Goal: Task Accomplishment & Management: Use online tool/utility

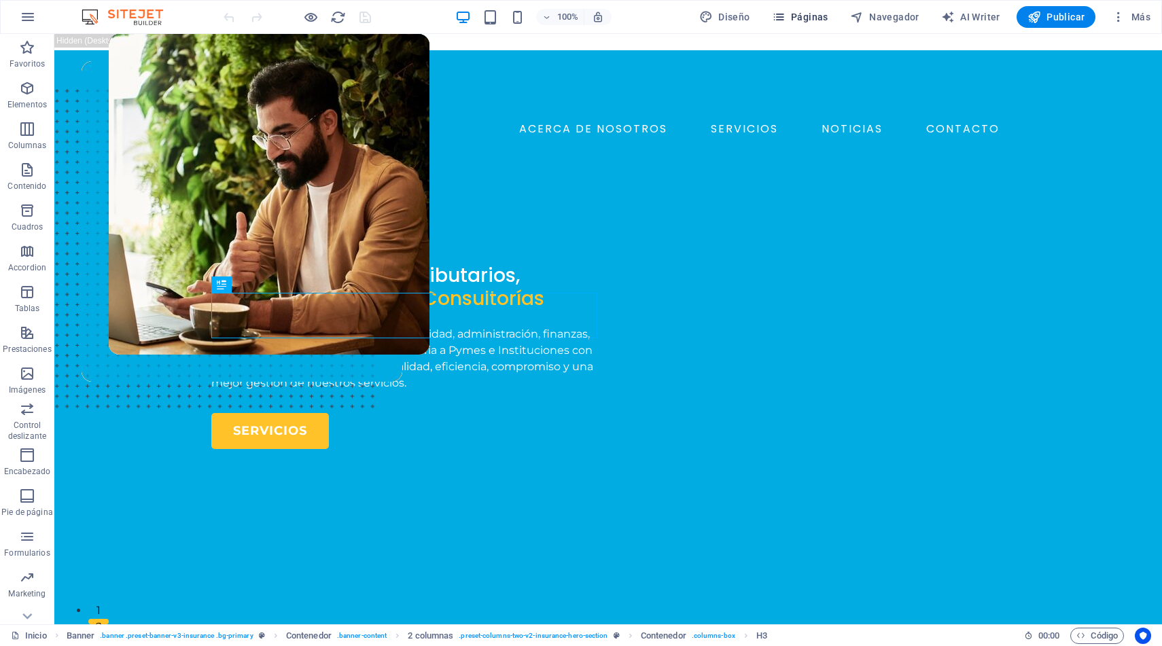
click at [810, 14] on span "Páginas" at bounding box center [800, 17] width 56 height 14
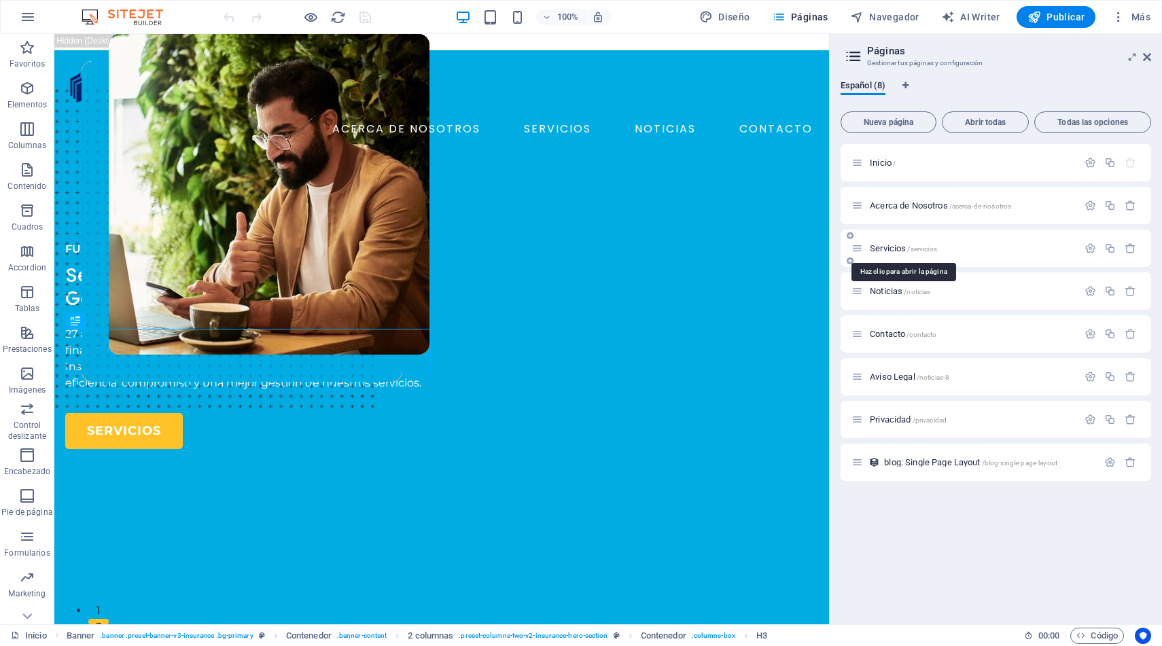
click at [891, 248] on span "Servicios /servicios" at bounding box center [903, 248] width 67 height 10
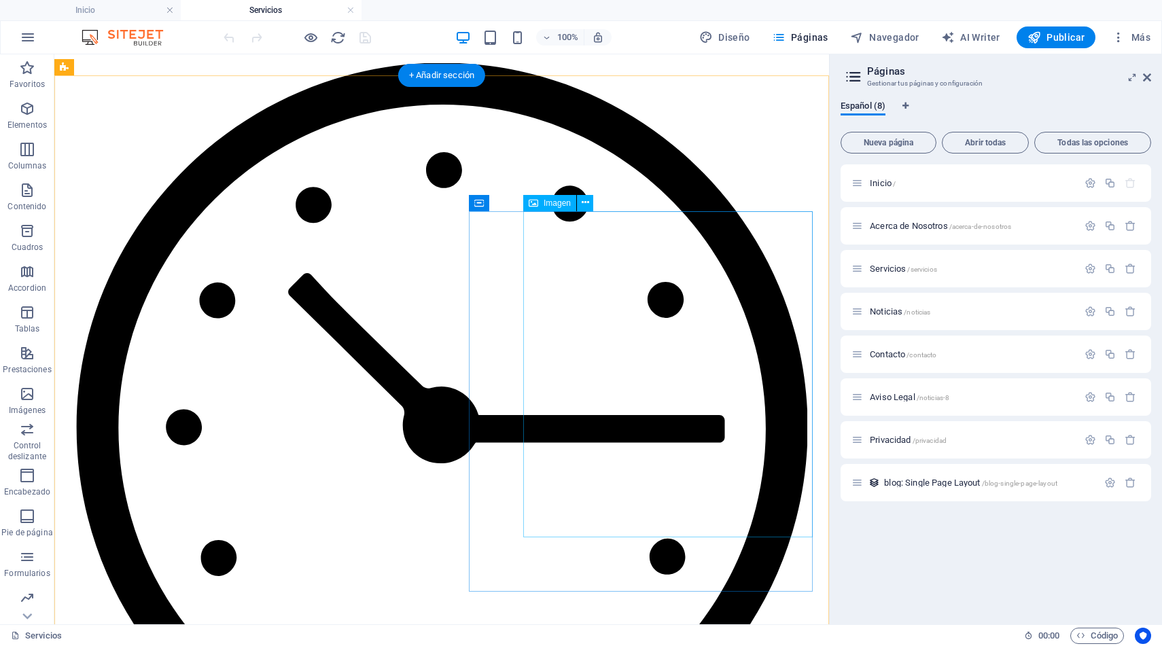
scroll to position [1186, 0]
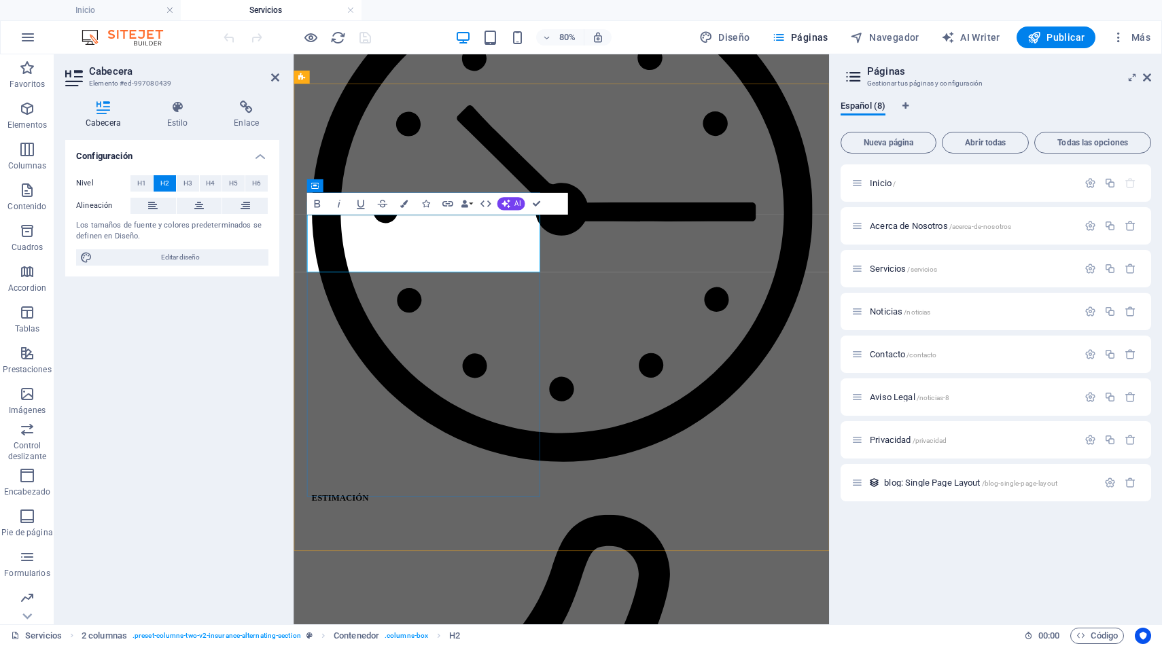
drag, startPoint x: 591, startPoint y: 273, endPoint x: 319, endPoint y: 265, distance: 272.7
drag, startPoint x: 489, startPoint y: 313, endPoint x: 382, endPoint y: 311, distance: 107.4
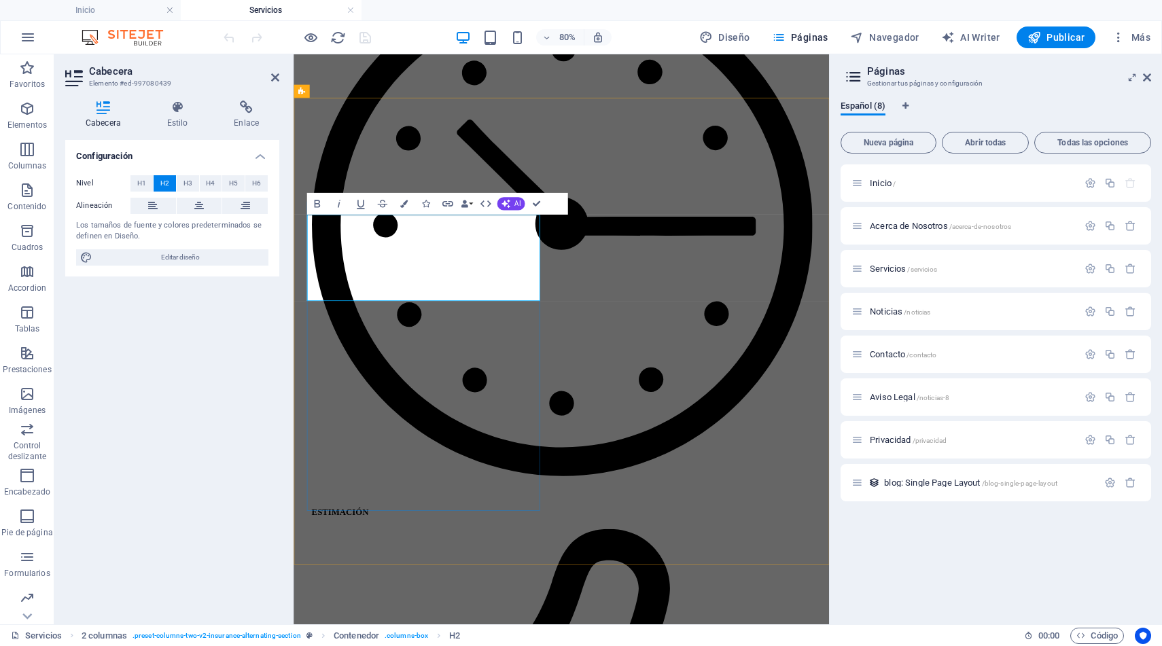
drag, startPoint x: 585, startPoint y: 347, endPoint x: 309, endPoint y: 281, distance: 284.5
click at [188, 183] on span "H3" at bounding box center [188, 183] width 9 height 16
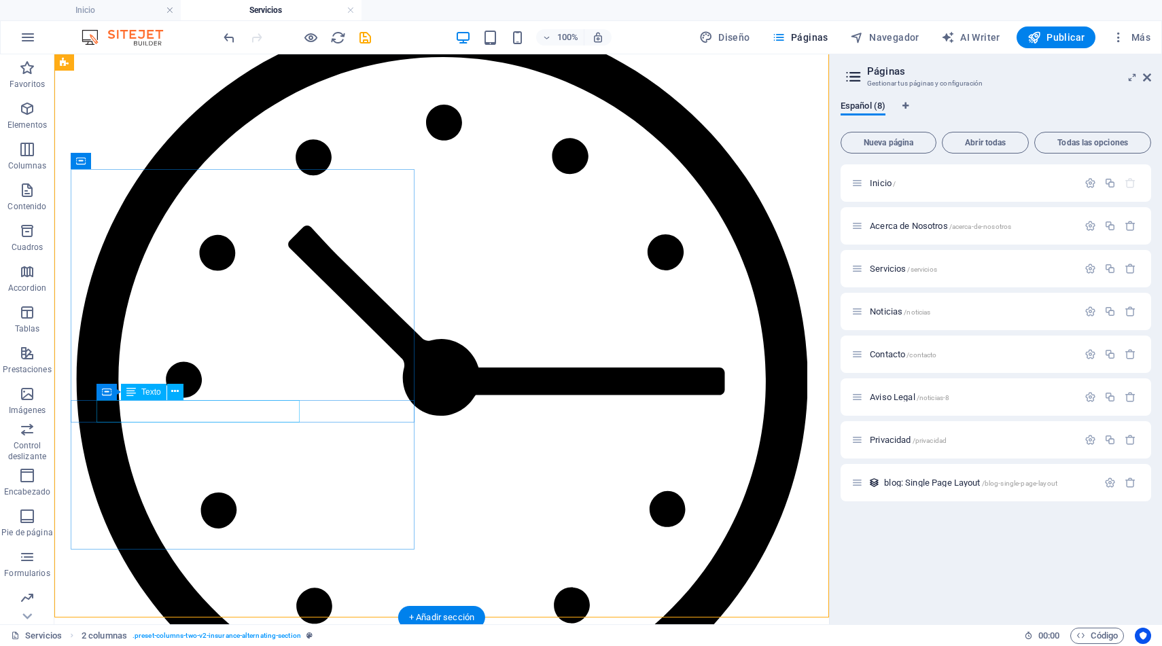
scroll to position [1234, 0]
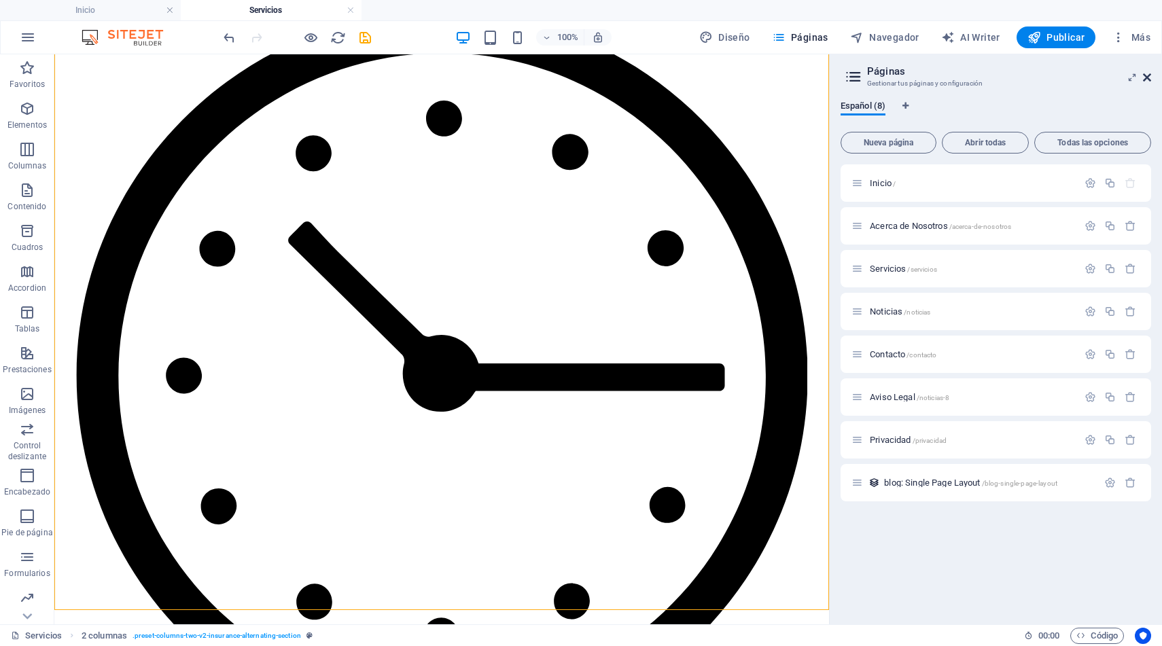
click at [1149, 74] on icon at bounding box center [1147, 77] width 8 height 11
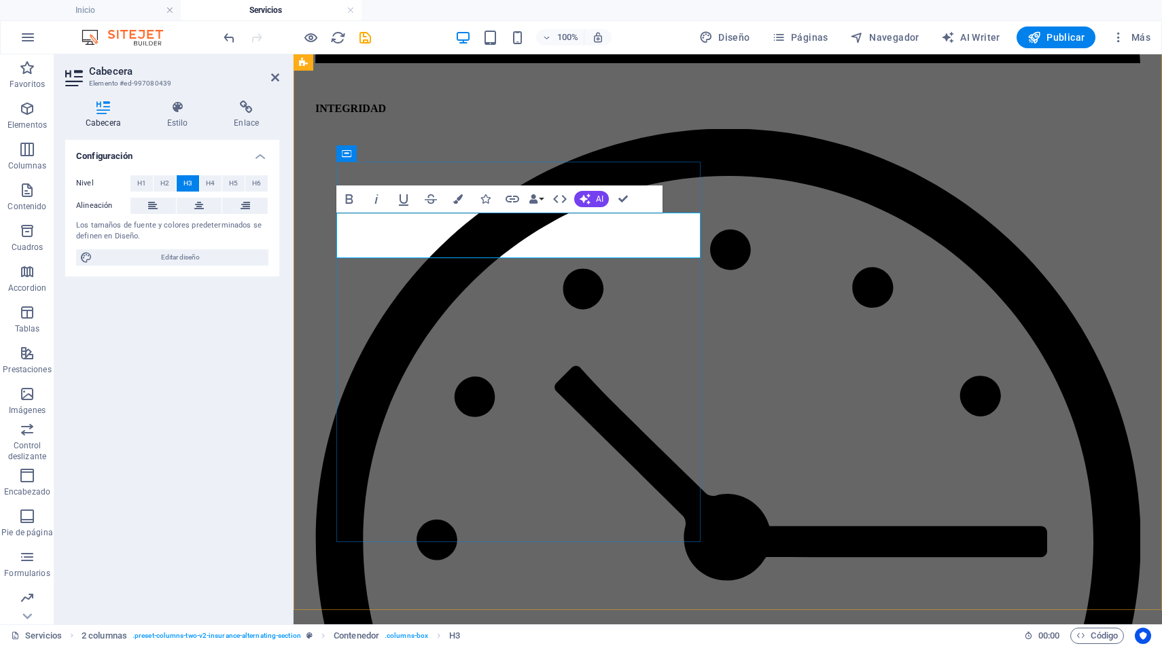
drag, startPoint x: 614, startPoint y: 245, endPoint x: 605, endPoint y: 247, distance: 9.6
drag, startPoint x: 457, startPoint y: 227, endPoint x: 341, endPoint y: 229, distance: 115.6
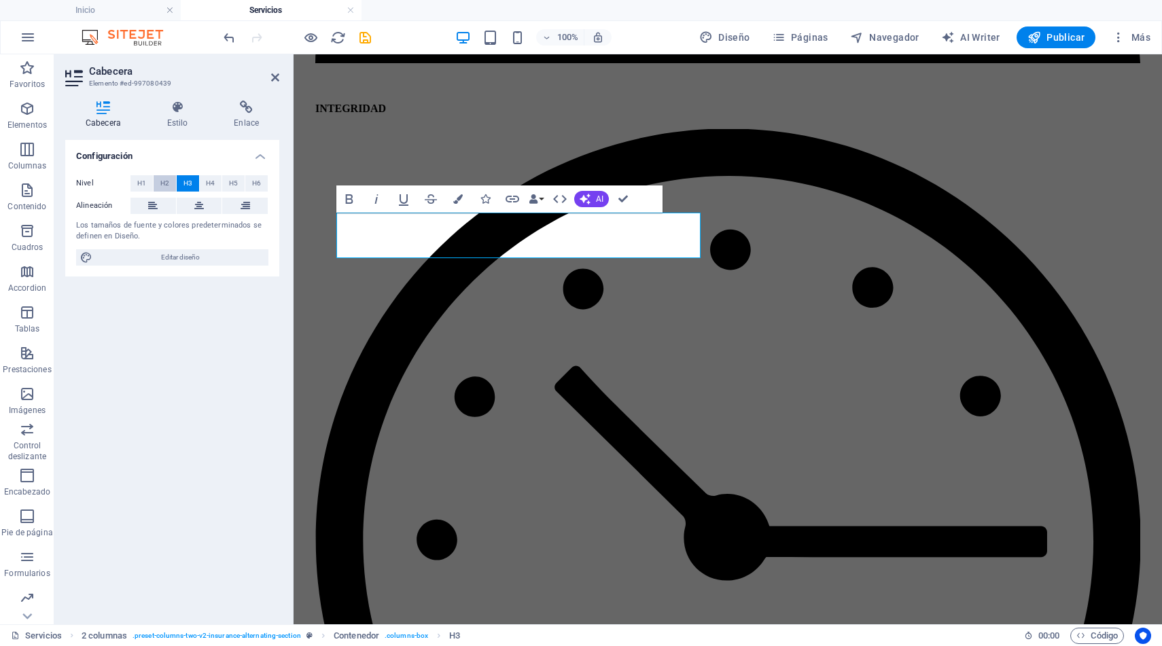
click at [162, 181] on span "H2" at bounding box center [164, 183] width 9 height 16
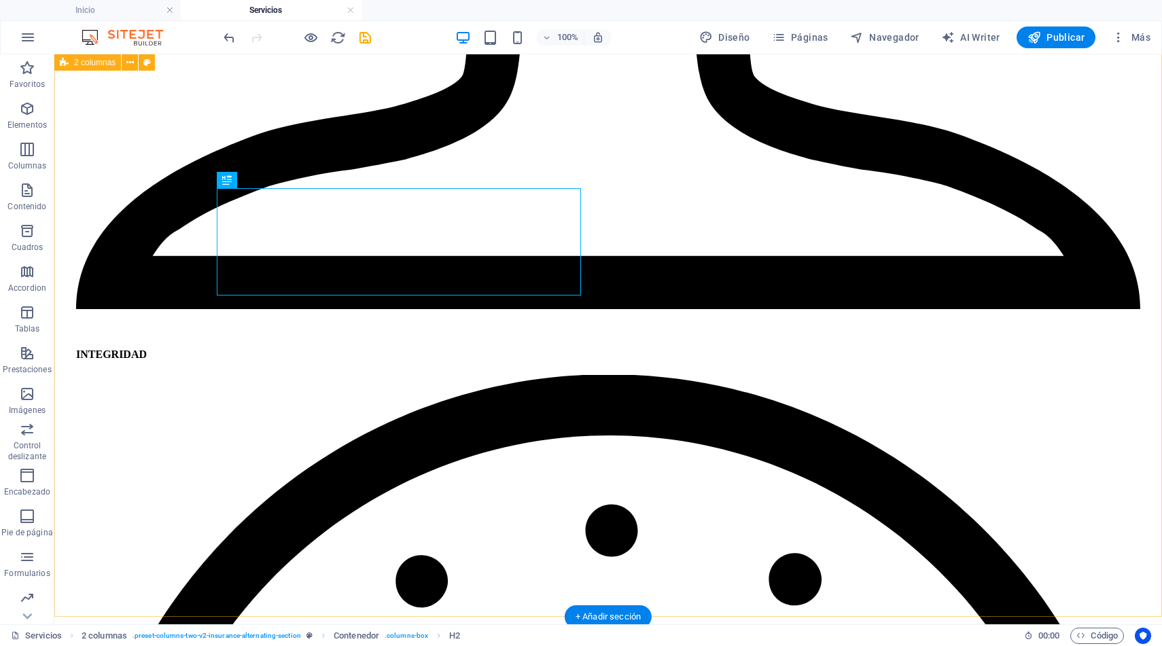
scroll to position [1191, 0]
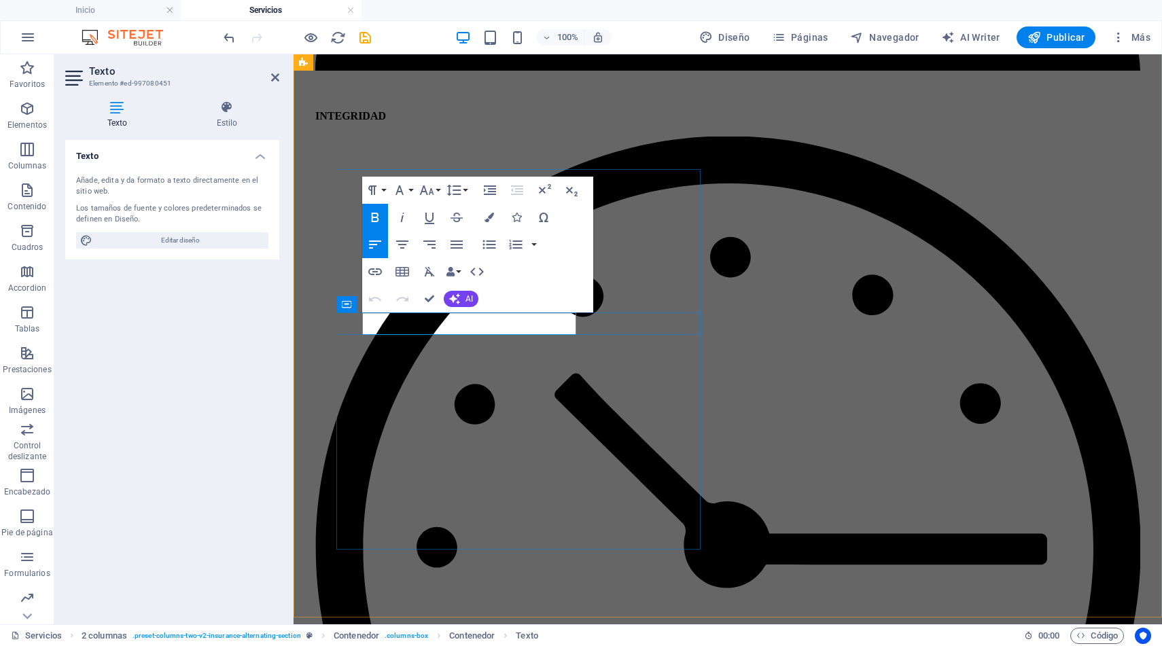
click at [458, 299] on icon "button" at bounding box center [454, 299] width 11 height 11
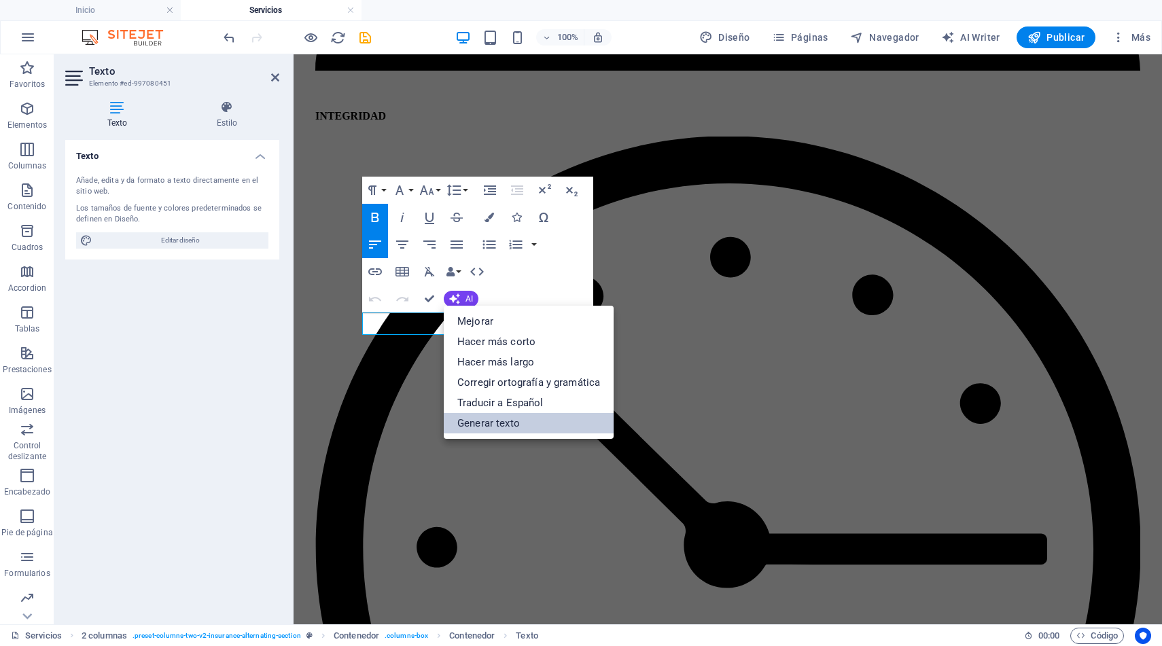
click at [512, 420] on link "Generar texto" at bounding box center [529, 423] width 170 height 20
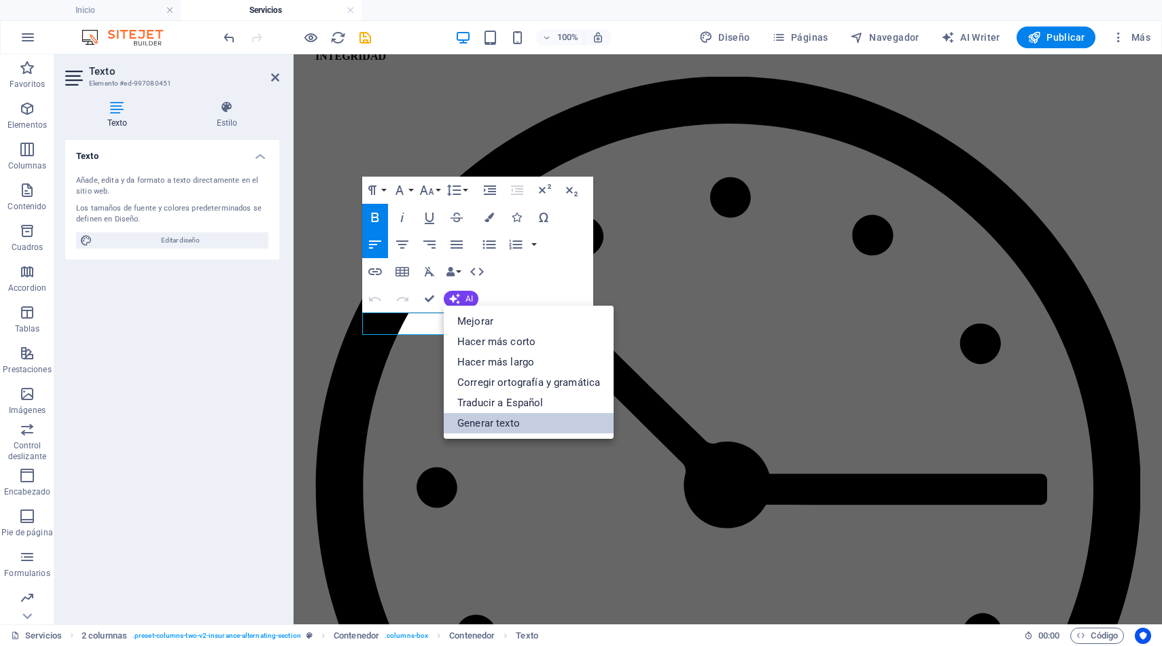
select select "English"
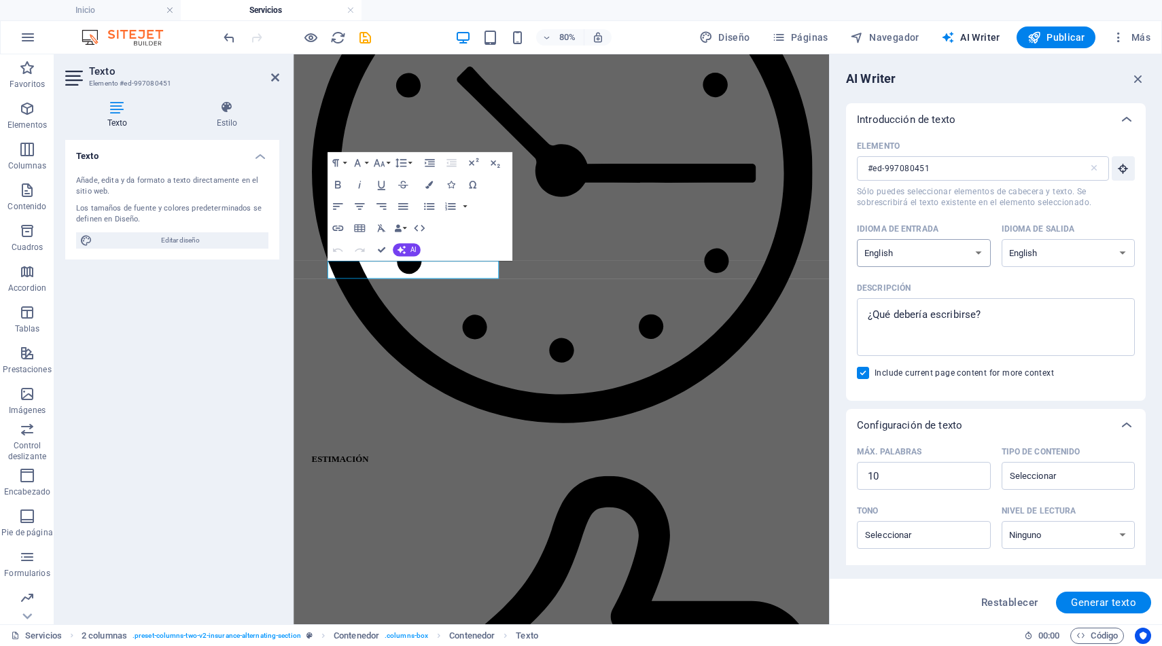
click at [971, 247] on select "Albanian Arabic Armenian Awadhi Azerbaijani Bashkir Basque Belarusian Bengali B…" at bounding box center [924, 253] width 134 height 28
select select "Spanish"
click at [857, 239] on select "Albanian Arabic Armenian Awadhi Azerbaijani Bashkir Basque Belarusian Bengali B…" at bounding box center [924, 253] width 134 height 28
click at [1030, 250] on select "Albanian Arabic Armenian Awadhi Azerbaijani Bashkir Basque Belarusian Bengali B…" at bounding box center [1069, 253] width 134 height 28
click at [1002, 239] on select "Albanian Arabic Armenian Awadhi Azerbaijani Bashkir Basque Belarusian Bengali B…" at bounding box center [1069, 253] width 134 height 28
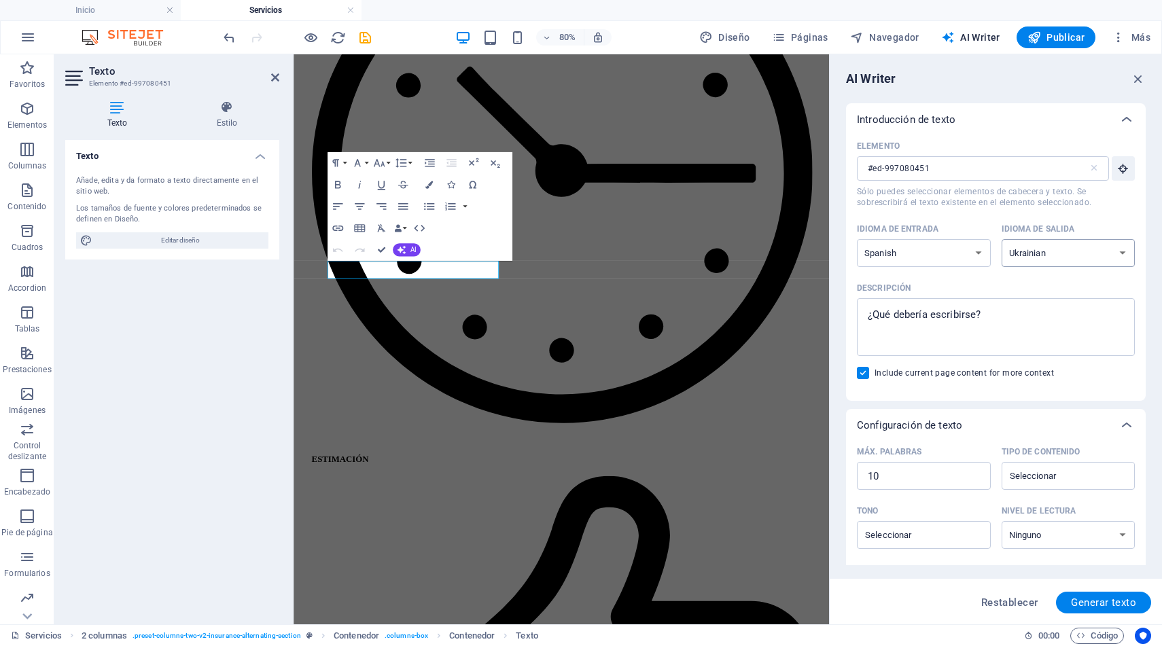
click at [1049, 258] on select "Albanian Arabic Armenian Awadhi Azerbaijani Bashkir Basque Belarusian Bengali B…" at bounding box center [1069, 253] width 134 height 28
select select "Spanish"
click at [1002, 239] on select "Albanian Arabic Armenian Awadhi Azerbaijani Bashkir Basque Belarusian Bengali B…" at bounding box center [1069, 253] width 134 height 28
type textarea "x"
click at [908, 318] on textarea "Descripción x ​" at bounding box center [996, 327] width 264 height 44
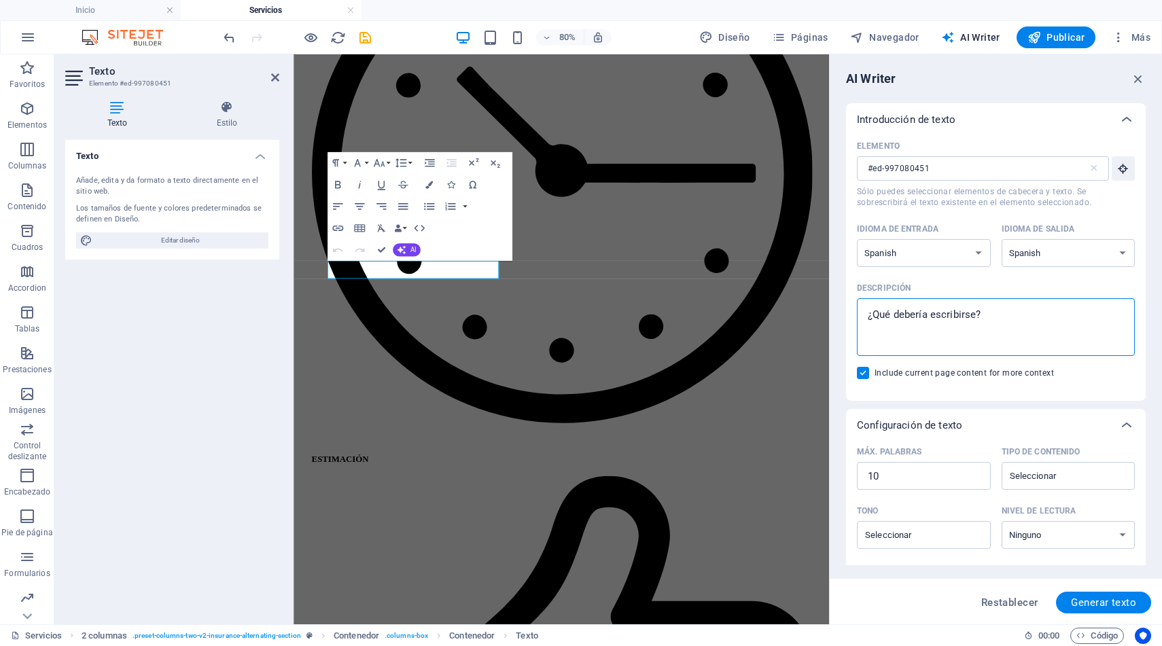
type textarea "c"
type textarea "x"
type textarea "ca"
type textarea "x"
type textarea "car"
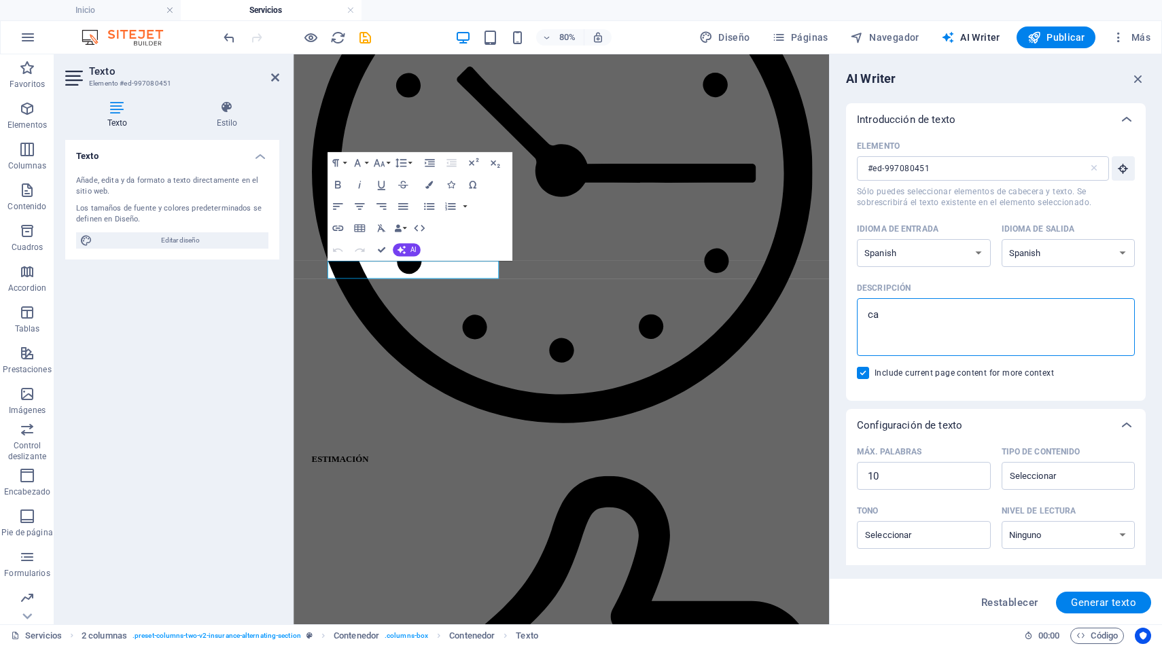
type textarea "x"
type textarea "cara"
type textarea "x"
type textarea "[MEDICAL_DATA]"
type textarea "x"
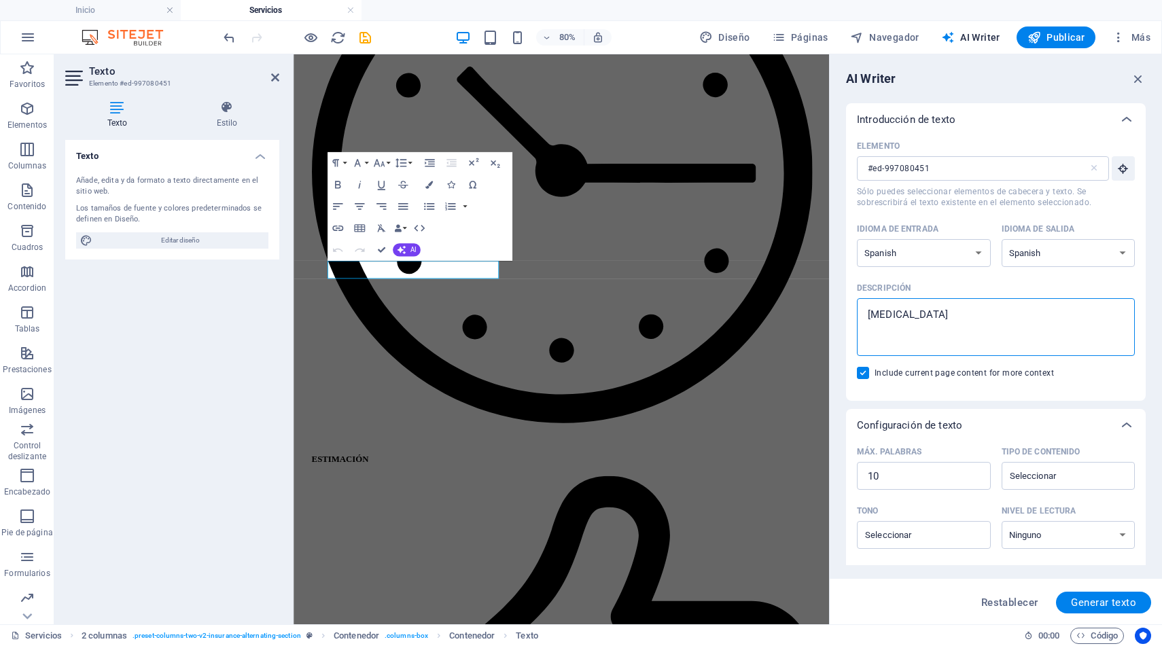
type textarea "caract"
type textarea "x"
type textarea "caracte"
type textarea "x"
type textarea "caracter"
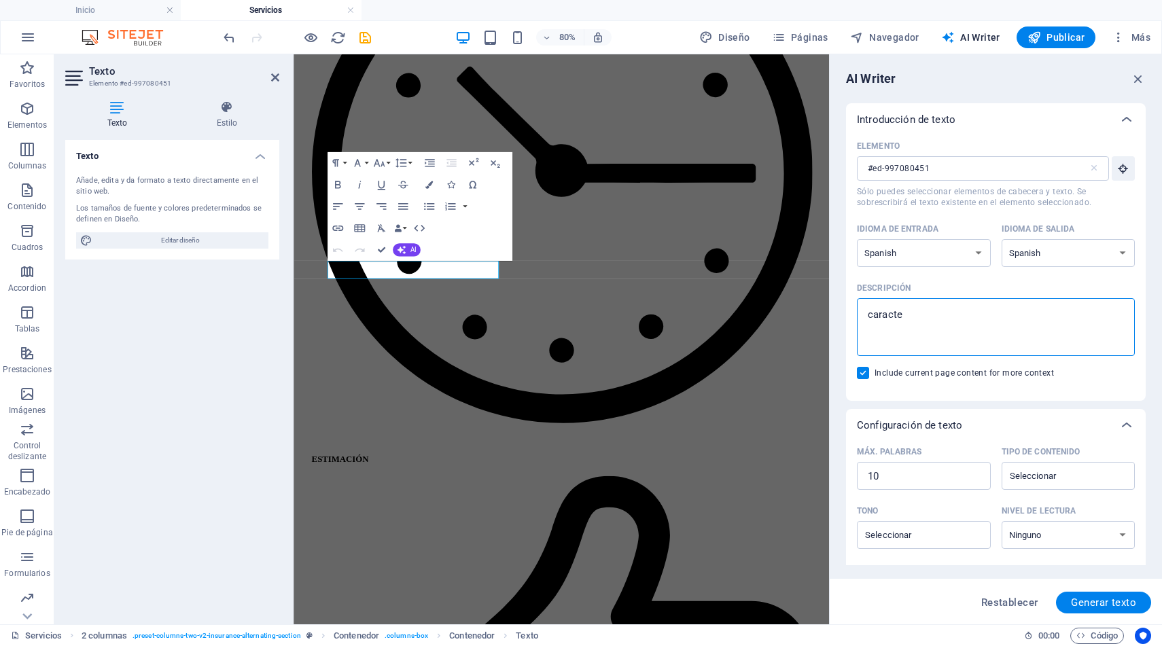
type textarea "x"
type textarea "caracters"
type textarea "x"
type textarea "caractersi"
type textarea "x"
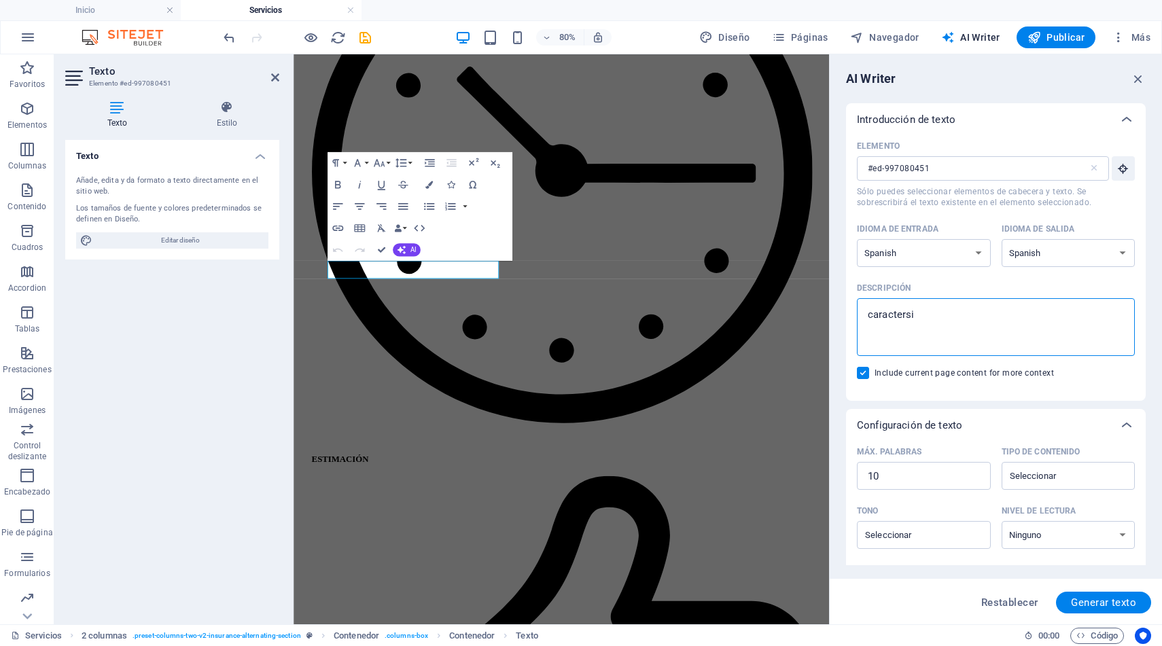
type textarea "caractersit"
type textarea "x"
type textarea "caractersiti"
type textarea "x"
type textarea "caractersitic"
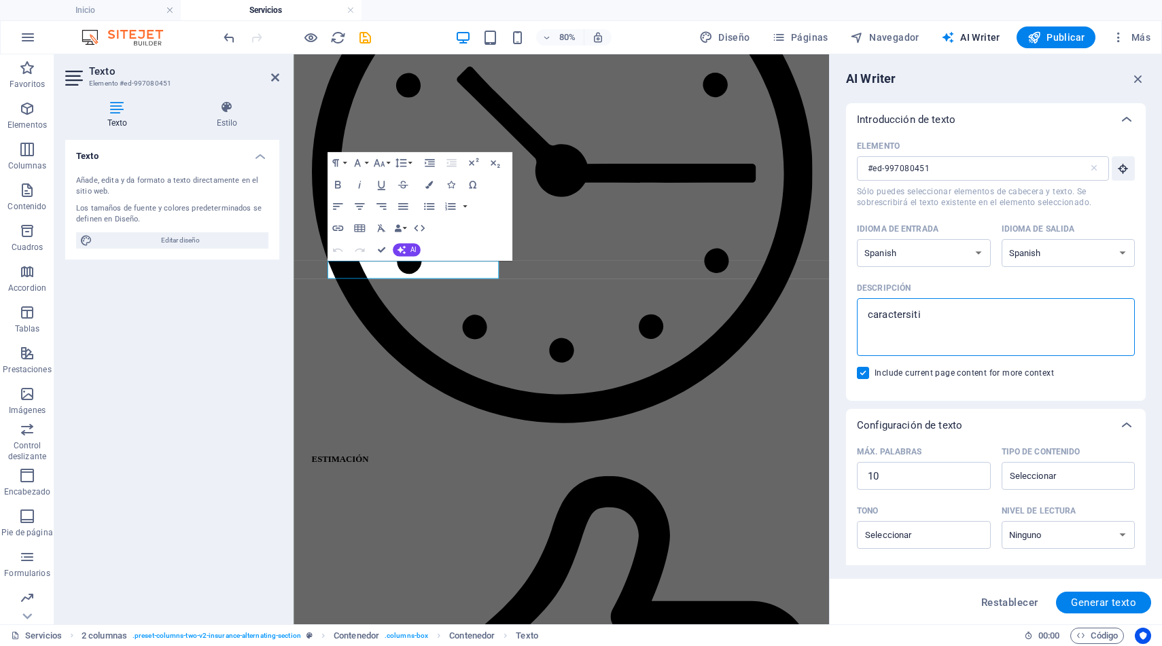
type textarea "x"
type textarea "caractersitica"
type textarea "x"
type textarea "caractersitic"
type textarea "x"
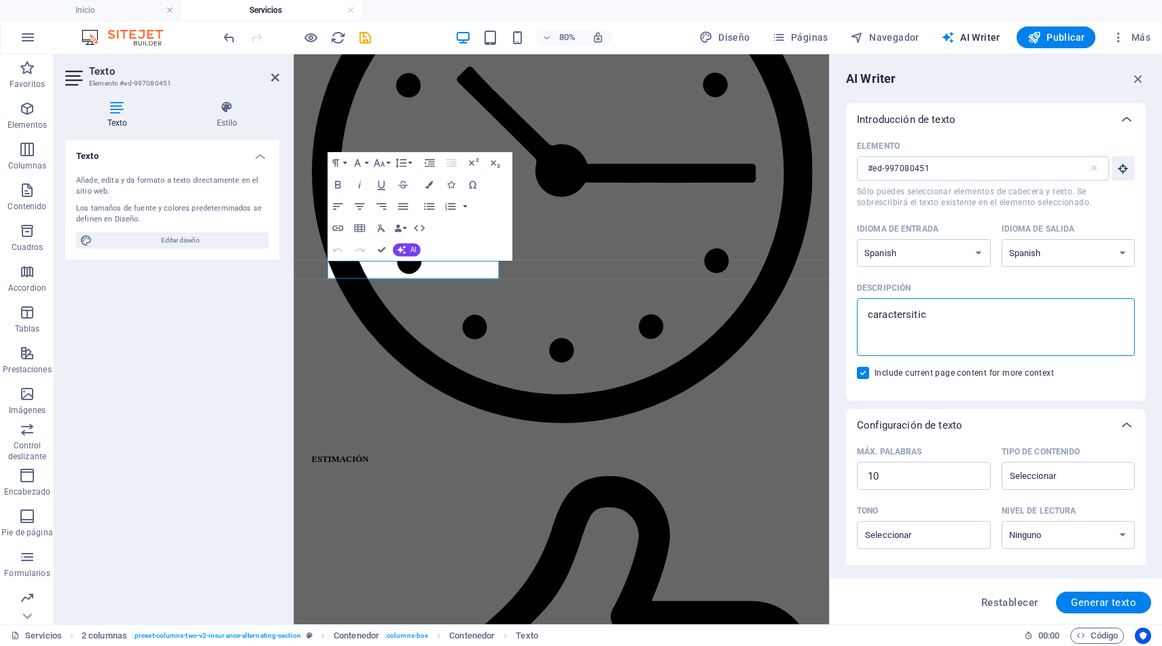
type textarea "caractersiti"
type textarea "x"
type textarea "caractersit"
type textarea "x"
type textarea "caractersi"
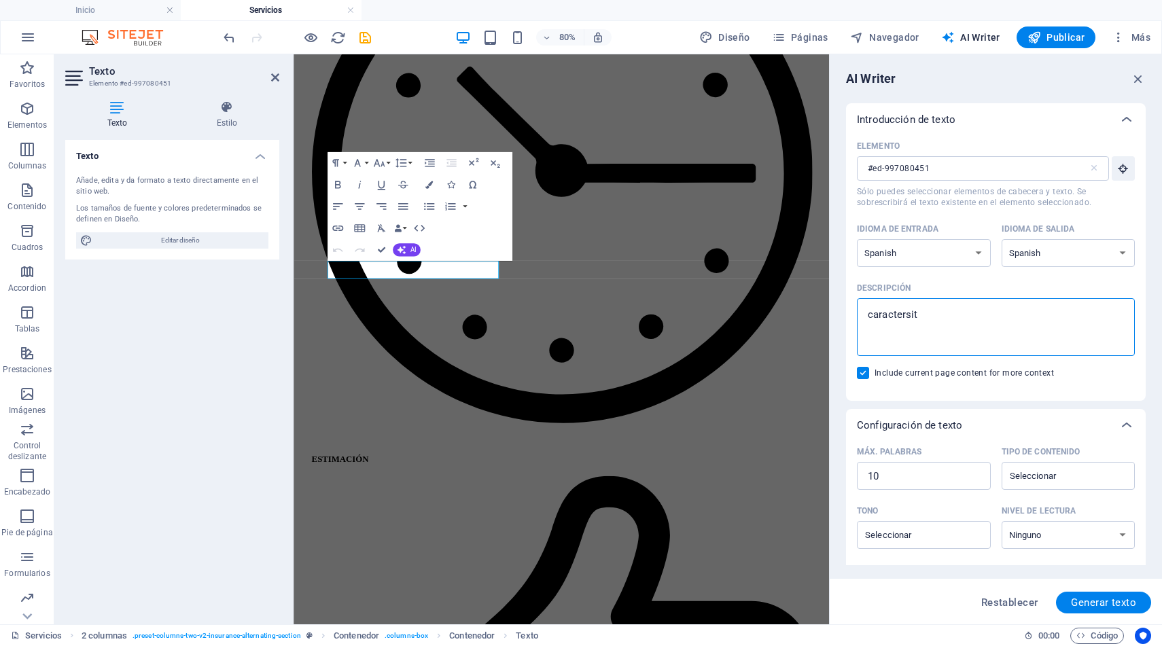
type textarea "x"
type textarea "caracters"
type textarea "x"
type textarea "caracter"
type textarea "x"
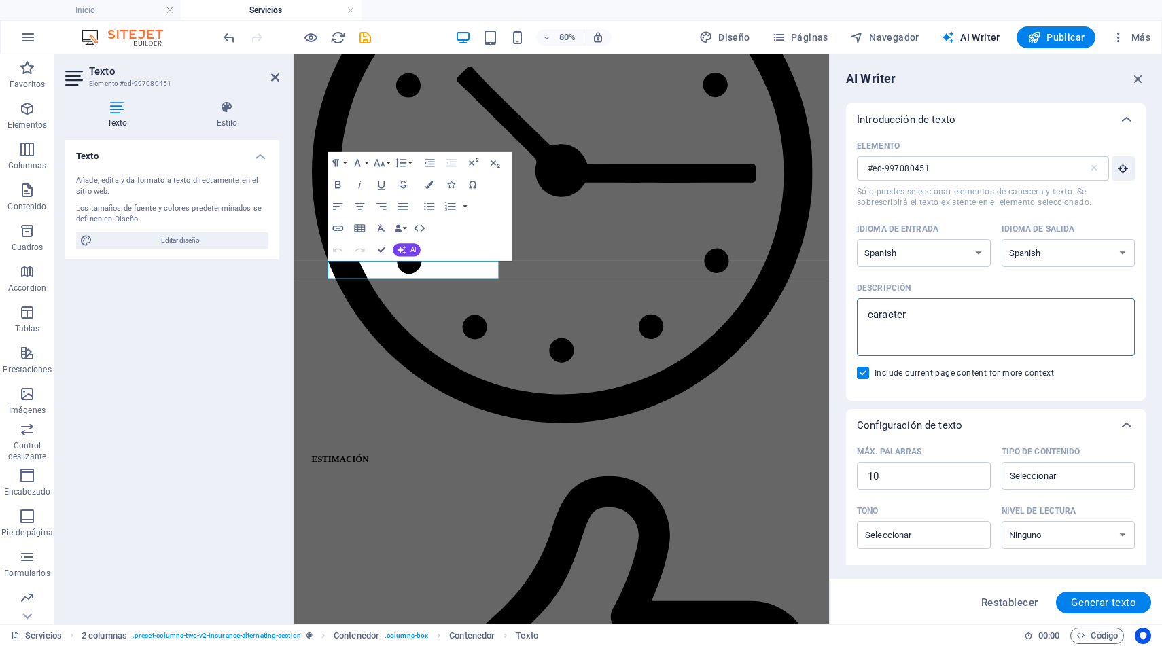
type textarea "caracteri"
type textarea "x"
type textarea "caracteris"
type textarea "x"
type textarea "caracterist"
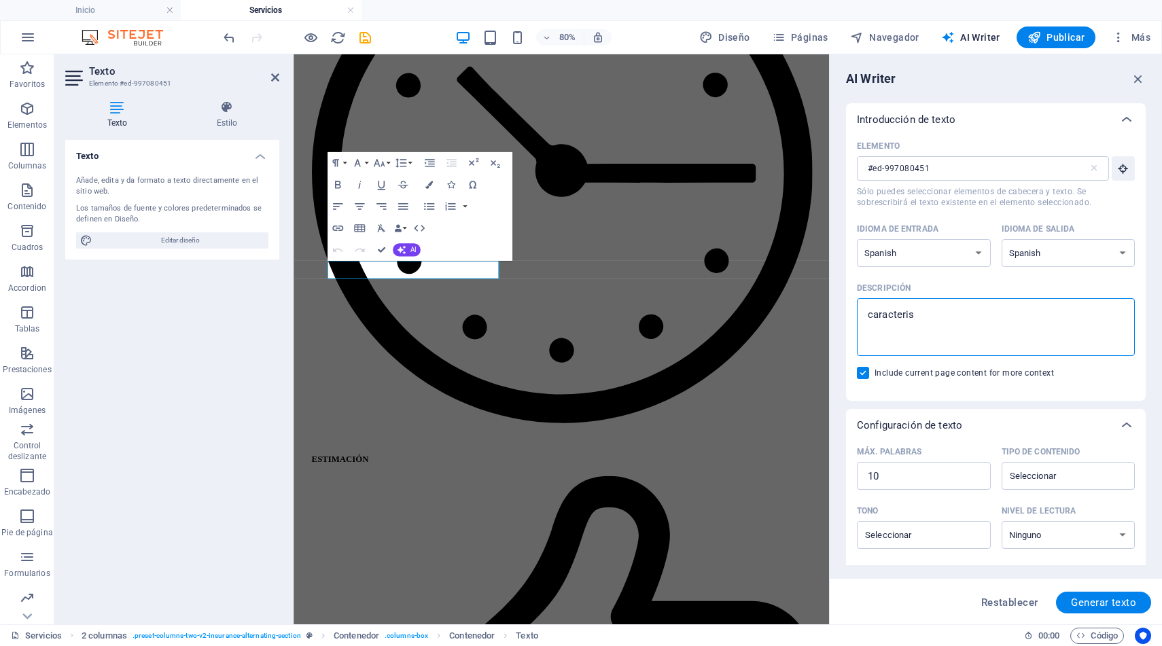
type textarea "x"
type textarea "caracteristi"
type textarea "x"
type textarea "caracteristic"
type textarea "x"
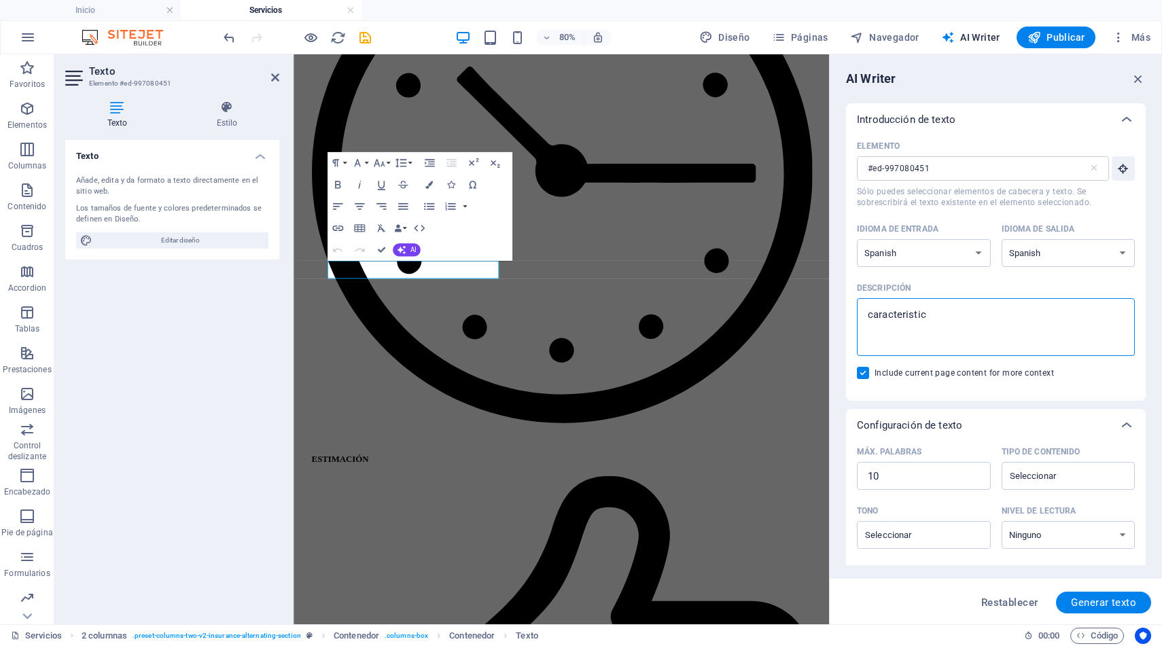
type textarea "caracteristica"
type textarea "x"
type textarea "caracteristica"
type textarea "x"
type textarea "caracteristica d"
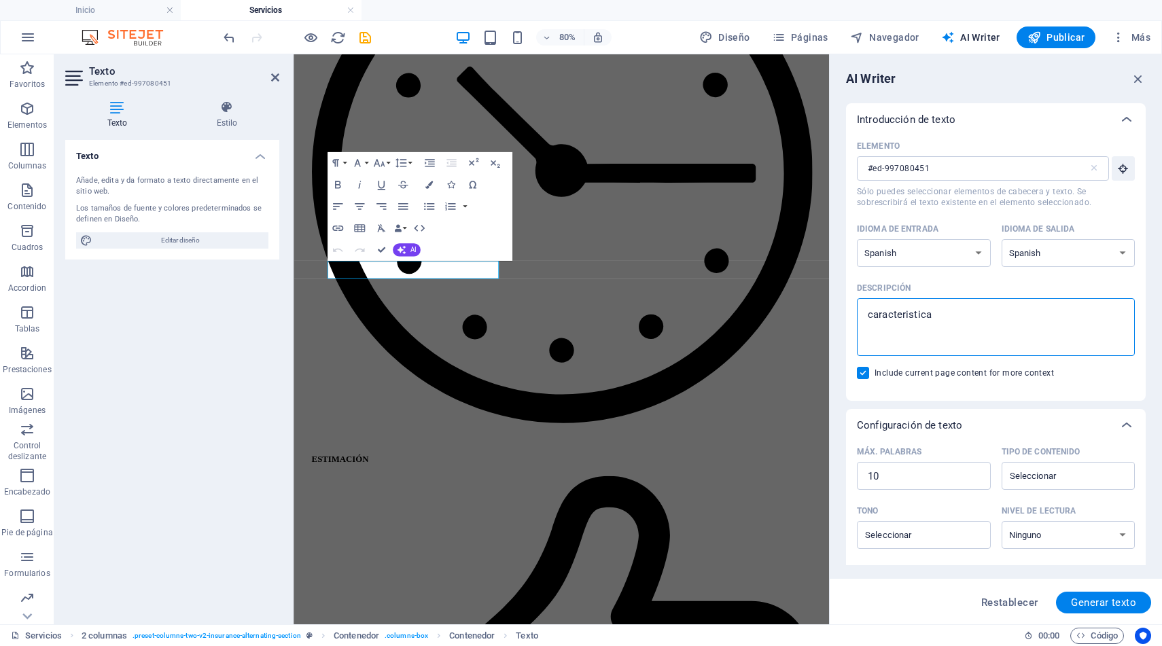
type textarea "x"
type textarea "caracteristica de"
type textarea "x"
type textarea "caracteristica de"
type textarea "x"
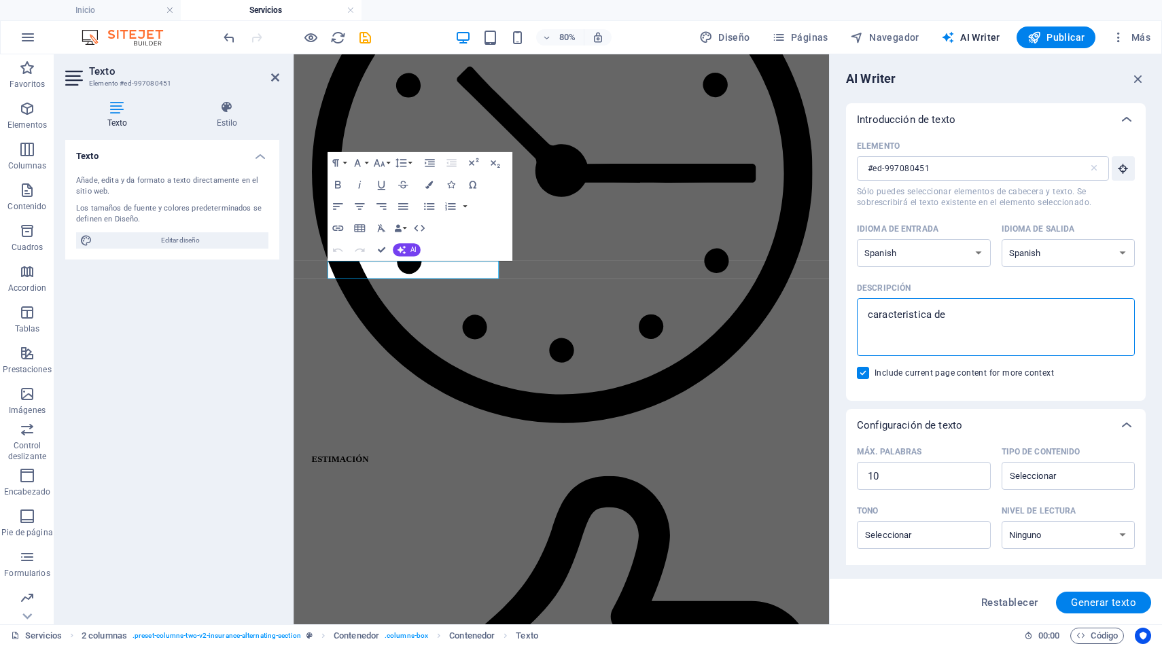
type textarea "caracteristica de l"
type textarea "x"
type textarea "caracteristica de la"
type textarea "x"
type textarea "caracteristica de las"
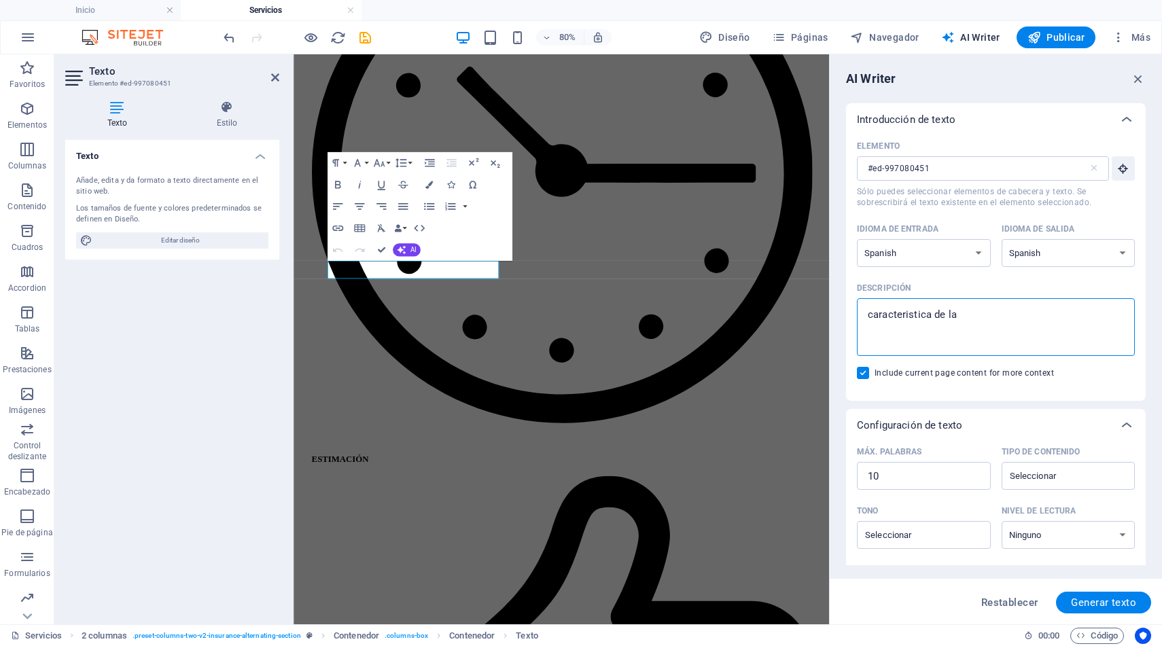
type textarea "x"
type textarea "caracteristica de las"
type textarea "x"
type textarea "caracteristica de las p"
type textarea "x"
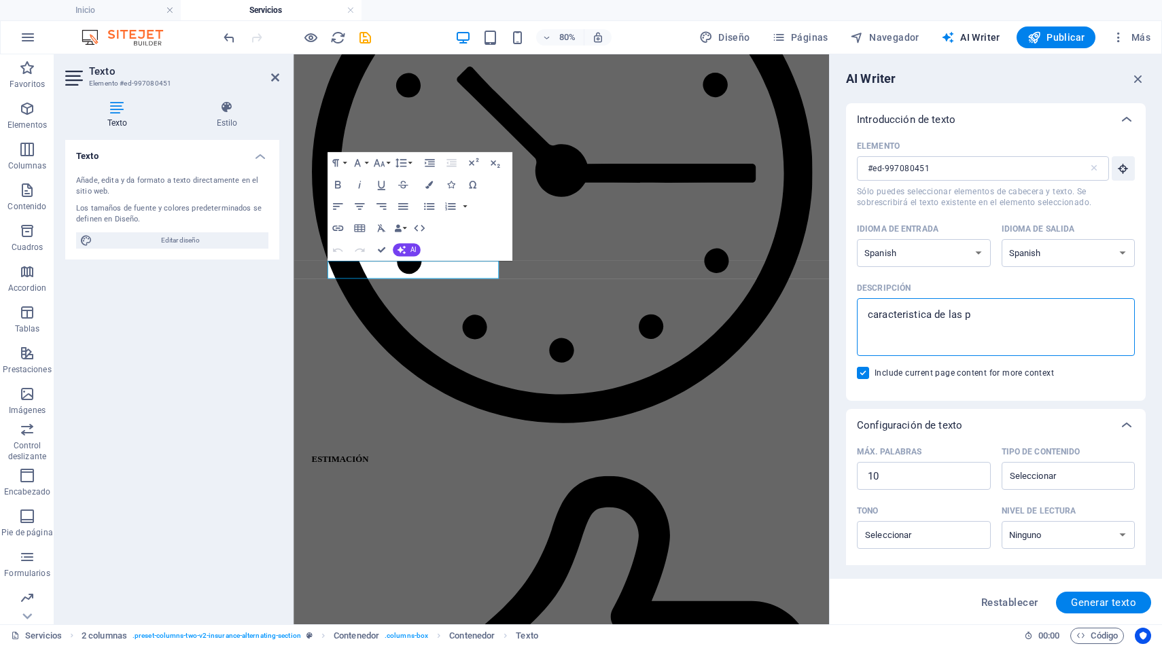
type textarea "caracteristica de las pe"
type textarea "x"
type textarea "caracteristica de las per"
type textarea "x"
type textarea "caracteristica de las pers"
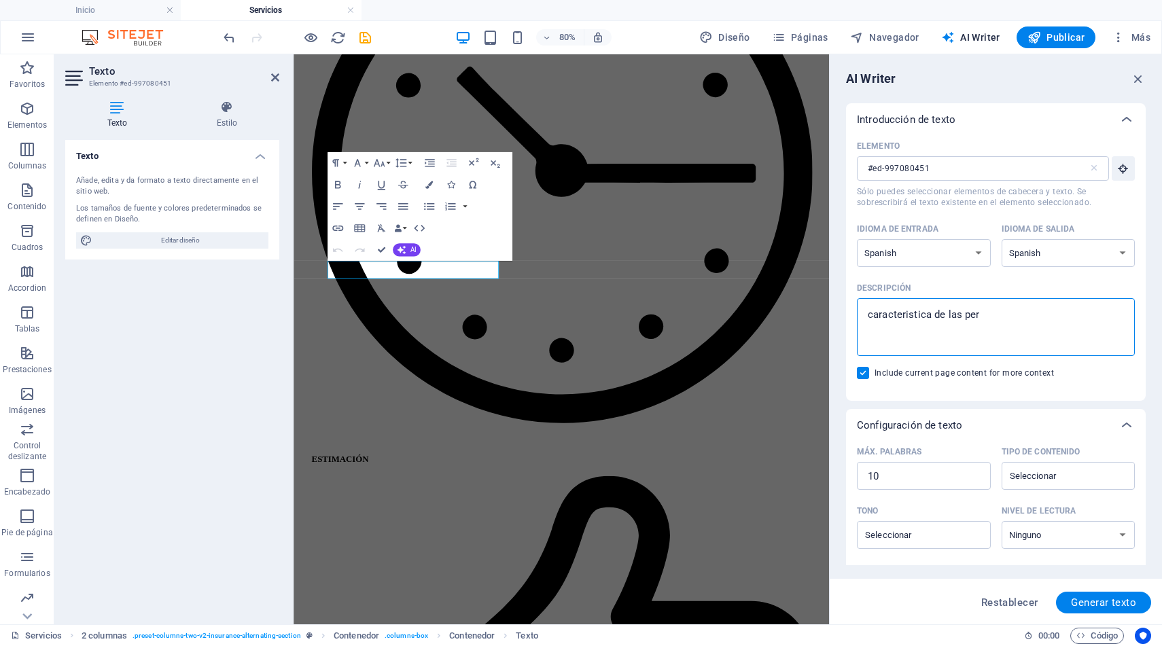
type textarea "x"
type textarea "caracteristica de las perso"
type textarea "x"
type textarea "caracteristica de las person"
type textarea "x"
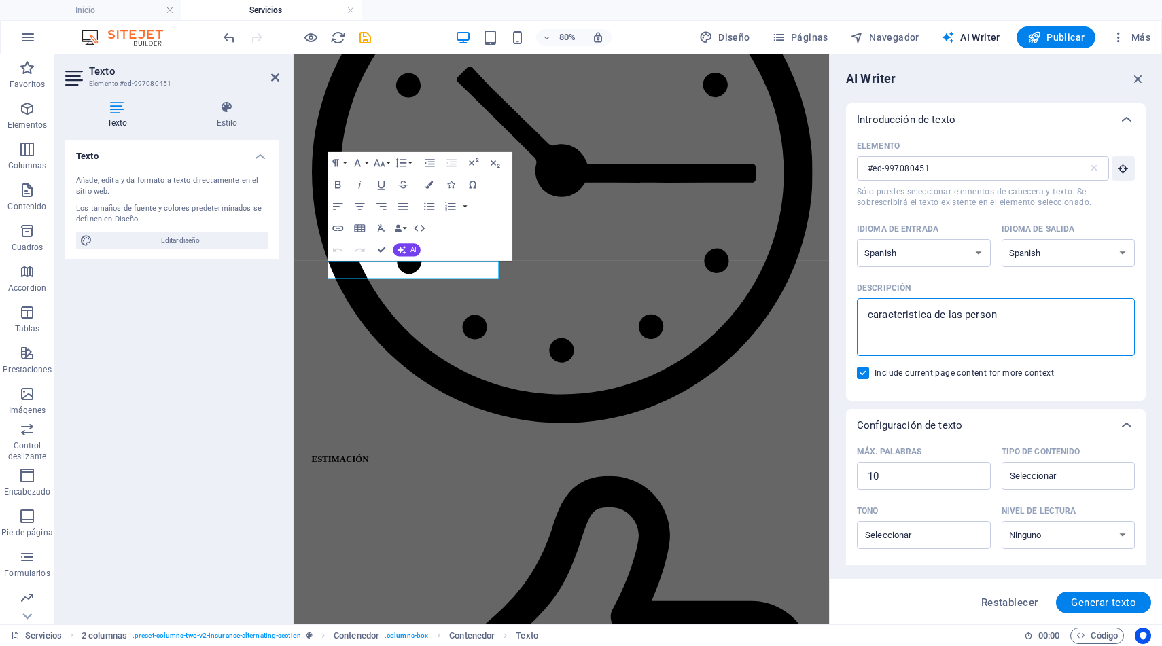
type textarea "caracteristica de las persona"
type textarea "x"
type textarea "caracteristica de las personas"
type textarea "x"
type textarea "caracteristica de las personas"
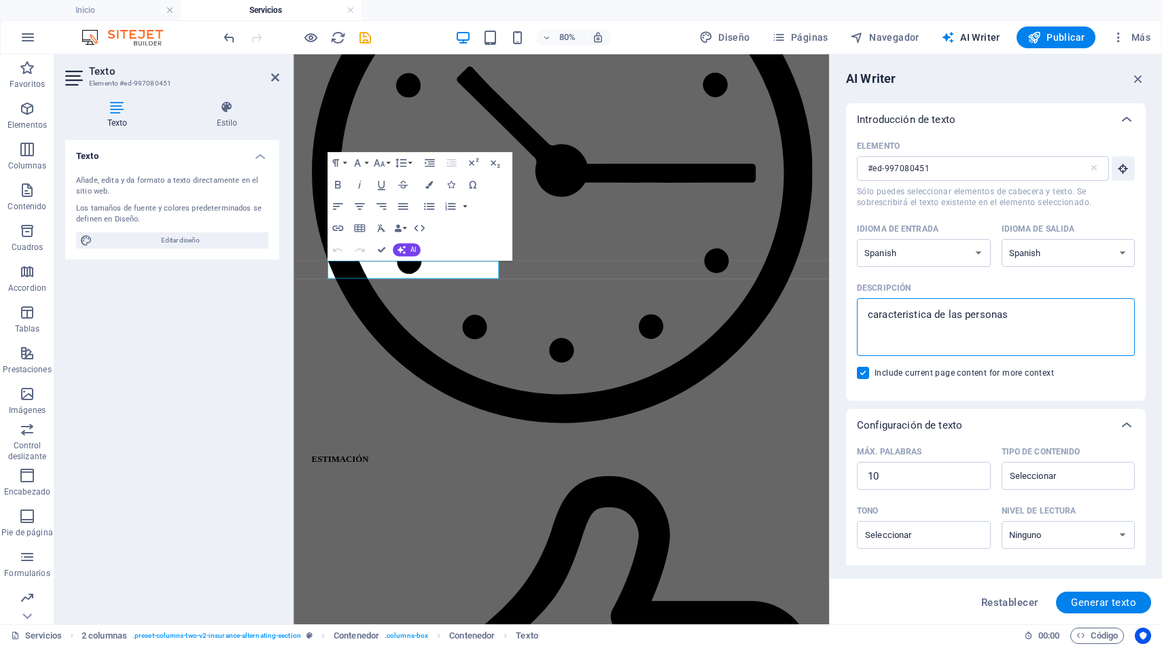
type textarea "x"
type textarea "caracteristica de las personas q"
type textarea "x"
type textarea "caracteristica de las personas qu"
type textarea "x"
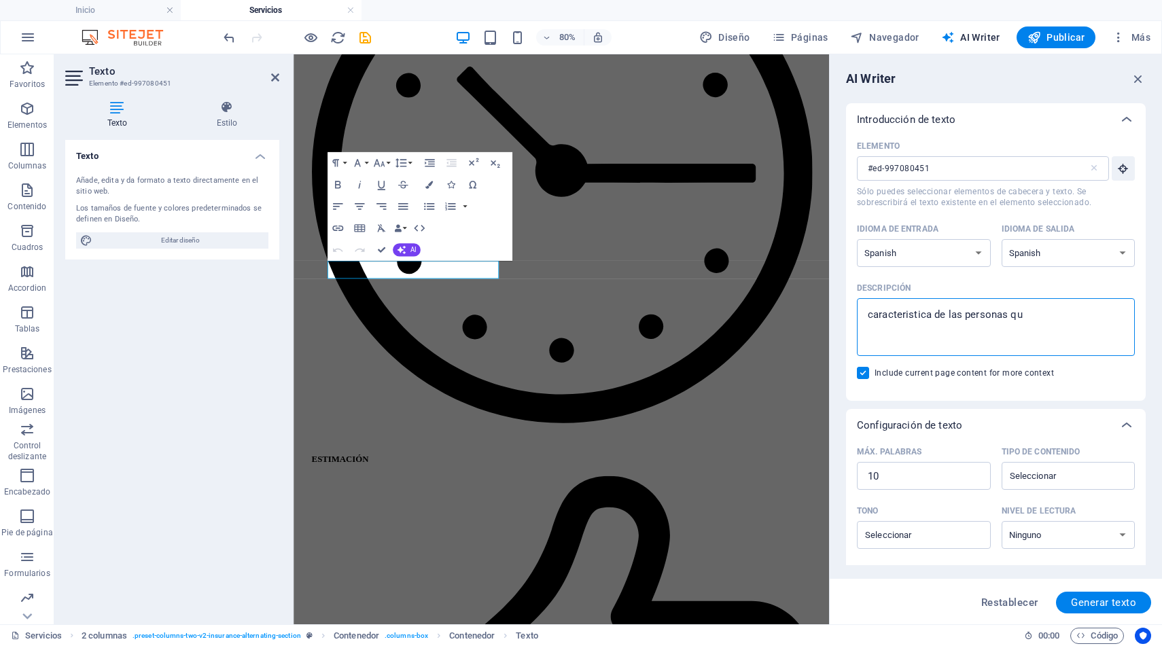
type textarea "caracteristica de las personas que"
type textarea "x"
type textarea "caracteristica de las personas que"
type textarea "x"
type textarea "caracteristica de las personas que t"
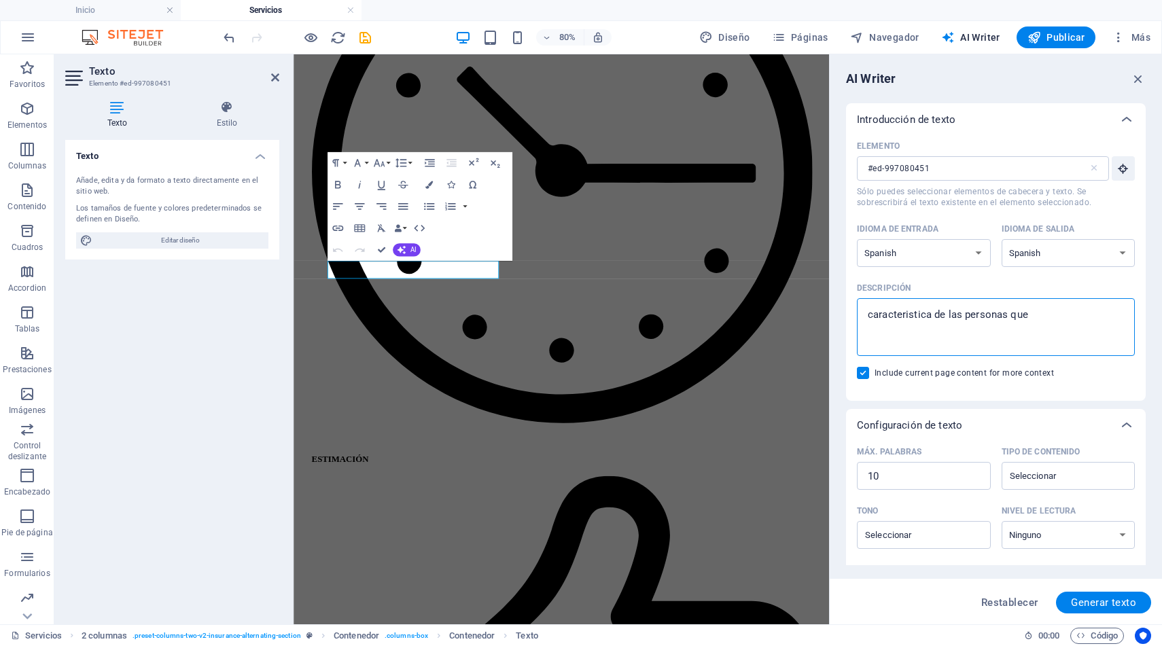
type textarea "x"
type textarea "caracteristica de las personas que tr"
type textarea "x"
type textarea "caracteristica de las personas que tra"
type textarea "x"
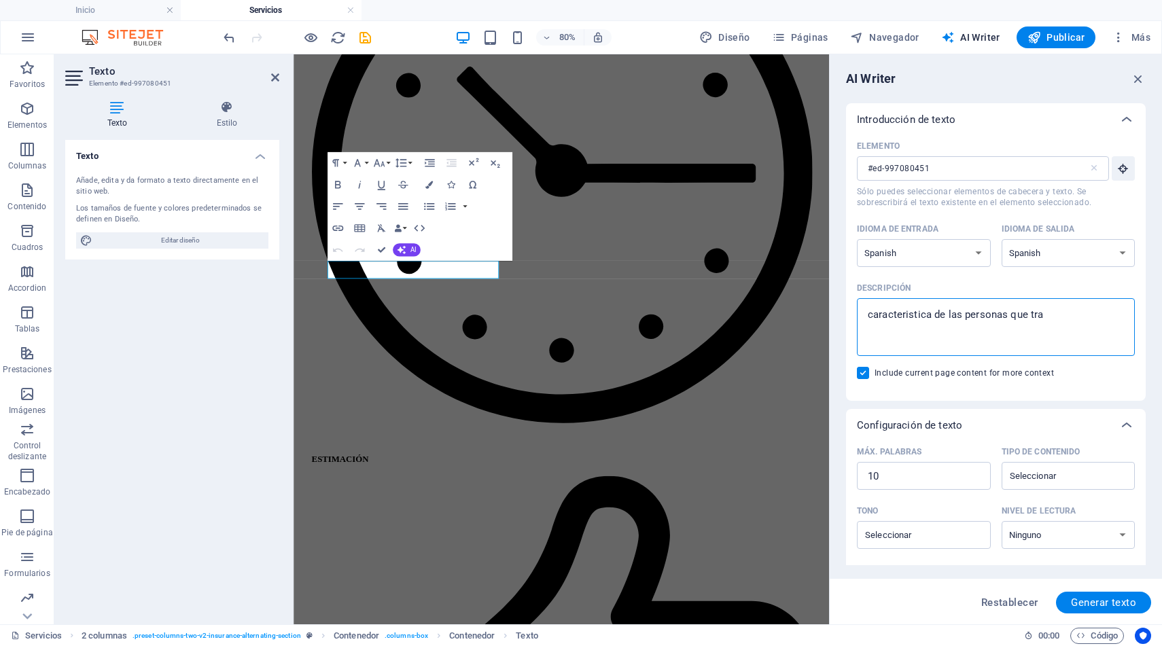
type textarea "caracteristica de las personas que trab"
type textarea "x"
type textarea "caracteristica de las personas que traba"
type textarea "x"
type textarea "caracteristica de las personas que trabaj"
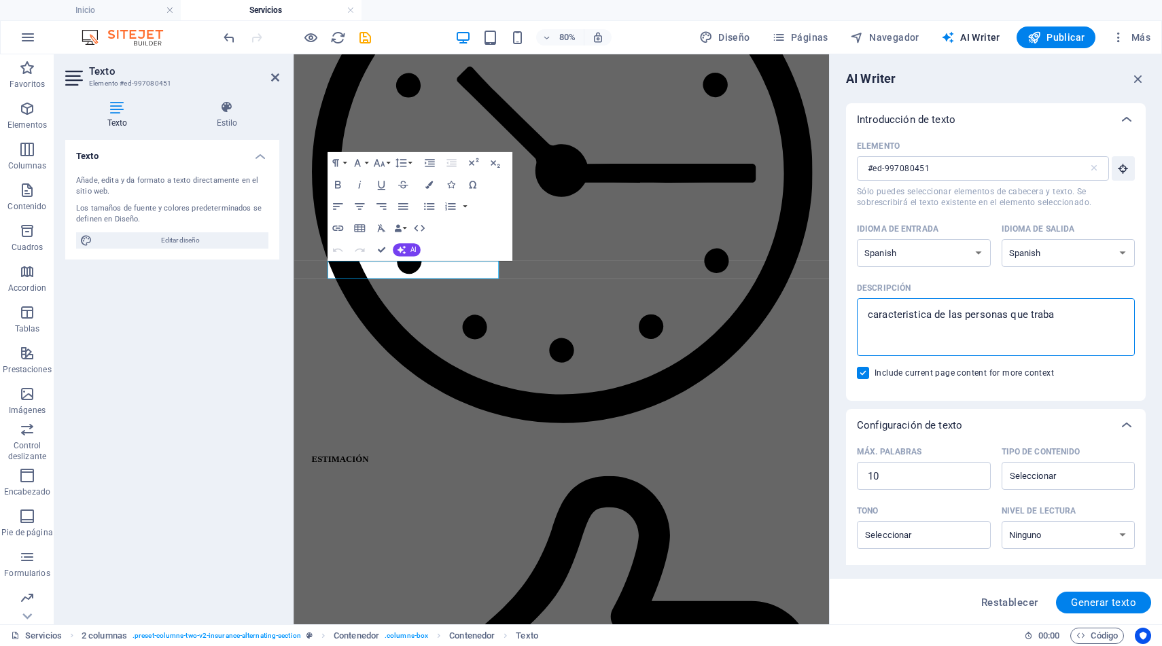
type textarea "x"
type textarea "caracteristica de las personas que trabaja"
type textarea "x"
type textarea "caracteristica de las personas que trabajan"
type textarea "x"
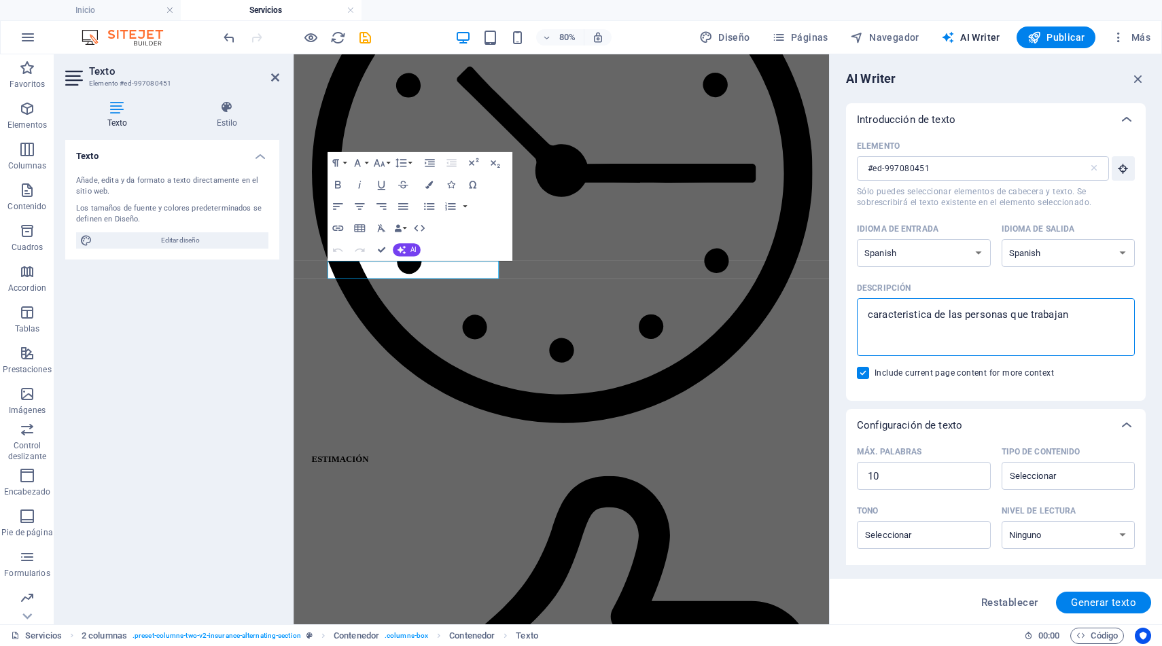
type textarea "caracteristica de las personas que trabajan"
type textarea "x"
type textarea "caracteristica de las personas que trabajan e"
type textarea "x"
type textarea "caracteristica de las personas que trabajan en"
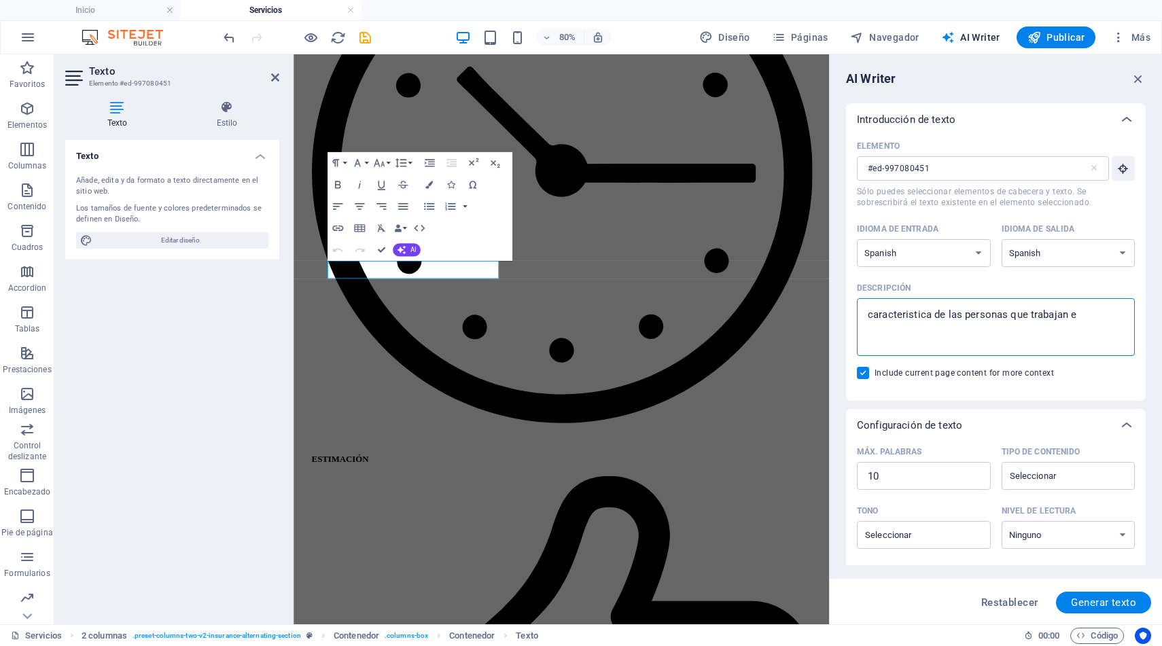
type textarea "x"
type textarea "caracteristica de las personas que trabajan en"
type textarea "x"
type textarea "caracteristica de las personas que trabajan en f"
type textarea "x"
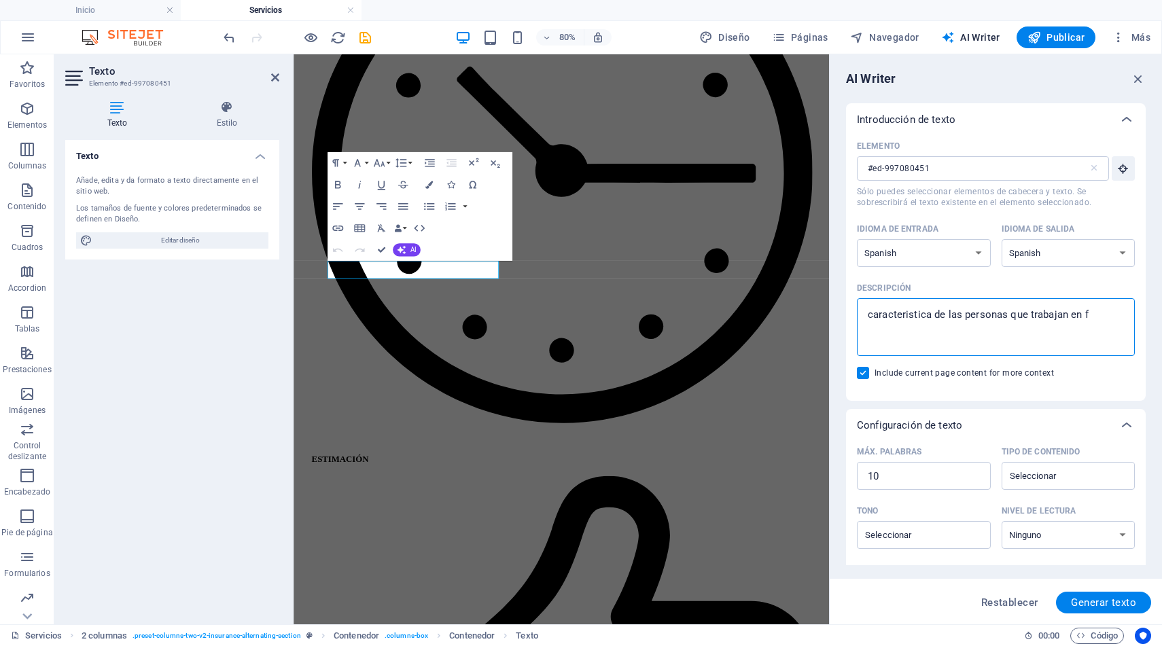
type textarea "caracteristica de las personas que trabajan en fu"
type textarea "x"
type textarea "caracteristica de las personas que trabajan en fus"
type textarea "x"
type textarea "caracteristica de las personas que trabajan en fusi"
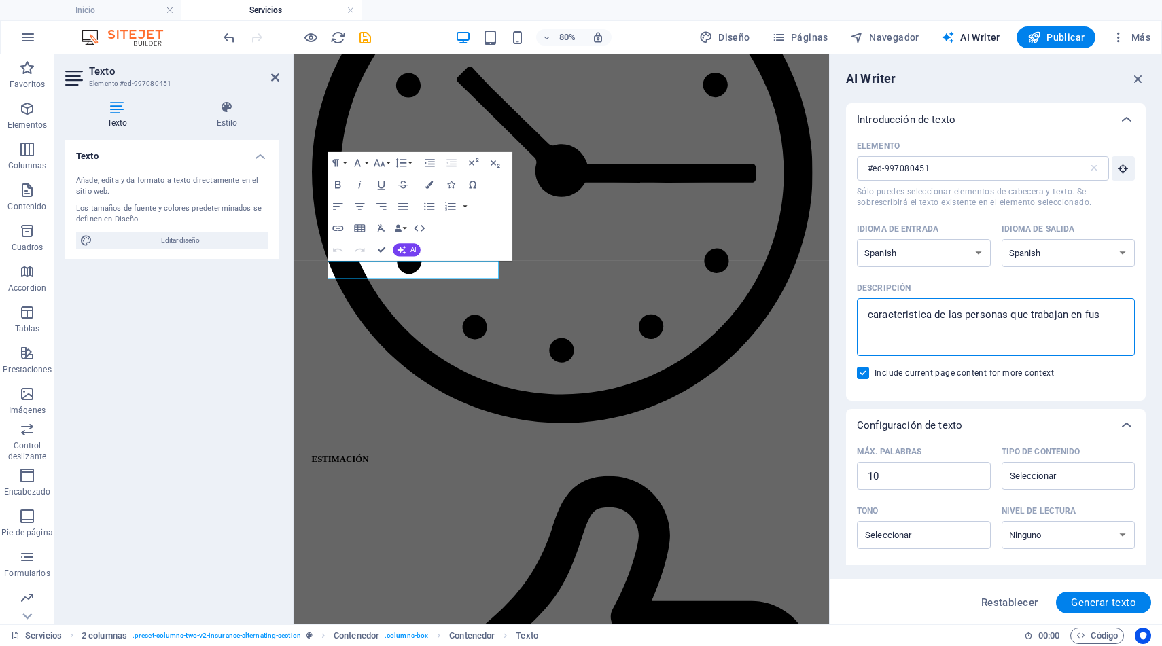
type textarea "x"
type textarea "caracteristica de las personas que trabajan en fusio"
type textarea "x"
type textarea "caracteristica de las personas que trabajan en fusion"
type textarea "x"
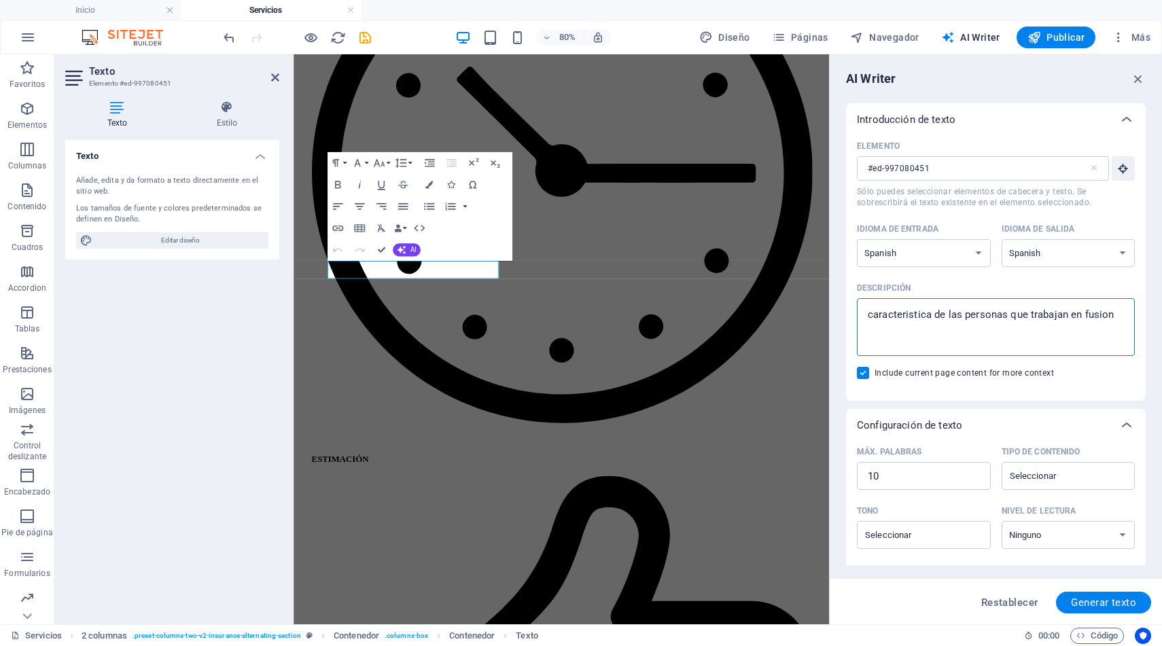
type textarea "caracteristica de las personas que trabajan en fusion"
type textarea "x"
type textarea "caracteristica de las personas que trabajan en fusion c"
type textarea "x"
type textarea "caracteristica de las personas que trabajan en fusion co"
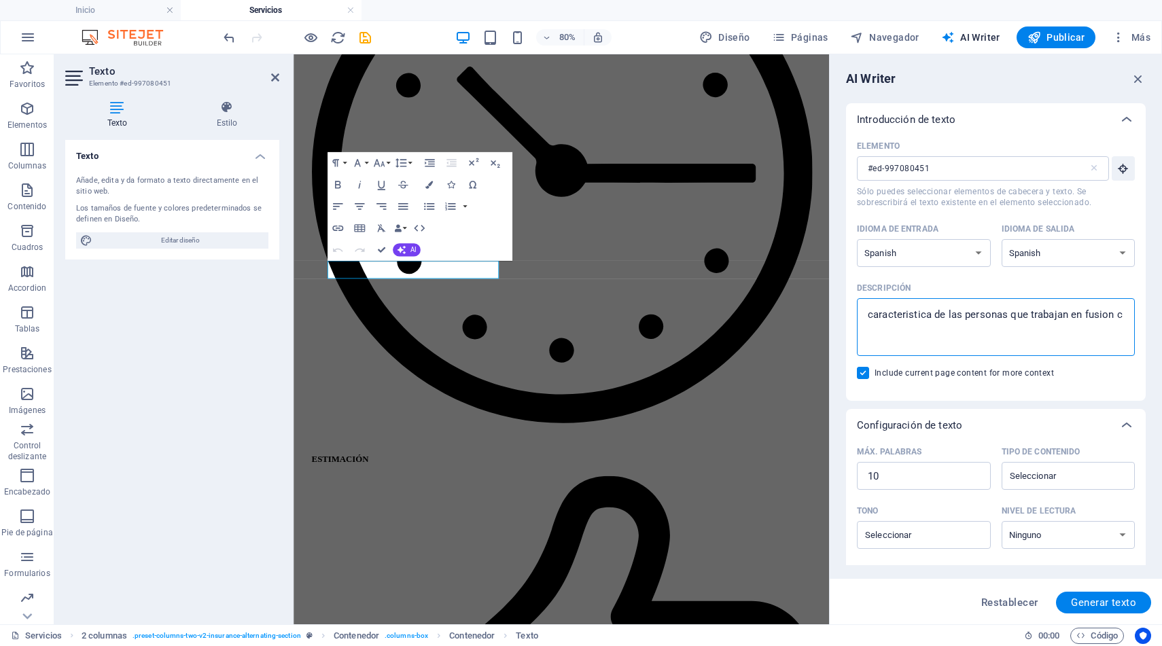
type textarea "x"
type textarea "caracteristica de las personas que trabajan en fusion con"
type textarea "x"
type textarea "caracteristica de las personas que trabajan en fusion cons"
type textarea "x"
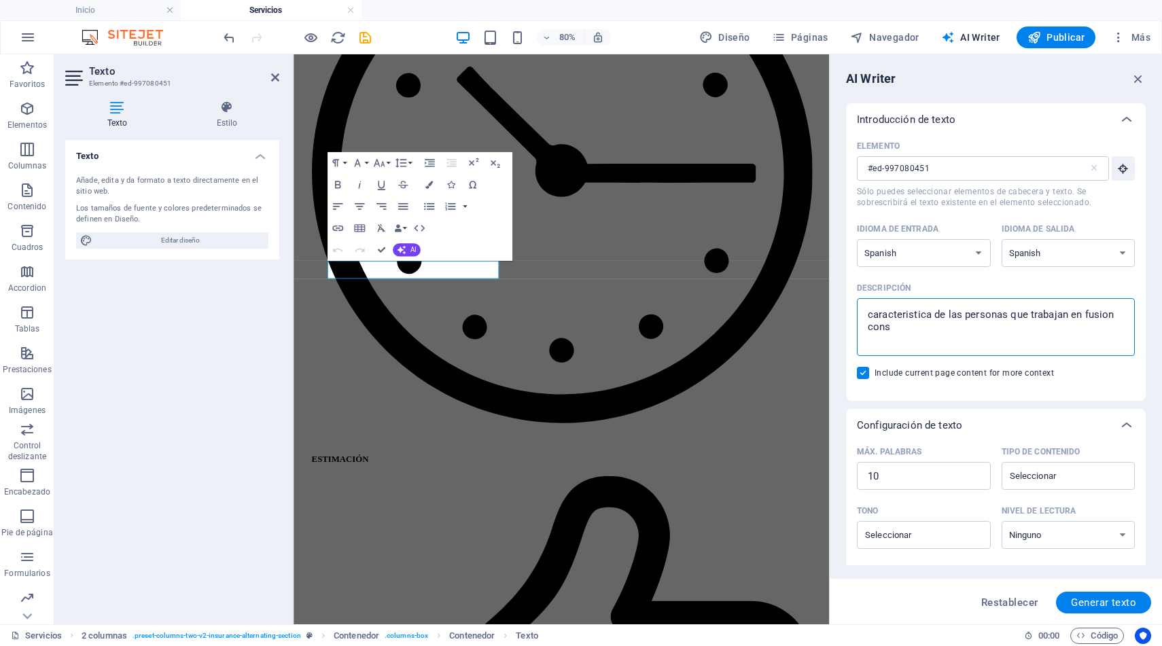
type textarea "caracteristica de las personas que trabajan en fusion consu"
type textarea "x"
type textarea "caracteristica de las personas que trabajan en fusion consul"
type textarea "x"
type textarea "caracteristica de las personas que trabajan en fusion consult"
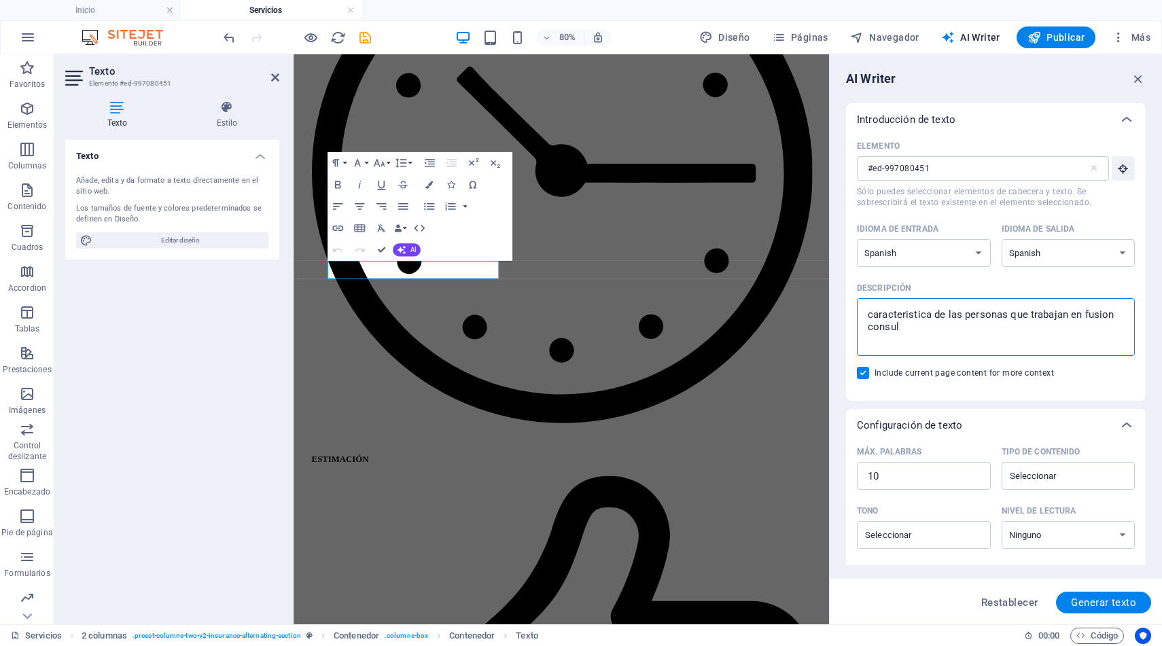
type textarea "x"
type textarea "caracteristica de las personas que trabajan en fusion consulto"
type textarea "x"
type textarea "caracteristica de las personas que trabajan en fusion consultor"
type textarea "x"
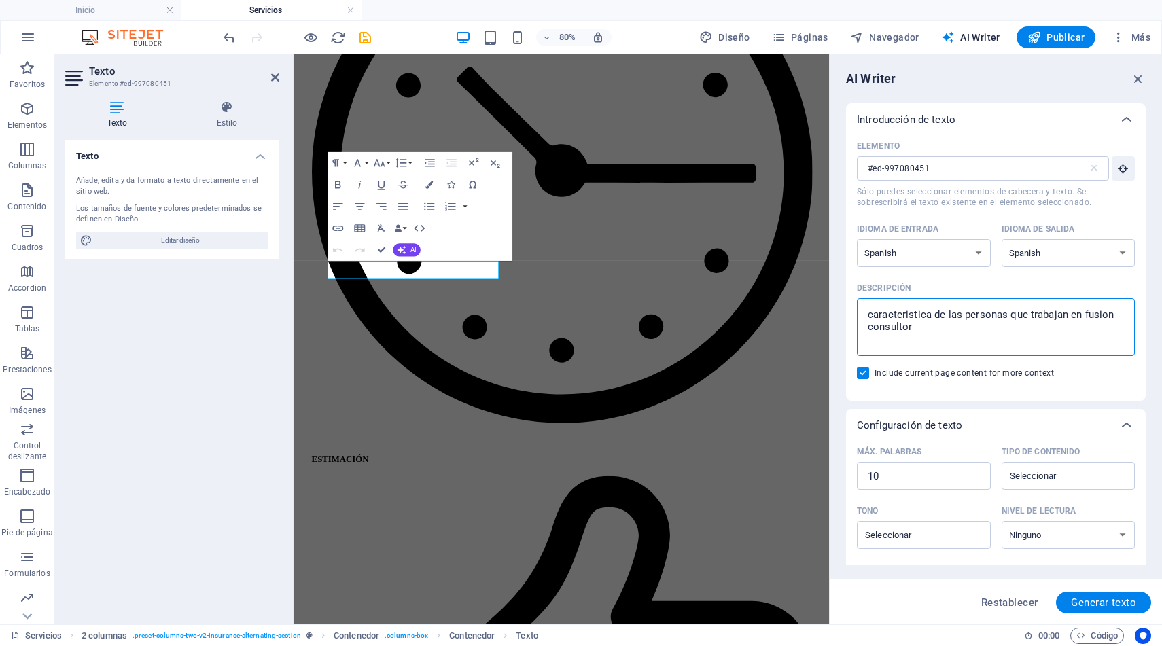
type textarea "caracteristica de las personas que trabajan en fusion consultore"
type textarea "x"
type textarea "caracteristica de las personas que trabajan en fusion consultores"
type textarea "x"
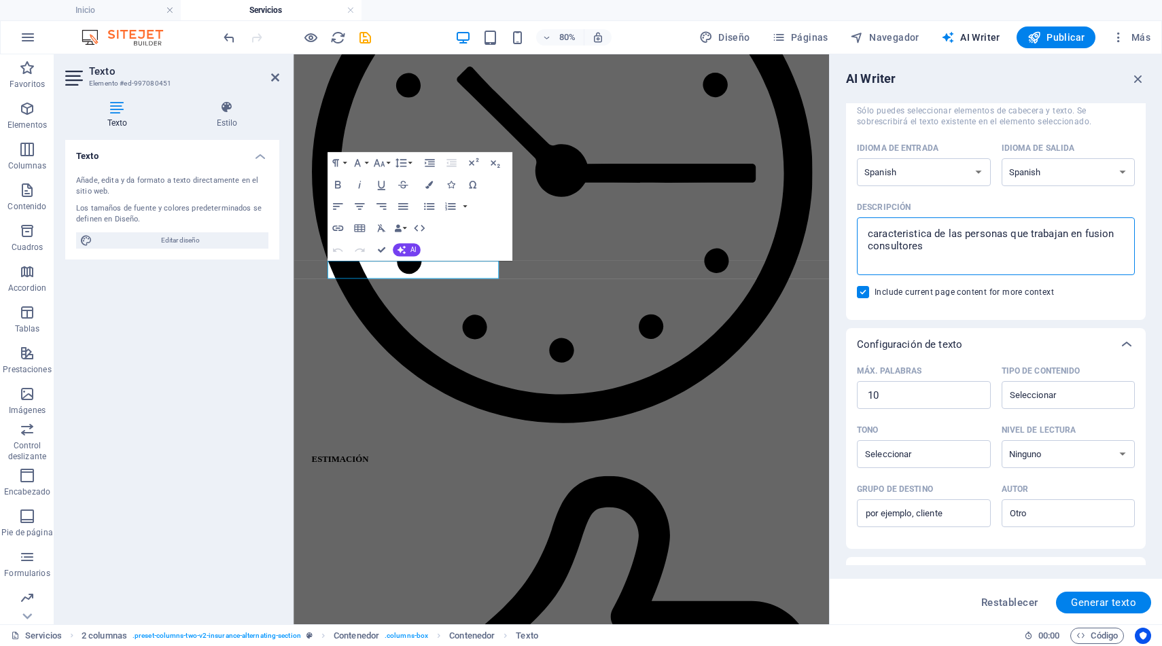
scroll to position [83, 0]
type textarea "caracteristica de las personas que trabajan en fusion consultores"
type textarea "x"
click at [1038, 387] on input "Tipo de contenido ​" at bounding box center [1057, 393] width 103 height 20
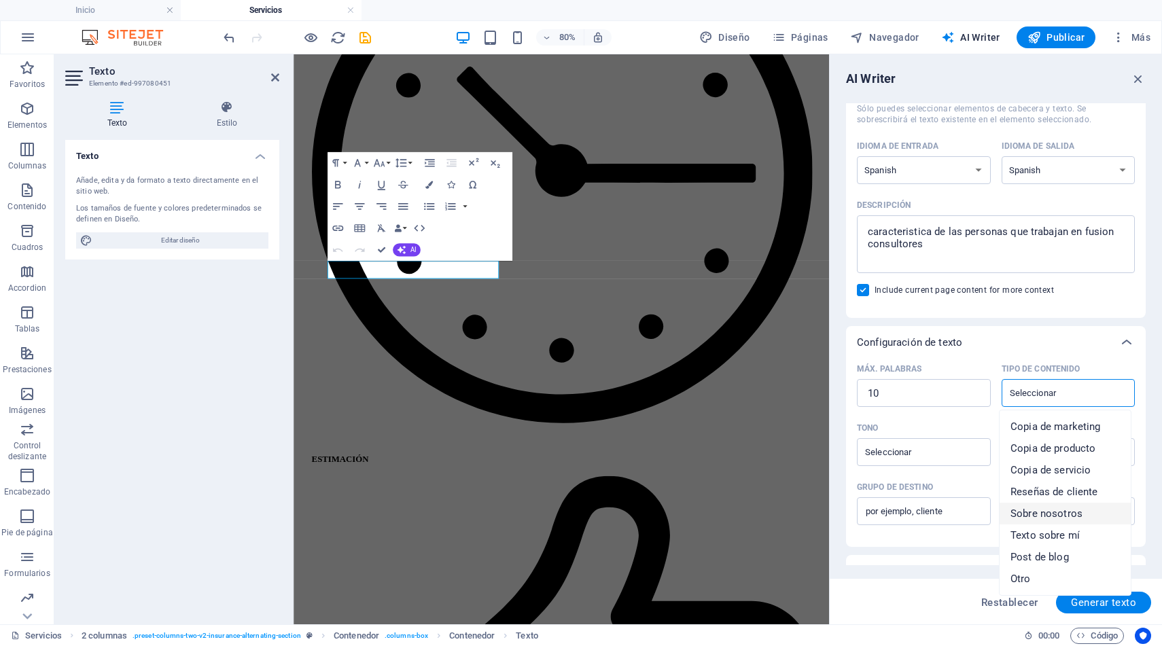
click at [1057, 513] on span "Sobre nosotros" at bounding box center [1047, 514] width 72 height 14
type input "About the company"
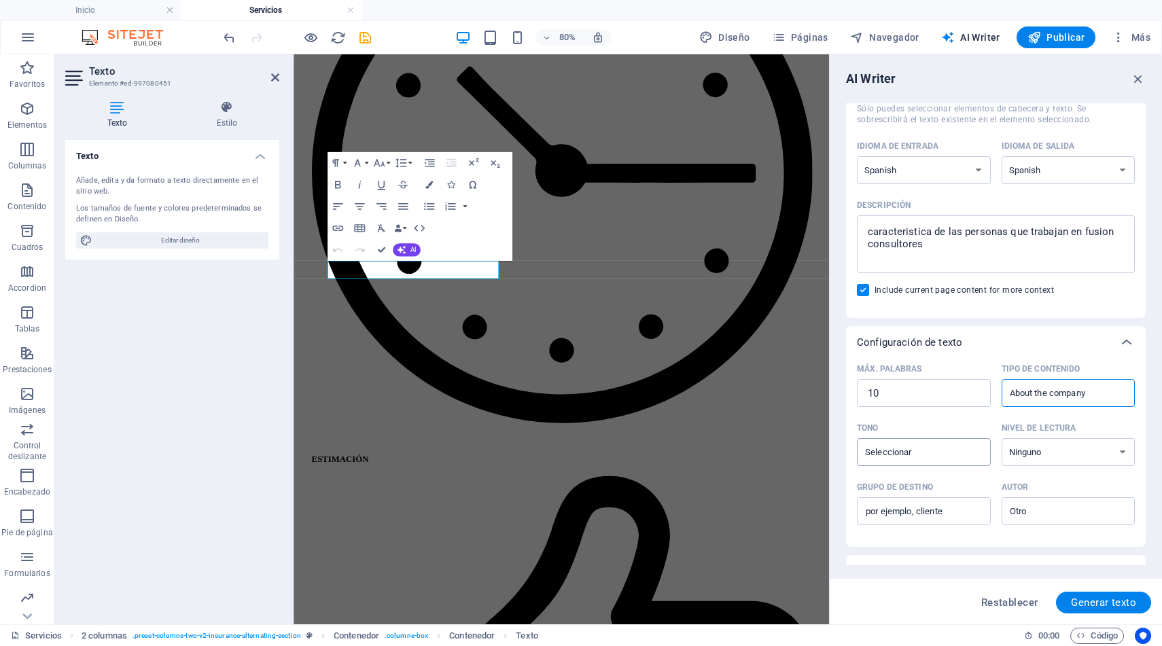
click at [932, 453] on input "Tono ​" at bounding box center [912, 452] width 103 height 20
click at [899, 487] on span "Neutral" at bounding box center [885, 486] width 34 height 14
type input "Neutral"
click at [1047, 447] on select "Ninguno Académico Adulto Adolescente Infantil" at bounding box center [1069, 452] width 134 height 28
select select "Adult"
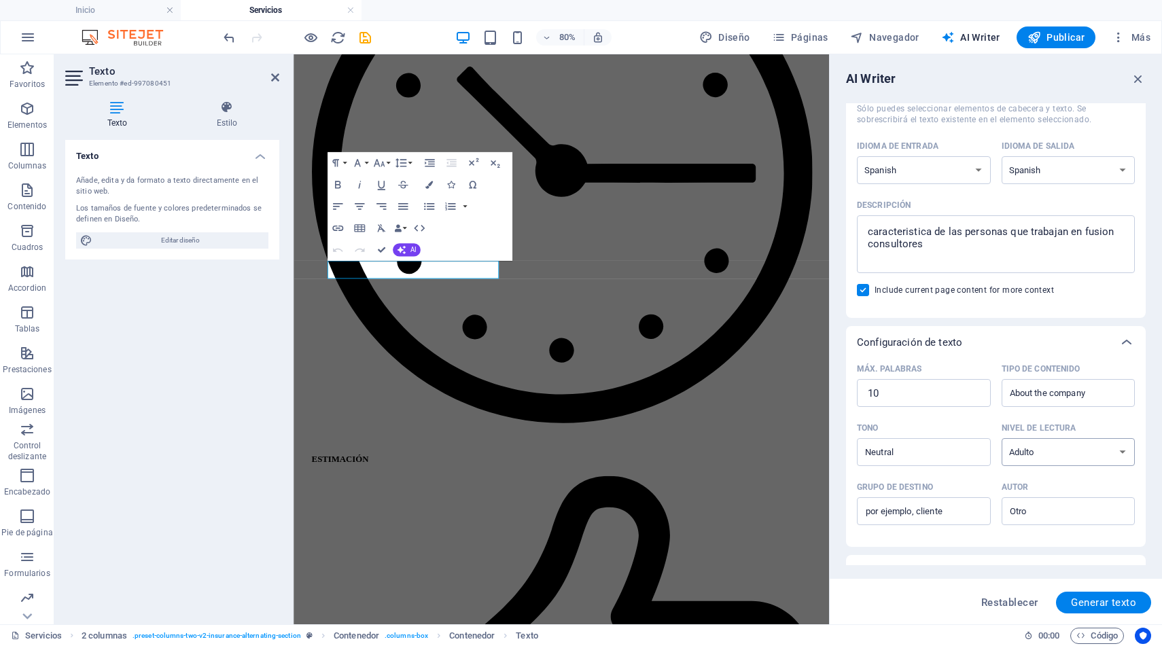
click at [1002, 438] on select "Ninguno Académico Adulto Adolescente Infantil" at bounding box center [1069, 452] width 134 height 28
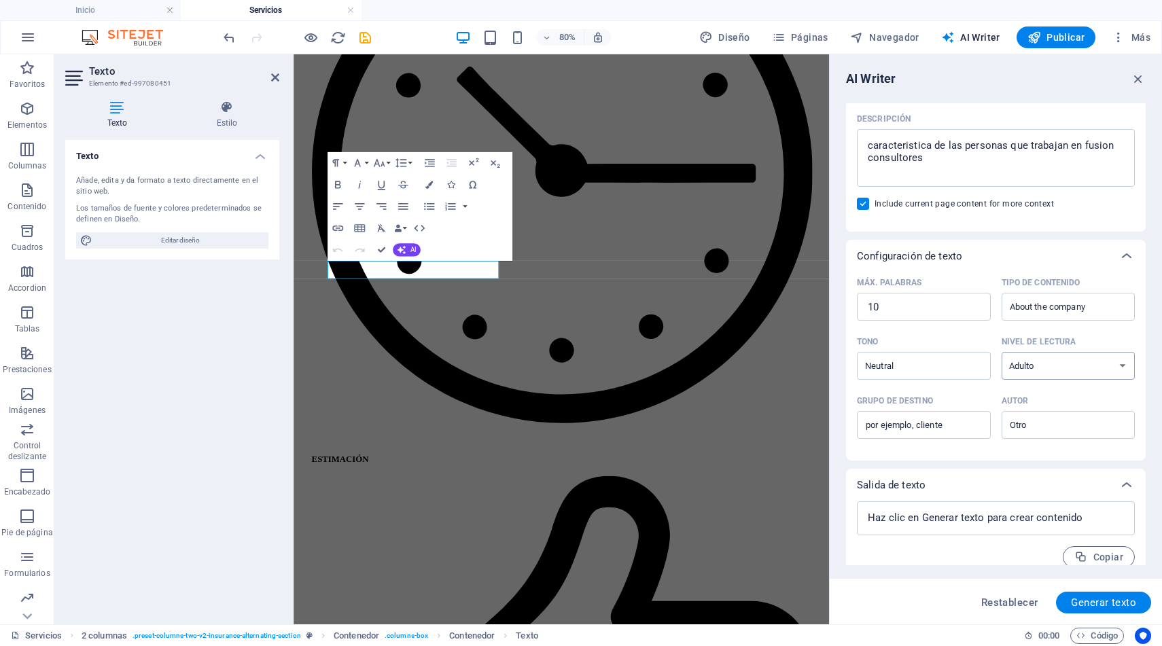
scroll to position [183, 0]
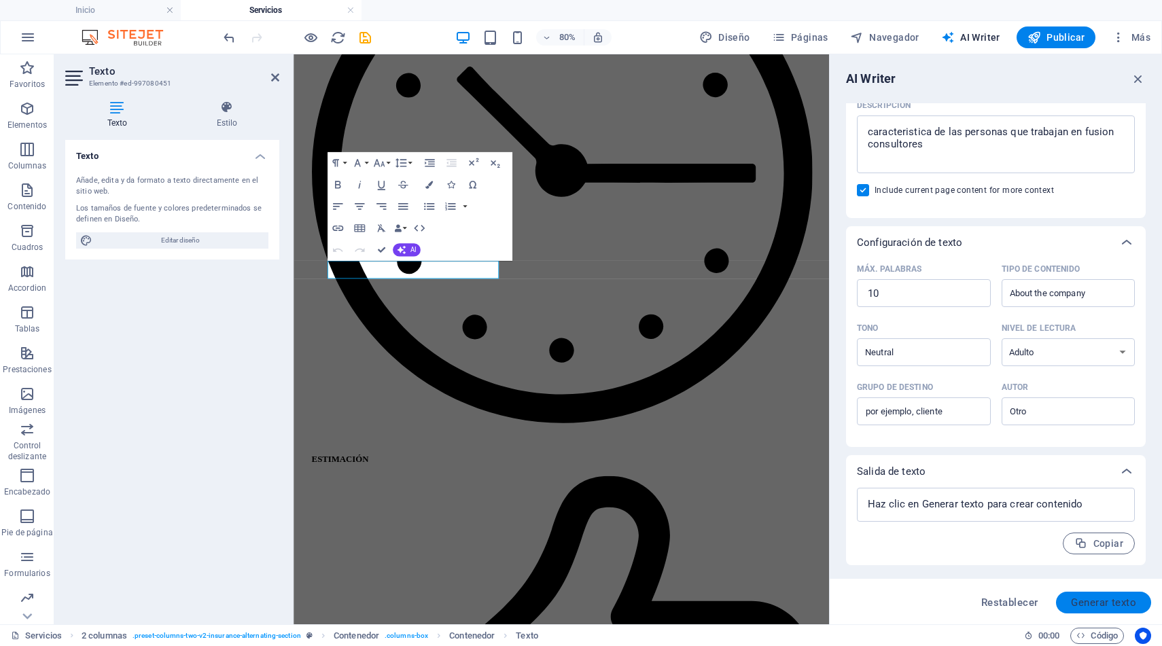
click at [1098, 598] on span "Generar texto" at bounding box center [1103, 602] width 65 height 11
type textarea "x"
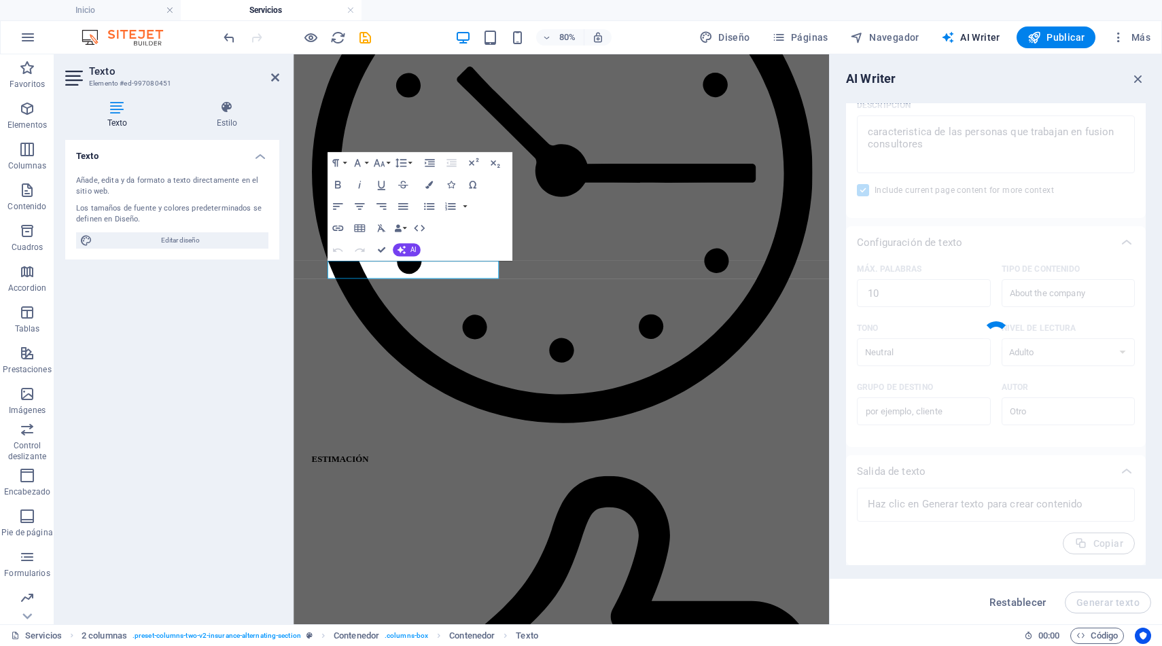
type textarea "x"
type textarea "Profesionales comprometidos en soluciones personalizadas y eficientes."
type textarea "x"
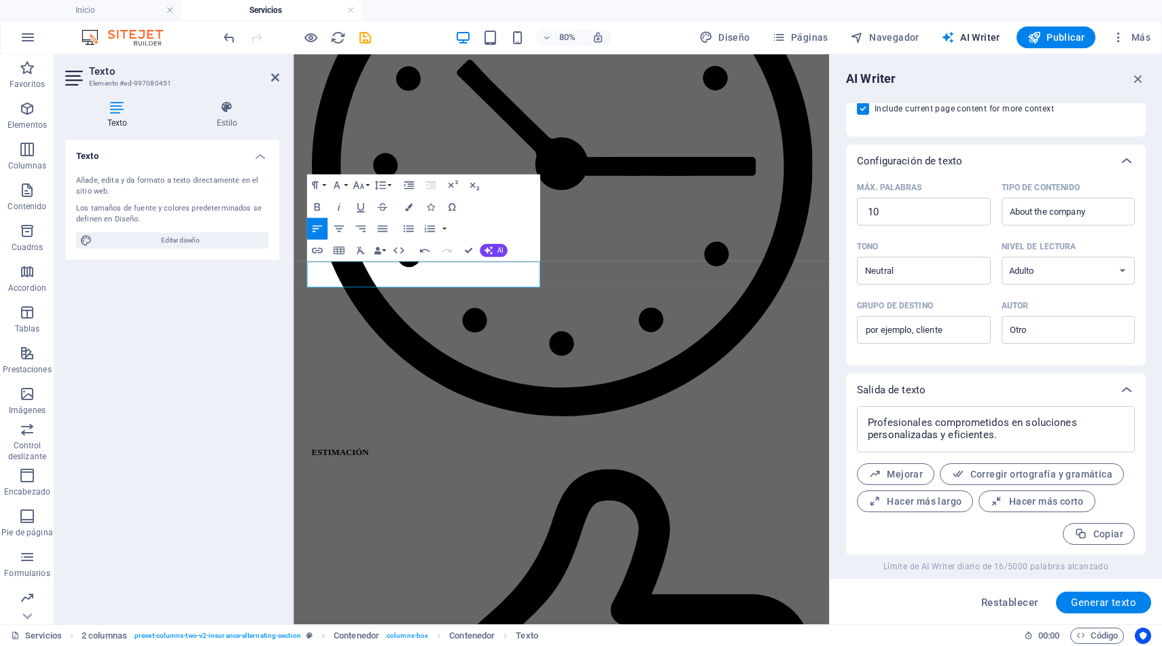
scroll to position [266, 0]
drag, startPoint x: 476, startPoint y: 336, endPoint x: 314, endPoint y: 322, distance: 162.3
copy p "rofesionales comprometidos en soluciones personalizadas y eficientes."
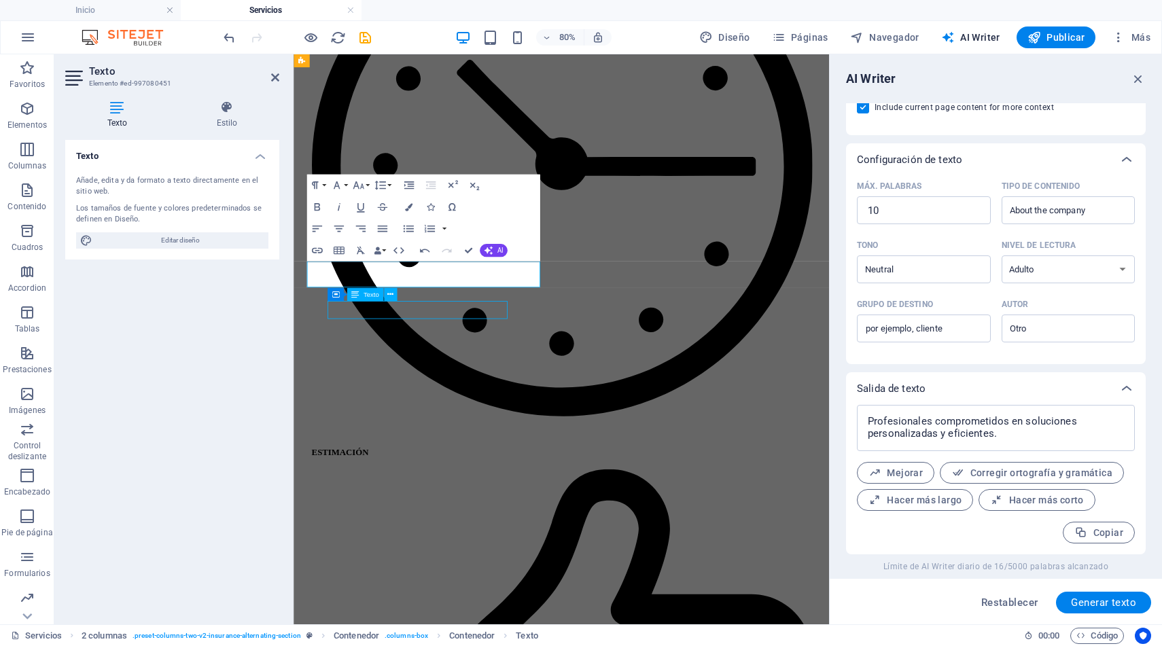
scroll to position [1226, 0]
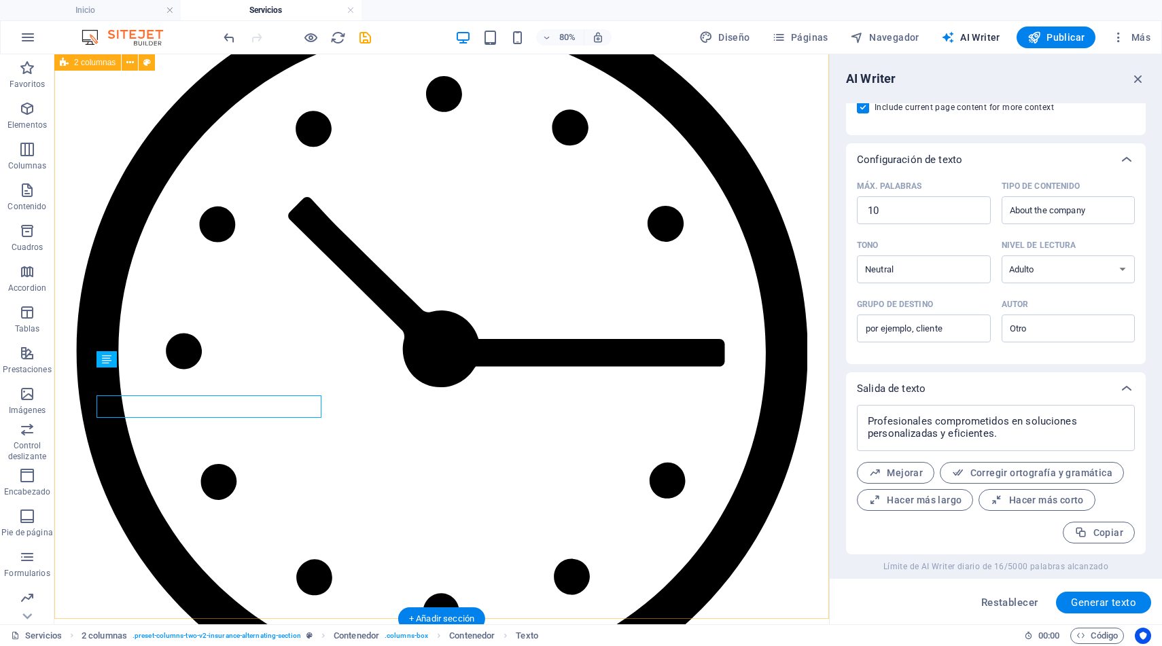
scroll to position [1226, 0]
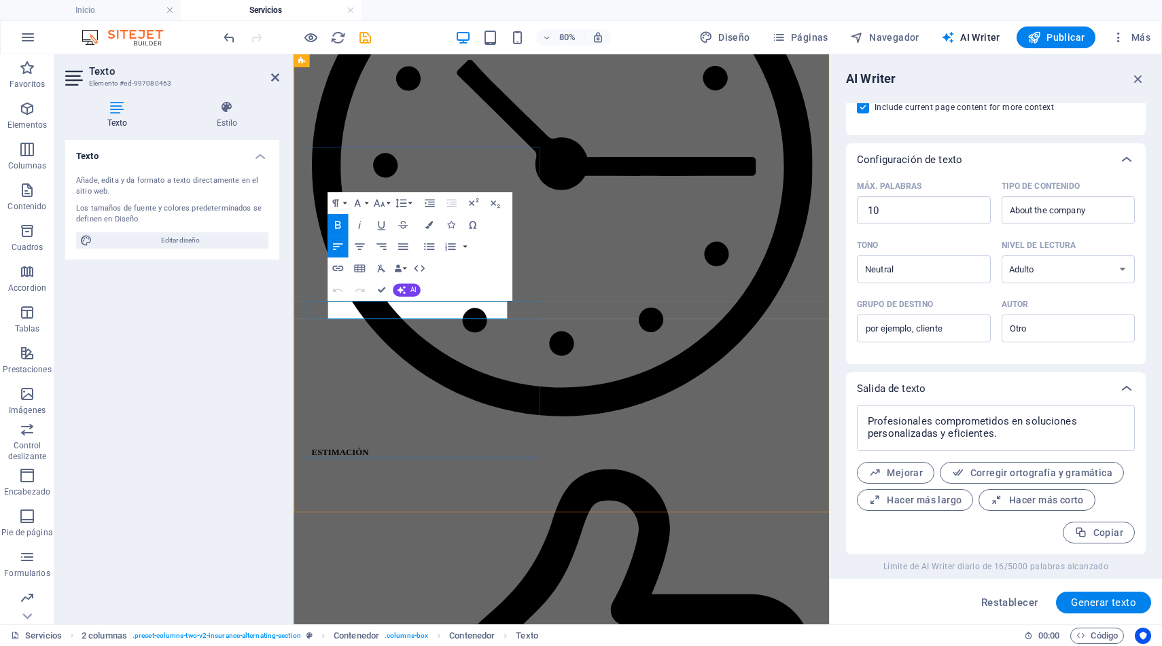
click at [430, 226] on icon "button" at bounding box center [428, 224] width 7 height 7
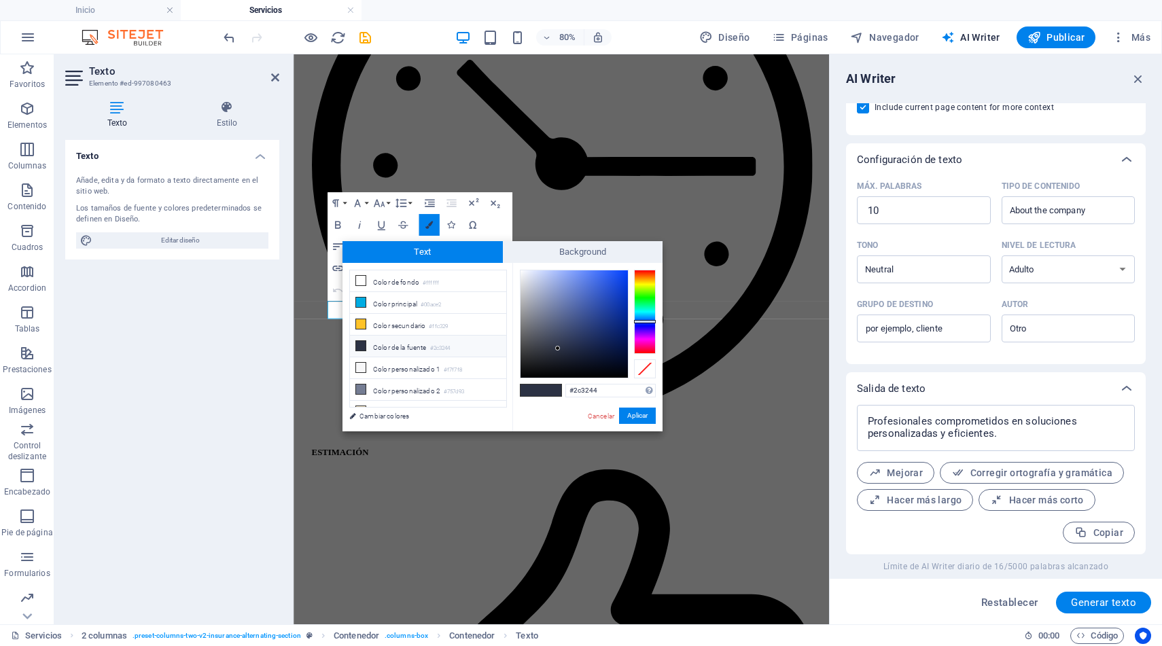
click at [430, 226] on icon "button" at bounding box center [428, 224] width 7 height 7
click at [428, 228] on icon "button" at bounding box center [428, 224] width 7 height 7
click at [599, 414] on link "Cancelar" at bounding box center [601, 416] width 29 height 10
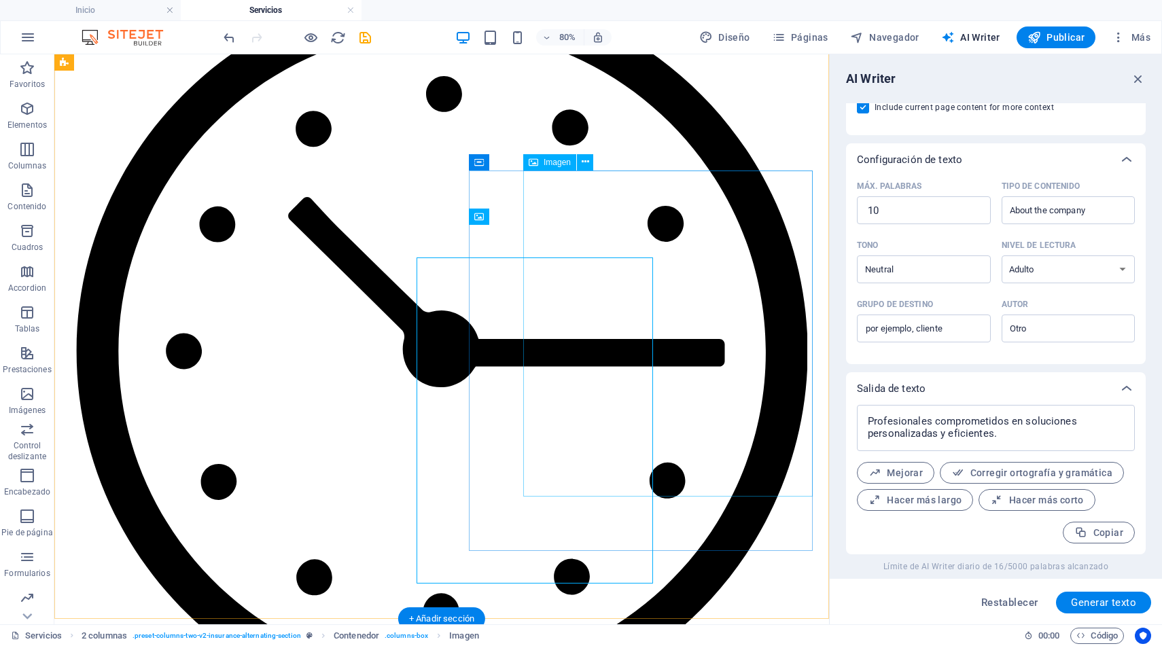
scroll to position [1226, 0]
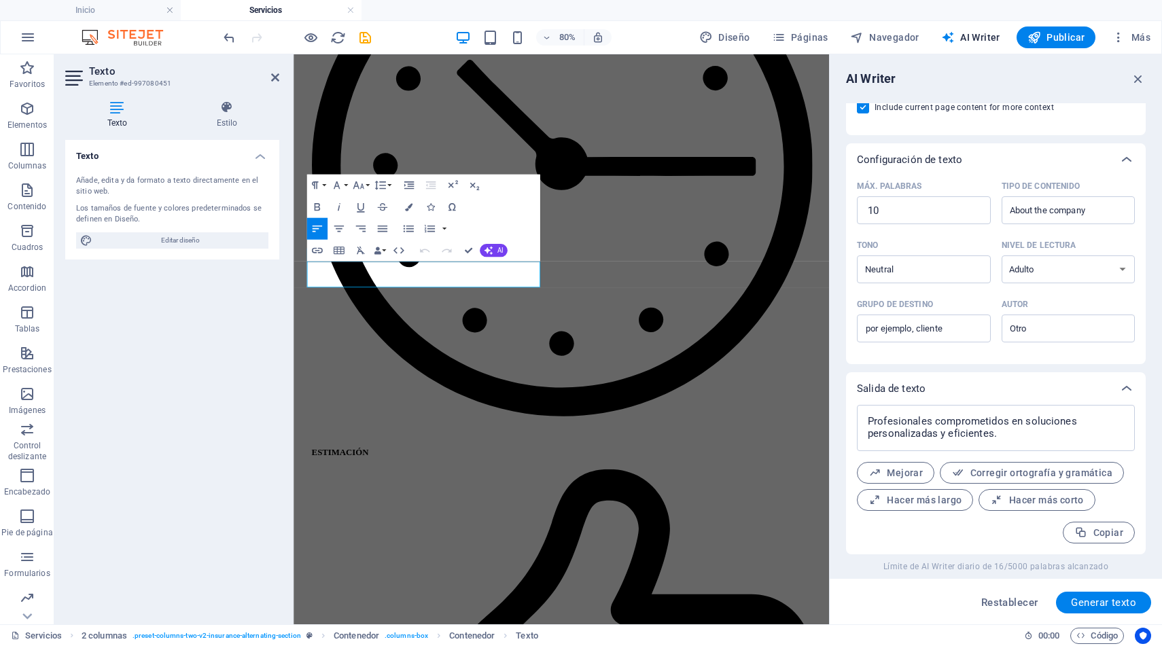
type input "#ed-997080451"
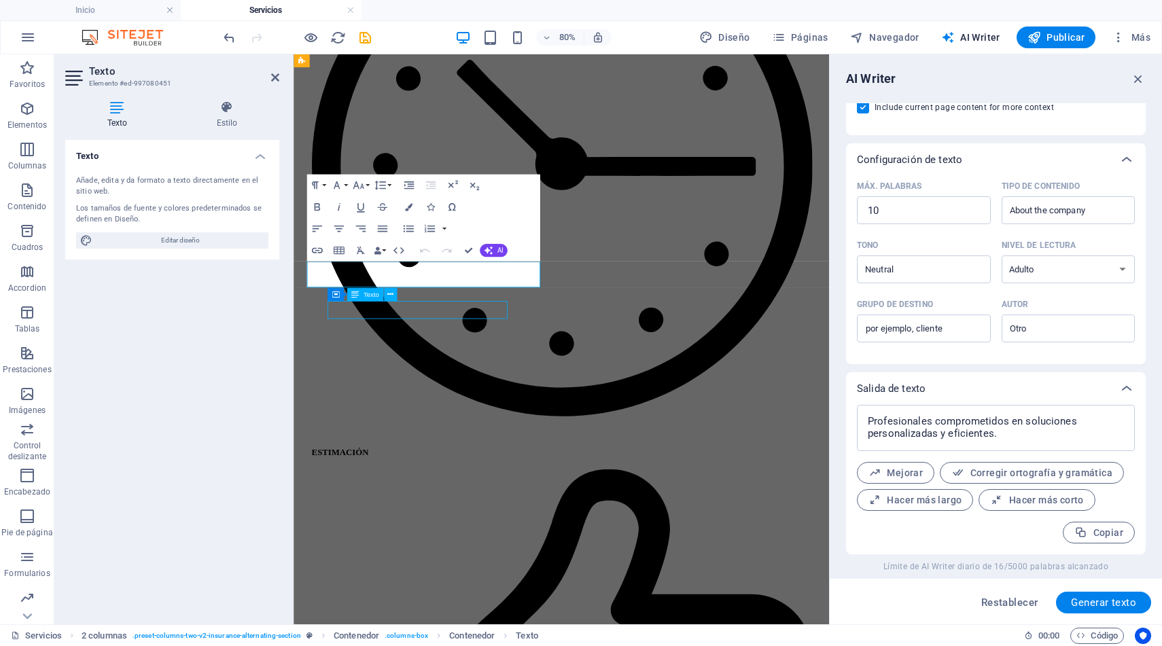
scroll to position [1226, 0]
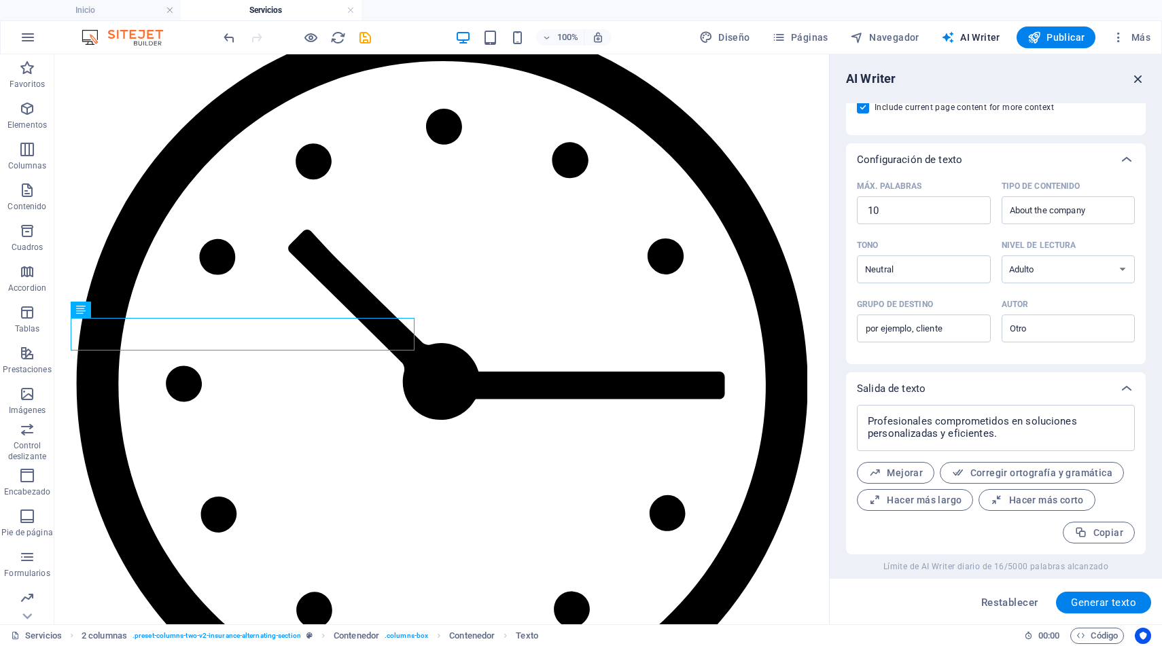
click at [1141, 76] on icon "button" at bounding box center [1138, 78] width 15 height 15
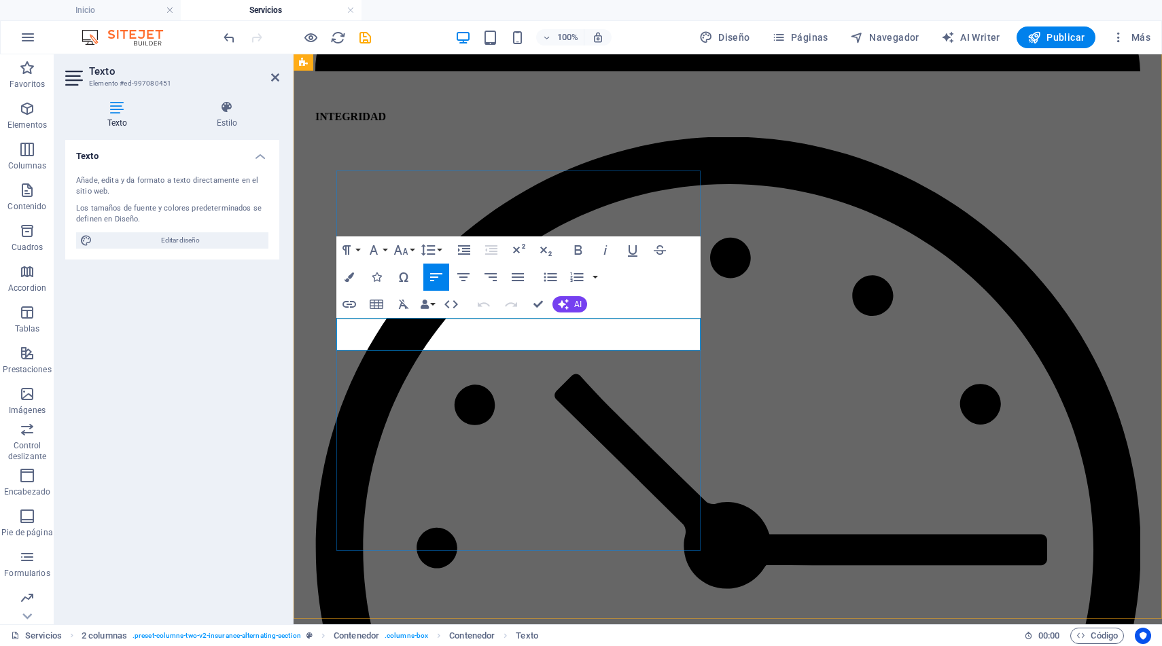
drag, startPoint x: 396, startPoint y: 342, endPoint x: 332, endPoint y: 317, distance: 69.3
click at [183, 238] on span "Editar diseño" at bounding box center [181, 240] width 168 height 16
select select "600"
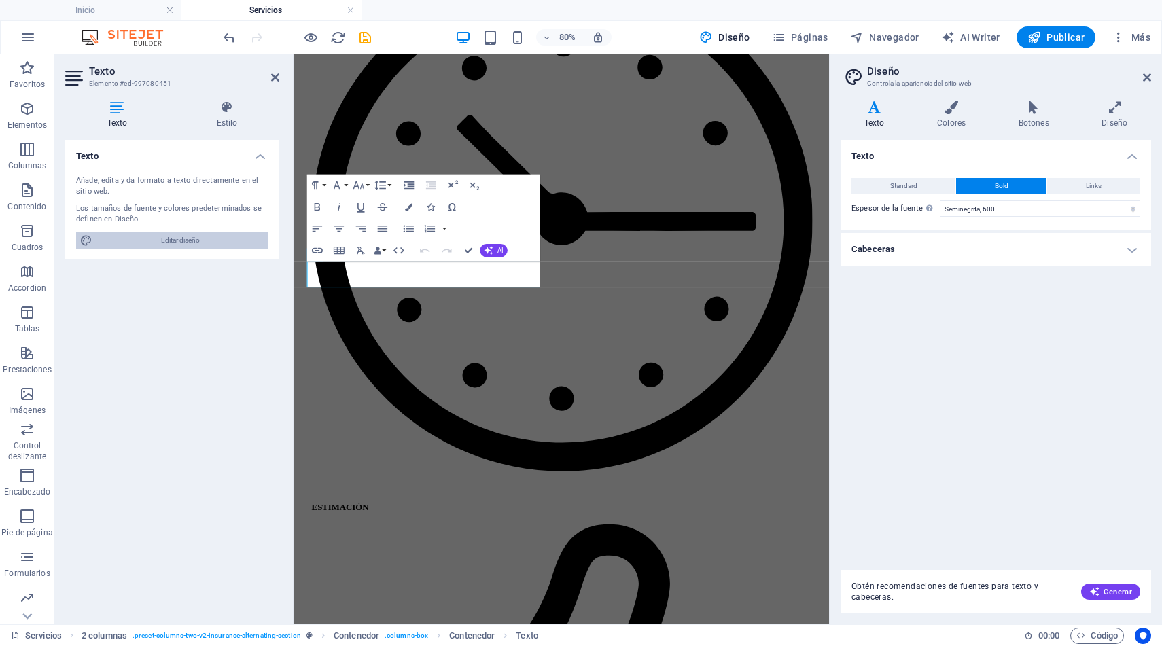
scroll to position [1259, 0]
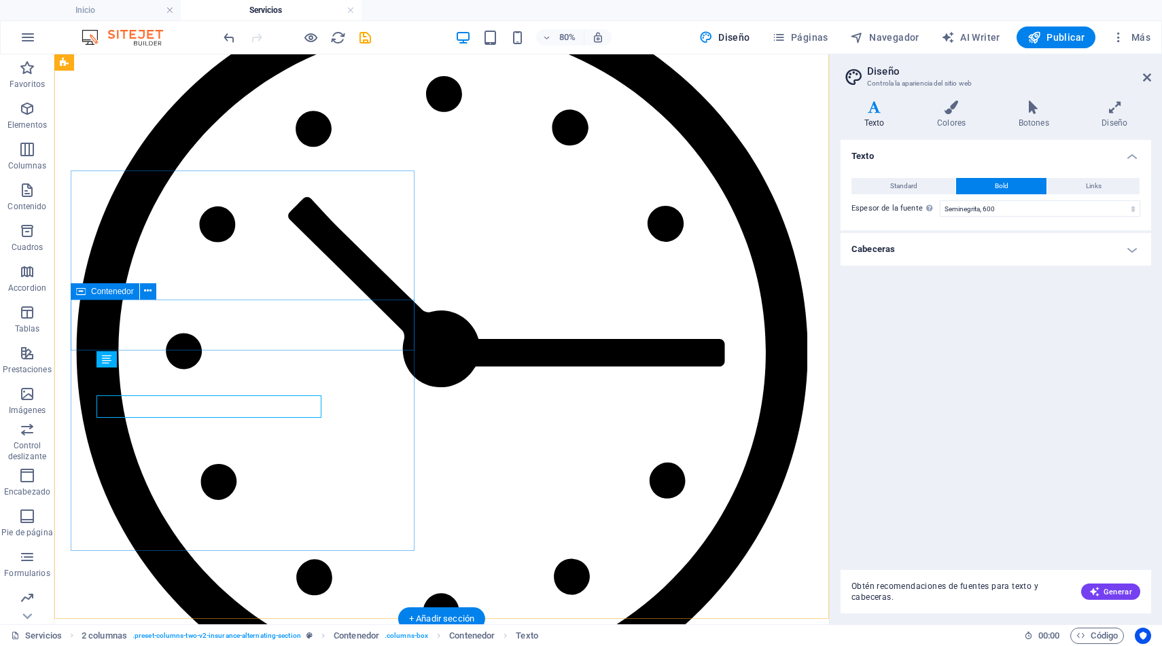
scroll to position [1226, 0]
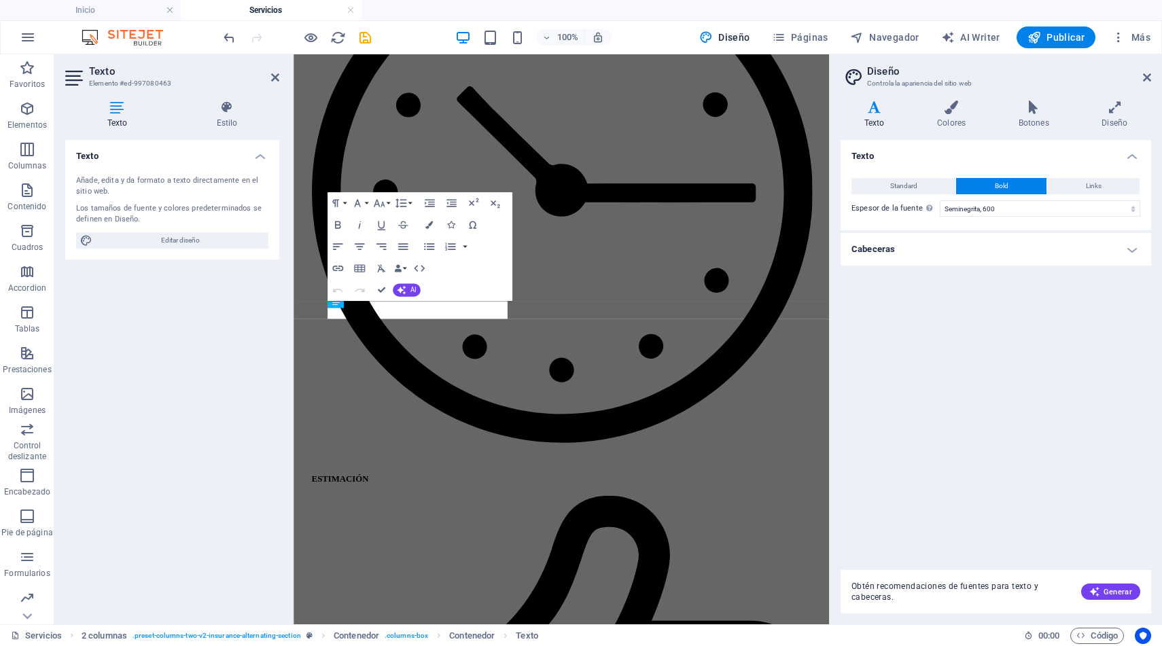
scroll to position [1259, 0]
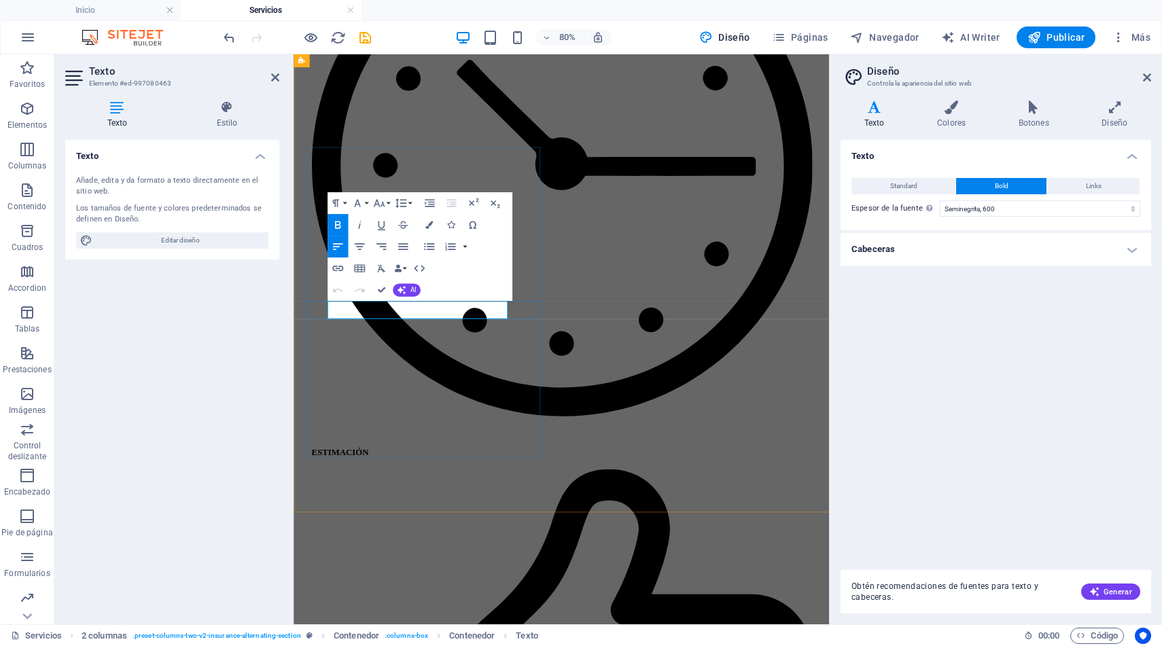
click at [1136, 254] on h4 "Cabeceras" at bounding box center [996, 249] width 311 height 33
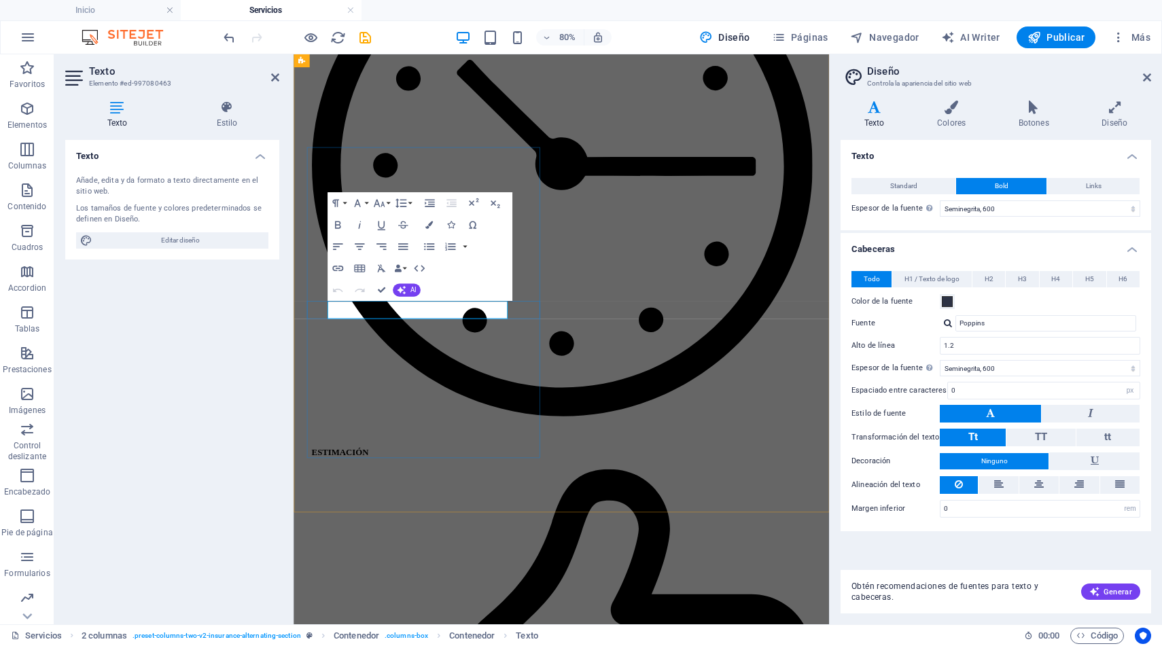
drag, startPoint x: 525, startPoint y: 376, endPoint x: 470, endPoint y: 371, distance: 54.6
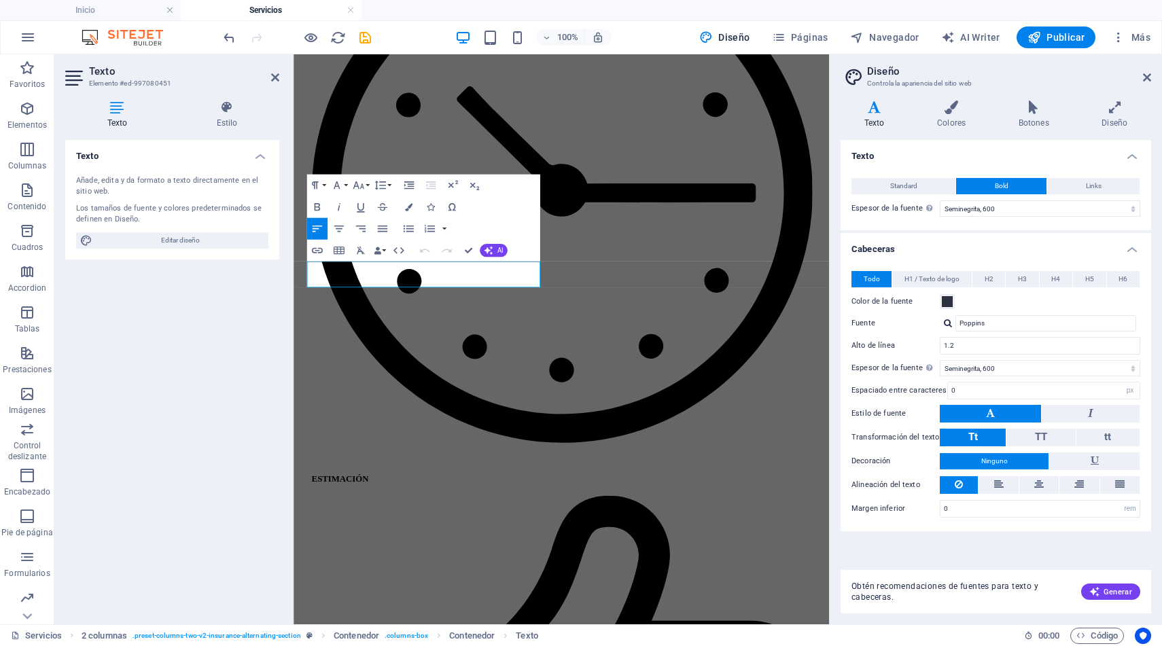
scroll to position [1259, 0]
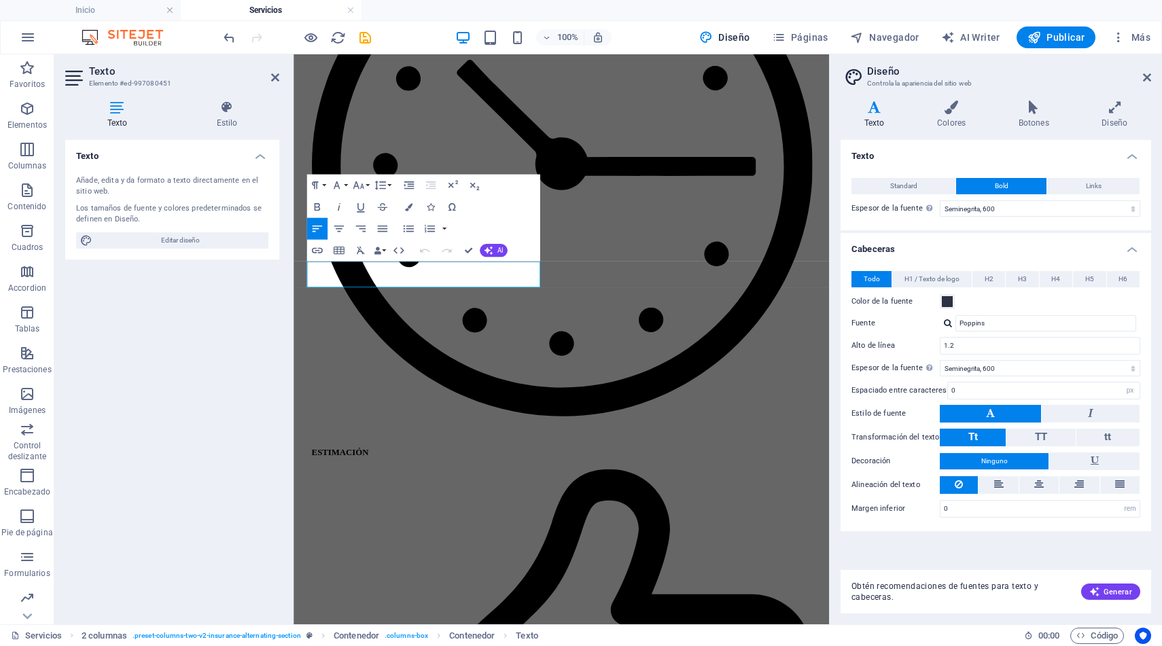
click at [269, 334] on div "Texto Añade, edita y da formato a texto directamente en el sitio web. Los tamañ…" at bounding box center [172, 377] width 214 height 474
click at [335, 279] on span "Separador" at bounding box center [338, 280] width 31 height 7
select select "px"
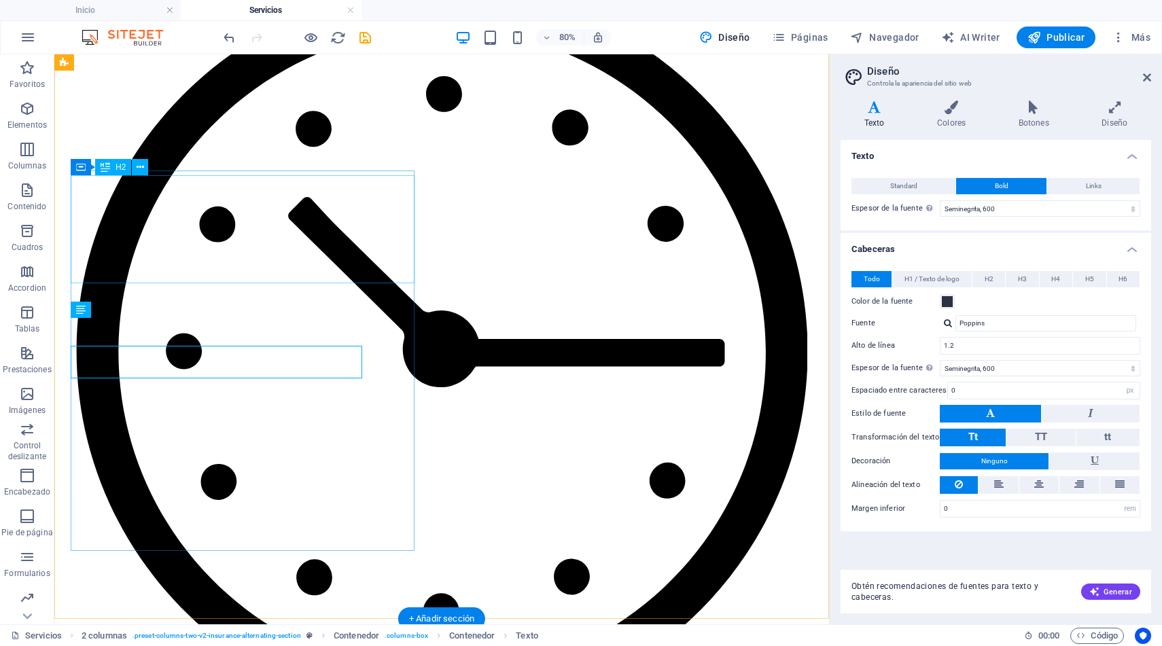
scroll to position [1226, 0]
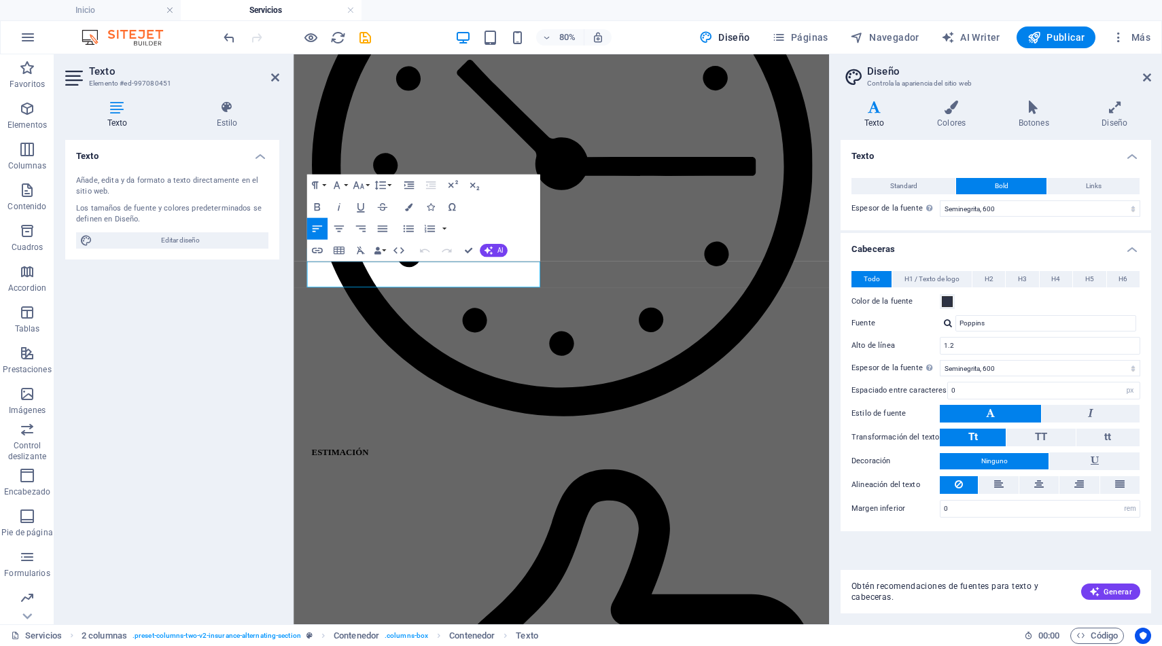
click at [167, 330] on div "Texto Añade, edita y da formato a texto directamente en el sitio web. Los tamañ…" at bounding box center [172, 377] width 214 height 474
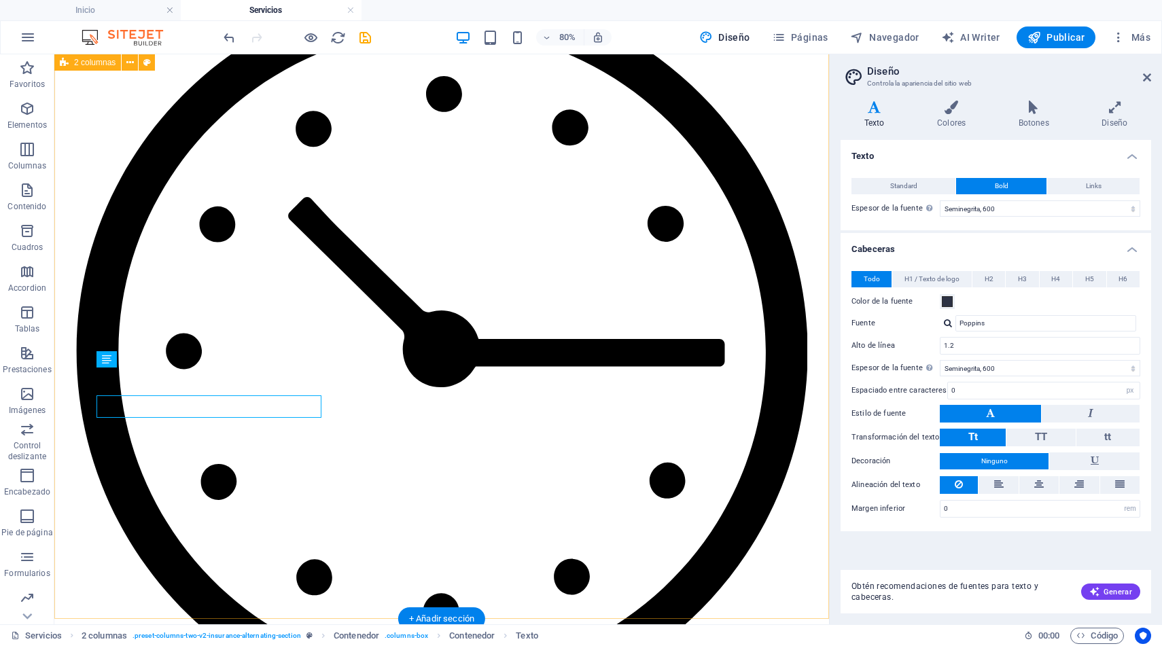
scroll to position [1226, 0]
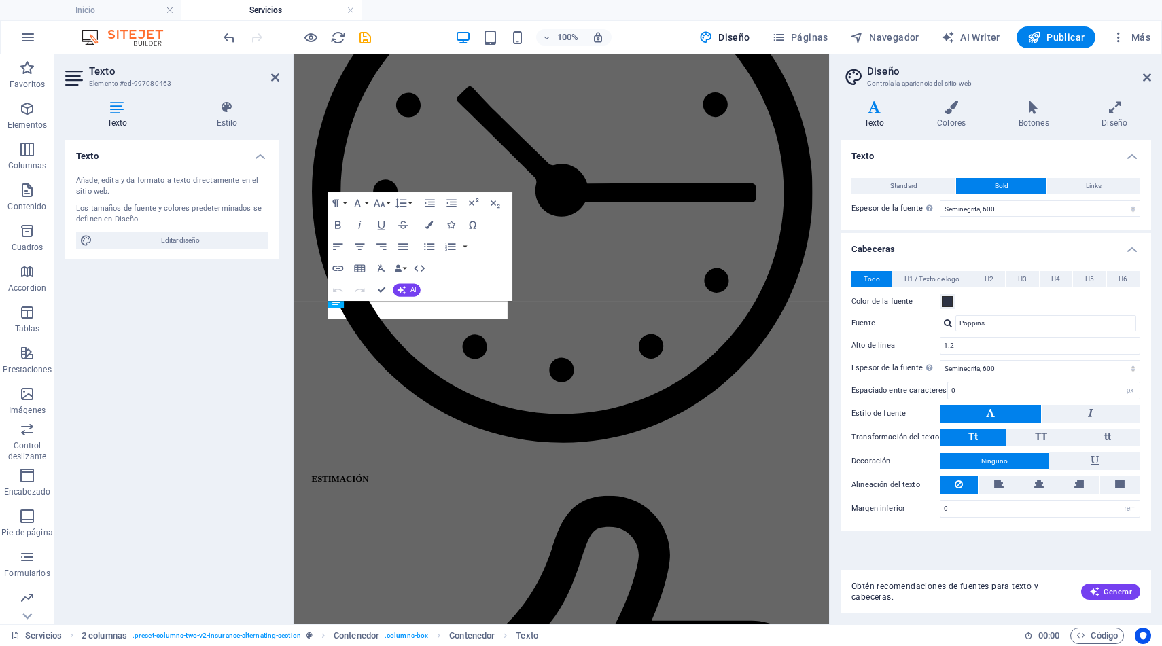
scroll to position [1259, 0]
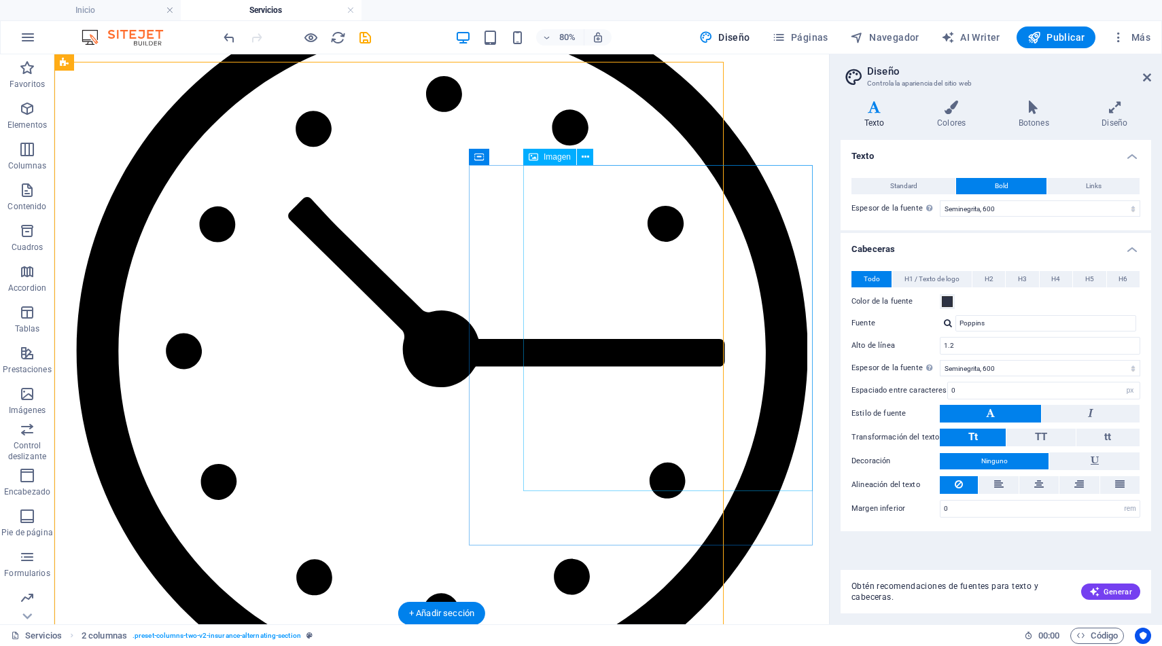
scroll to position [1231, 0]
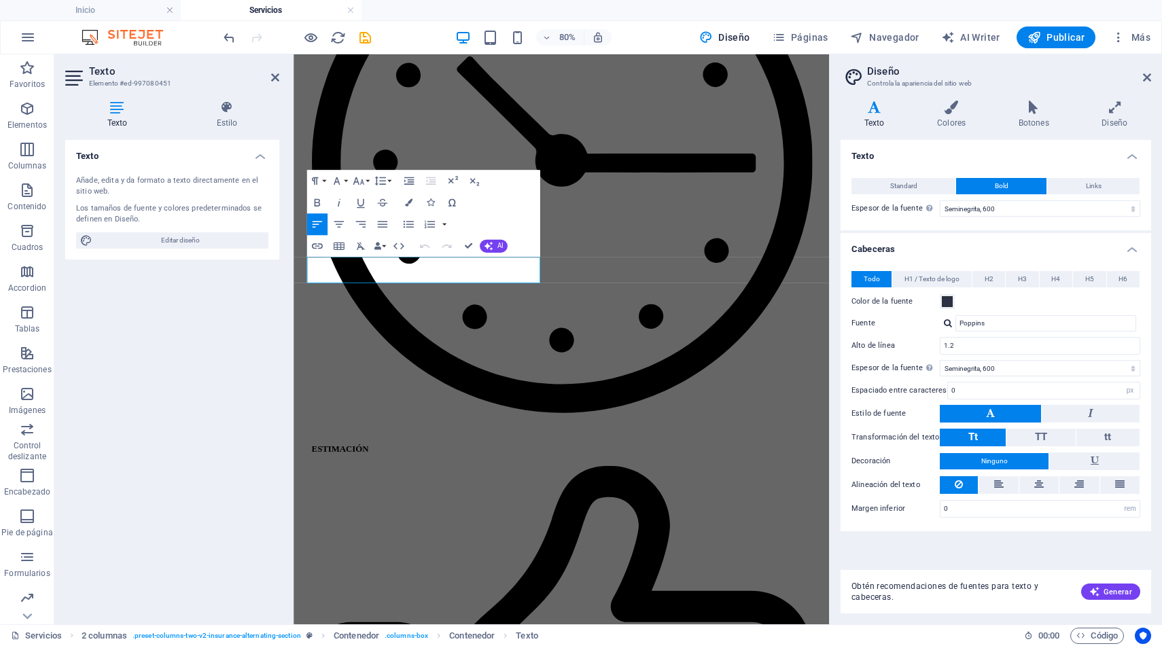
drag, startPoint x: 479, startPoint y: 332, endPoint x: 291, endPoint y: 307, distance: 189.2
click at [408, 179] on icon "button" at bounding box center [409, 180] width 10 height 7
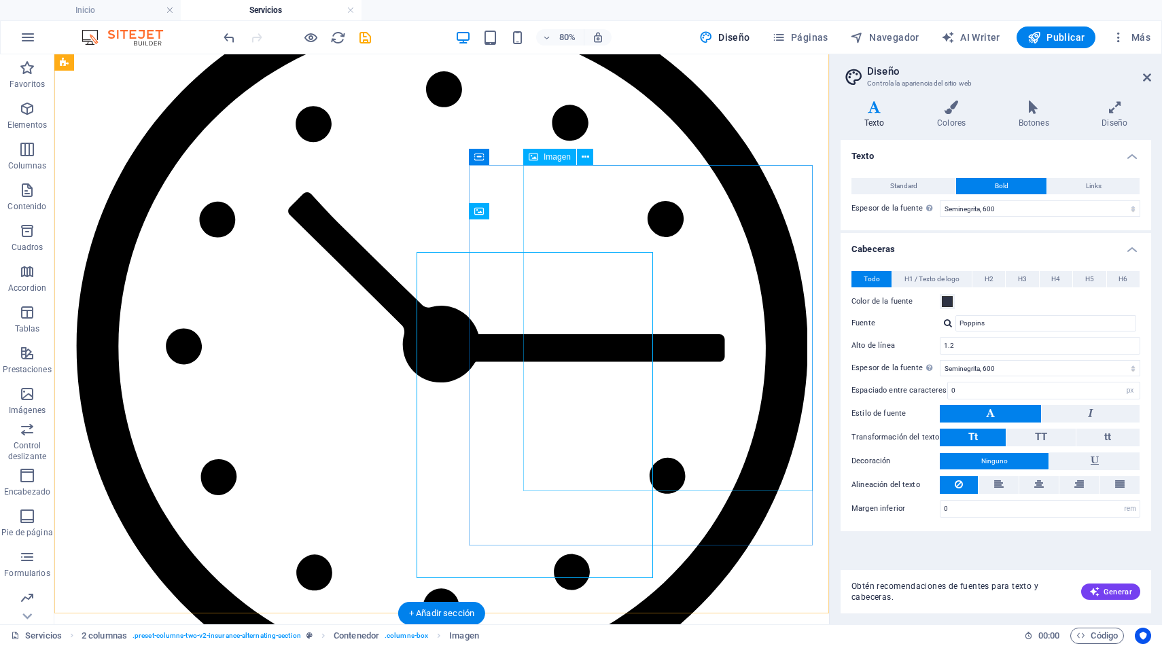
scroll to position [1231, 0]
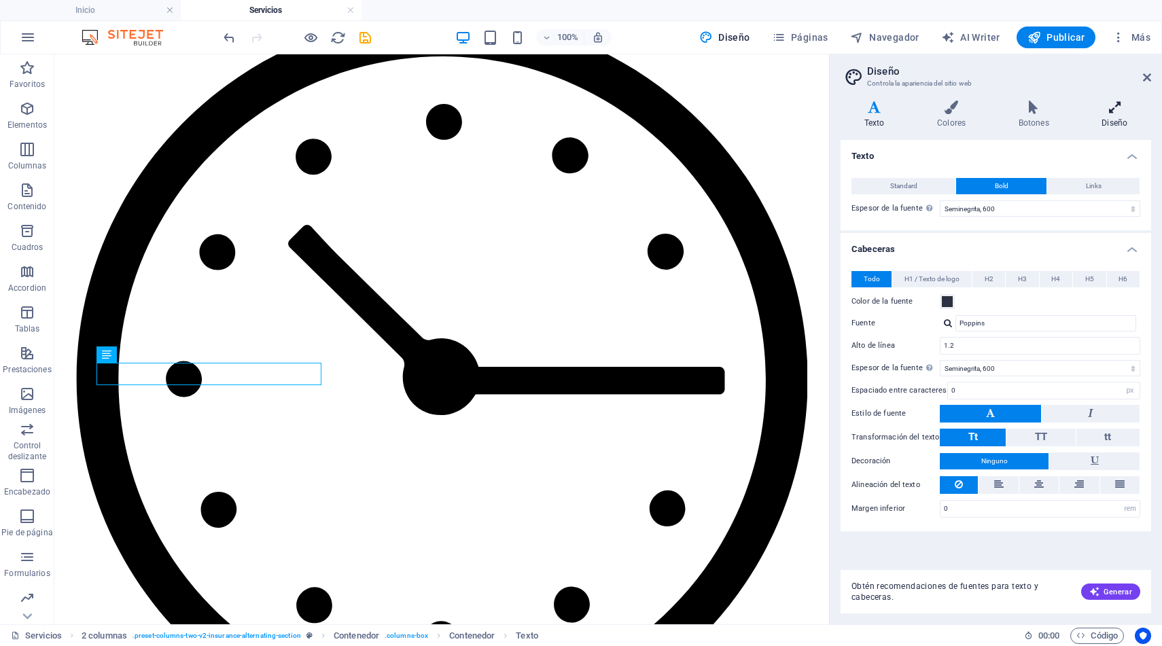
click at [1115, 109] on icon at bounding box center [1115, 108] width 73 height 14
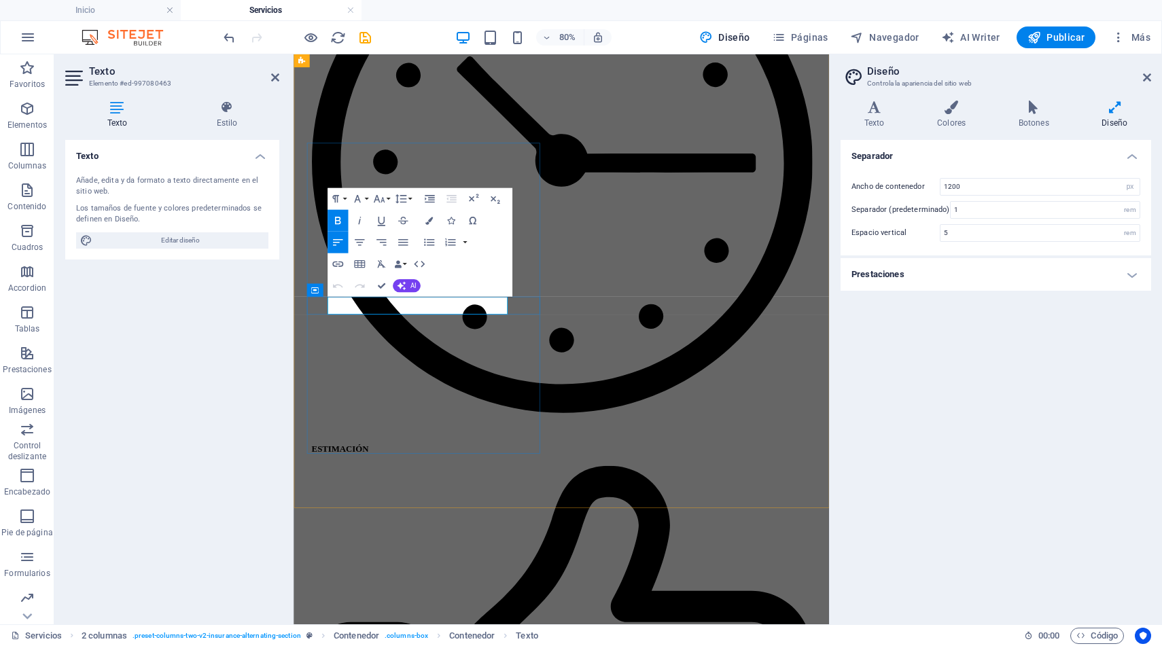
click at [229, 122] on h4 "Estilo" at bounding box center [227, 115] width 105 height 29
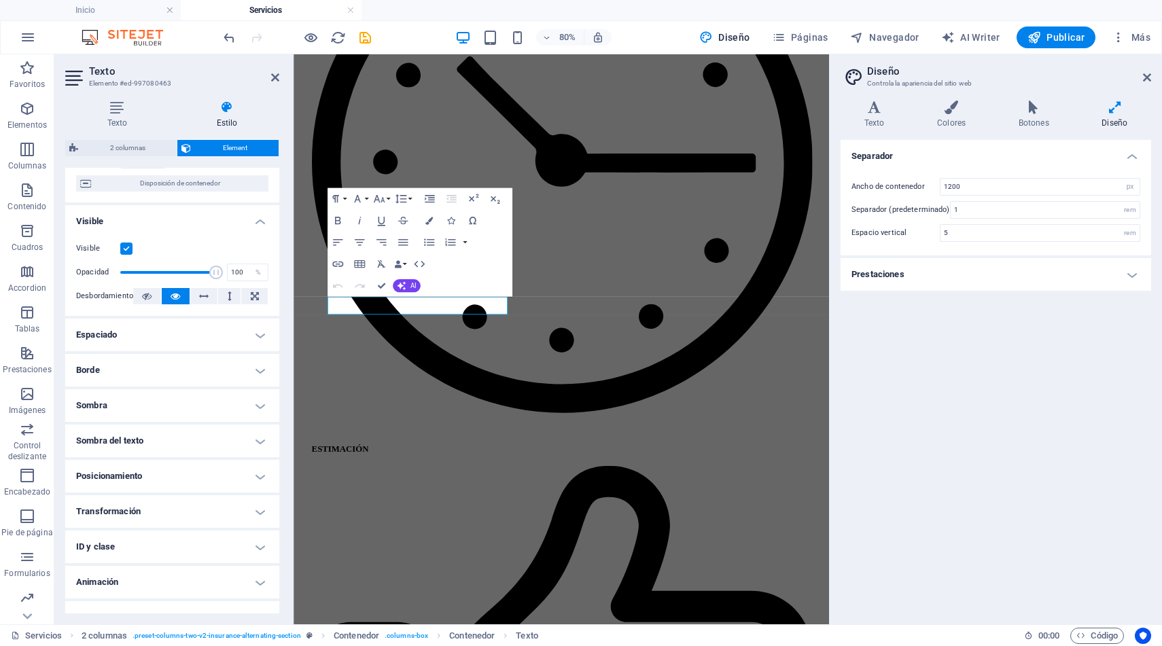
scroll to position [139, 0]
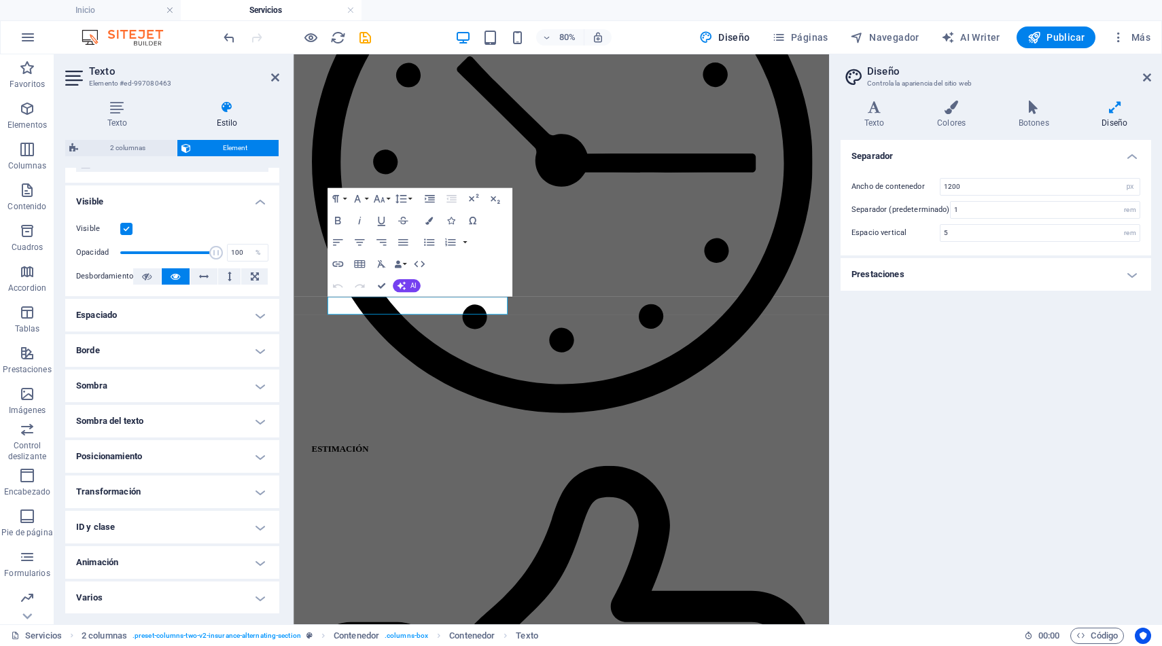
click at [260, 313] on h4 "Espaciado" at bounding box center [172, 315] width 214 height 33
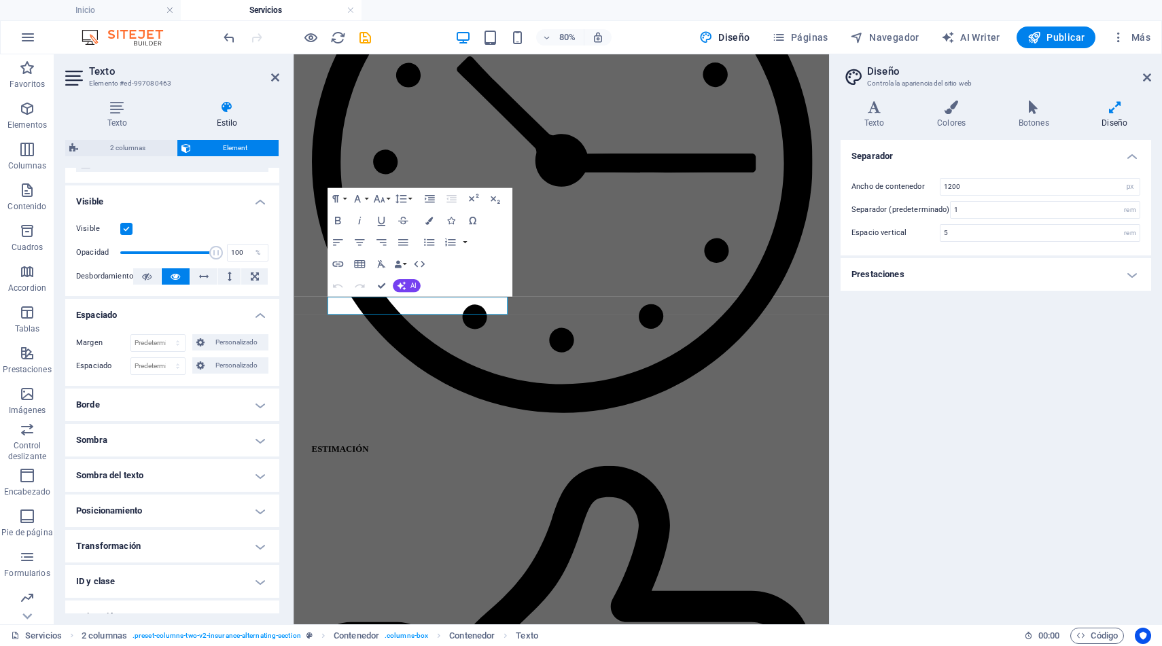
click at [263, 398] on h4 "Borde" at bounding box center [172, 405] width 214 height 33
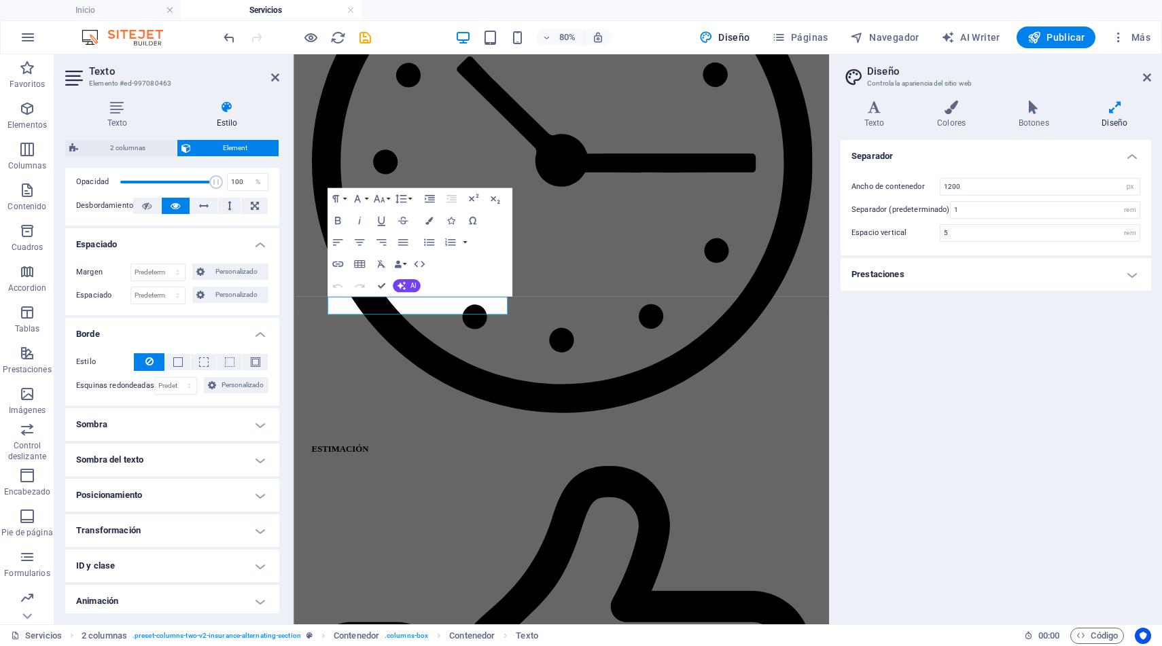
scroll to position [249, 0]
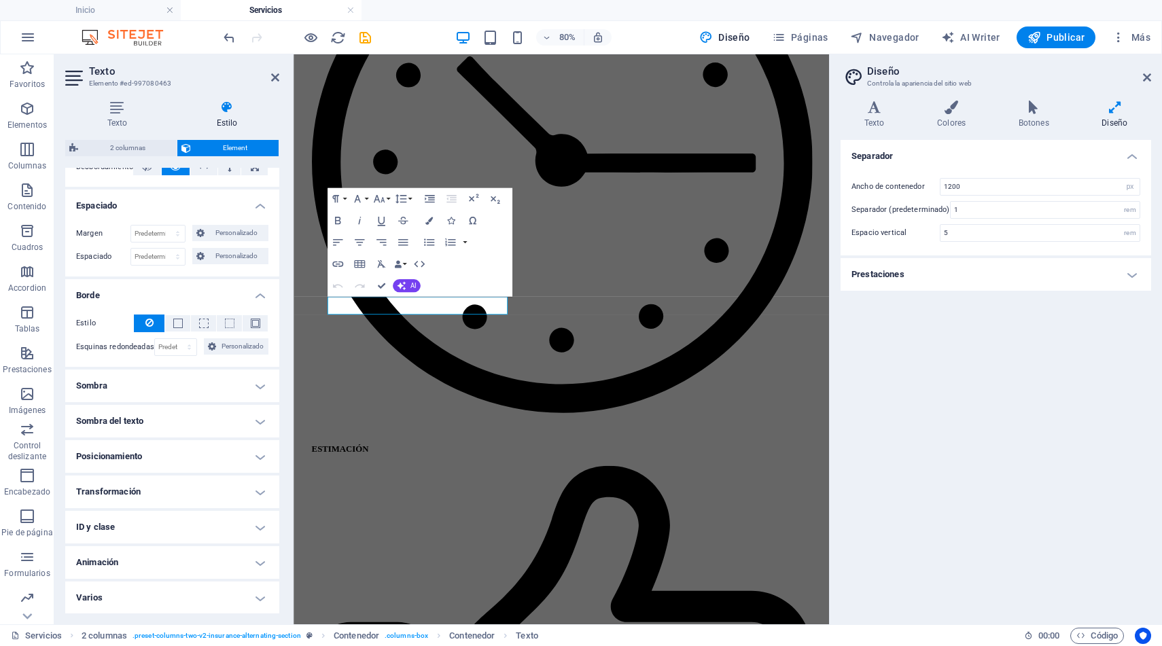
click at [261, 381] on h4 "Sombra" at bounding box center [172, 386] width 214 height 33
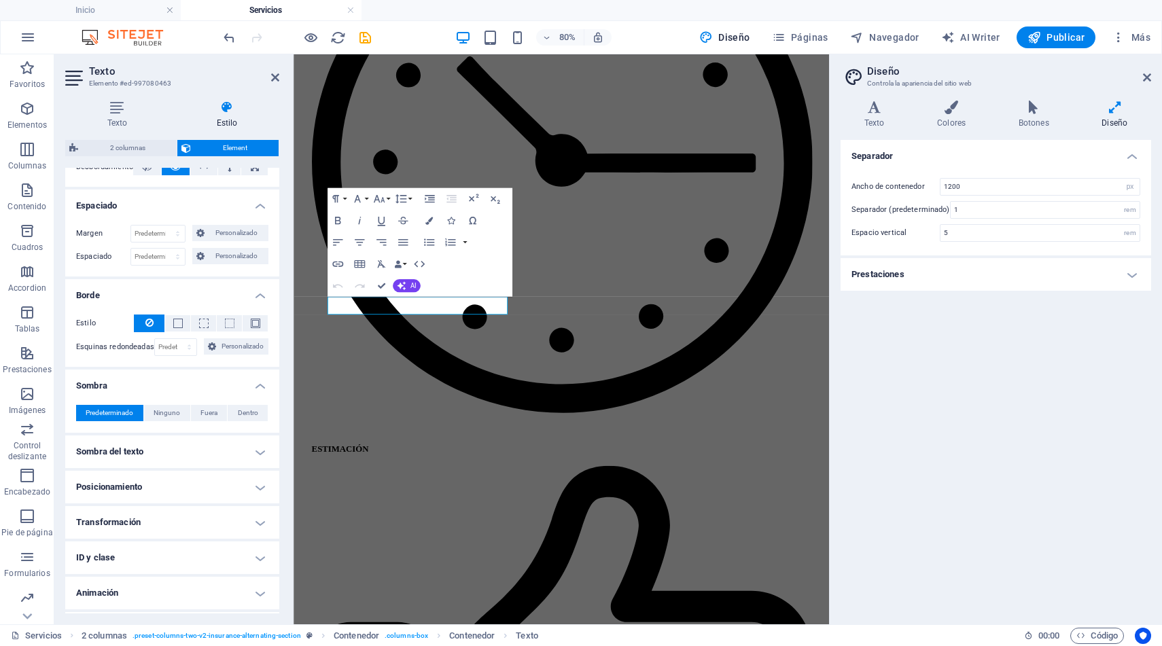
scroll to position [279, 0]
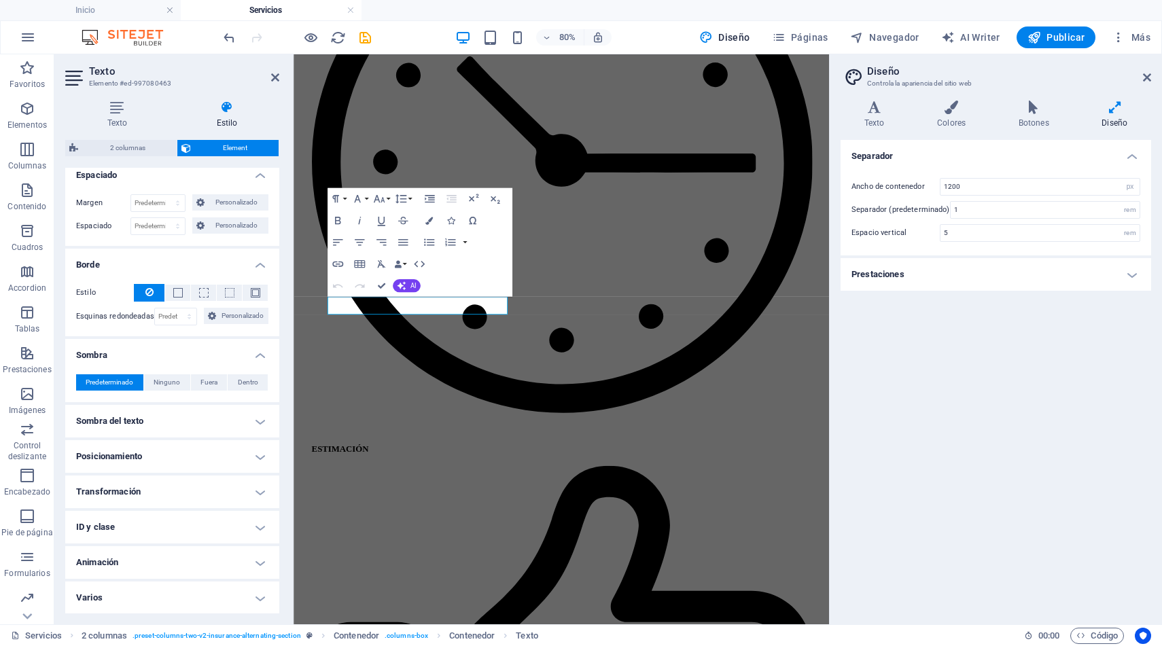
click at [254, 458] on h4 "Posicionamiento" at bounding box center [172, 456] width 214 height 33
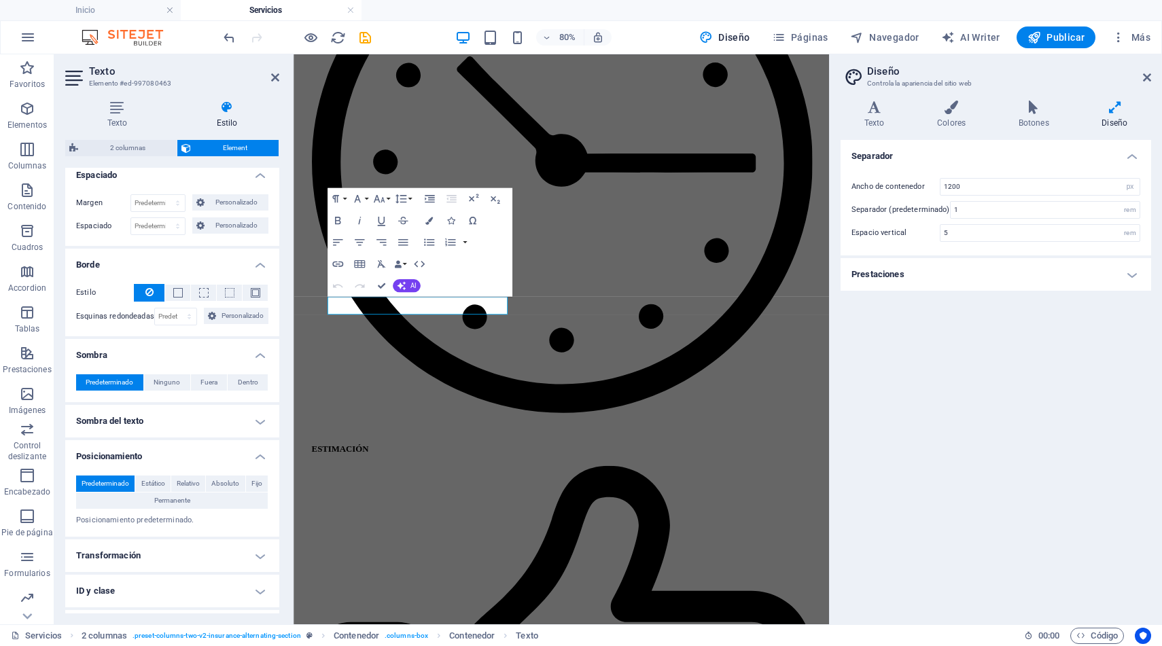
scroll to position [343, 0]
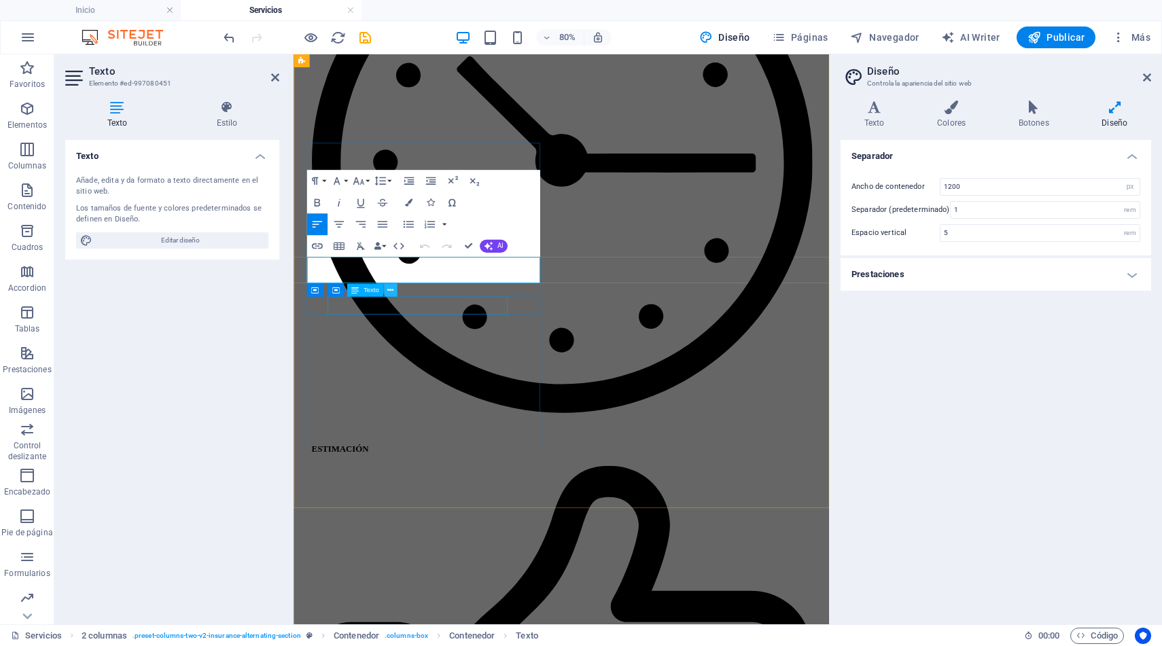
click at [391, 292] on icon at bounding box center [390, 291] width 6 height 12
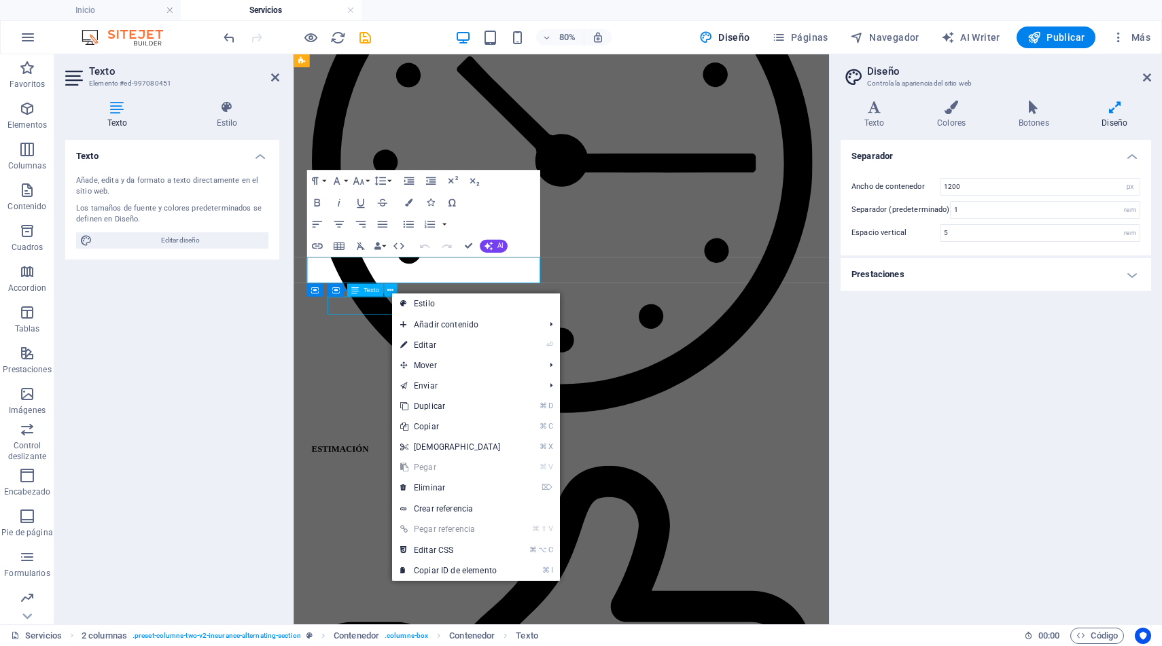
scroll to position [1231, 0]
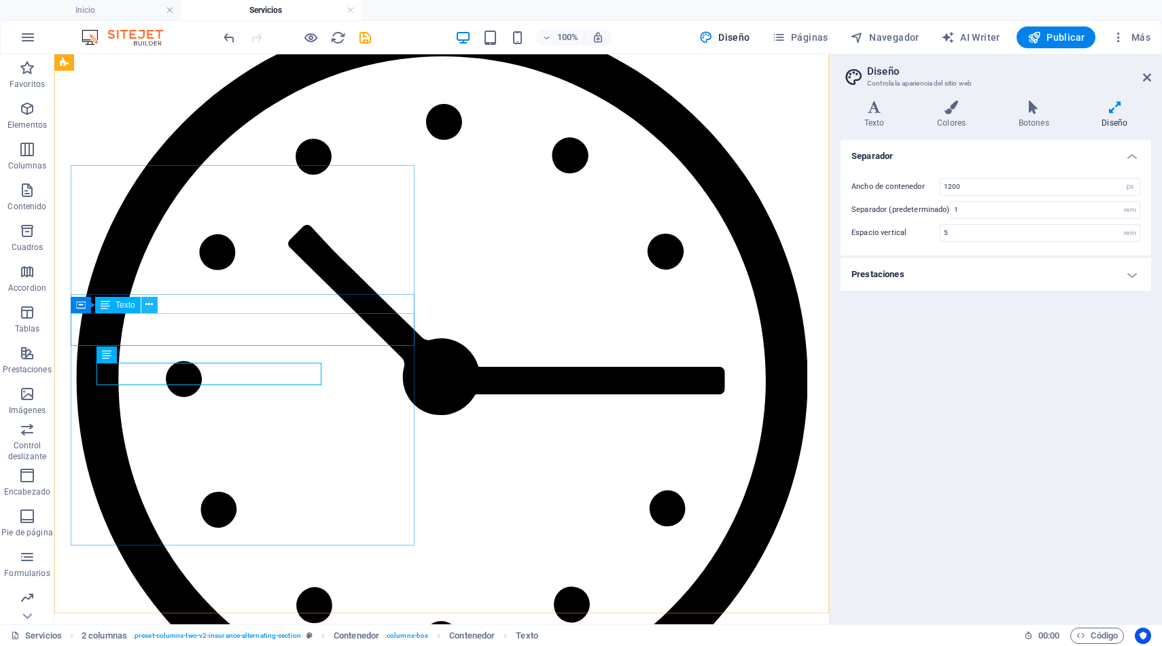
click at [148, 309] on icon at bounding box center [148, 305] width 7 height 14
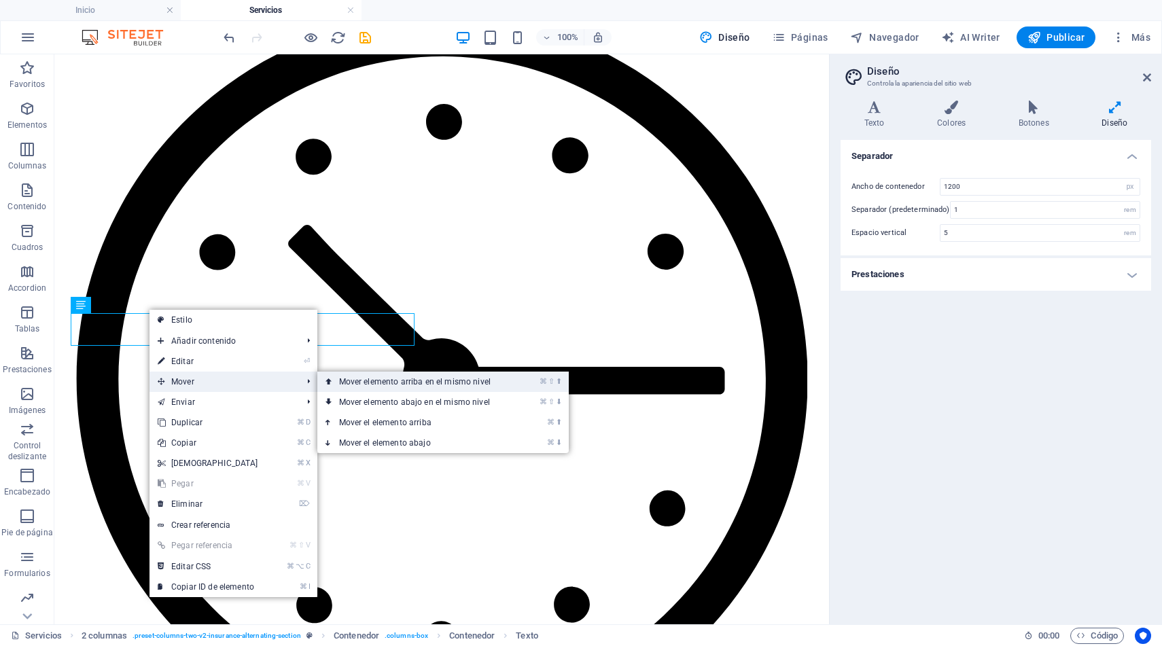
click at [364, 378] on link "⌘ ⇧ ⬆ Mover elemento arriba en el mismo nivel" at bounding box center [417, 382] width 201 height 20
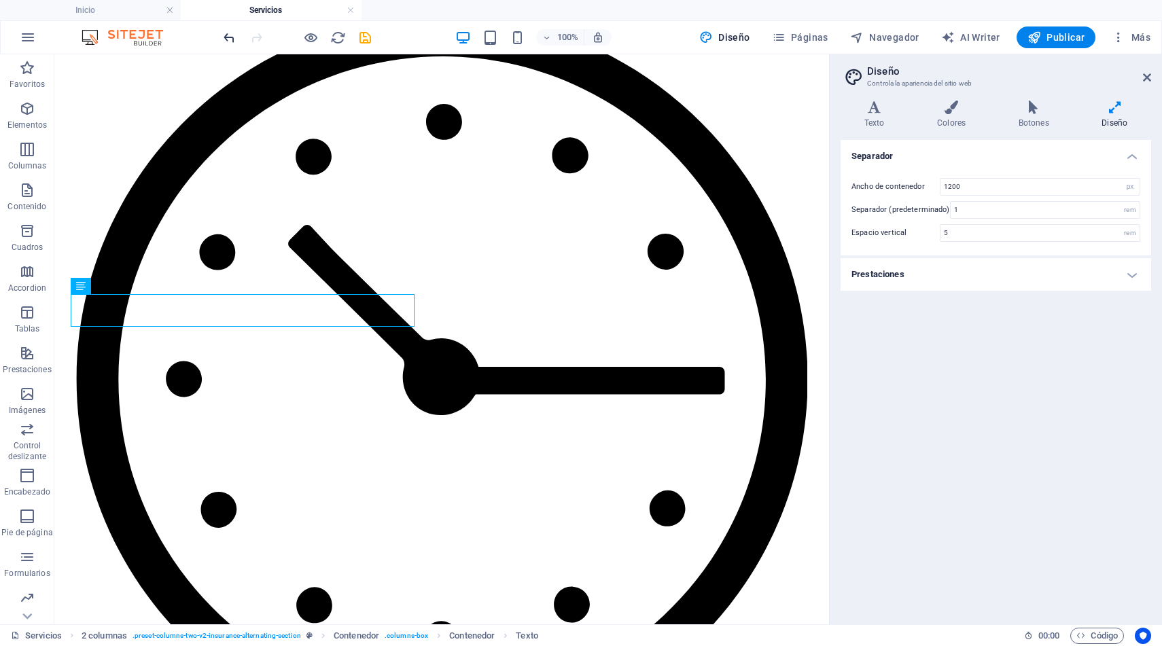
click at [228, 31] on icon "undo" at bounding box center [230, 38] width 16 height 16
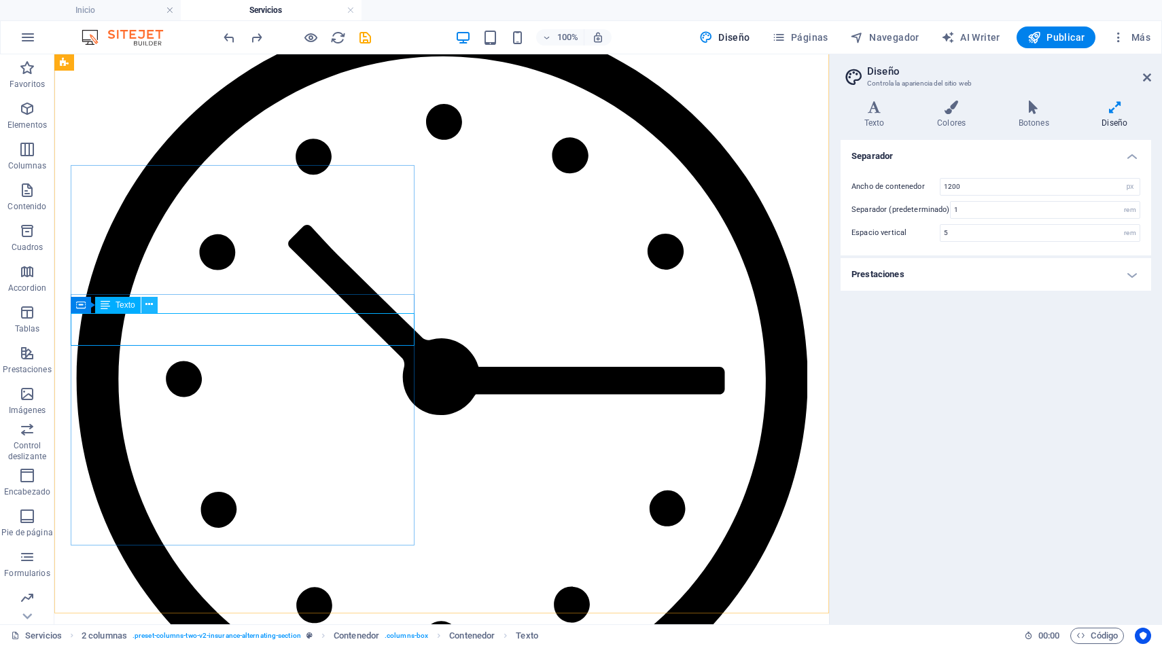
click at [143, 308] on button at bounding box center [149, 305] width 16 height 16
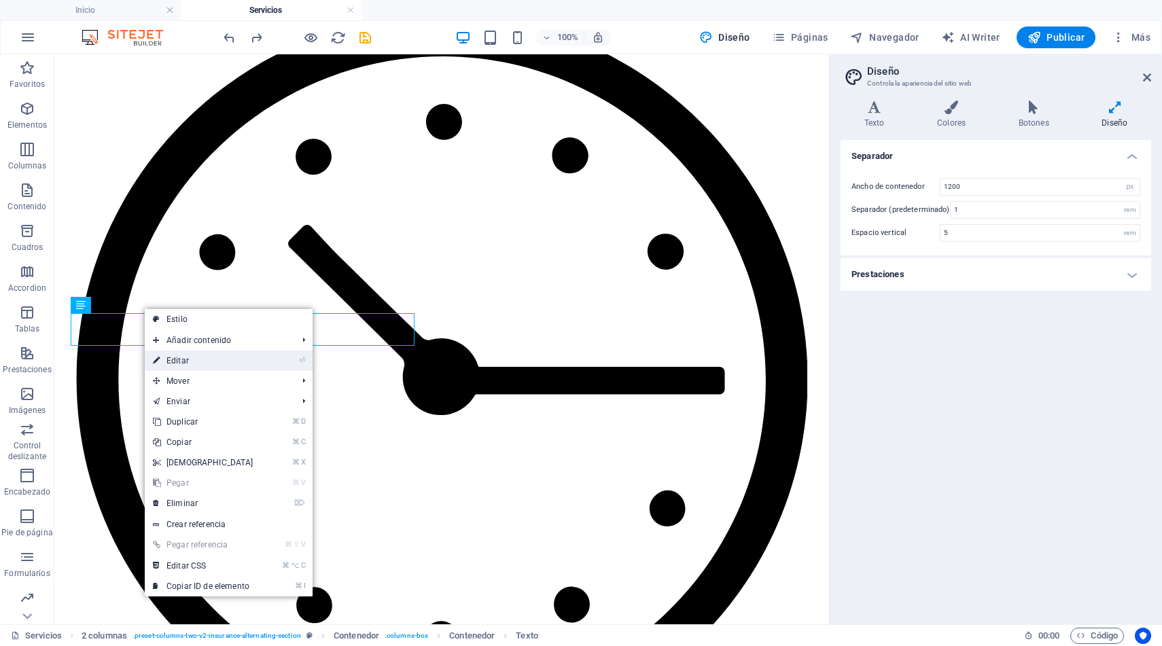
click at [234, 360] on link "⏎ Editar" at bounding box center [203, 361] width 117 height 20
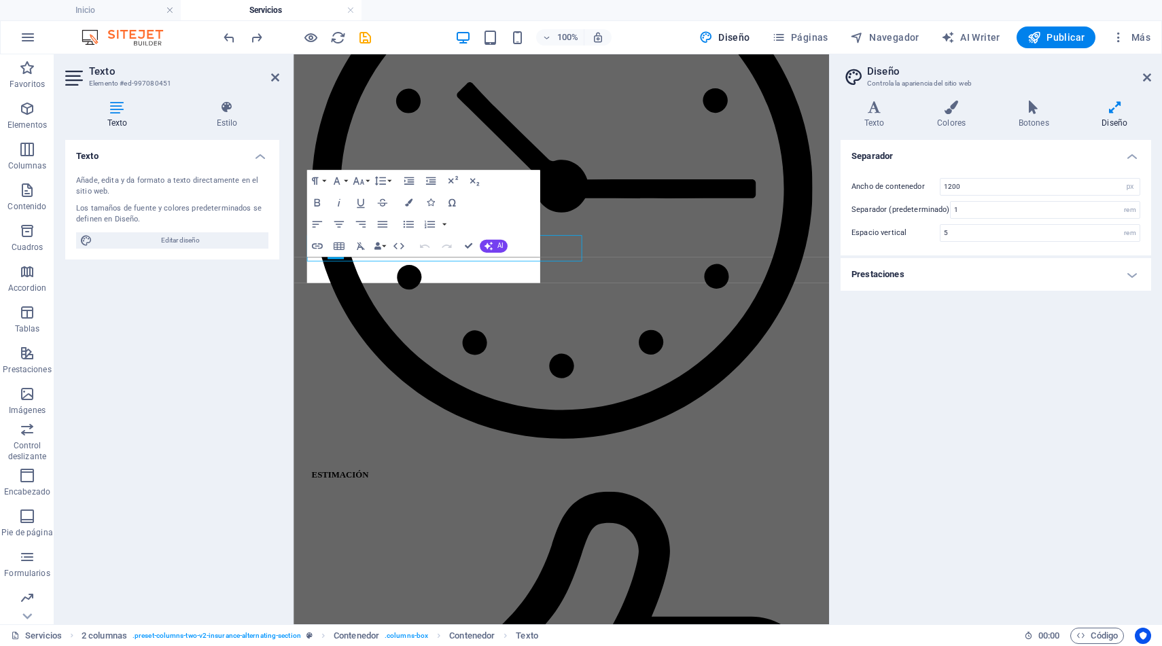
scroll to position [1264, 0]
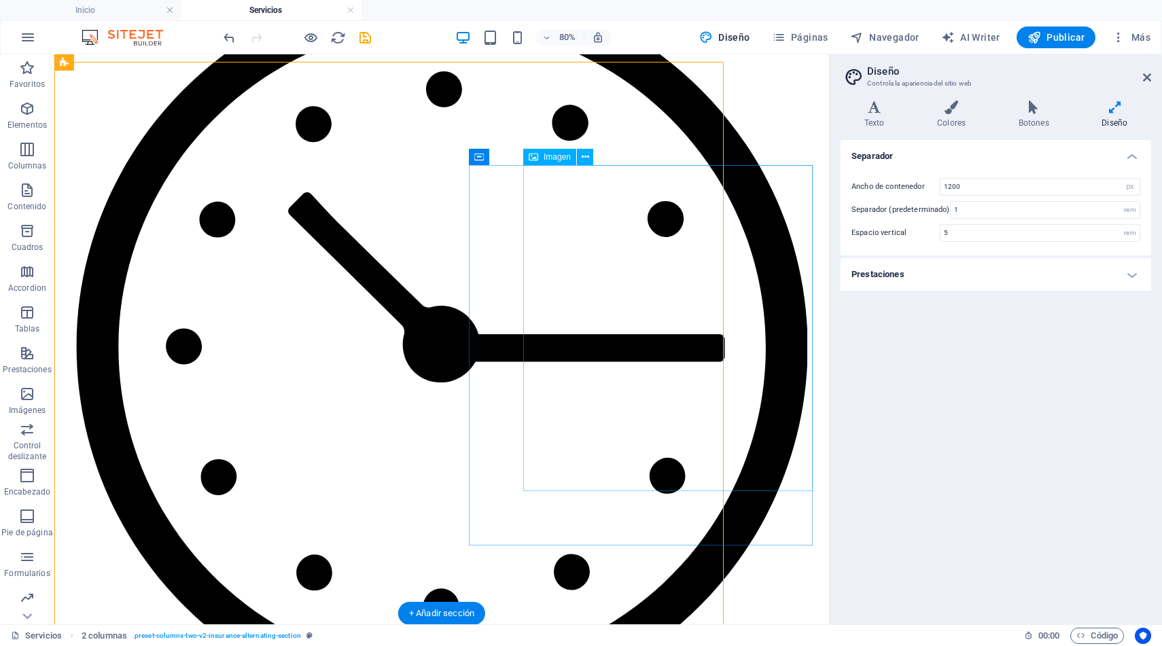
scroll to position [1231, 0]
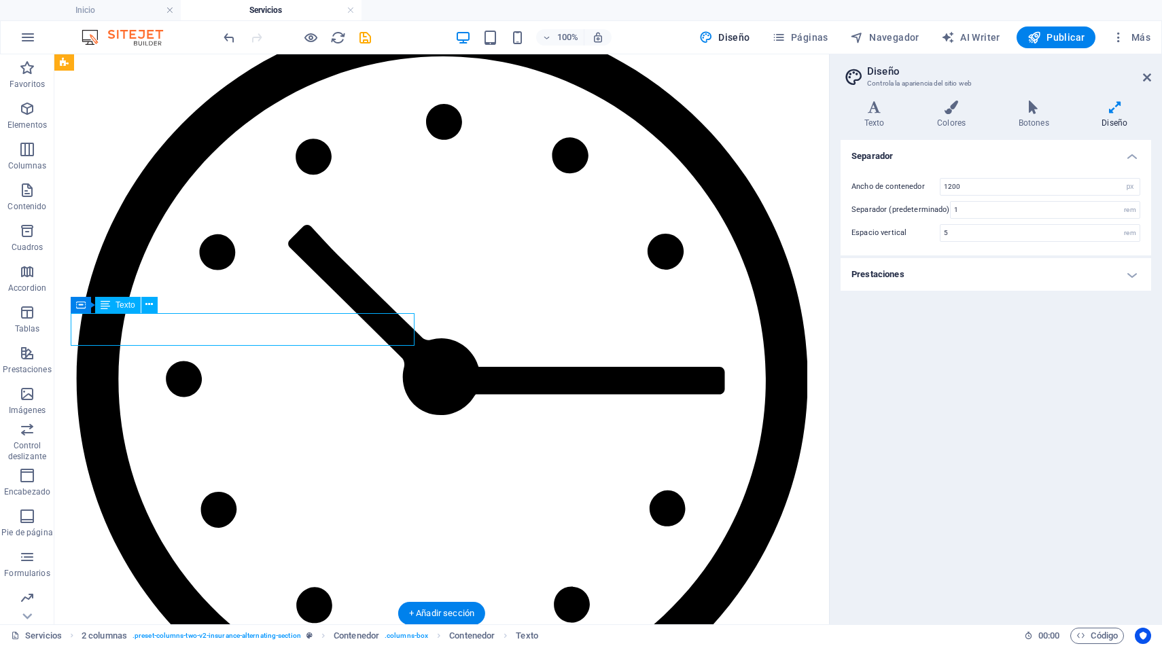
click at [150, 307] on icon at bounding box center [148, 305] width 7 height 14
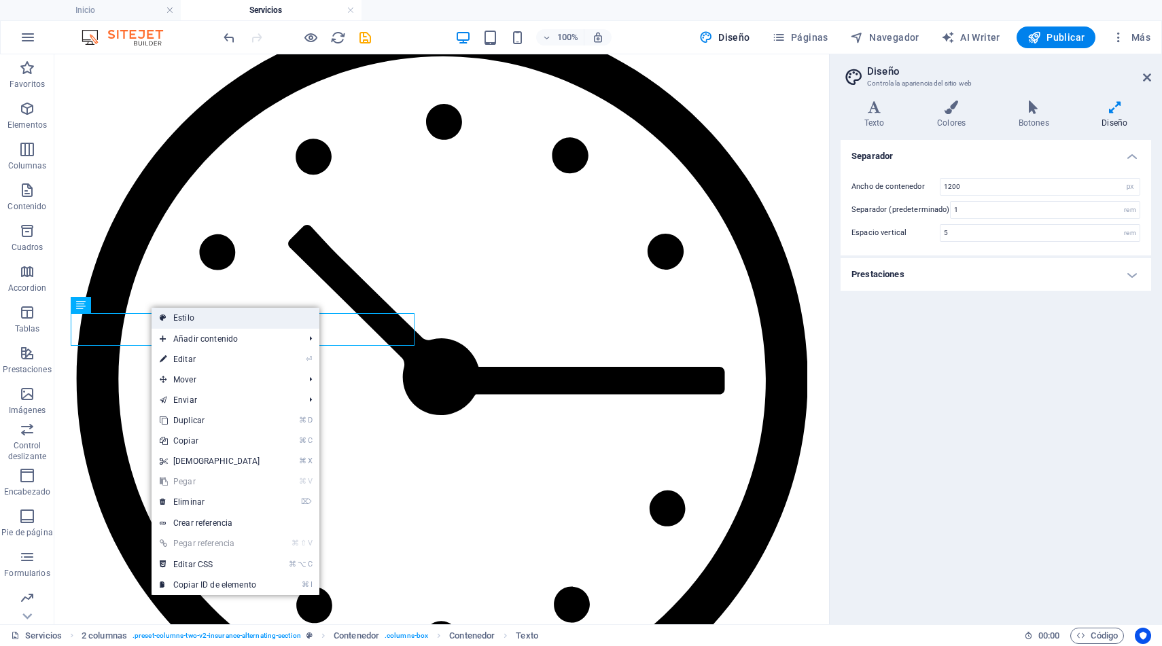
click at [192, 317] on link "Estilo" at bounding box center [236, 318] width 168 height 20
select select "px"
select select "preset-columns-two-v2-insurance-alternating-section"
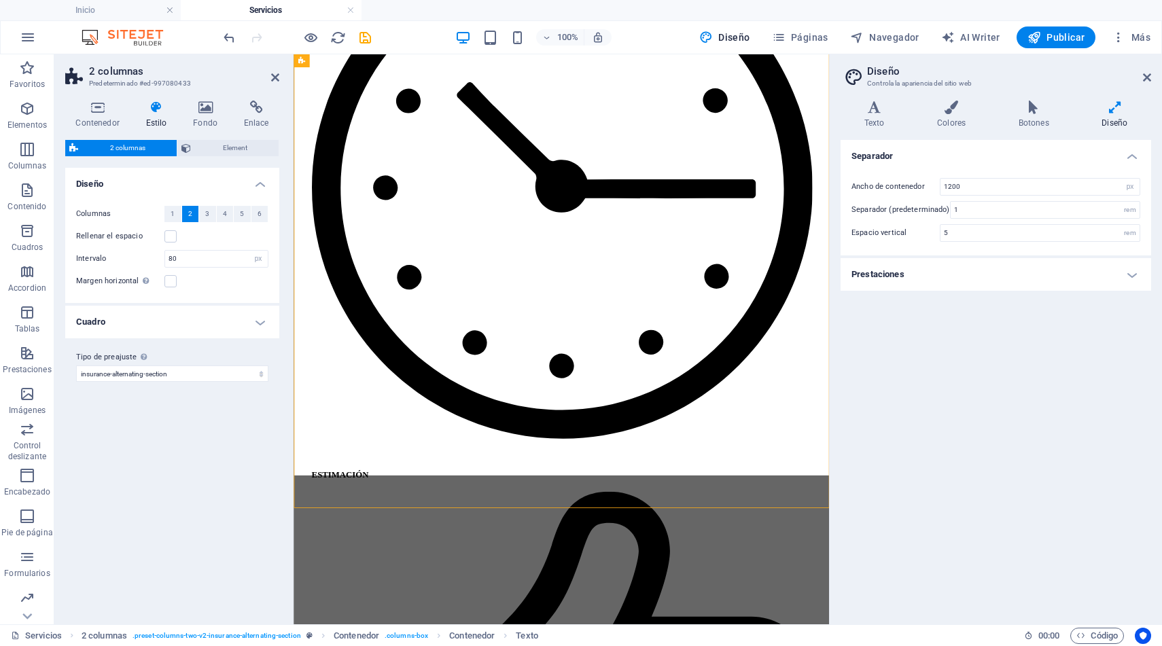
scroll to position [1264, 0]
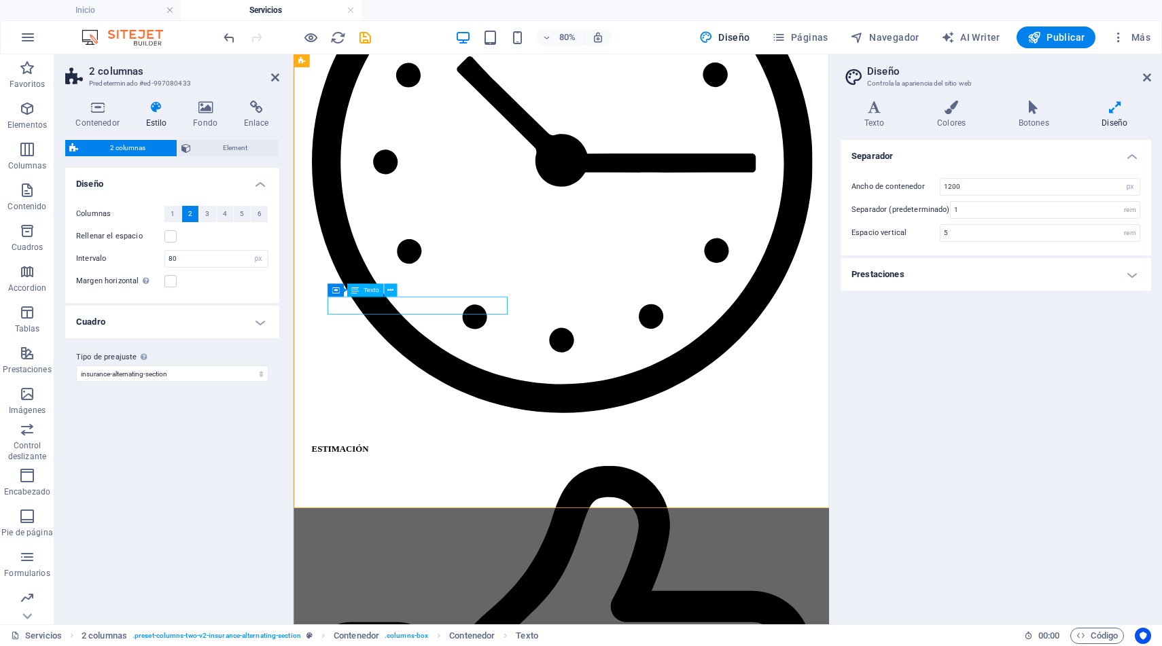
click at [1153, 75] on aside "Diseño Controla la apariencia del sitio web Variantes Texto Colores Botones Dis…" at bounding box center [995, 339] width 333 height 570
click at [1146, 78] on icon at bounding box center [1147, 77] width 8 height 11
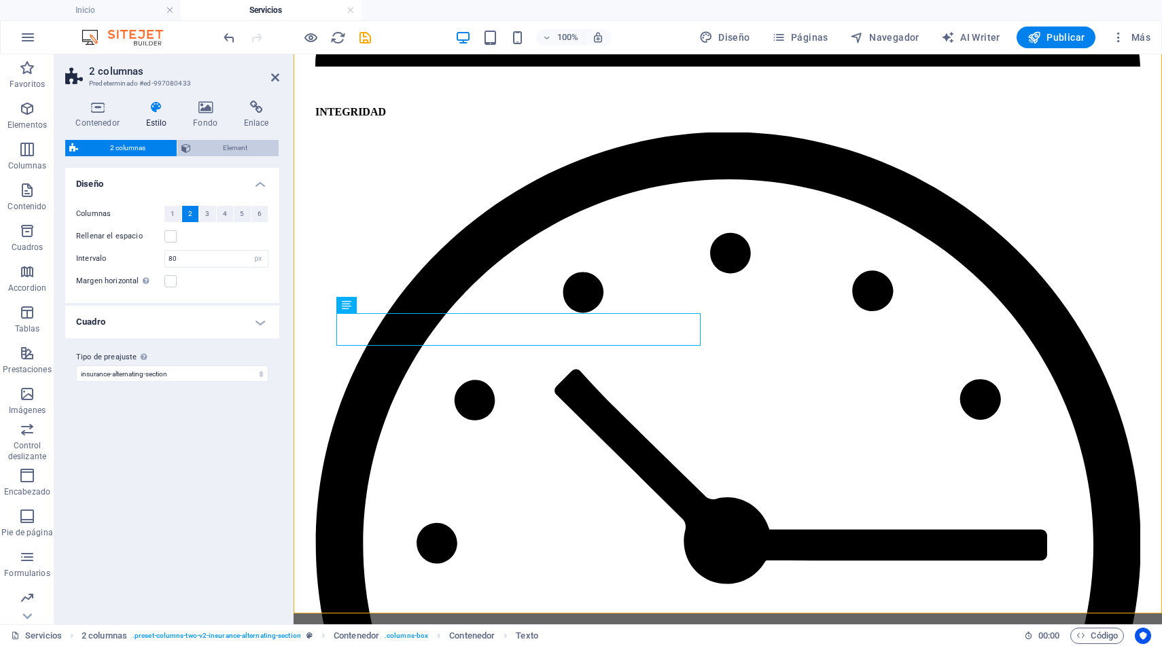
click at [228, 144] on span "Element" at bounding box center [235, 148] width 80 height 16
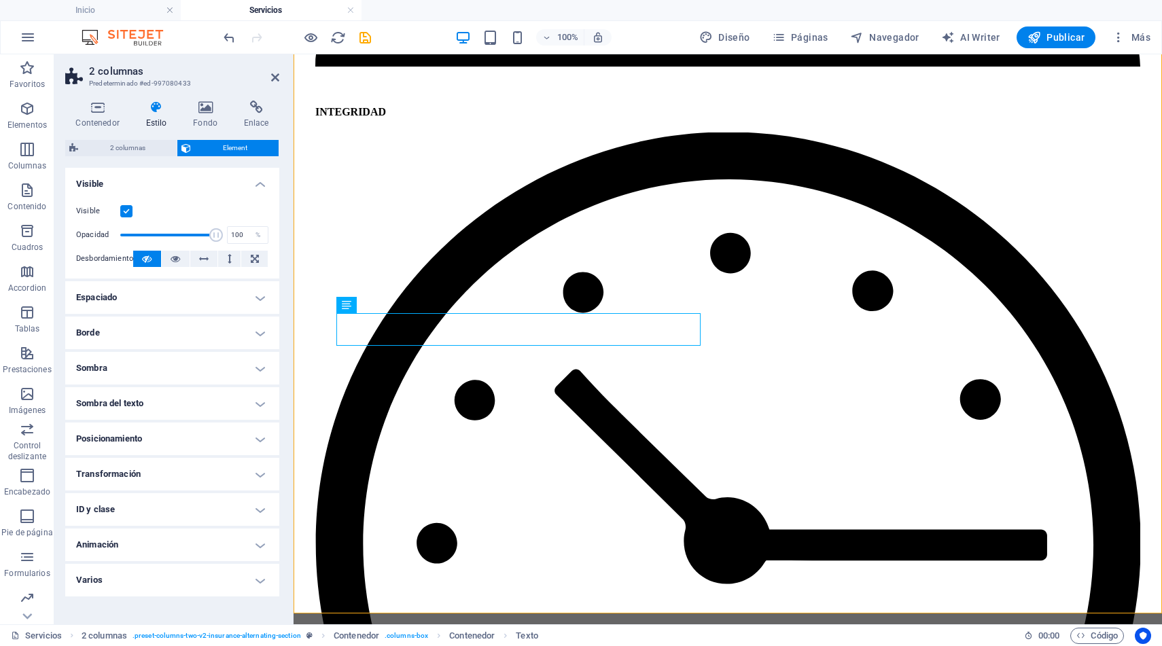
click at [261, 296] on h4 "Espaciado" at bounding box center [172, 297] width 214 height 33
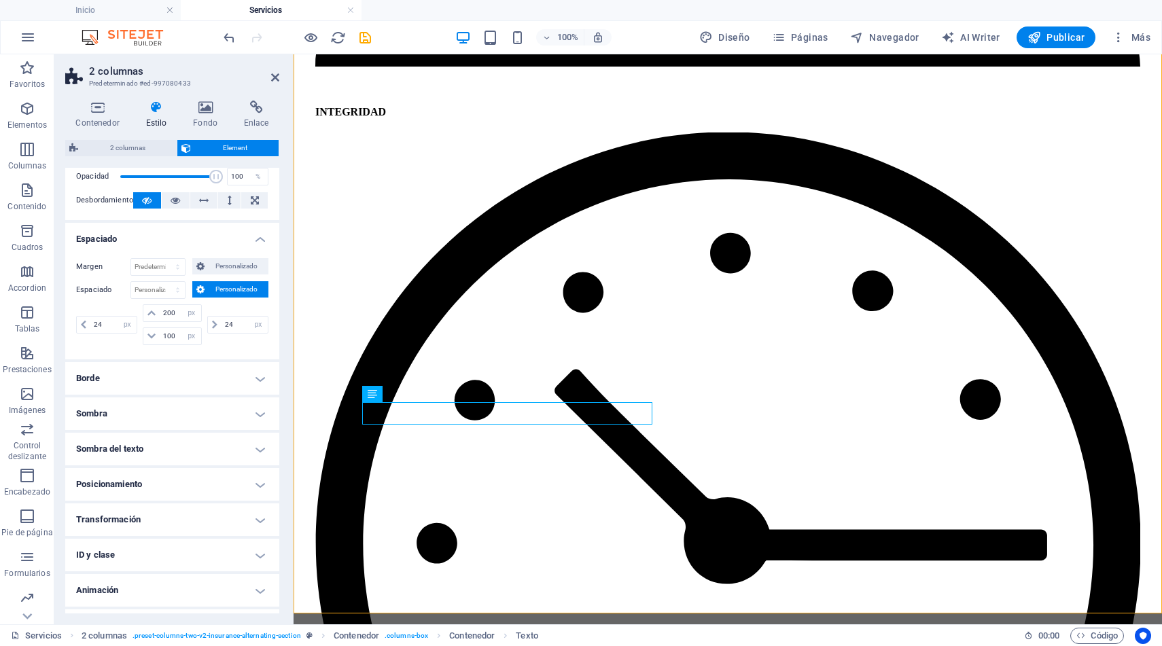
scroll to position [86, 0]
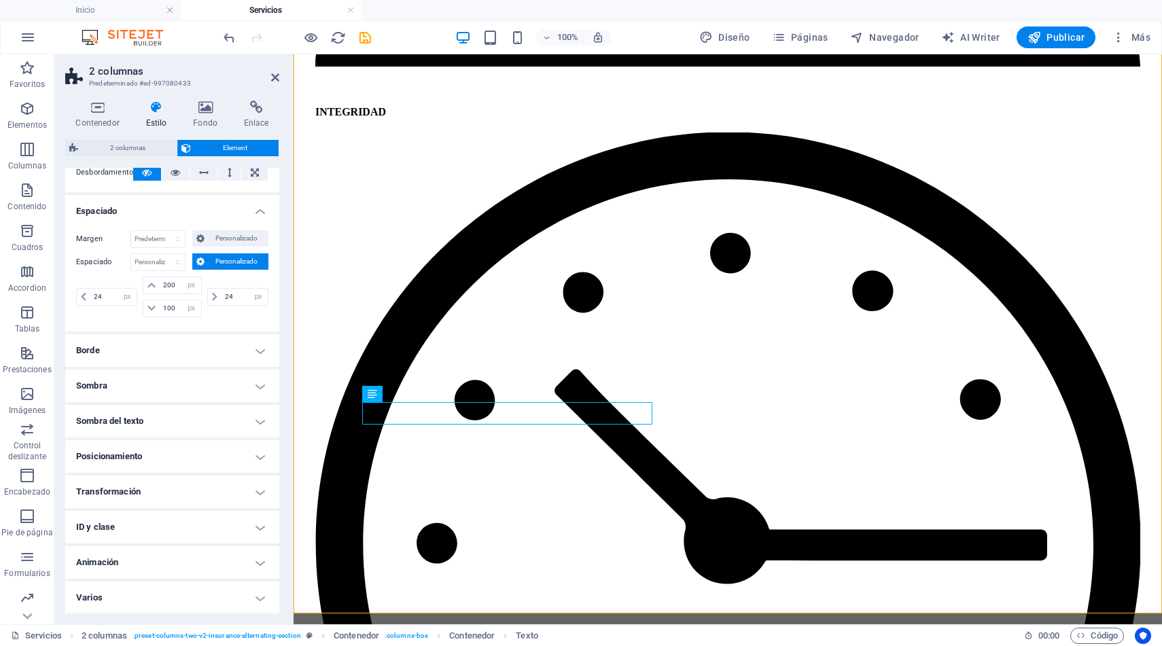
click at [227, 453] on h4 "Posicionamiento" at bounding box center [172, 456] width 214 height 33
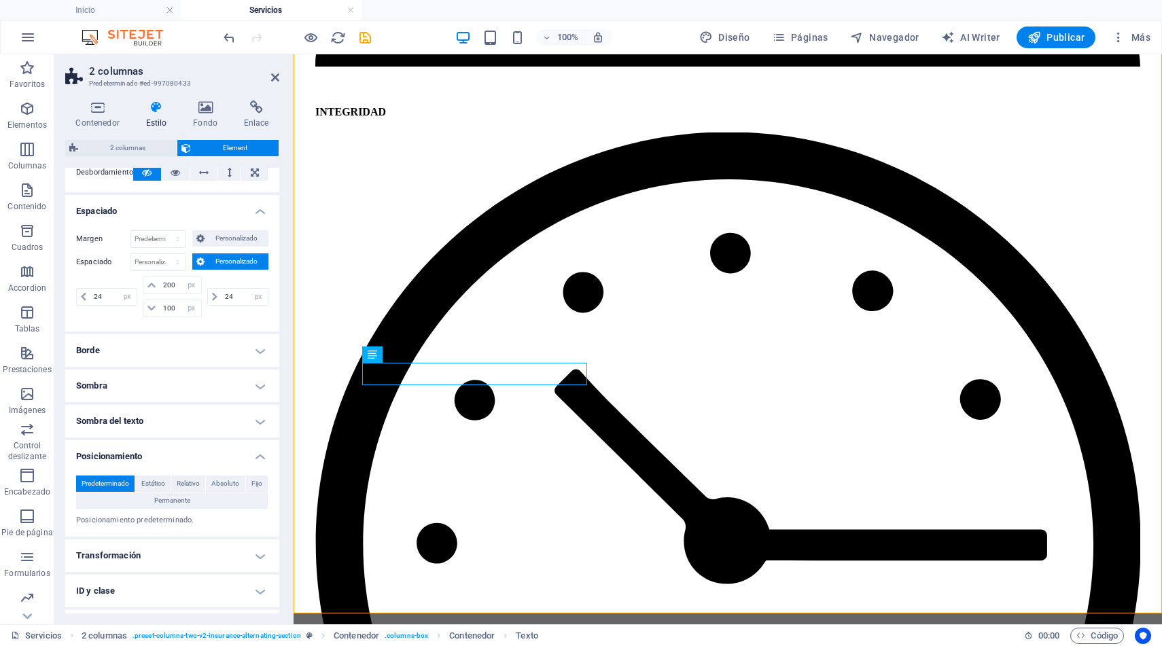
scroll to position [129, 0]
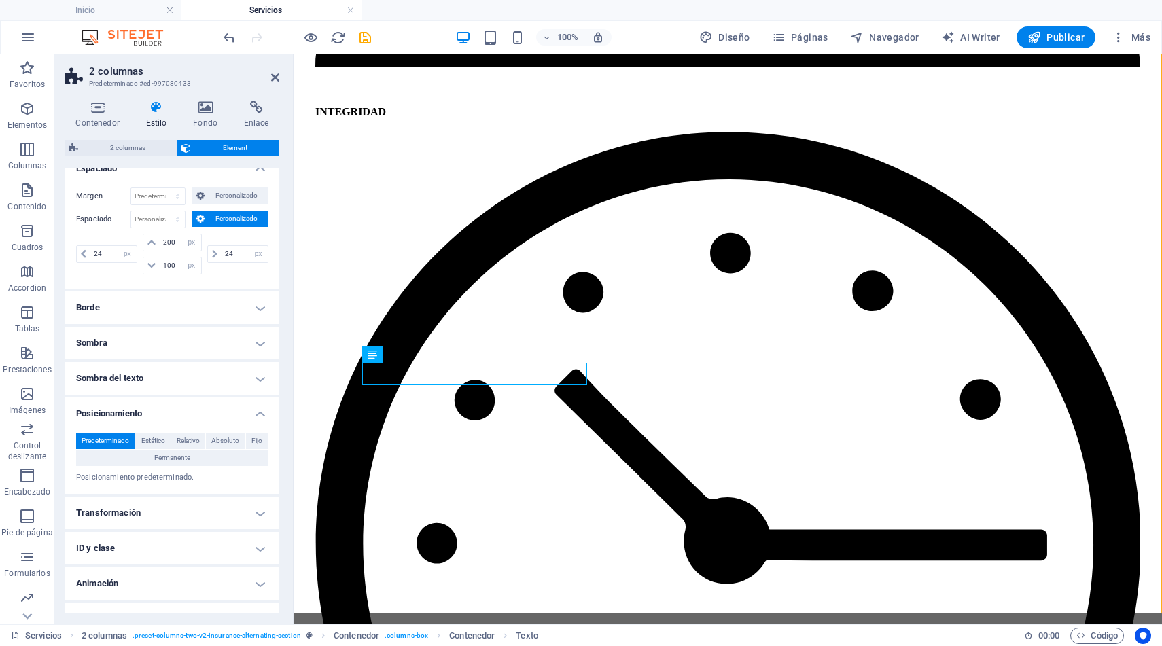
click at [254, 512] on h4 "Transformación" at bounding box center [172, 513] width 214 height 33
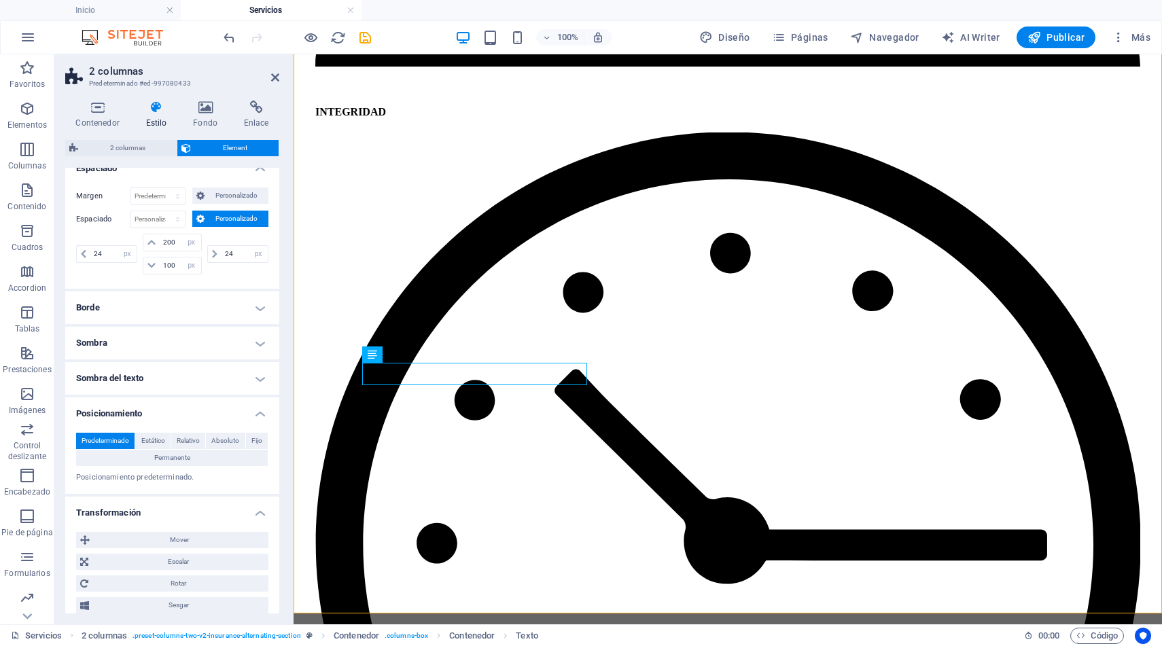
click at [254, 512] on h4 "Transformación" at bounding box center [172, 509] width 214 height 24
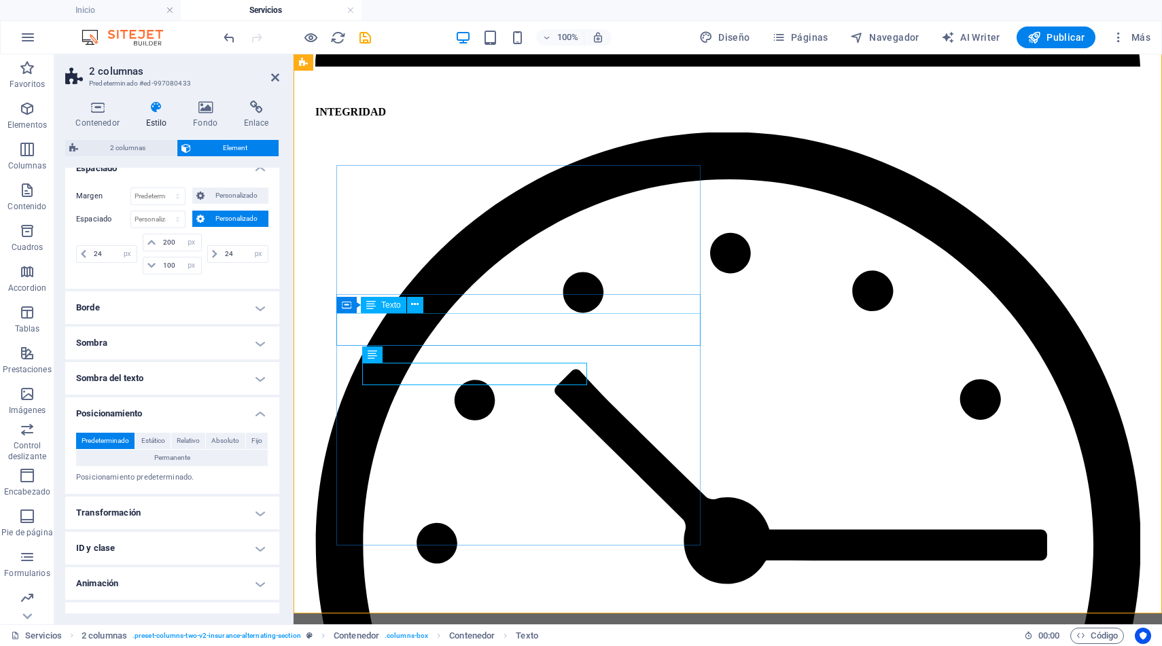
click at [257, 519] on h4 "Transformación" at bounding box center [172, 513] width 214 height 33
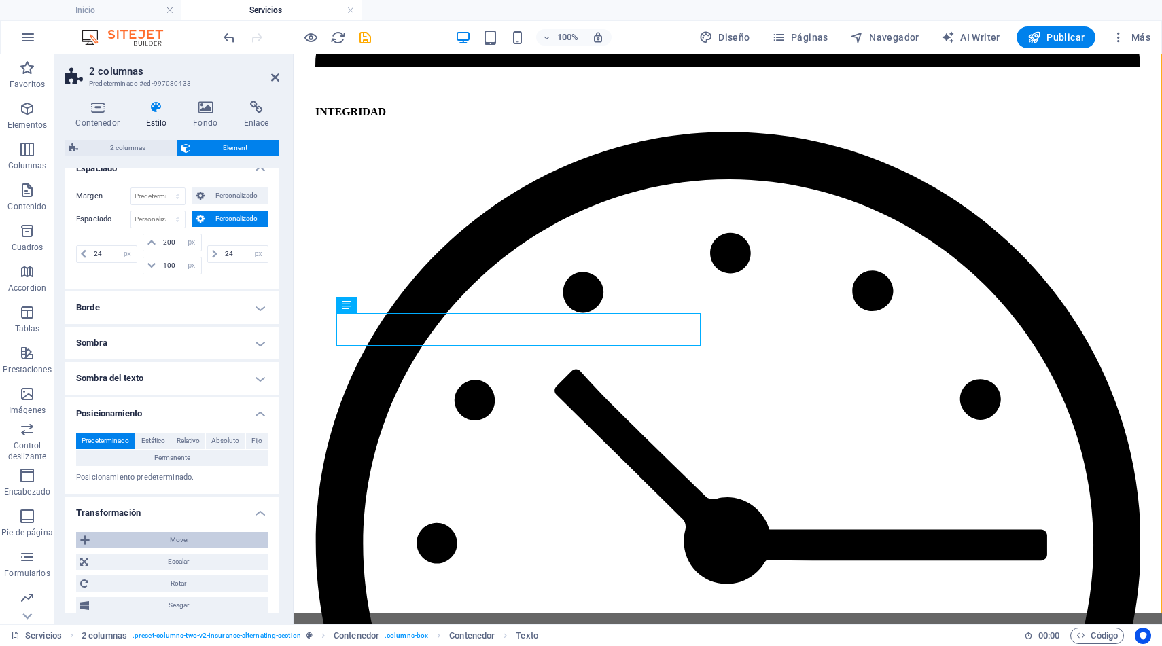
click at [167, 534] on span "Mover" at bounding box center [179, 540] width 171 height 16
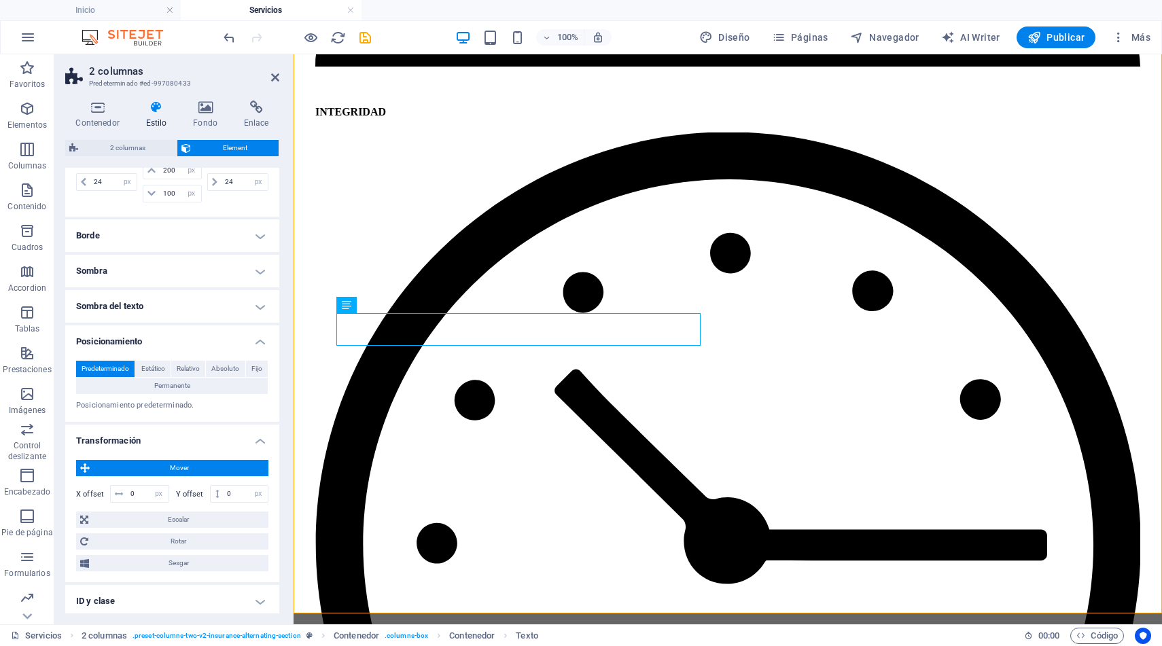
scroll to position [205, 0]
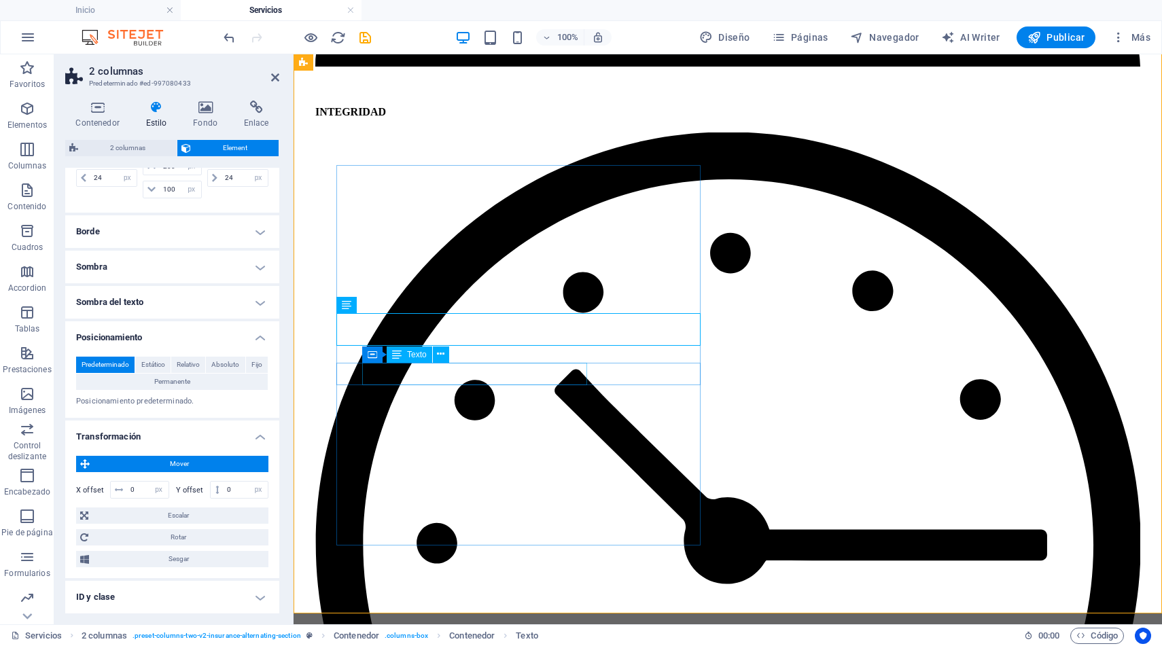
drag, startPoint x: 137, startPoint y: 490, endPoint x: 126, endPoint y: 490, distance: 10.9
click at [127, 490] on input "0" at bounding box center [147, 490] width 41 height 16
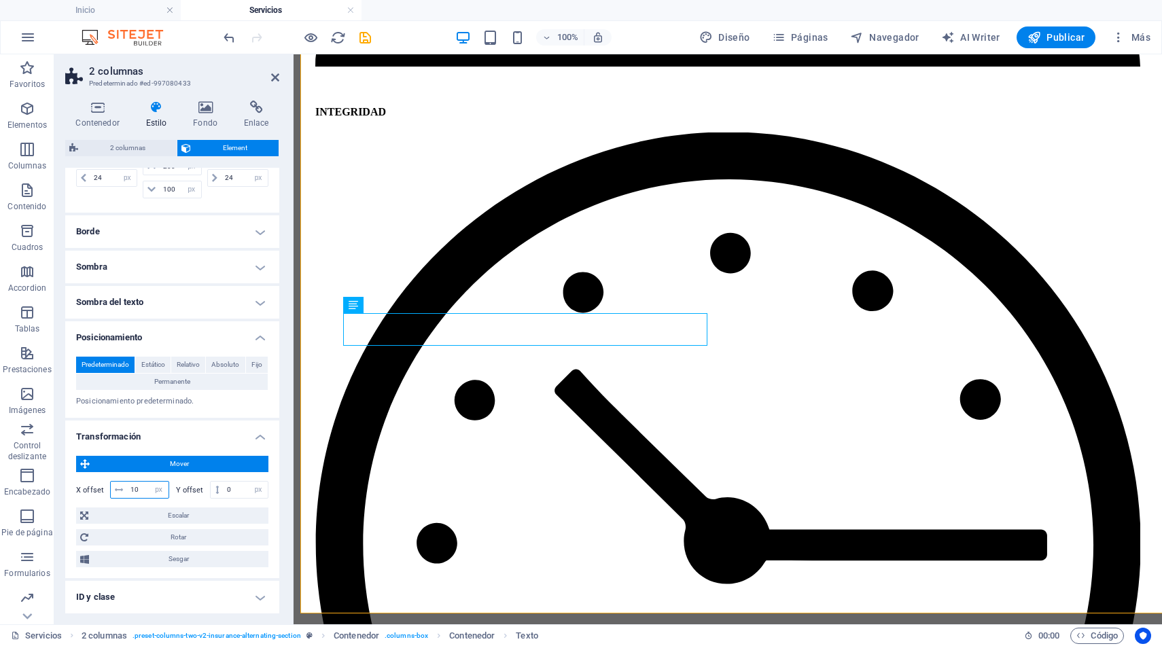
type input "1"
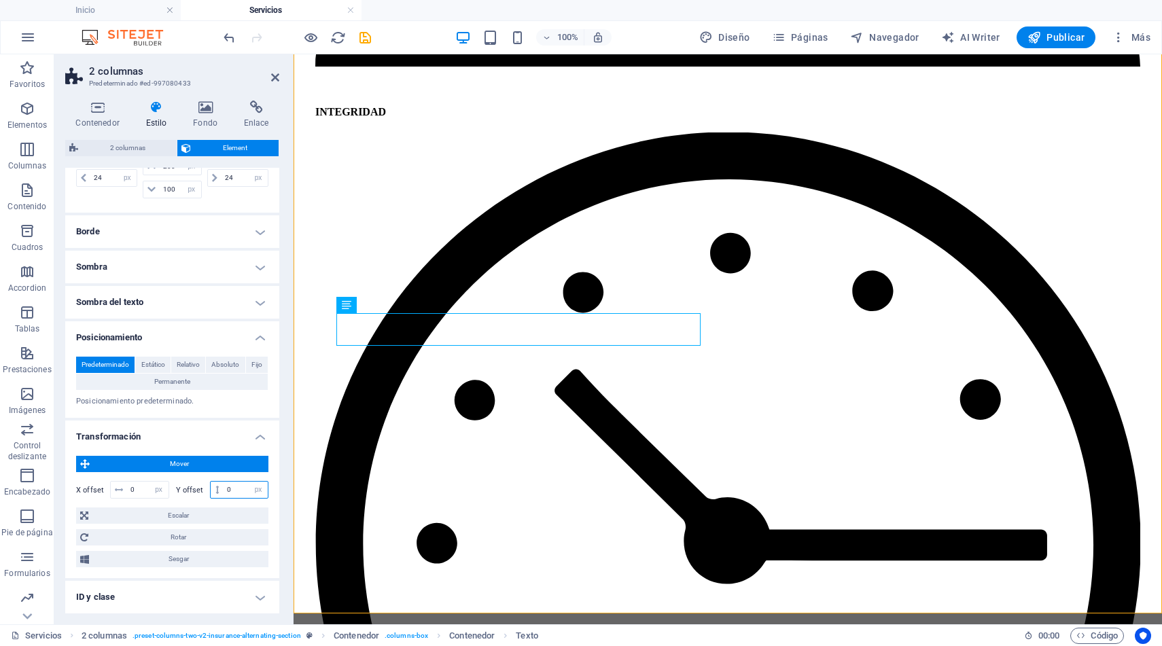
click at [234, 488] on input "0" at bounding box center [246, 490] width 44 height 16
click at [137, 489] on input "0" at bounding box center [147, 490] width 41 height 16
click at [130, 489] on input "0" at bounding box center [147, 490] width 41 height 16
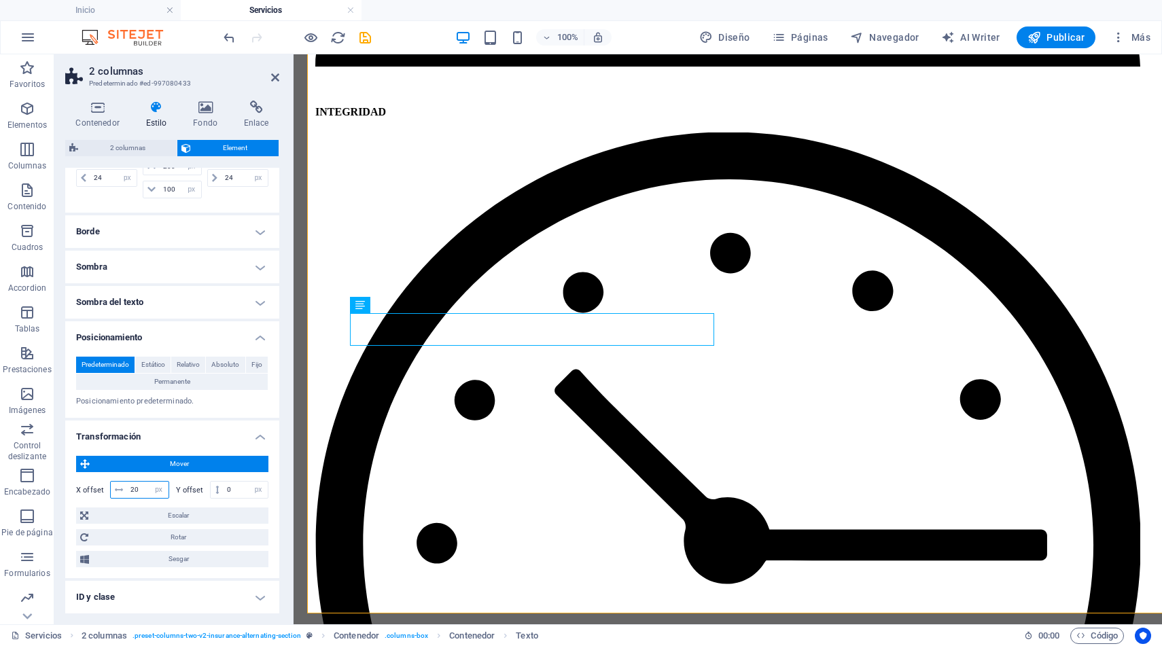
type input "2"
type input "0"
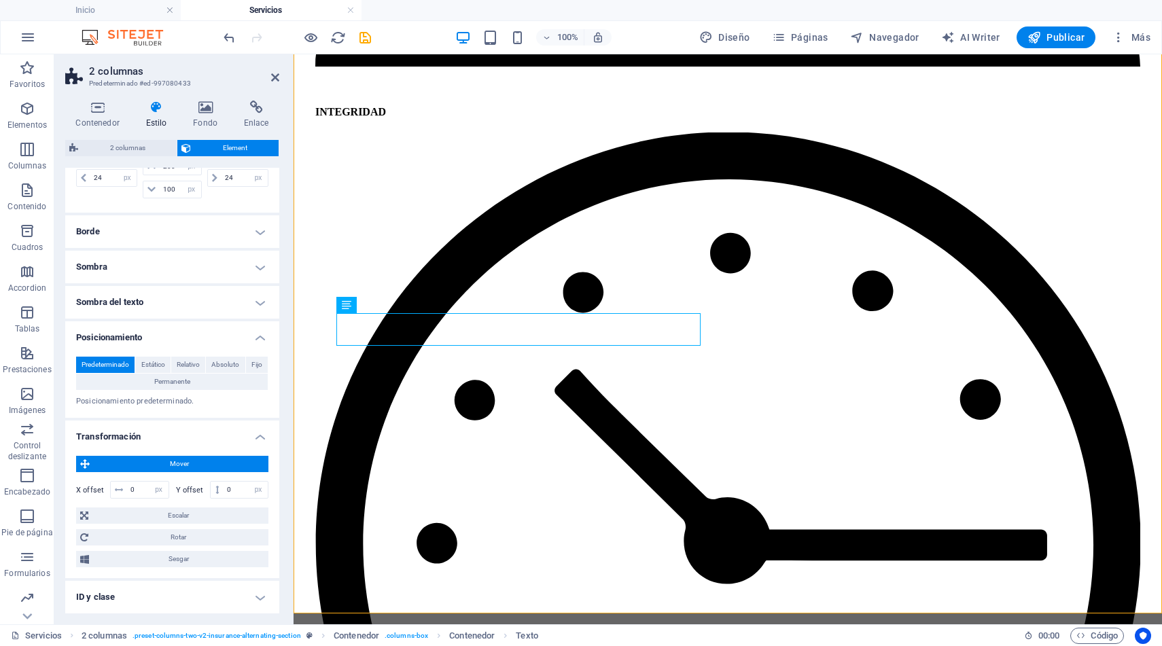
click at [257, 434] on h4 "Transformación" at bounding box center [172, 433] width 214 height 24
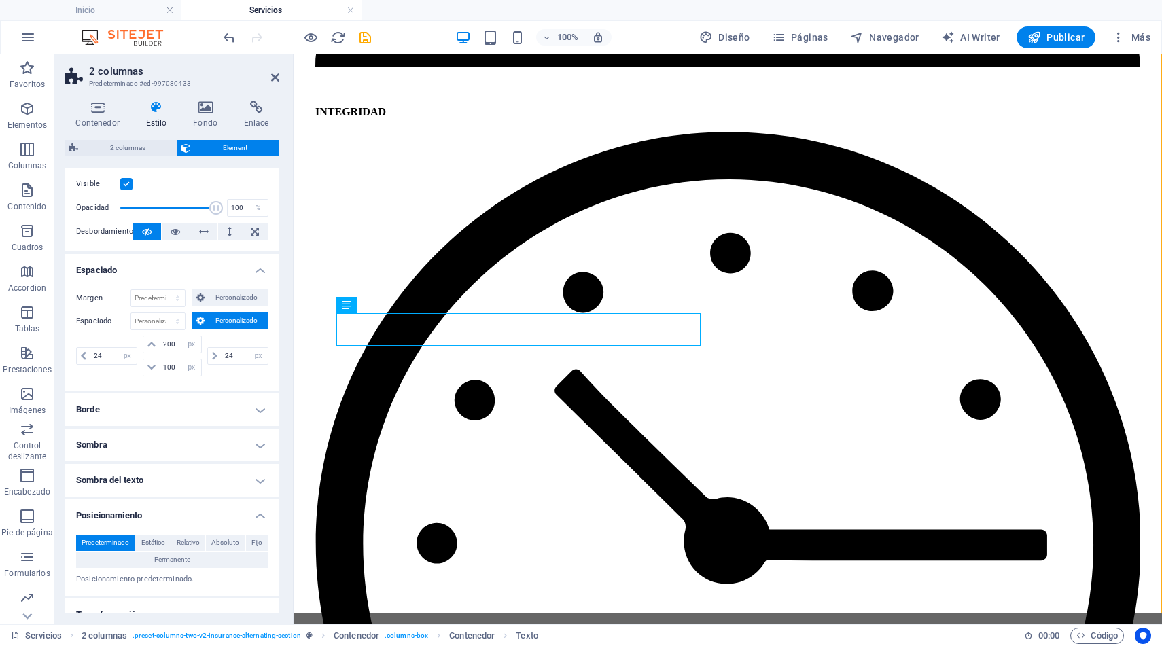
scroll to position [0, 0]
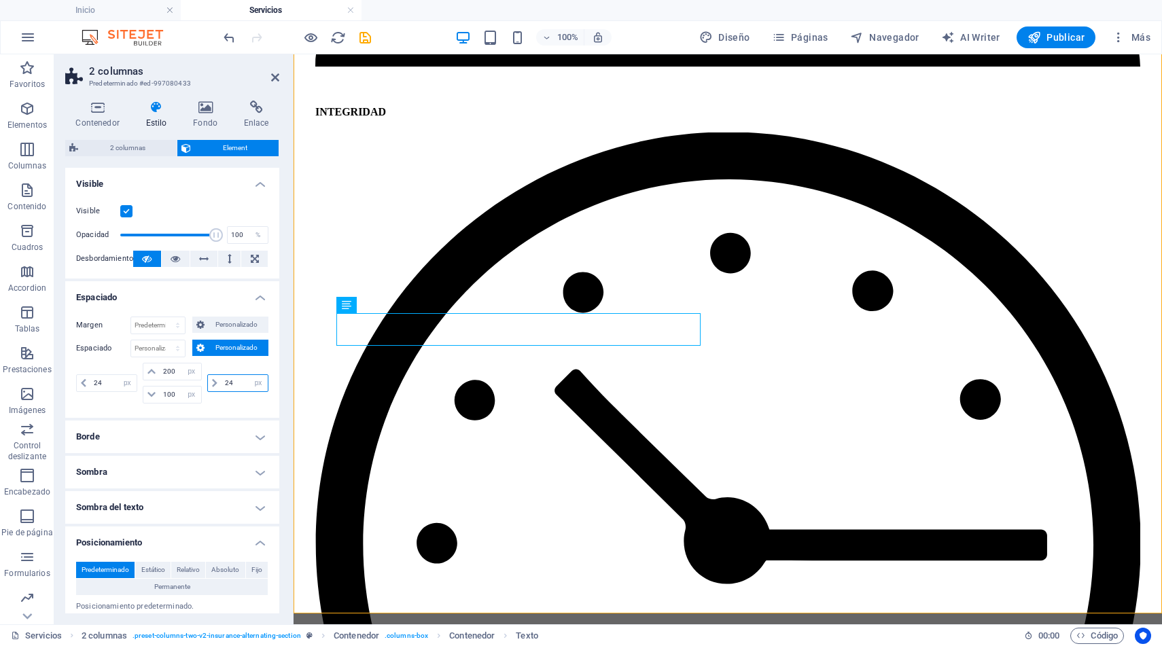
drag, startPoint x: 232, startPoint y: 382, endPoint x: 209, endPoint y: 382, distance: 23.1
click at [209, 382] on div "24 px rem % vh vw" at bounding box center [237, 384] width 61 height 18
type input "4"
type input "24"
drag, startPoint x: 108, startPoint y: 381, endPoint x: 72, endPoint y: 381, distance: 36.0
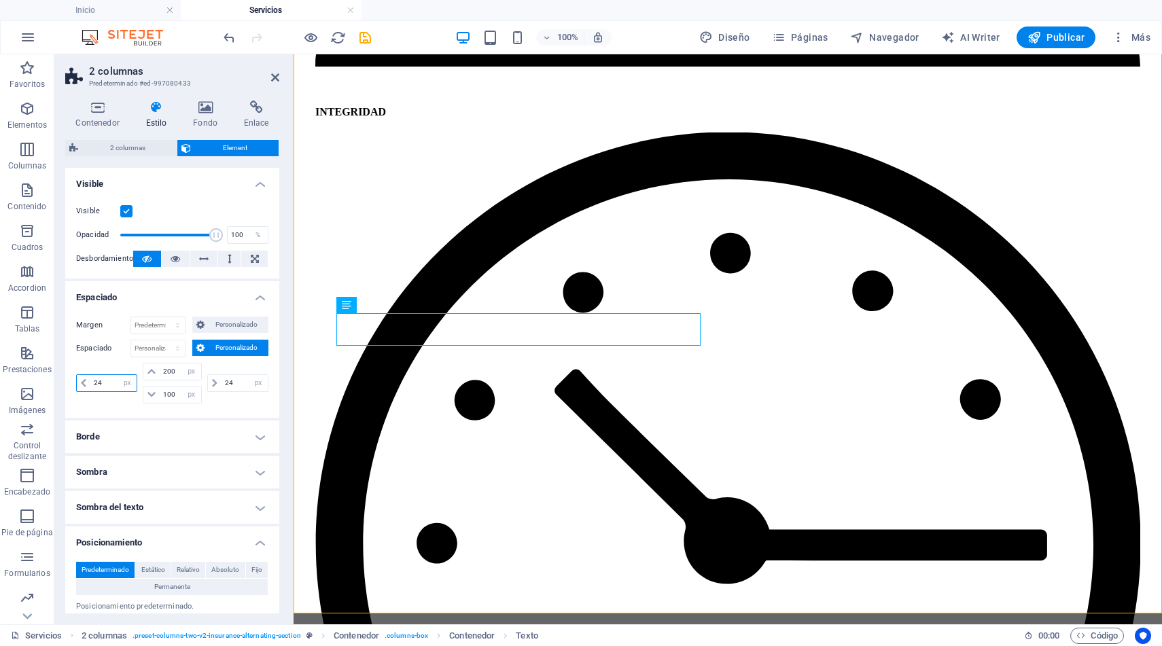
click at [72, 381] on div "Margen Predeterminado automático px % rem vw vh Personalizado Personalizado aut…" at bounding box center [172, 362] width 214 height 112
type input "5"
type input "24"
click at [115, 142] on span "2 columnas" at bounding box center [127, 148] width 90 height 16
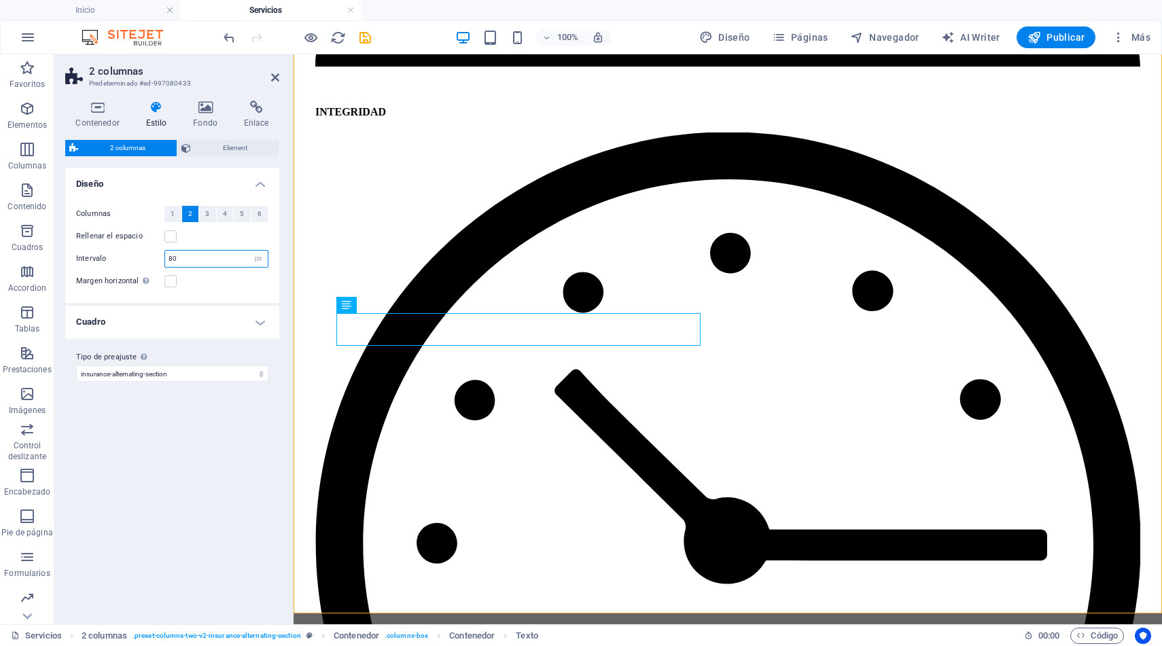
click at [185, 258] on input "80" at bounding box center [216, 259] width 103 height 16
drag, startPoint x: 185, startPoint y: 258, endPoint x: 156, endPoint y: 255, distance: 28.7
click at [156, 255] on div "Intervalo 80 px rem % vw vh" at bounding box center [172, 259] width 192 height 18
type input "5"
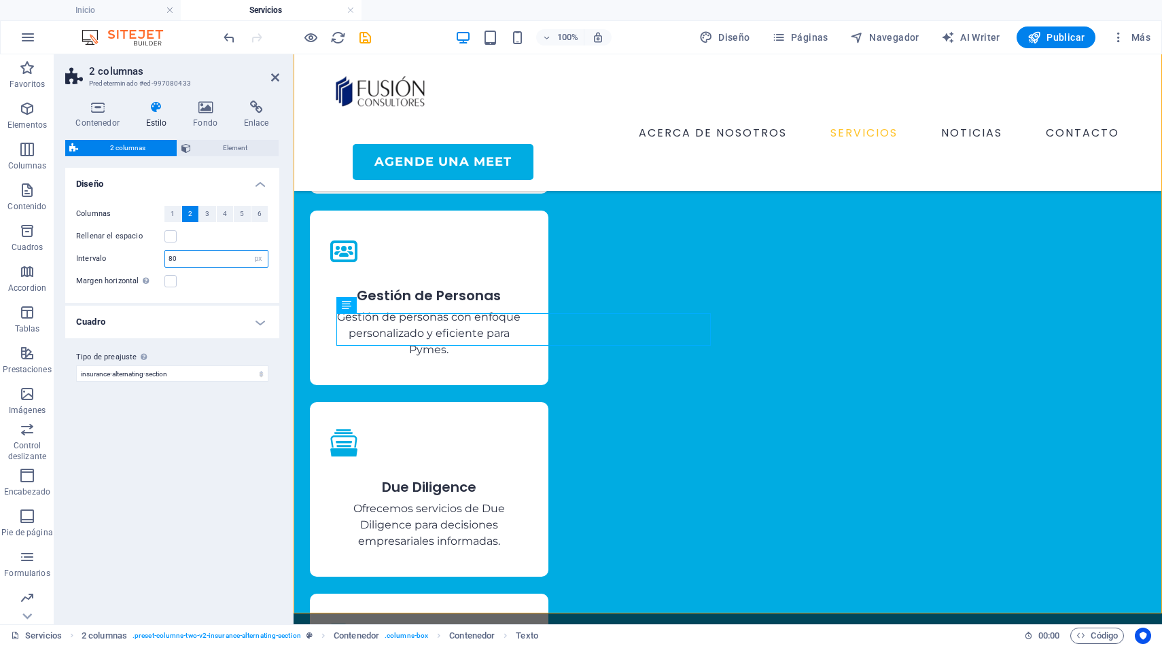
type input "8"
type input "80"
click at [87, 322] on h4 "Cuadro" at bounding box center [172, 322] width 214 height 33
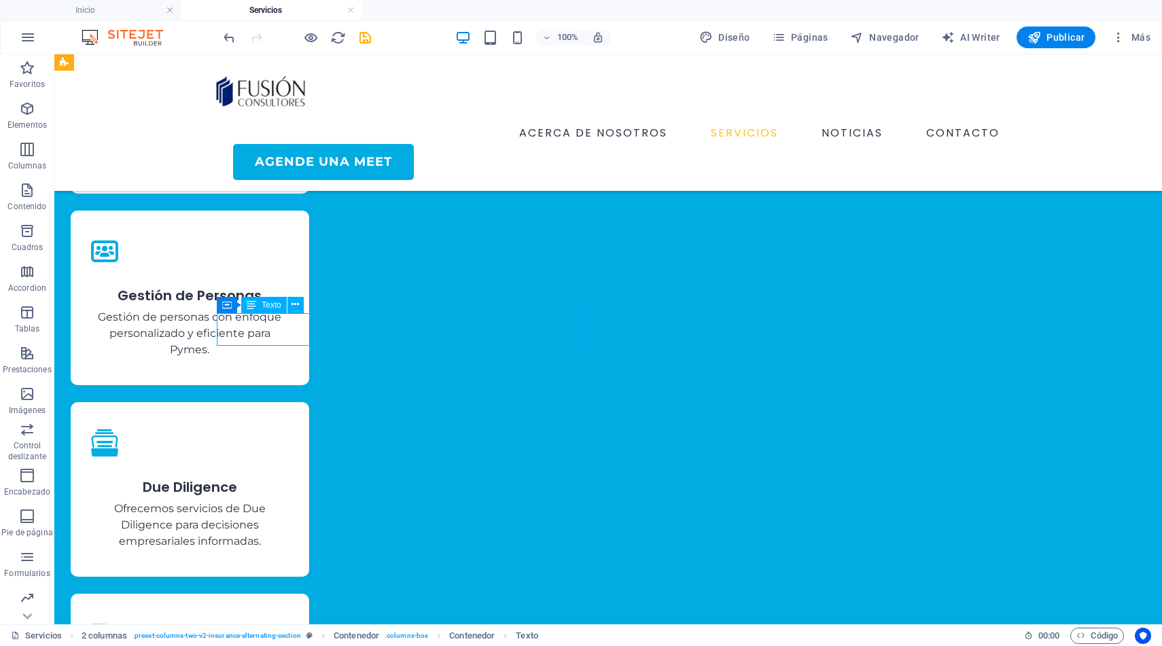
drag, startPoint x: 106, startPoint y: 327, endPoint x: 345, endPoint y: 319, distance: 239.4
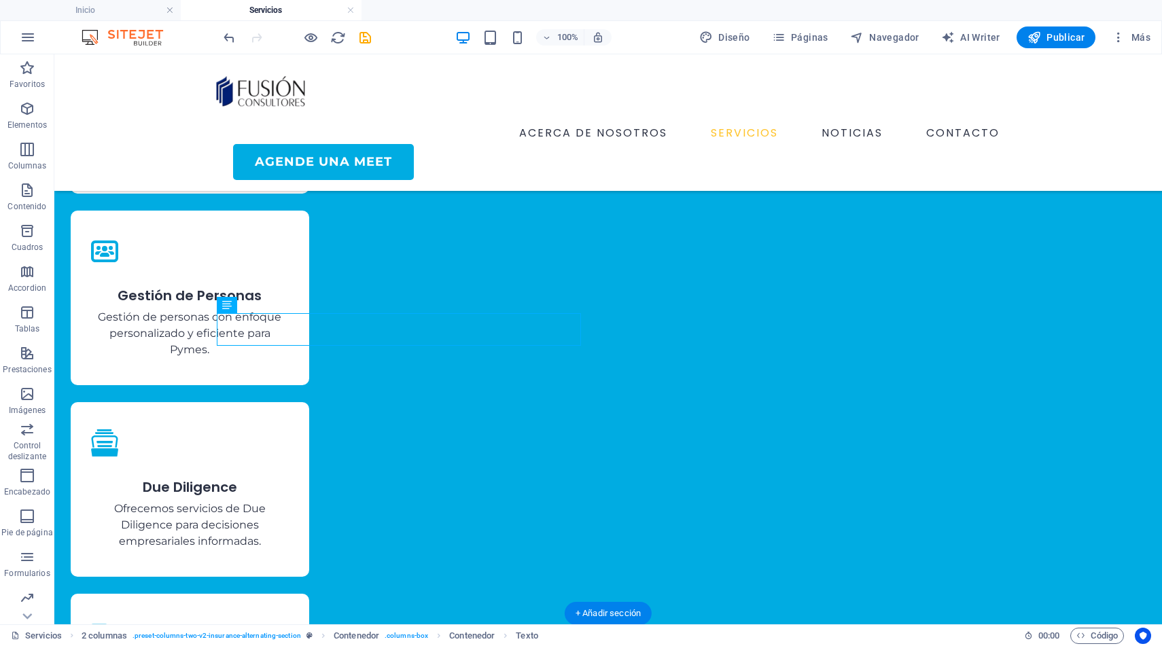
drag, startPoint x: 315, startPoint y: 360, endPoint x: 259, endPoint y: 319, distance: 69.2
click at [292, 305] on icon at bounding box center [295, 305] width 7 height 14
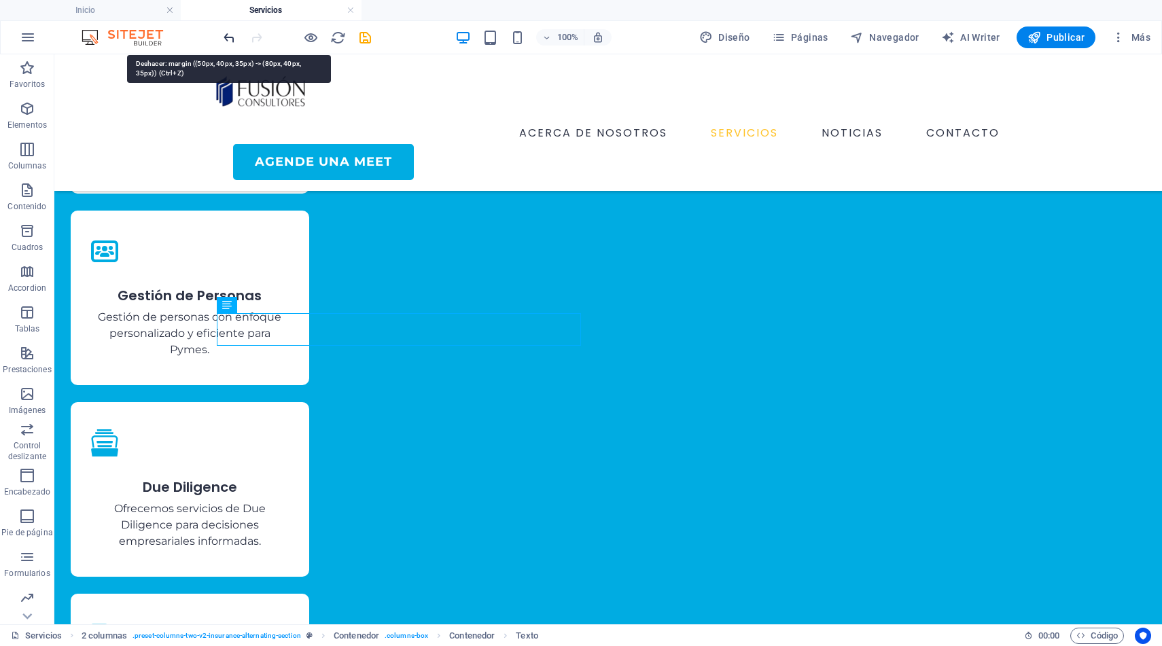
click at [227, 42] on icon "undo" at bounding box center [230, 38] width 16 height 16
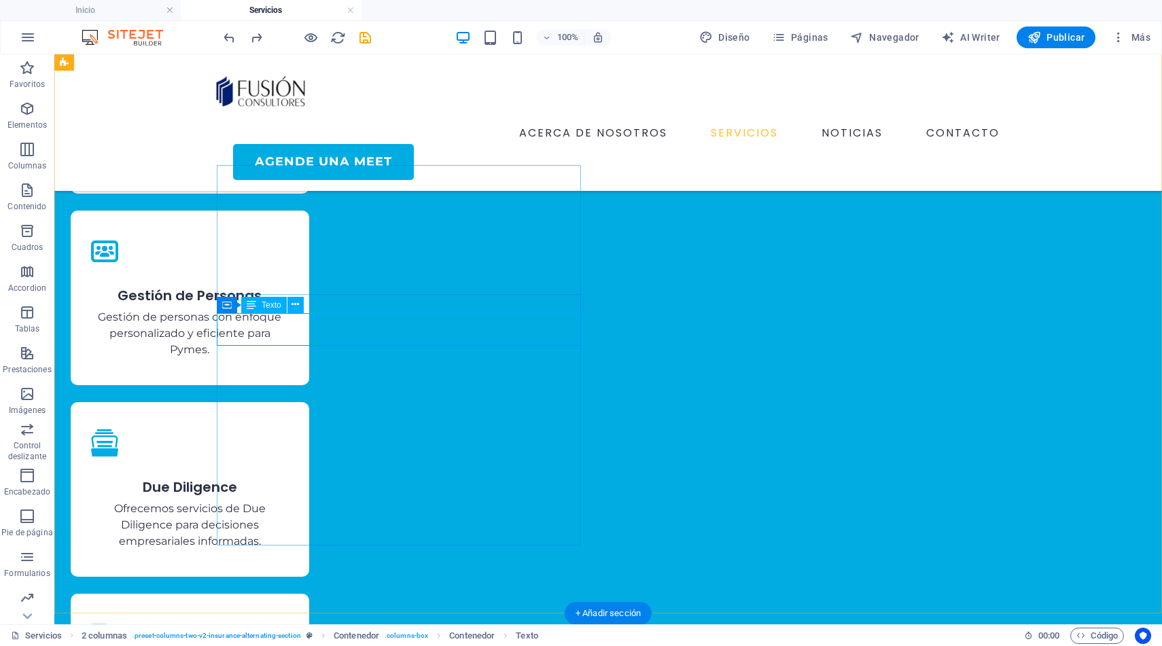
click at [228, 27] on div at bounding box center [297, 38] width 152 height 22
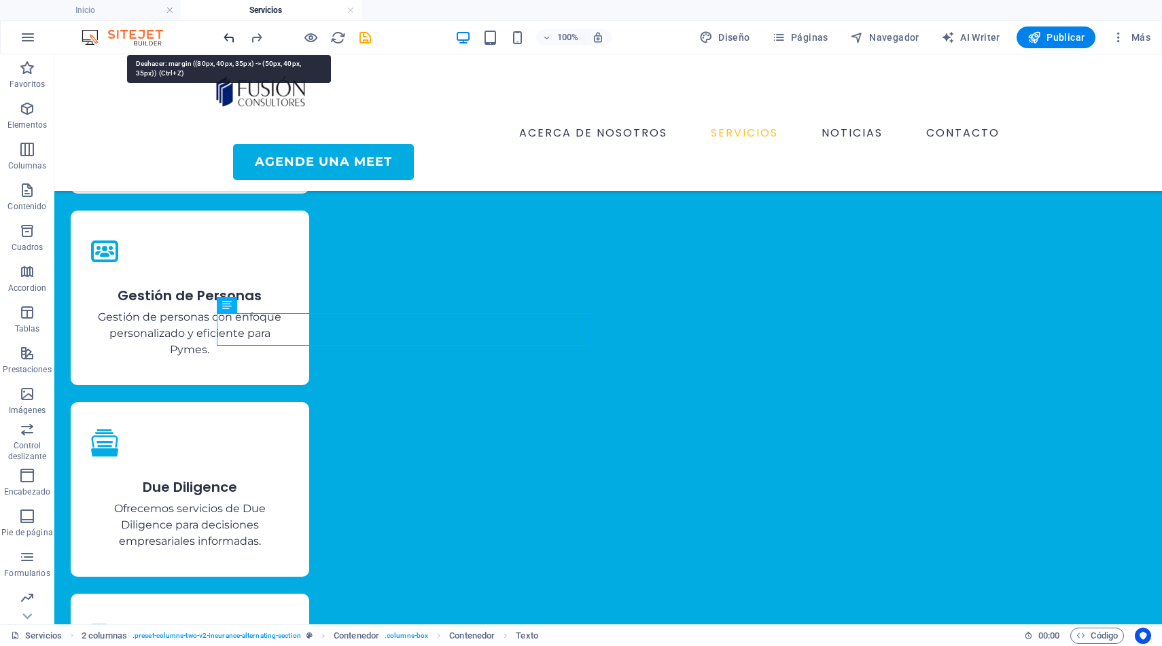
click at [230, 41] on icon "undo" at bounding box center [230, 38] width 16 height 16
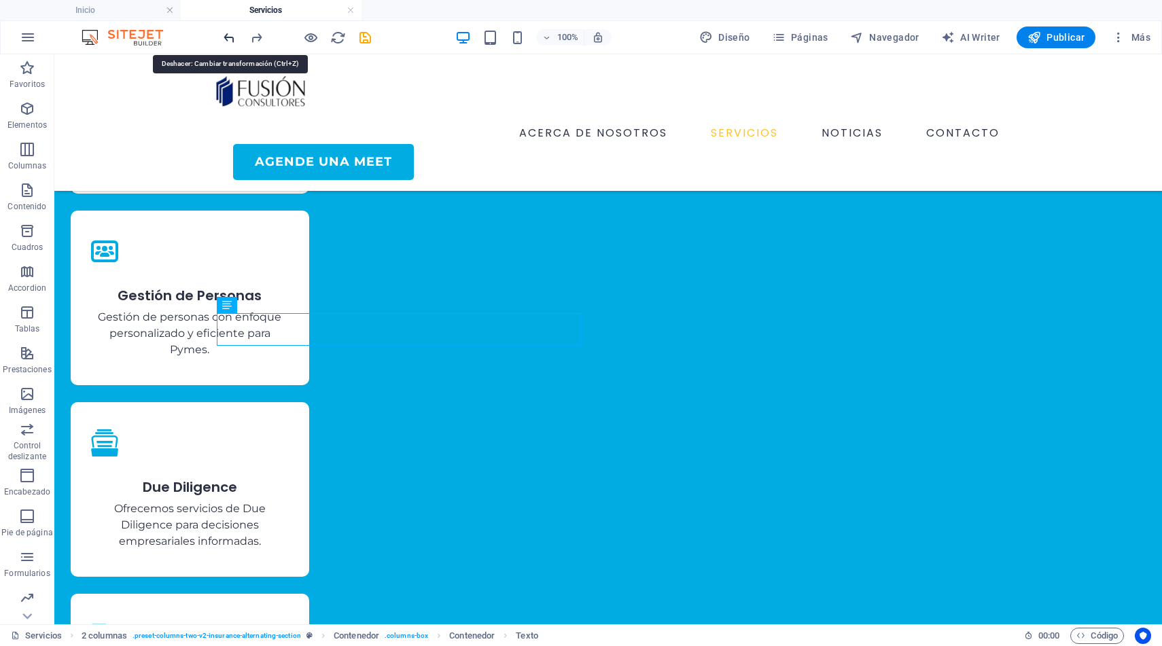
click at [230, 41] on icon "undo" at bounding box center [230, 38] width 16 height 16
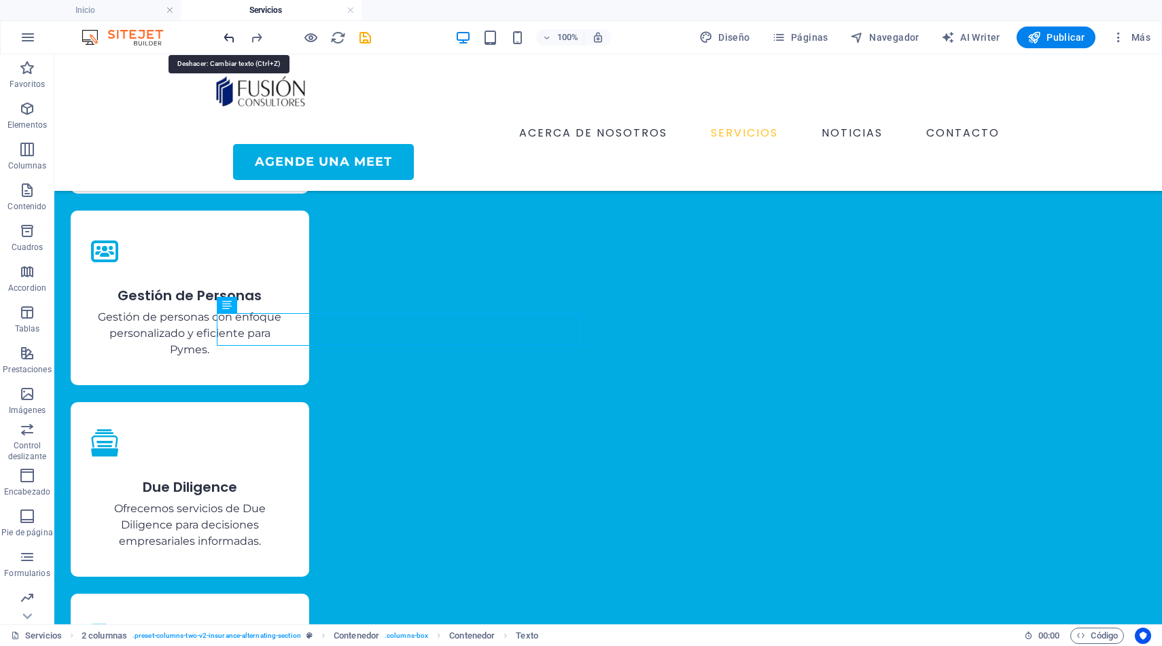
click at [230, 41] on icon "undo" at bounding box center [230, 38] width 16 height 16
click at [231, 40] on icon "undo" at bounding box center [230, 38] width 16 height 16
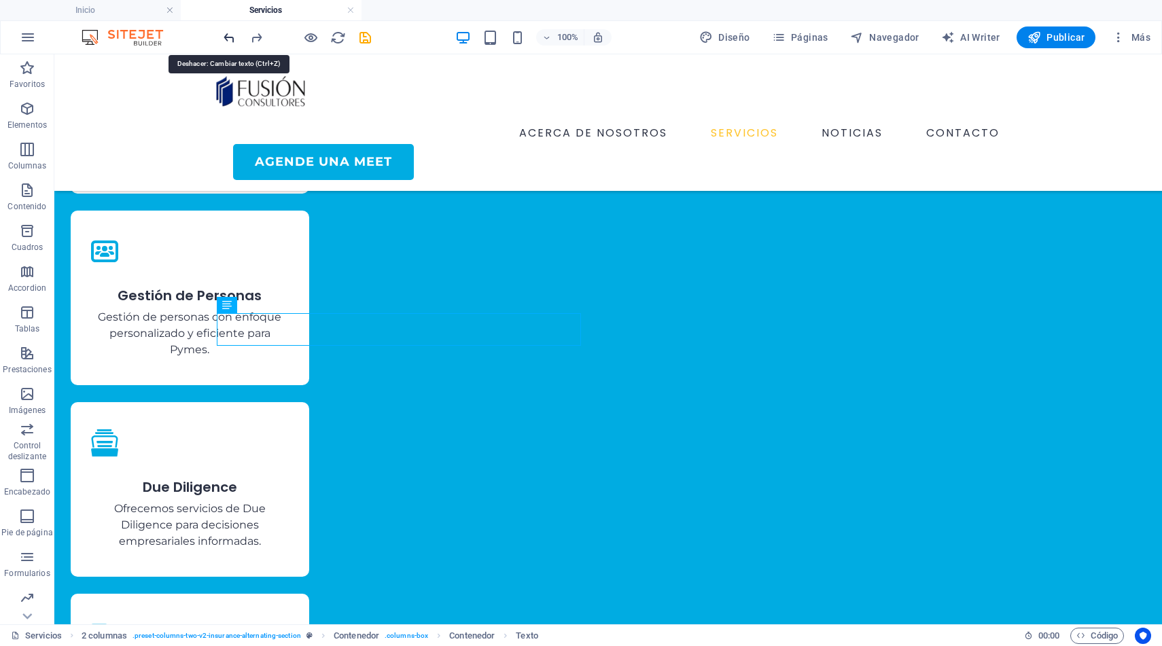
click at [235, 37] on icon "undo" at bounding box center [230, 38] width 16 height 16
click at [230, 39] on icon "undo" at bounding box center [230, 38] width 16 height 16
click at [231, 39] on icon "undo" at bounding box center [230, 38] width 16 height 16
click at [230, 39] on icon "undo" at bounding box center [230, 38] width 16 height 16
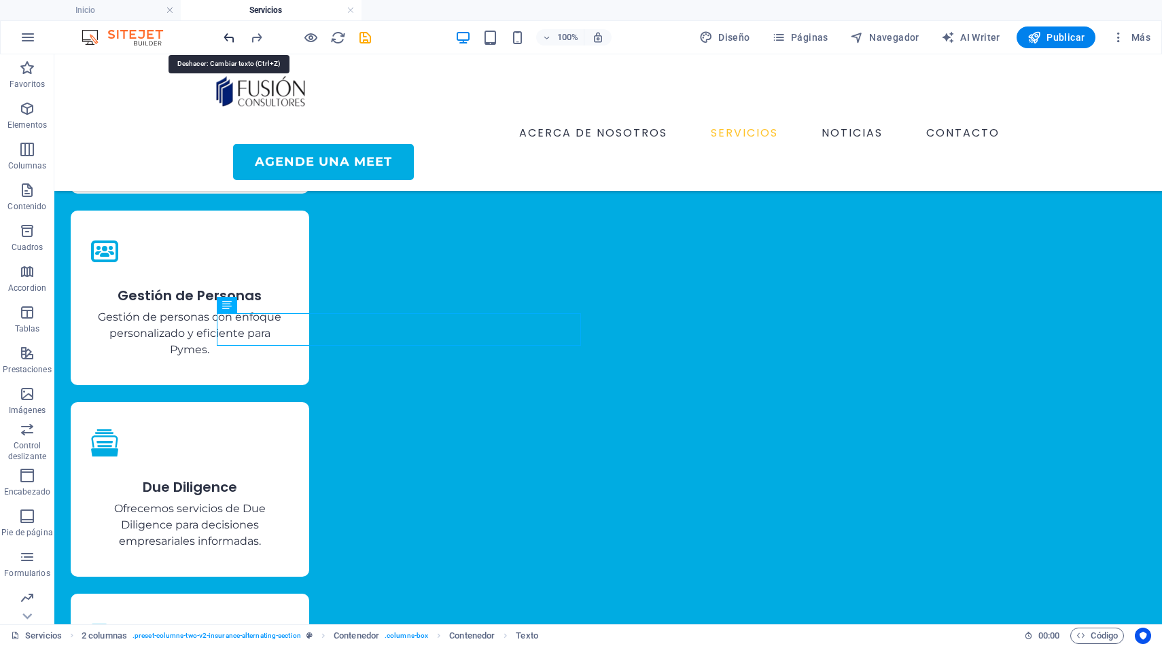
click at [230, 34] on icon "undo" at bounding box center [230, 38] width 16 height 16
click at [235, 34] on icon "undo" at bounding box center [230, 38] width 16 height 16
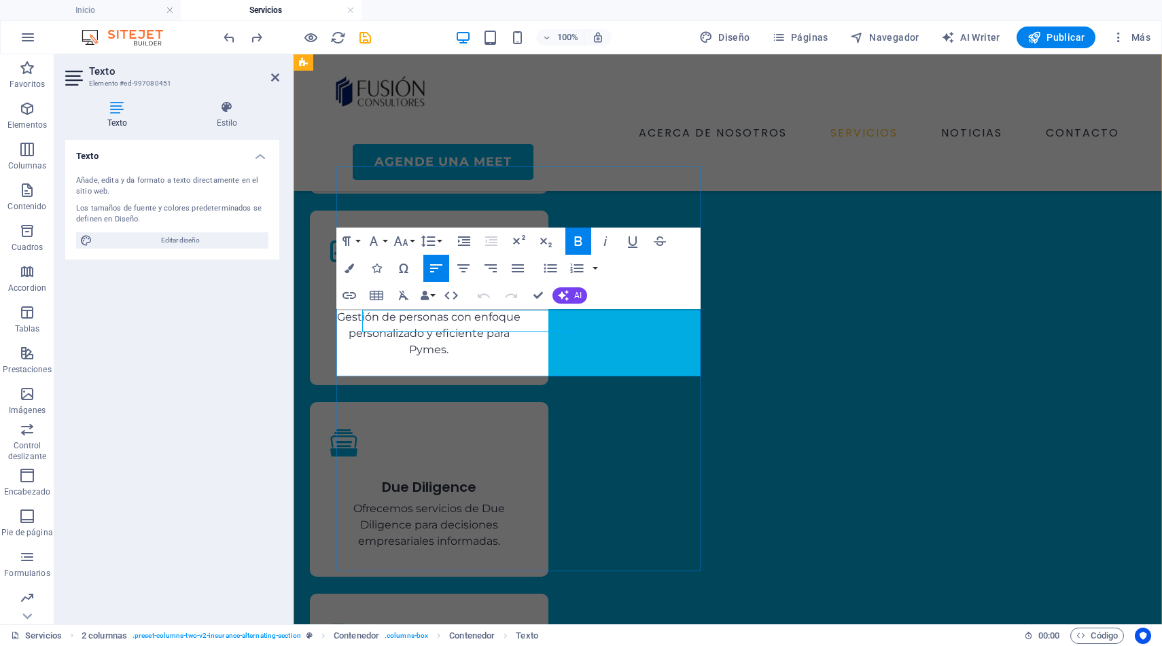
scroll to position [1194, 0]
drag, startPoint x: 424, startPoint y: 321, endPoint x: 334, endPoint y: 324, distance: 90.4
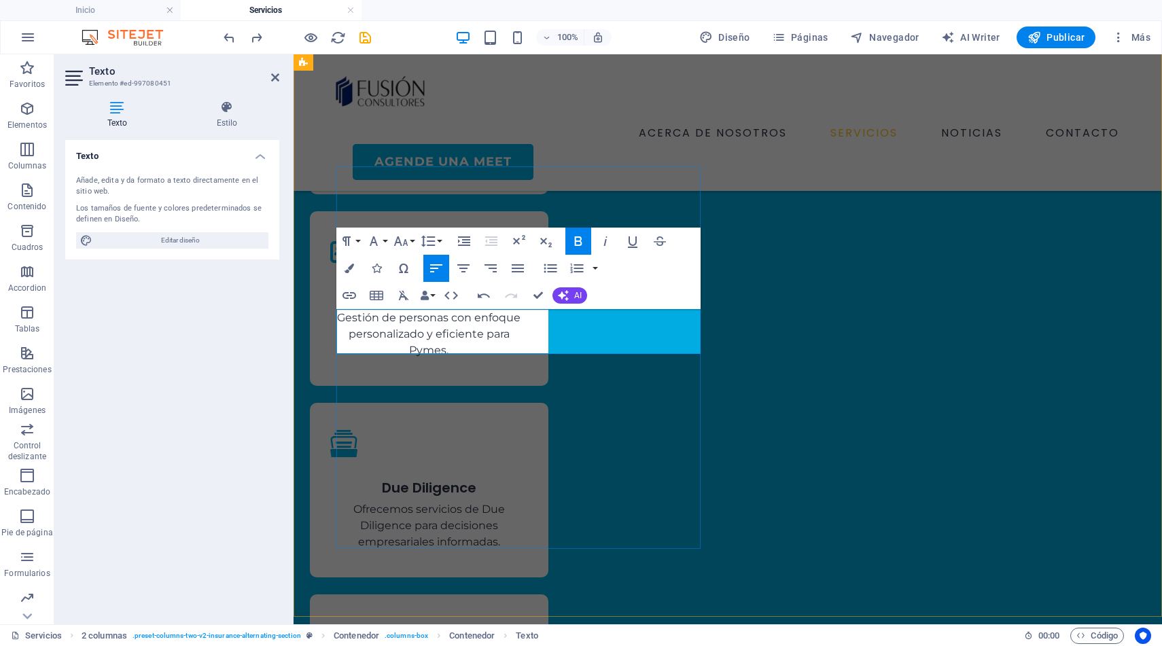
drag, startPoint x: 549, startPoint y: 344, endPoint x: 698, endPoint y: 348, distance: 149.6
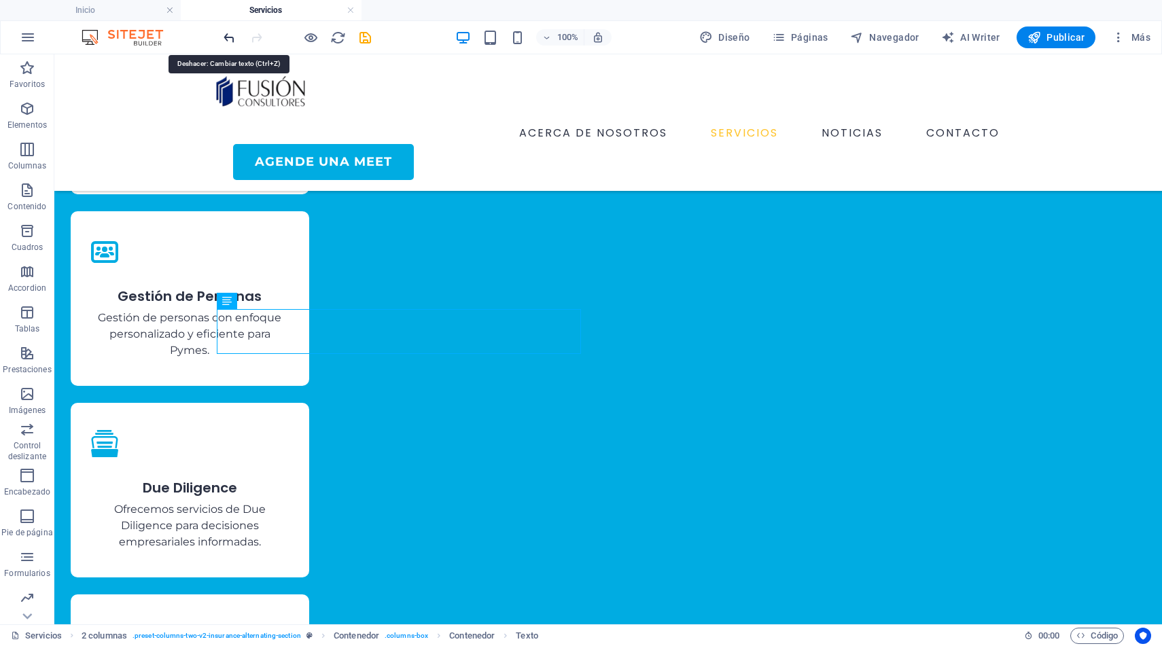
click at [230, 41] on icon "undo" at bounding box center [230, 38] width 16 height 16
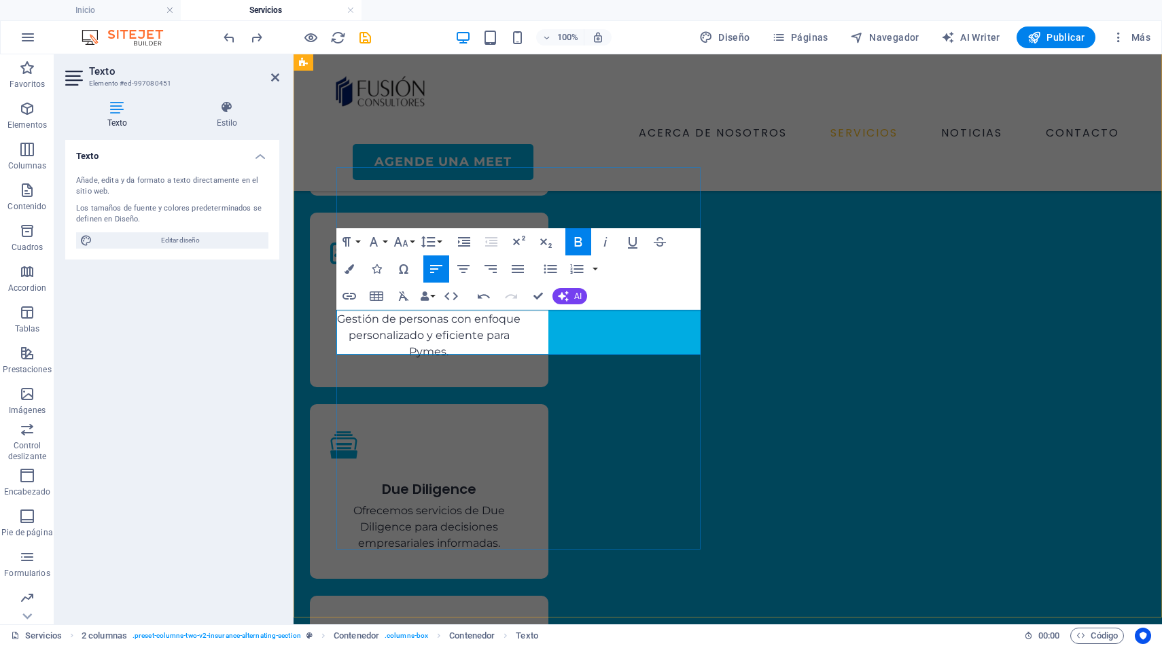
click at [406, 243] on icon "button" at bounding box center [401, 242] width 14 height 10
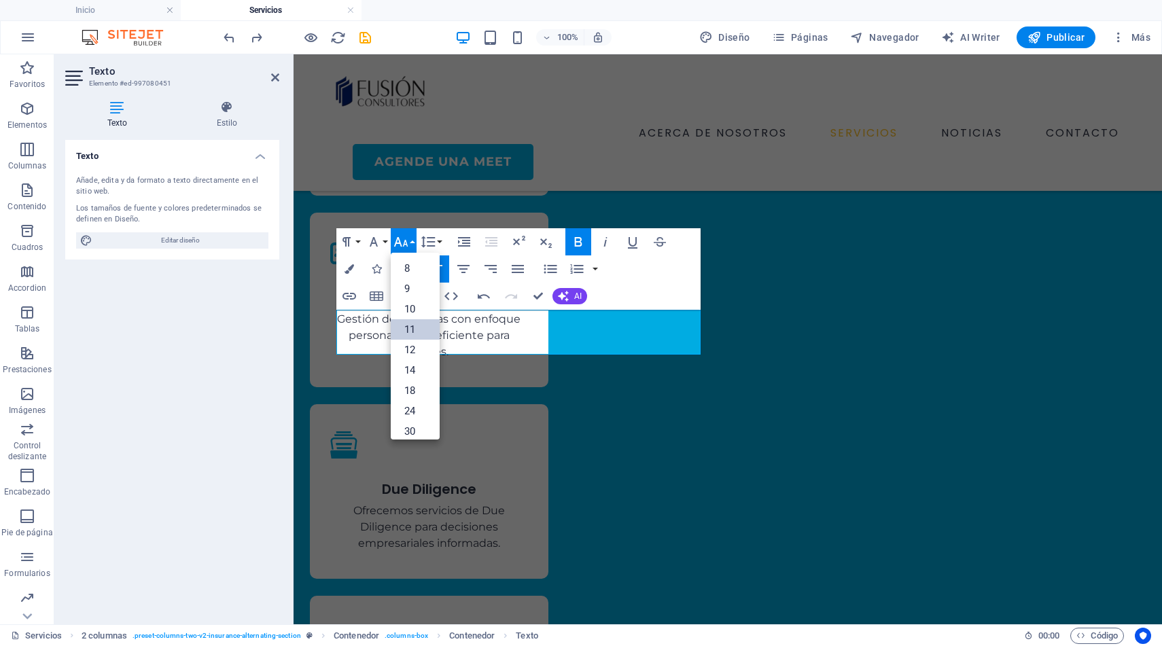
click at [419, 327] on link "11" at bounding box center [415, 329] width 49 height 20
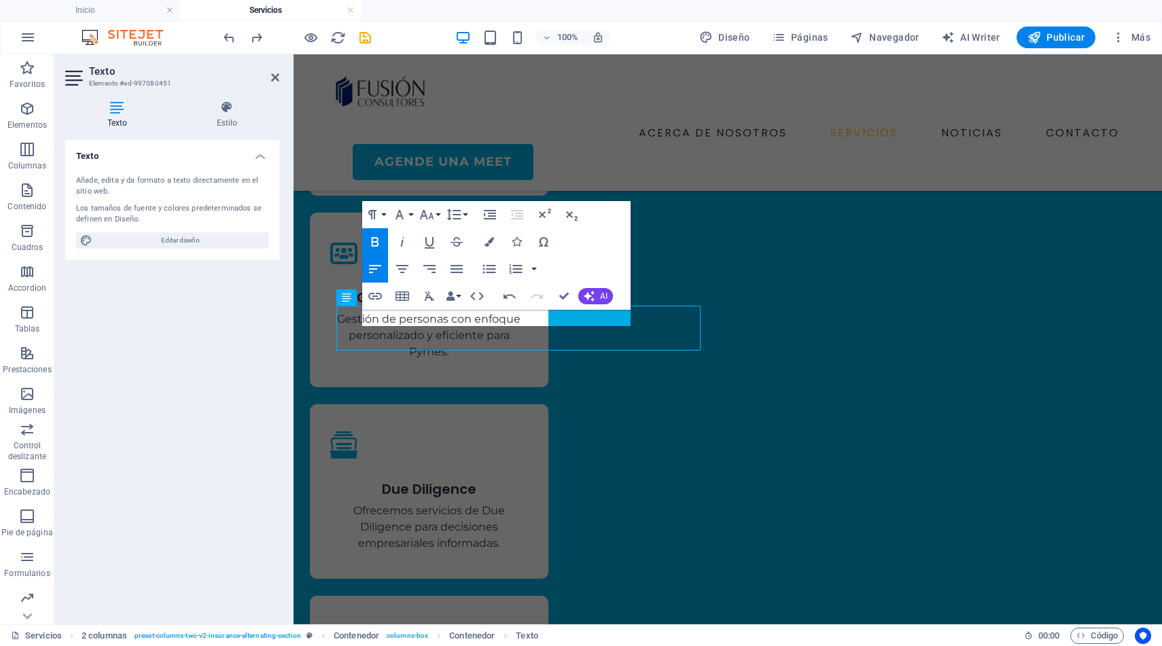
scroll to position [1197, 0]
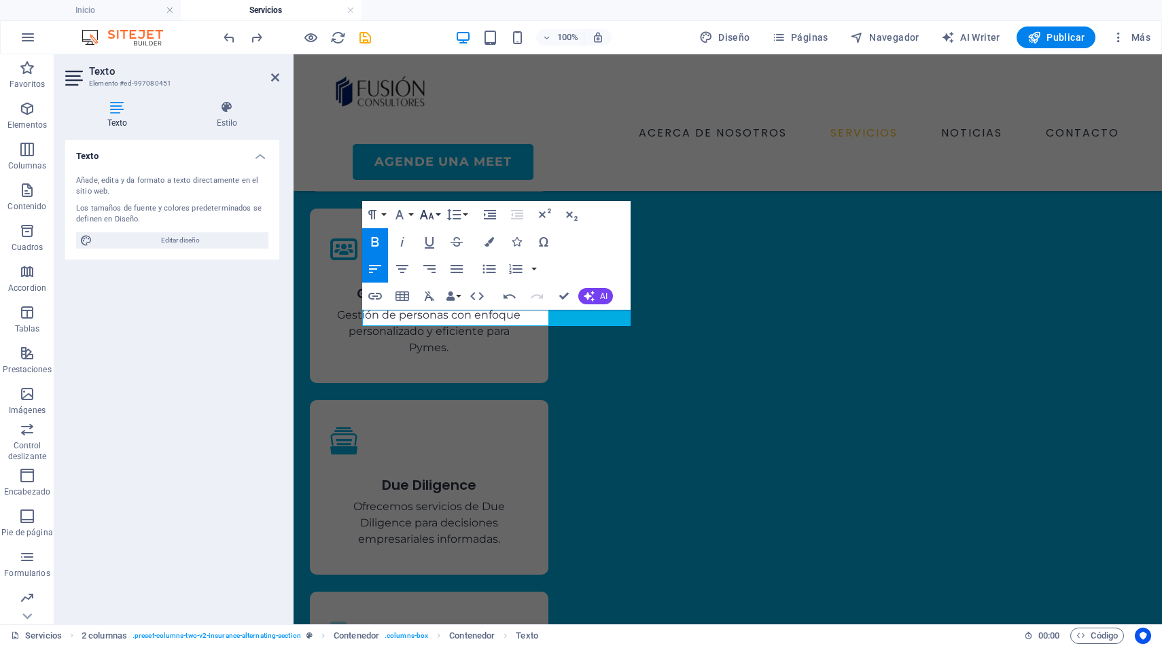
click at [435, 215] on button "Font Size" at bounding box center [430, 214] width 26 height 27
click at [436, 243] on link "12" at bounding box center [441, 246] width 49 height 20
click at [433, 215] on icon "button" at bounding box center [427, 215] width 16 height 16
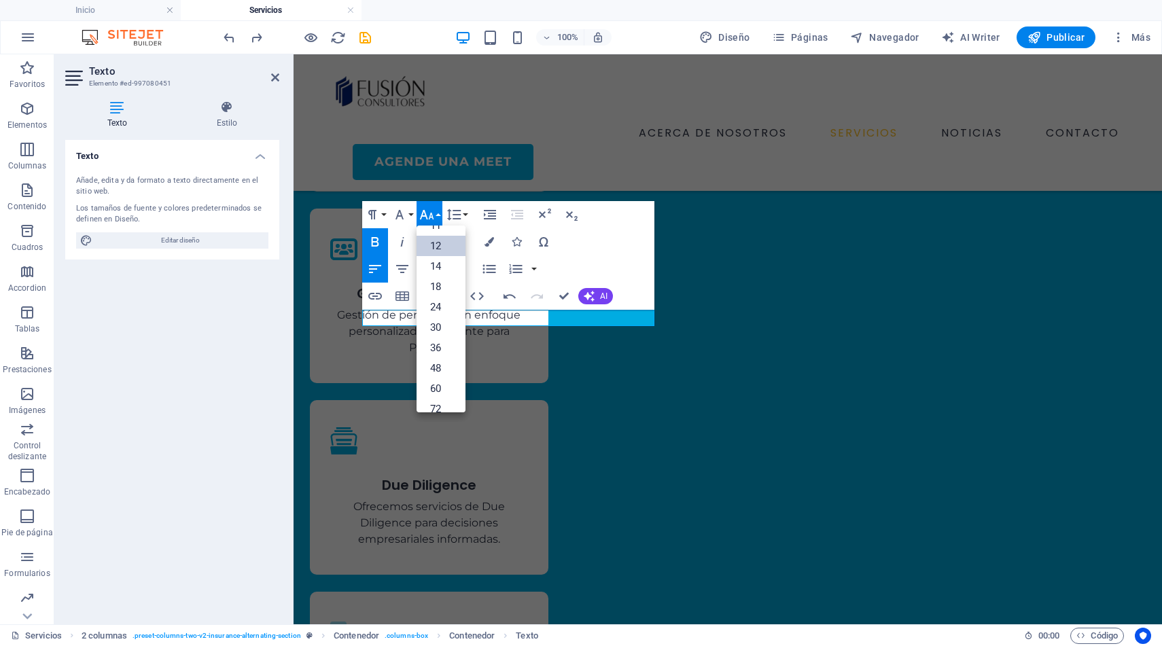
scroll to position [97, 0]
click at [437, 246] on link "14" at bounding box center [441, 246] width 49 height 20
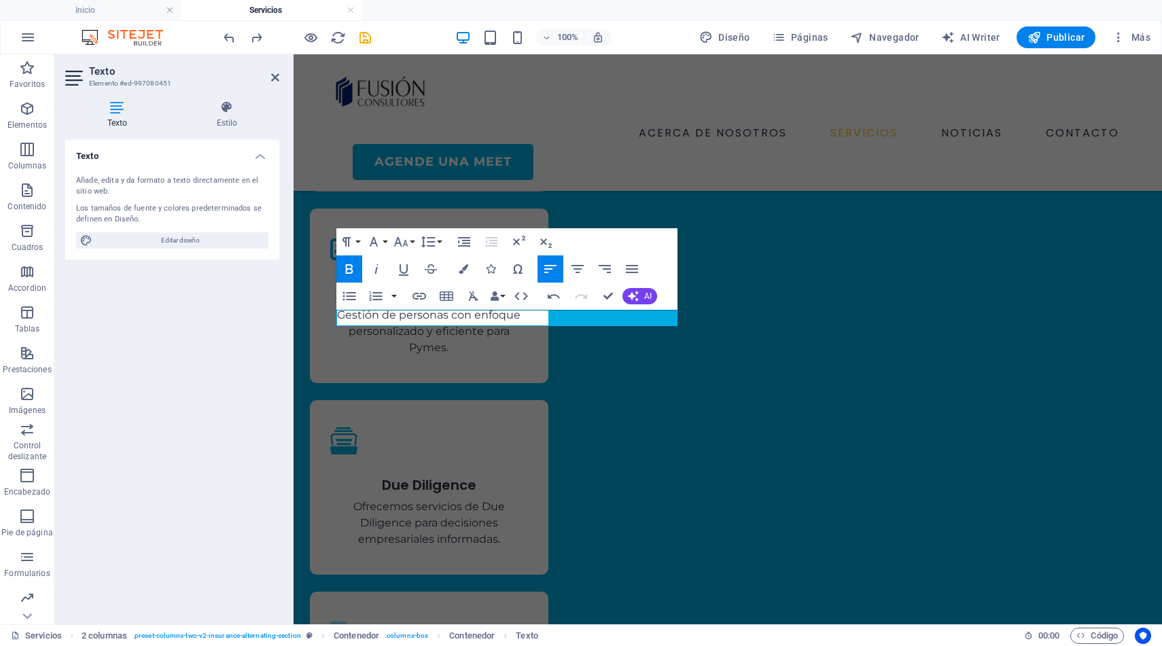
scroll to position [1206, 0]
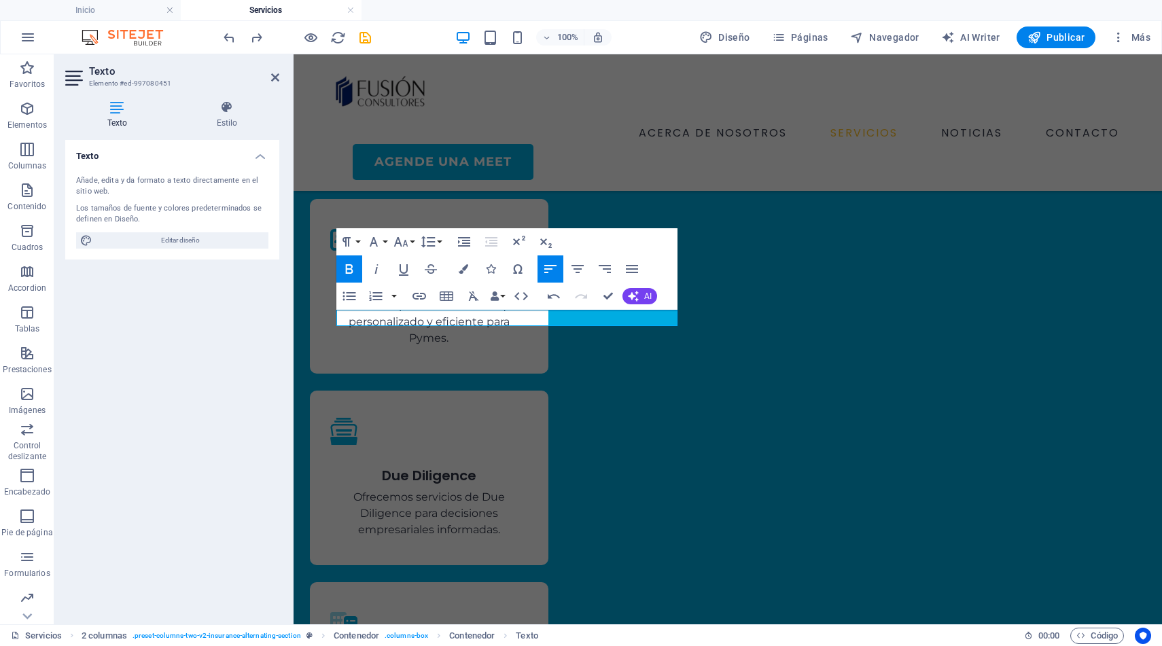
click at [349, 266] on icon "button" at bounding box center [349, 269] width 16 height 16
click at [350, 267] on icon "button" at bounding box center [349, 269] width 16 height 16
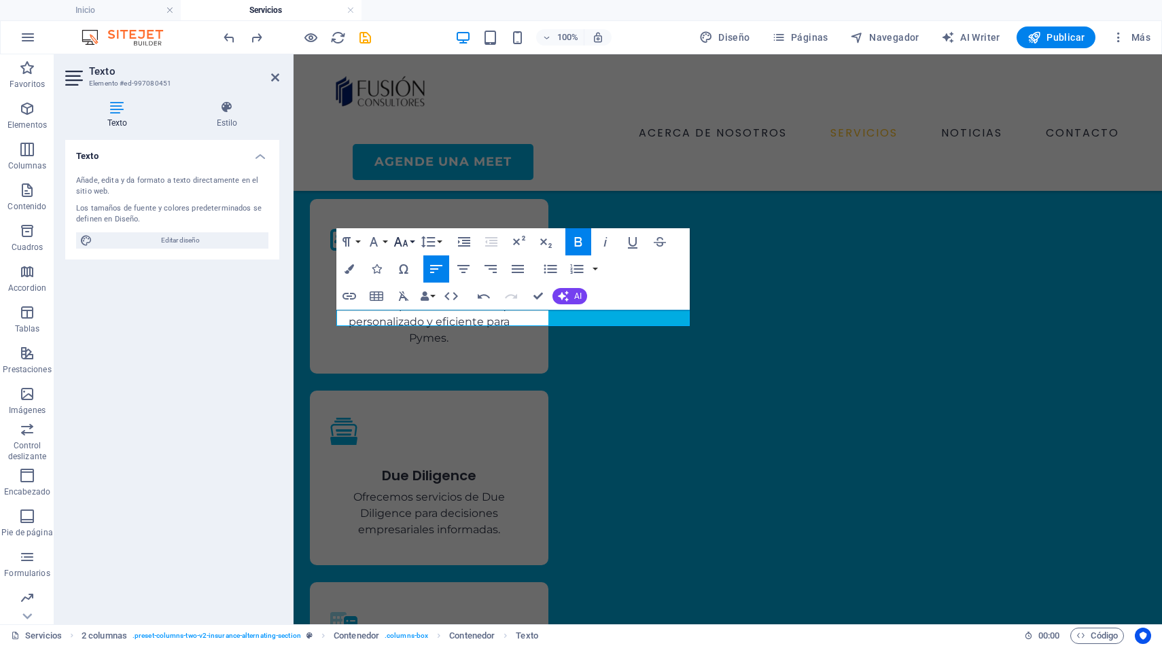
click at [404, 243] on icon "button" at bounding box center [401, 242] width 14 height 10
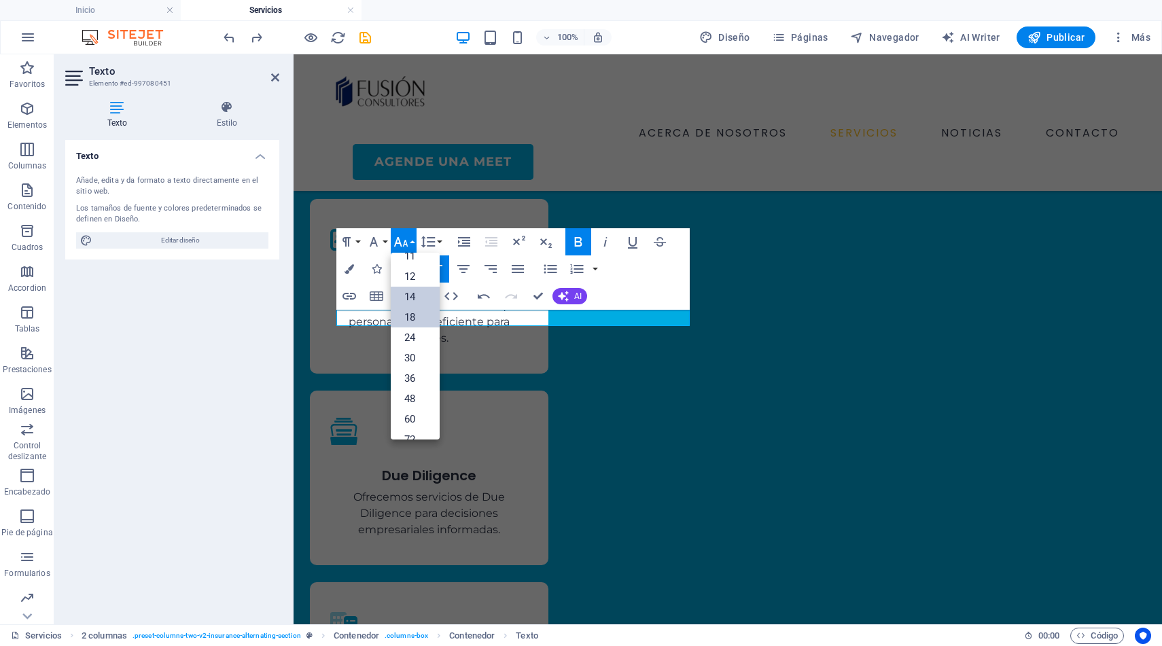
scroll to position [70, 0]
click at [412, 281] on link "12" at bounding box center [415, 280] width 49 height 20
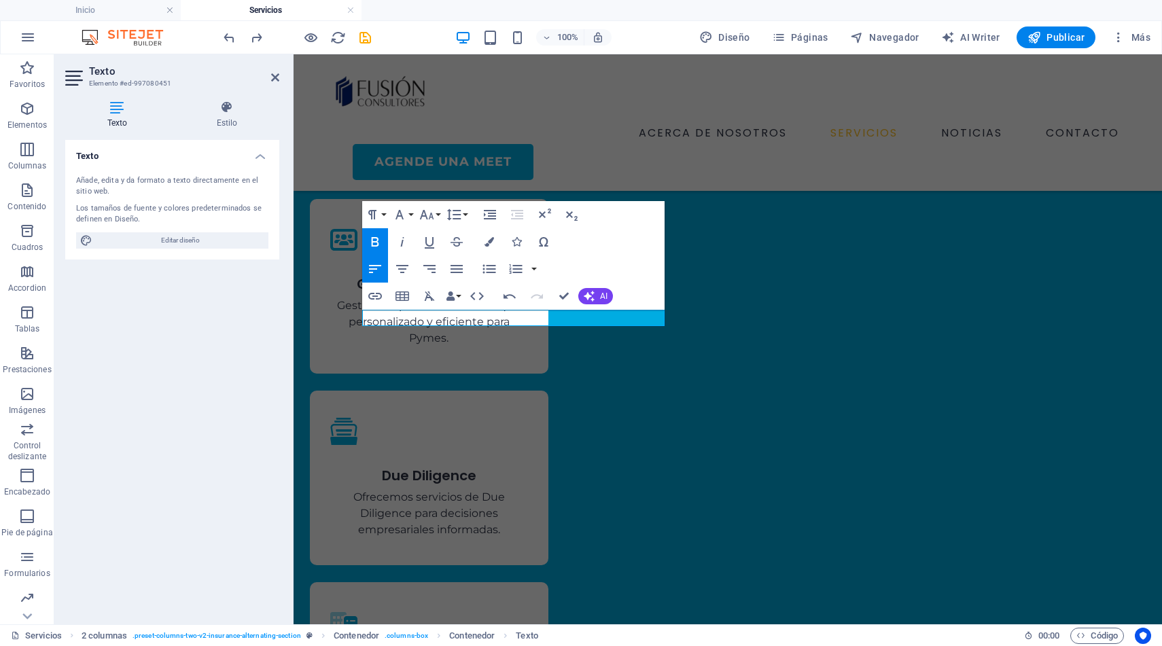
scroll to position [1197, 0]
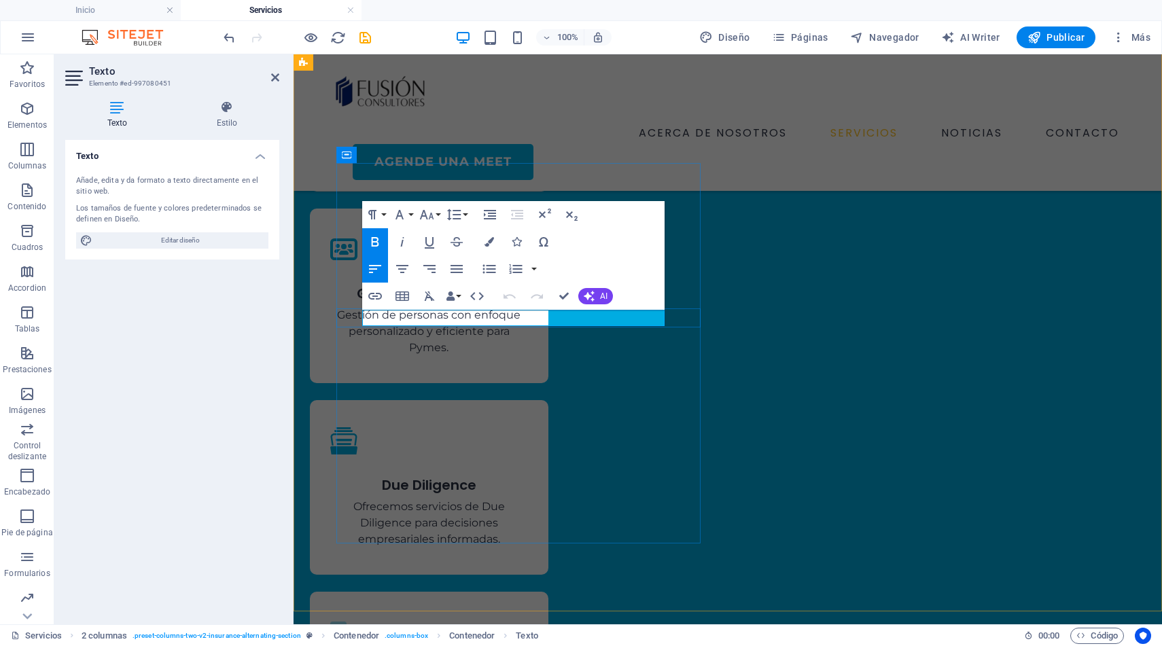
click at [430, 215] on icon "button" at bounding box center [427, 215] width 14 height 10
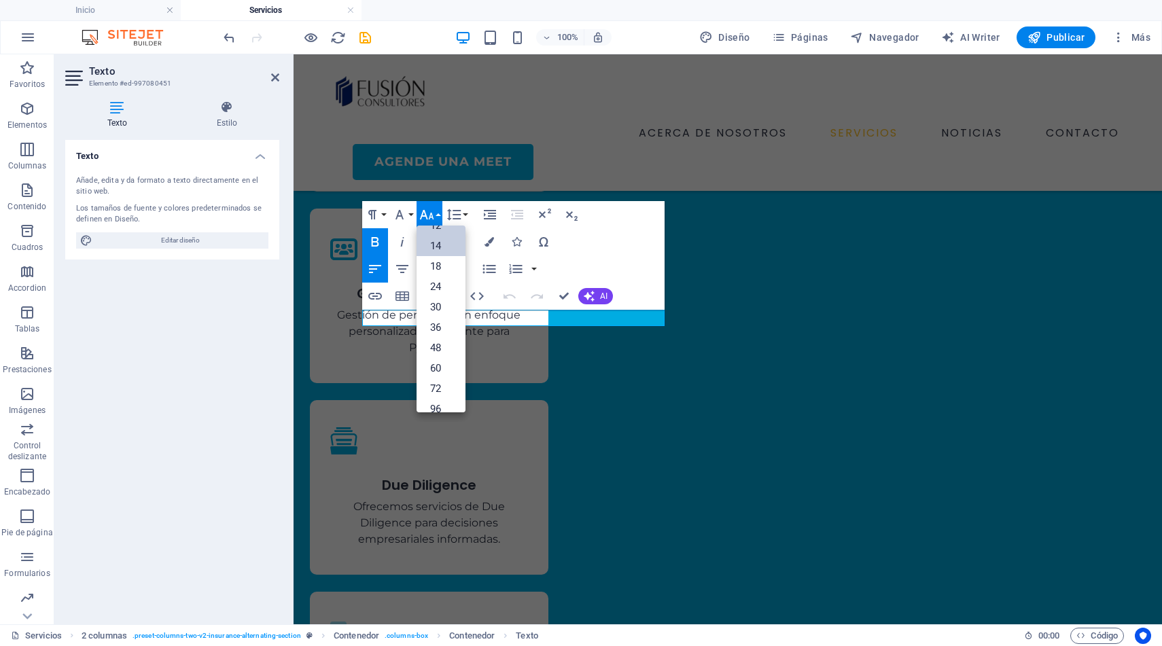
click at [435, 246] on link "14" at bounding box center [441, 246] width 49 height 20
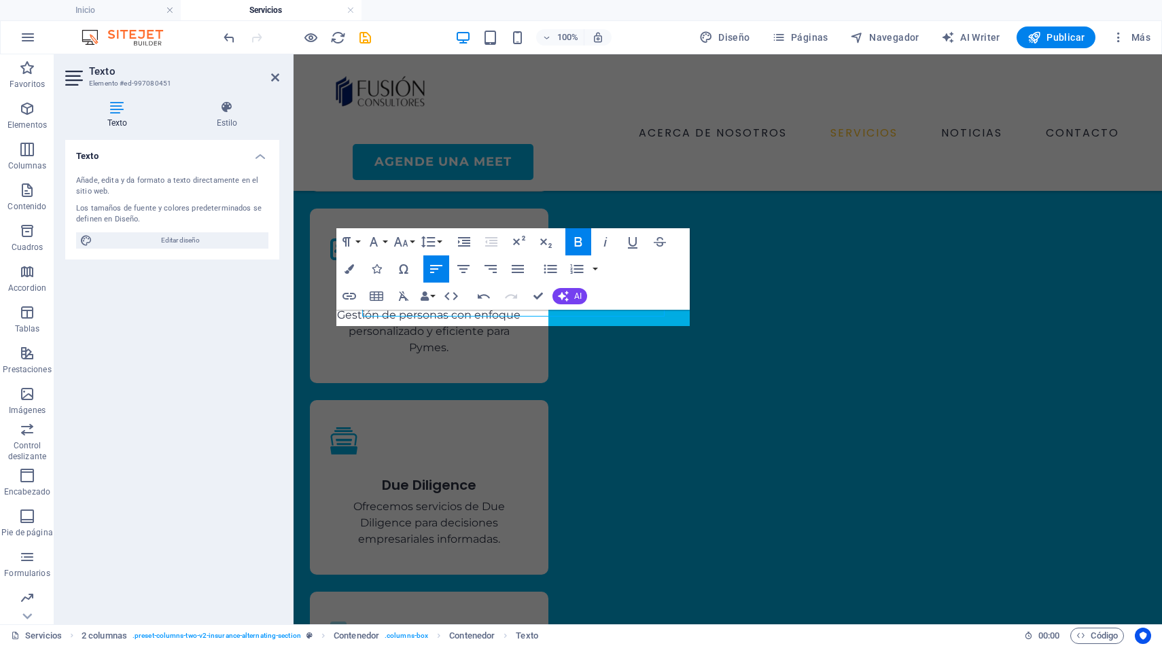
scroll to position [1206, 0]
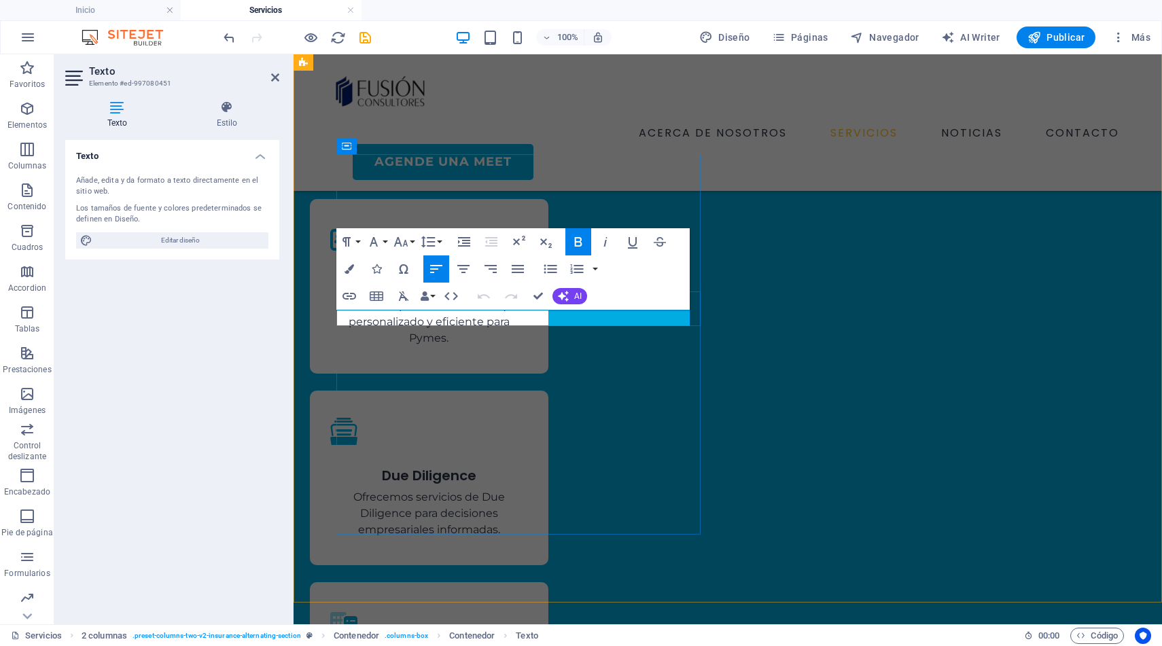
click at [408, 241] on icon "button" at bounding box center [401, 242] width 16 height 16
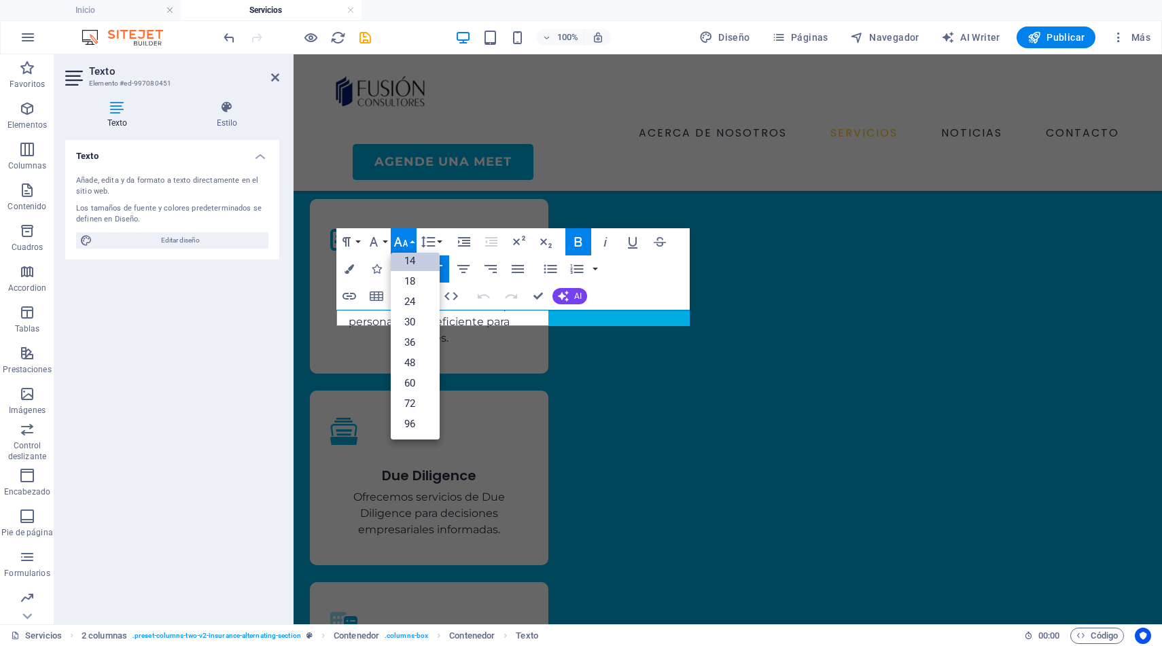
scroll to position [109, 0]
click at [415, 283] on link "18" at bounding box center [415, 281] width 49 height 20
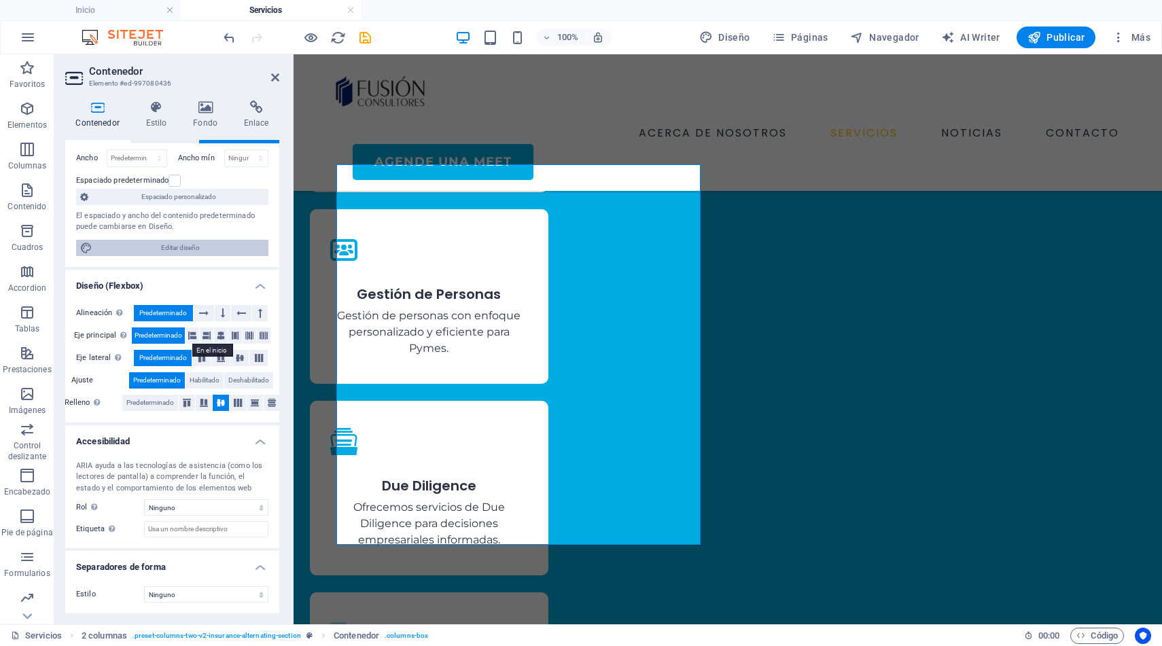
scroll to position [48, 0]
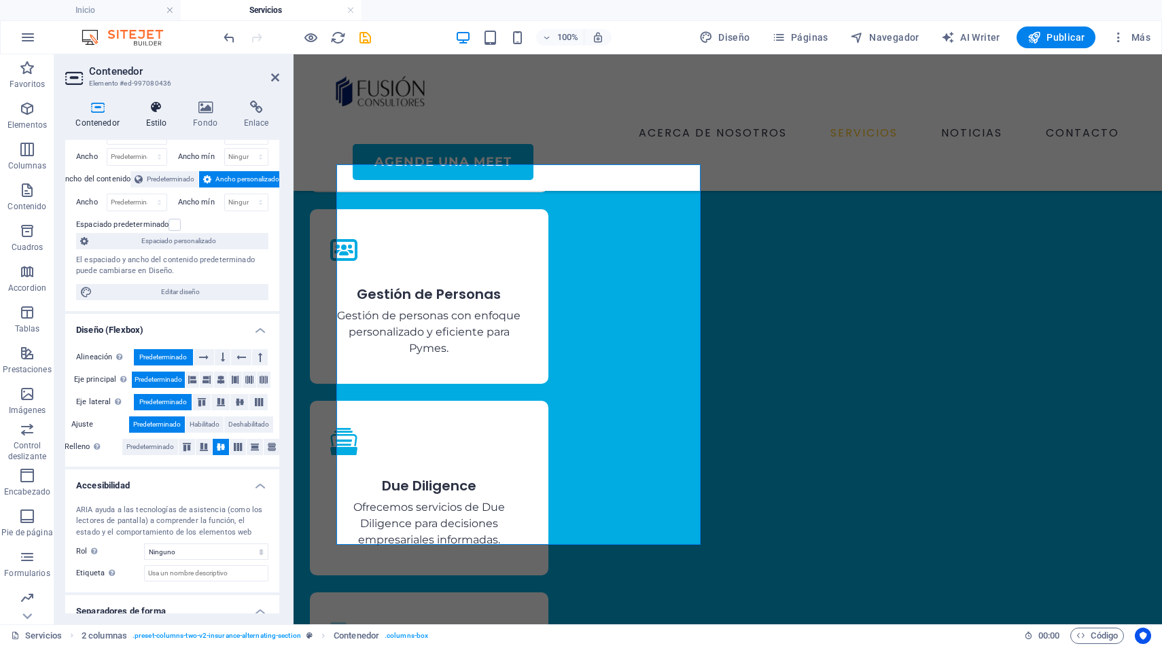
click at [154, 105] on icon at bounding box center [156, 108] width 42 height 14
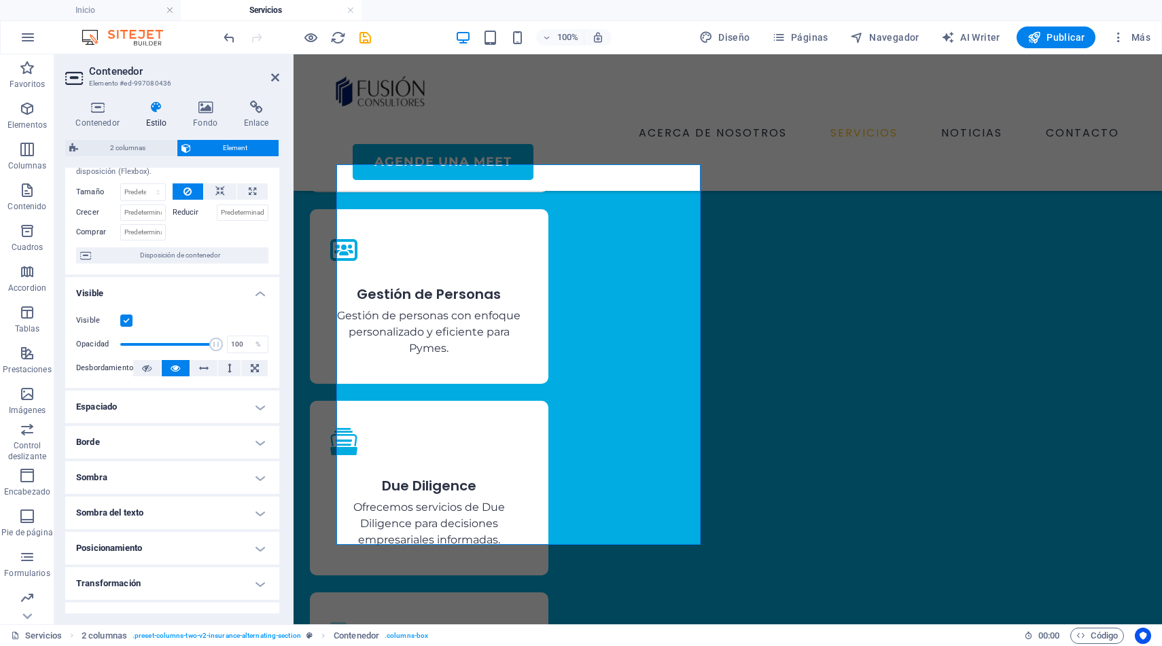
scroll to position [139, 0]
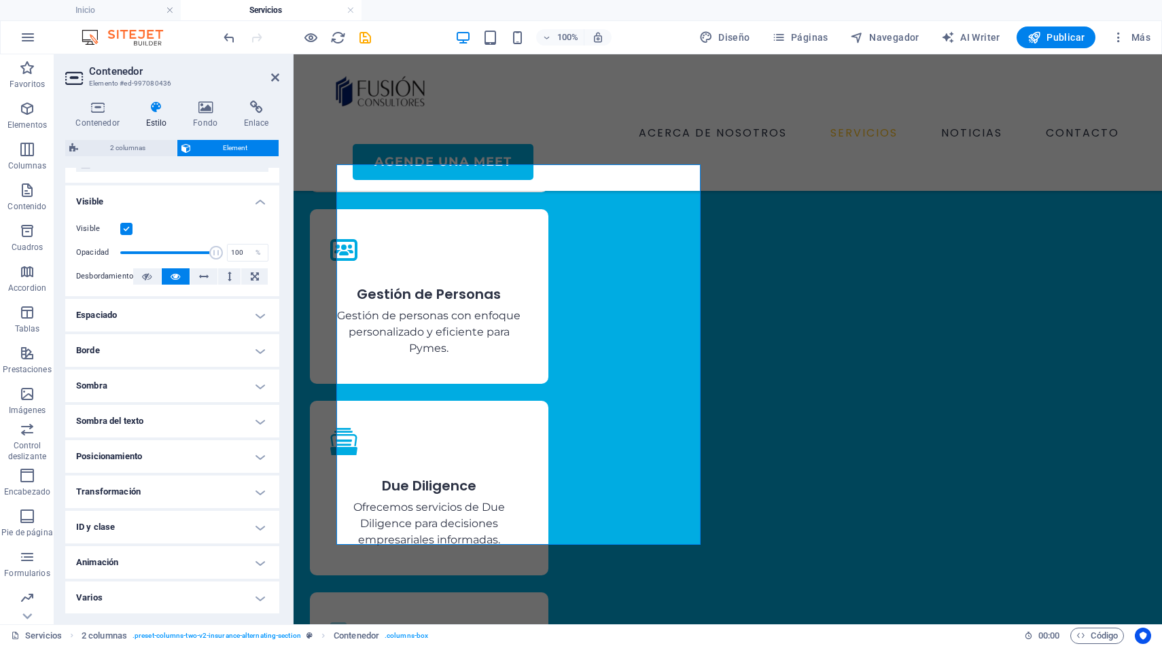
click at [166, 315] on h4 "Espaciado" at bounding box center [172, 315] width 214 height 33
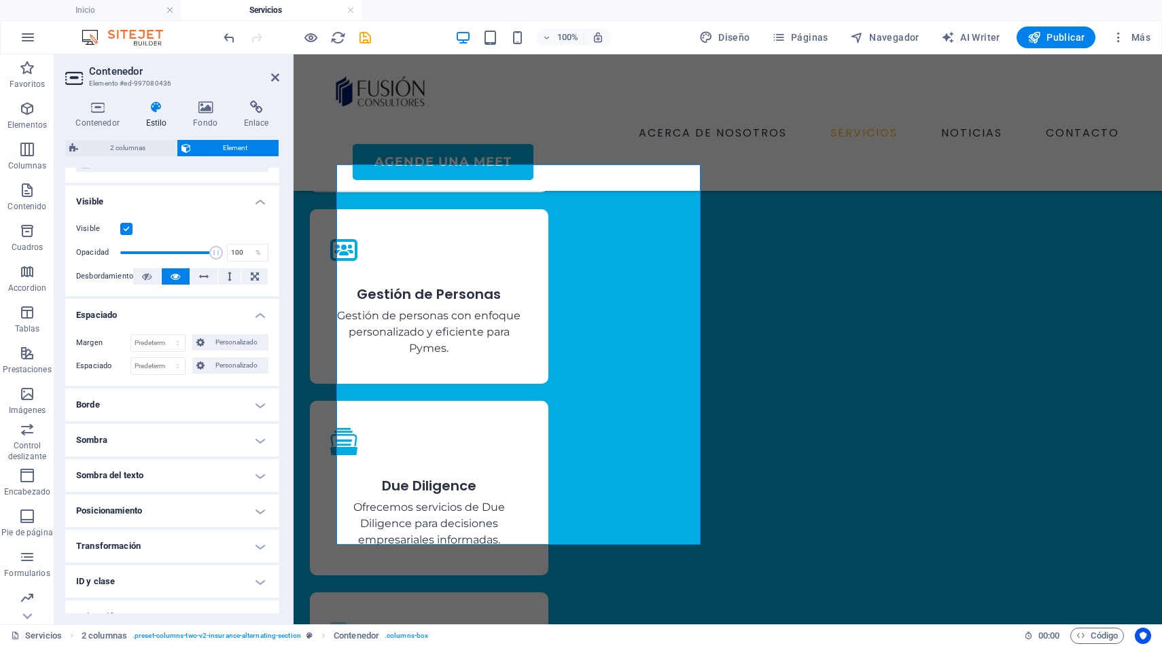
click at [166, 315] on h4 "Espaciado" at bounding box center [172, 311] width 214 height 24
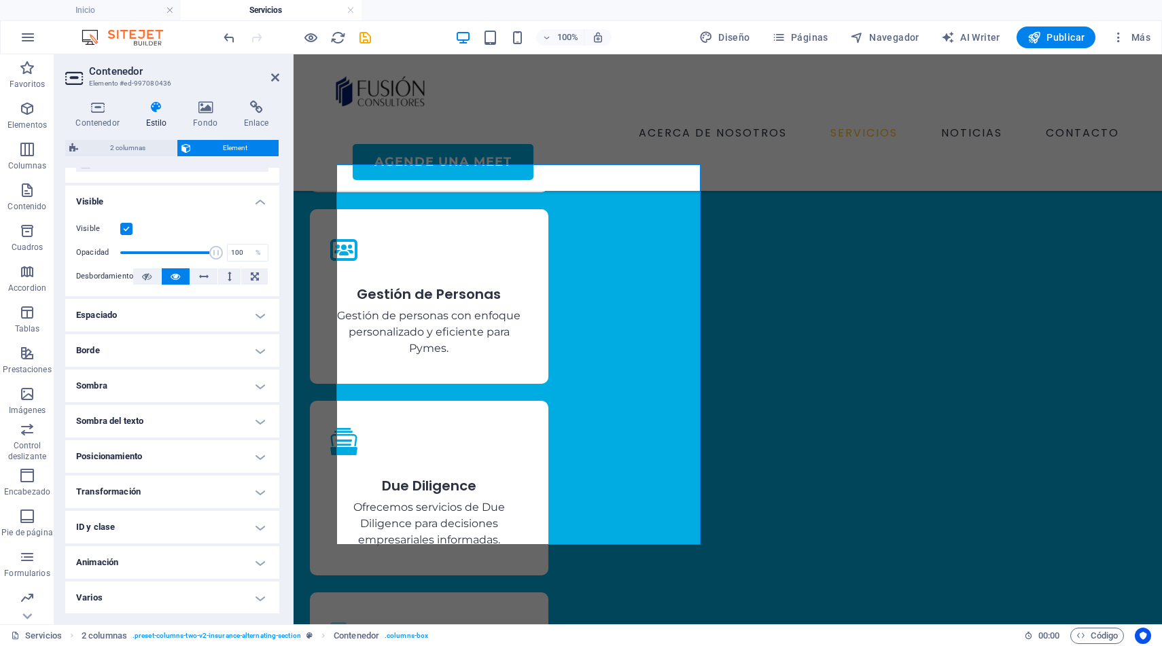
click at [177, 455] on h4 "Posicionamiento" at bounding box center [172, 456] width 214 height 33
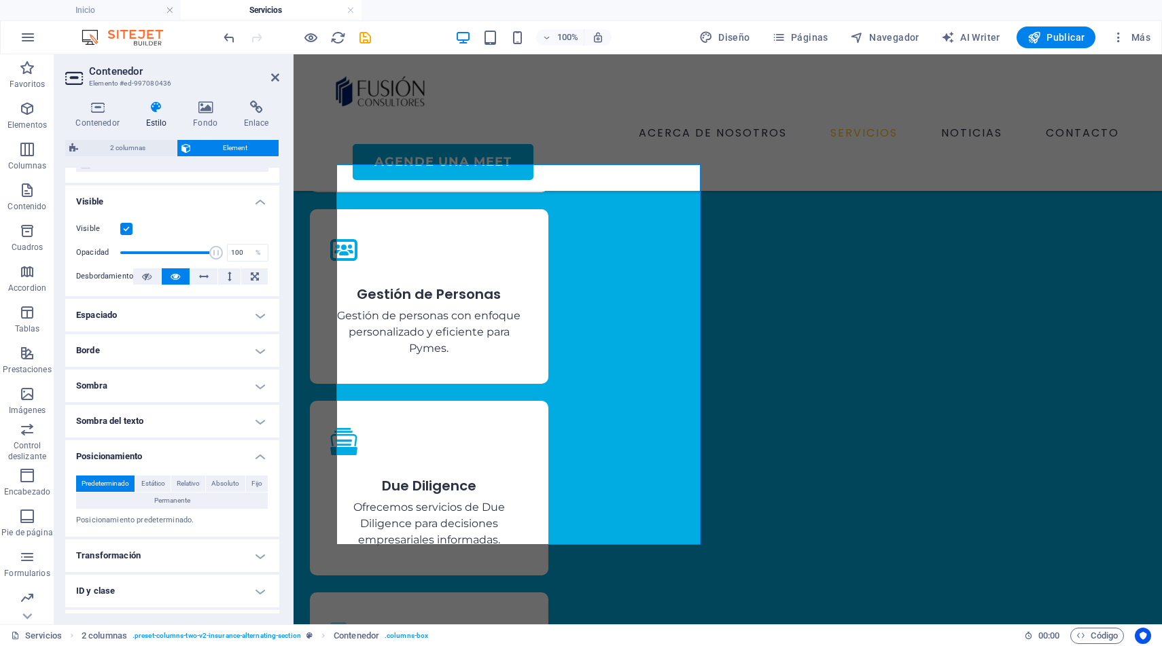
click at [177, 455] on h4 "Posicionamiento" at bounding box center [172, 452] width 214 height 24
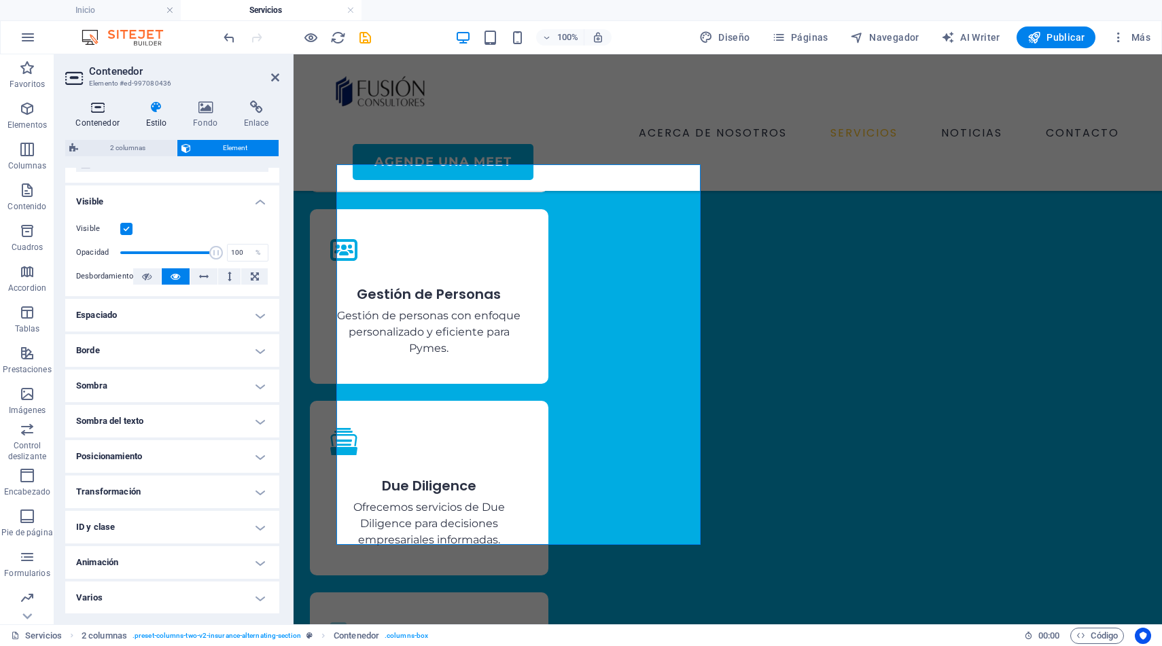
click at [107, 114] on icon at bounding box center [97, 108] width 65 height 14
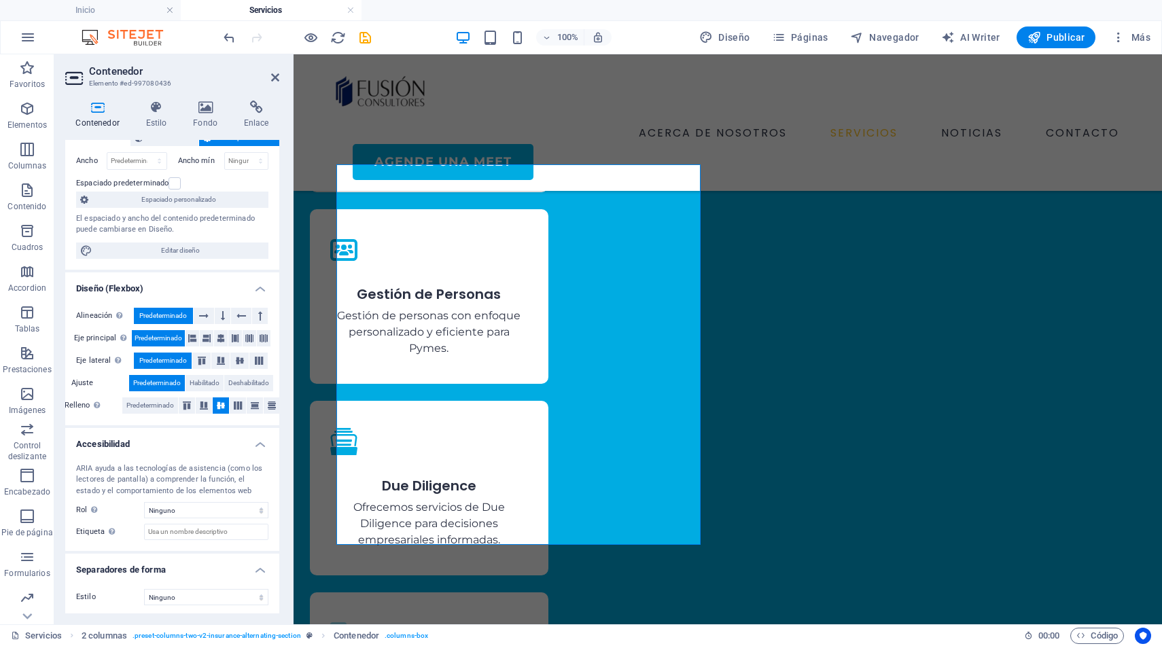
scroll to position [92, 0]
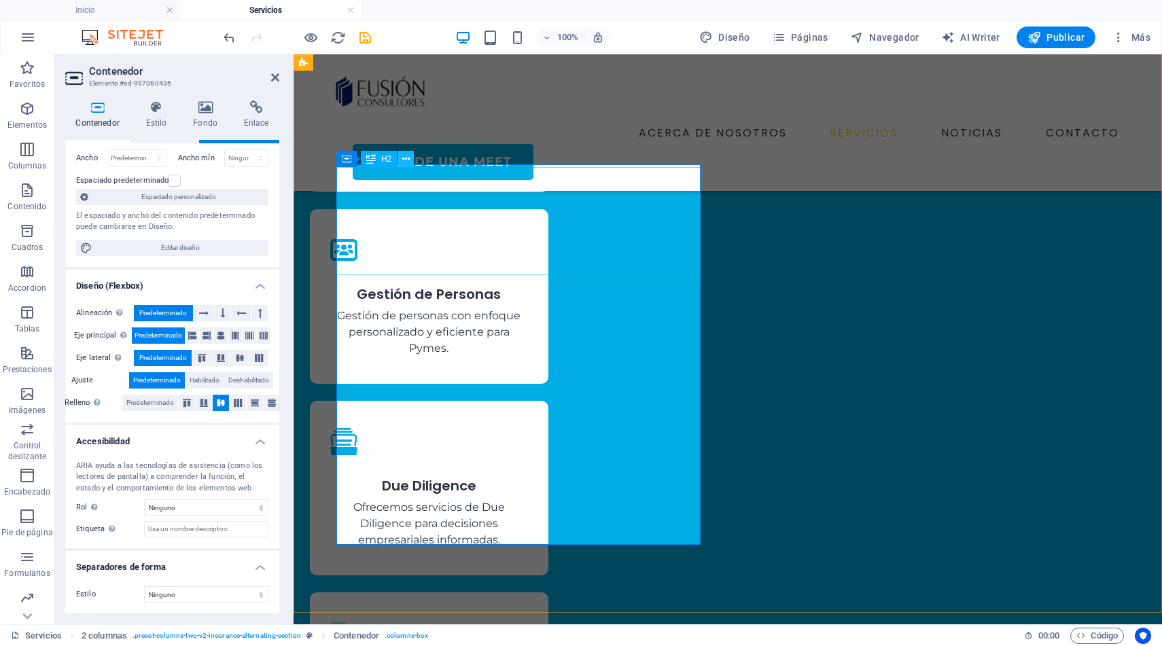
click at [406, 160] on icon at bounding box center [405, 159] width 7 height 14
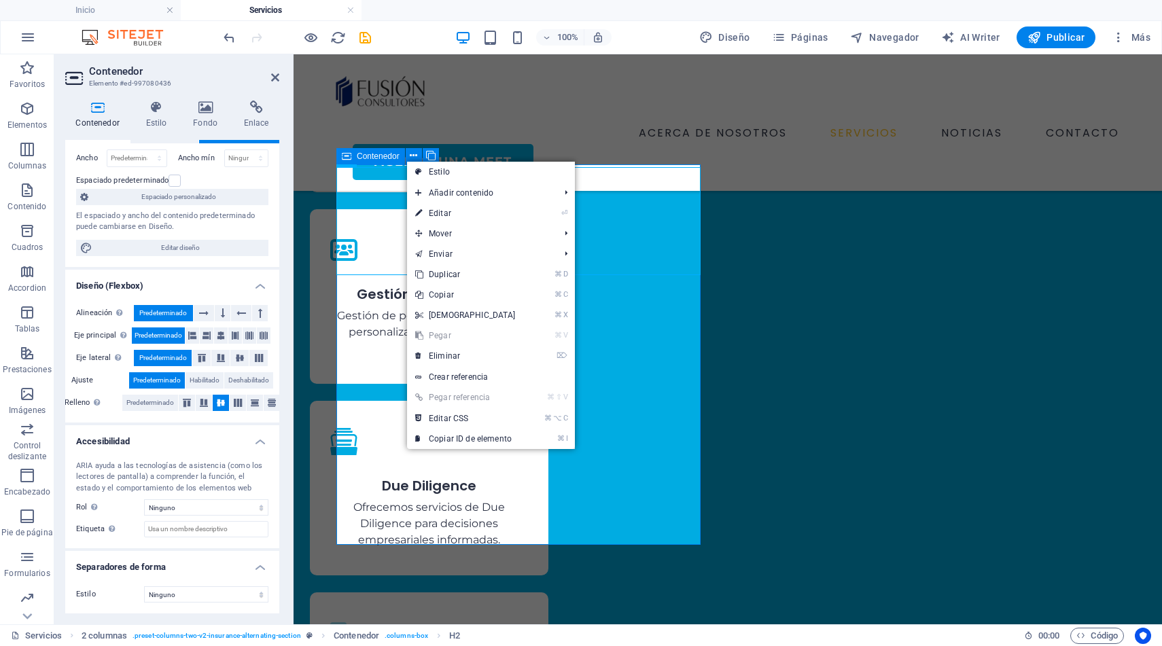
scroll to position [0, 0]
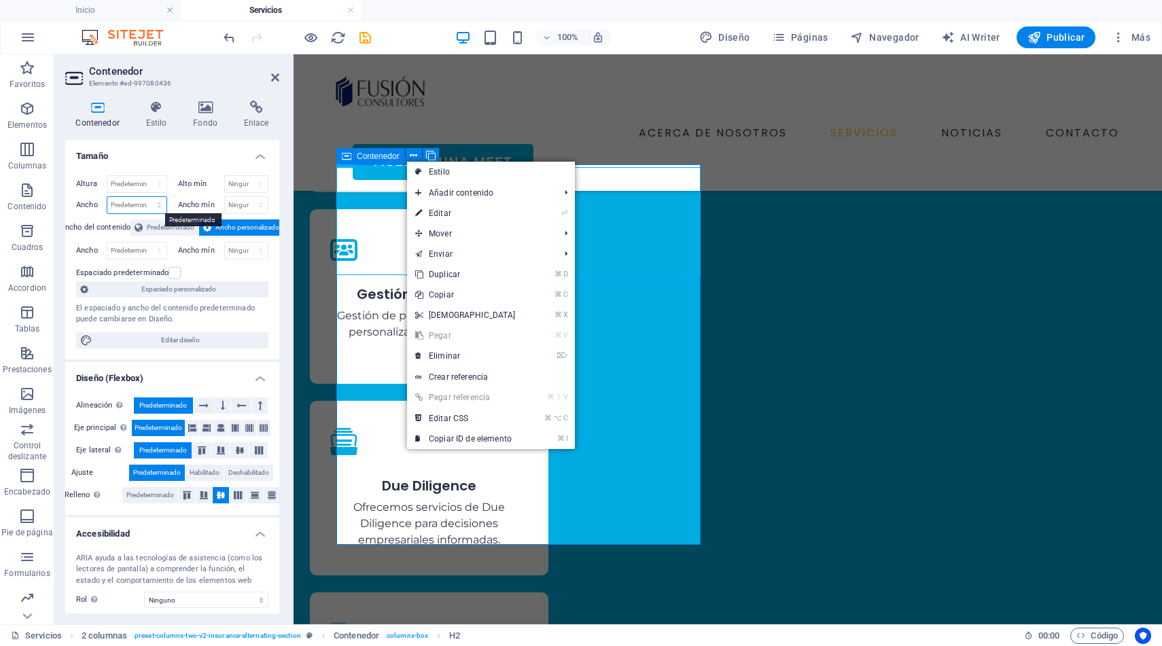
click at [157, 203] on select "Predeterminado px rem % em vh vw" at bounding box center [136, 205] width 59 height 16
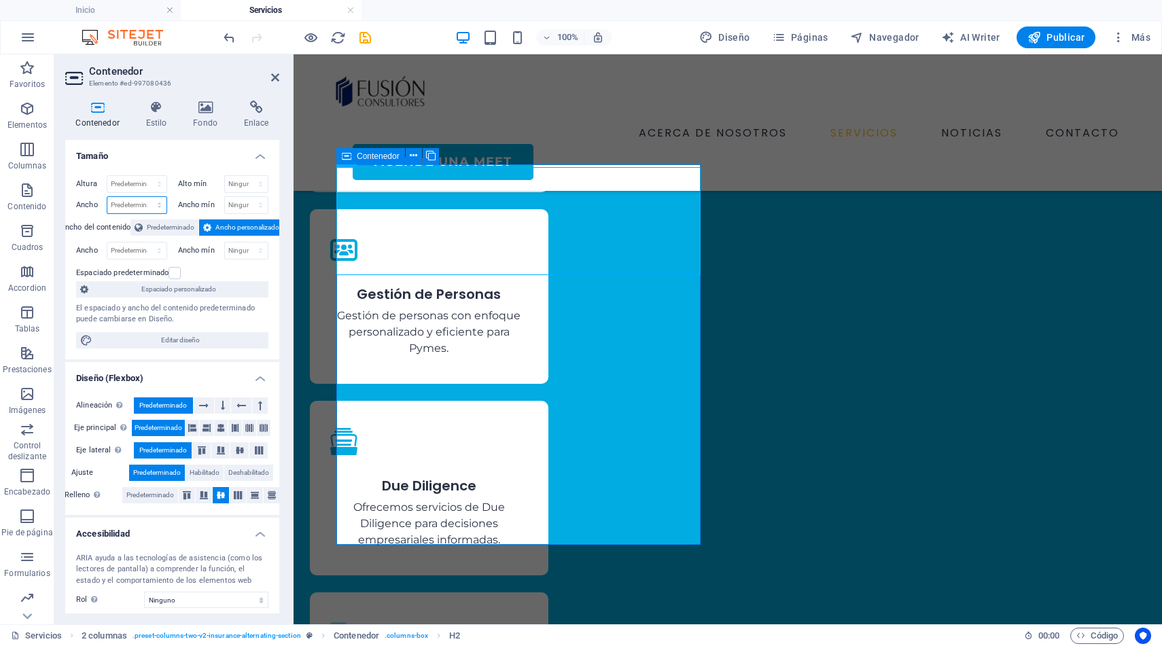
select select "px"
click at [145, 197] on select "Predeterminado px rem % em vh vw" at bounding box center [136, 205] width 59 height 16
click at [133, 207] on input "536" at bounding box center [136, 205] width 59 height 16
drag, startPoint x: 135, startPoint y: 204, endPoint x: 93, endPoint y: 204, distance: 41.5
click at [93, 204] on div "Ancho 536 Predeterminado px rem % em vh vw" at bounding box center [121, 205] width 91 height 18
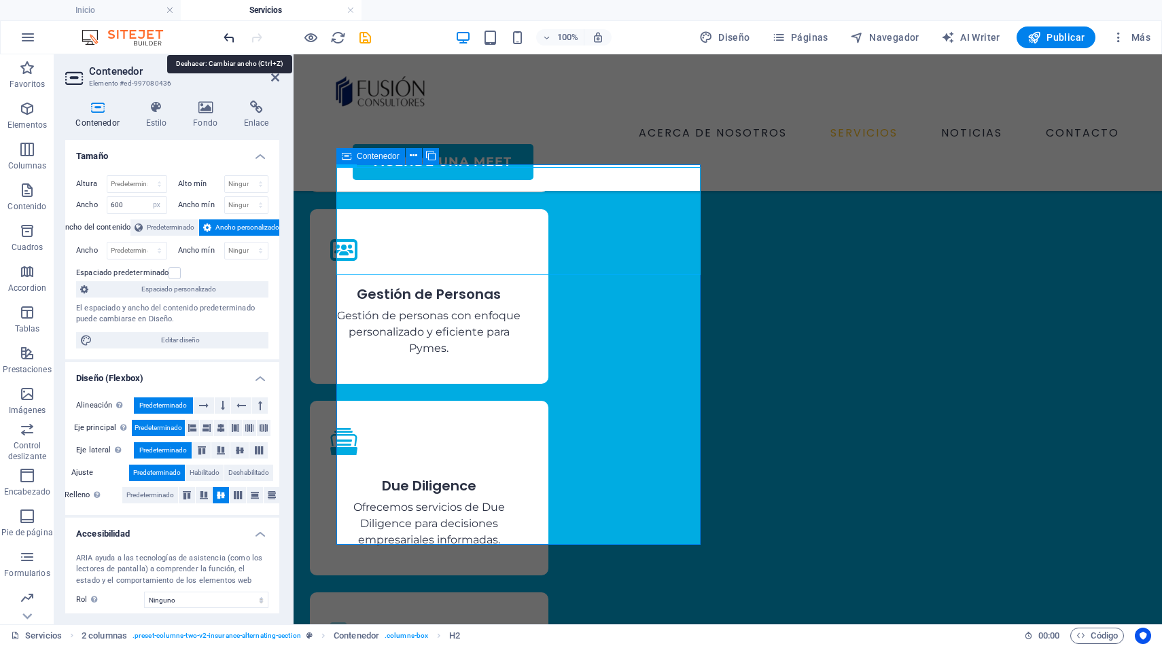
click at [227, 36] on icon "undo" at bounding box center [230, 38] width 16 height 16
type input "536"
click at [144, 250] on select "Predeterminado px rem % em vh vw" at bounding box center [136, 251] width 59 height 16
select select "px"
click at [145, 243] on select "Predeterminado px rem % em vh vw" at bounding box center [136, 251] width 59 height 16
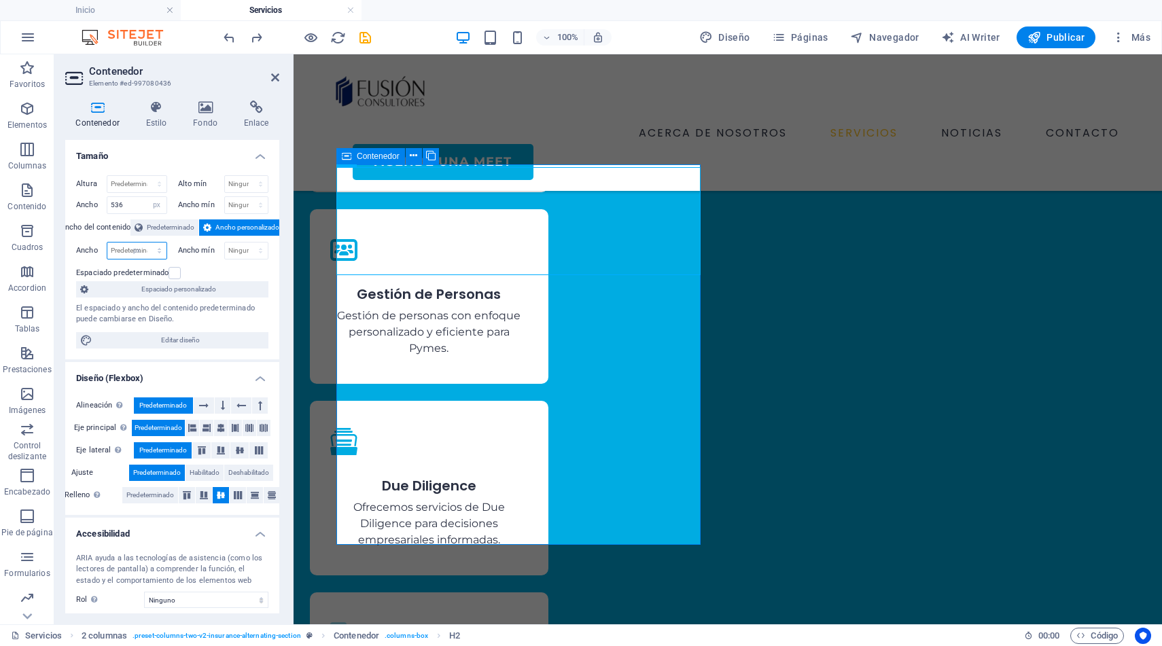
type input "536"
click at [139, 207] on input "536" at bounding box center [136, 205] width 59 height 16
click at [158, 204] on select "Predeterminado px rem % em vh vw" at bounding box center [156, 205] width 19 height 16
select select "default"
click at [147, 197] on select "Predeterminado px rem % em vh vw" at bounding box center [156, 205] width 19 height 16
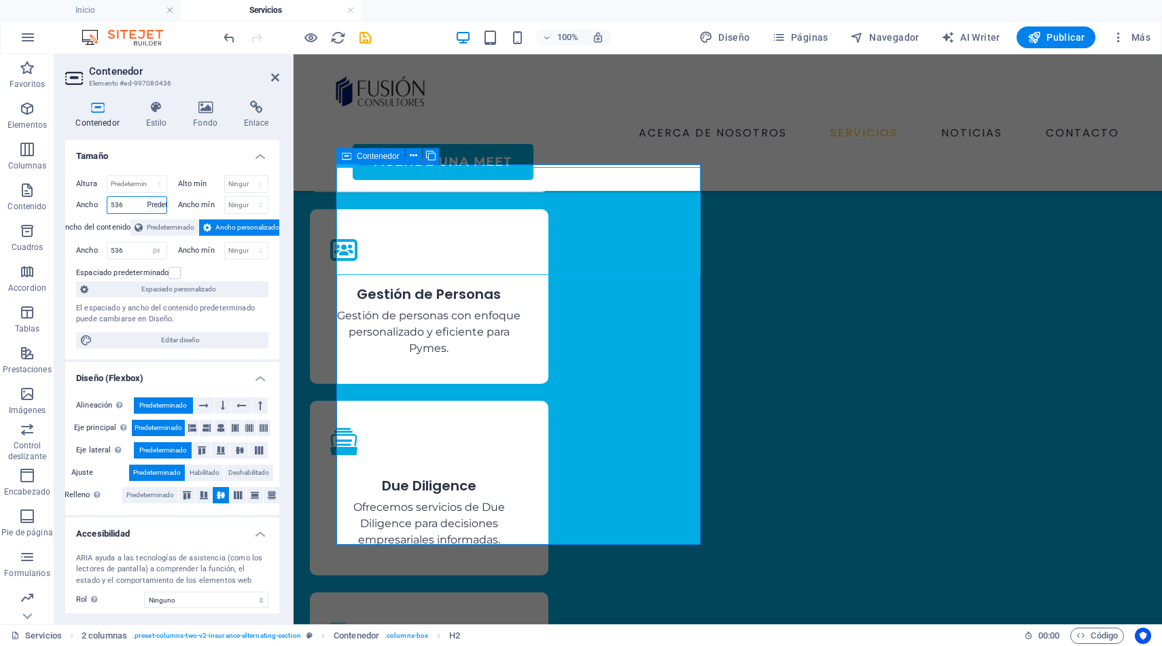
select select "DISABLED_OPTION_VALUE"
drag, startPoint x: 133, startPoint y: 248, endPoint x: 93, endPoint y: 247, distance: 40.1
click at [93, 247] on div "Ancho 536 Predeterminado px rem % em vh vw" at bounding box center [121, 251] width 91 height 18
type input "600"
click at [139, 249] on input "600" at bounding box center [136, 251] width 59 height 16
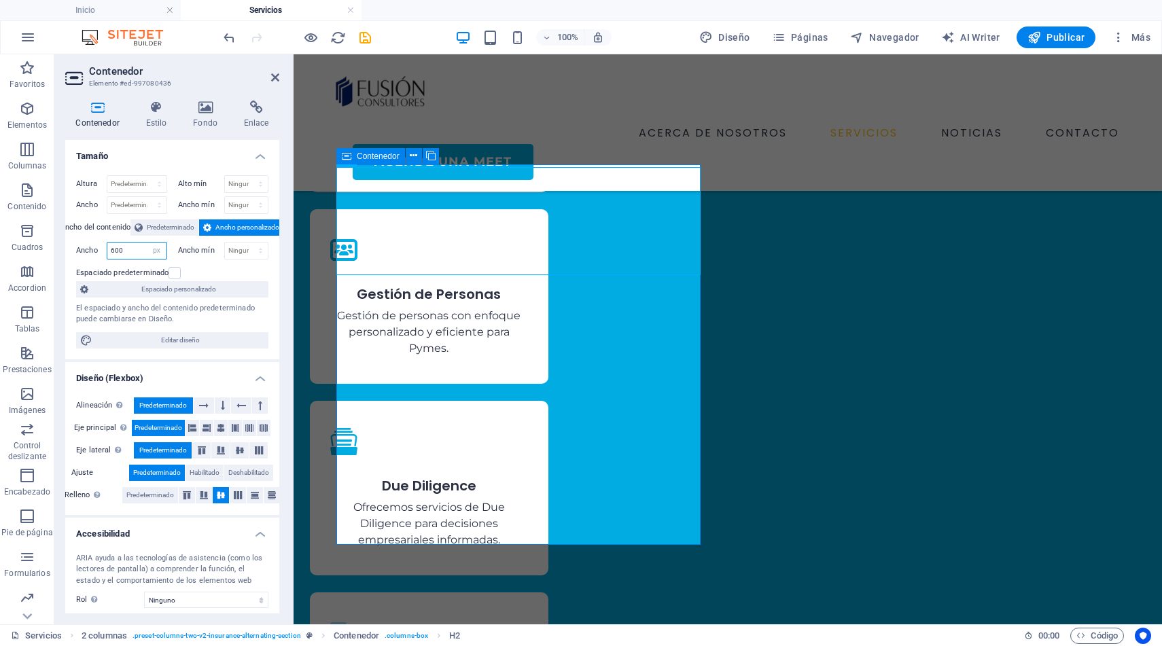
drag, startPoint x: 139, startPoint y: 249, endPoint x: 92, endPoint y: 243, distance: 48.0
click at [92, 243] on div "Ancho 600 Predeterminado px rem % em vh vw" at bounding box center [121, 251] width 91 height 18
click at [154, 251] on select "Predeterminado px rem % em vh vw" at bounding box center [156, 251] width 19 height 16
click at [147, 243] on select "Predeterminado px rem % em vh vw" at bounding box center [156, 251] width 19 height 16
select select "DISABLED_OPTION_VALUE"
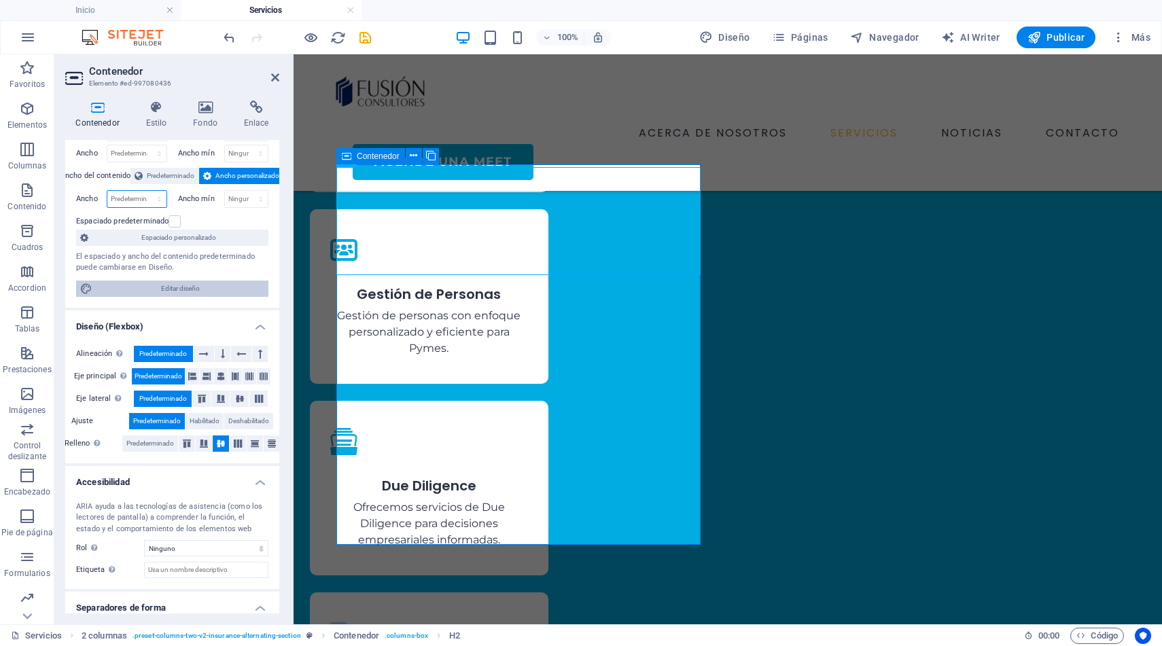
scroll to position [61, 0]
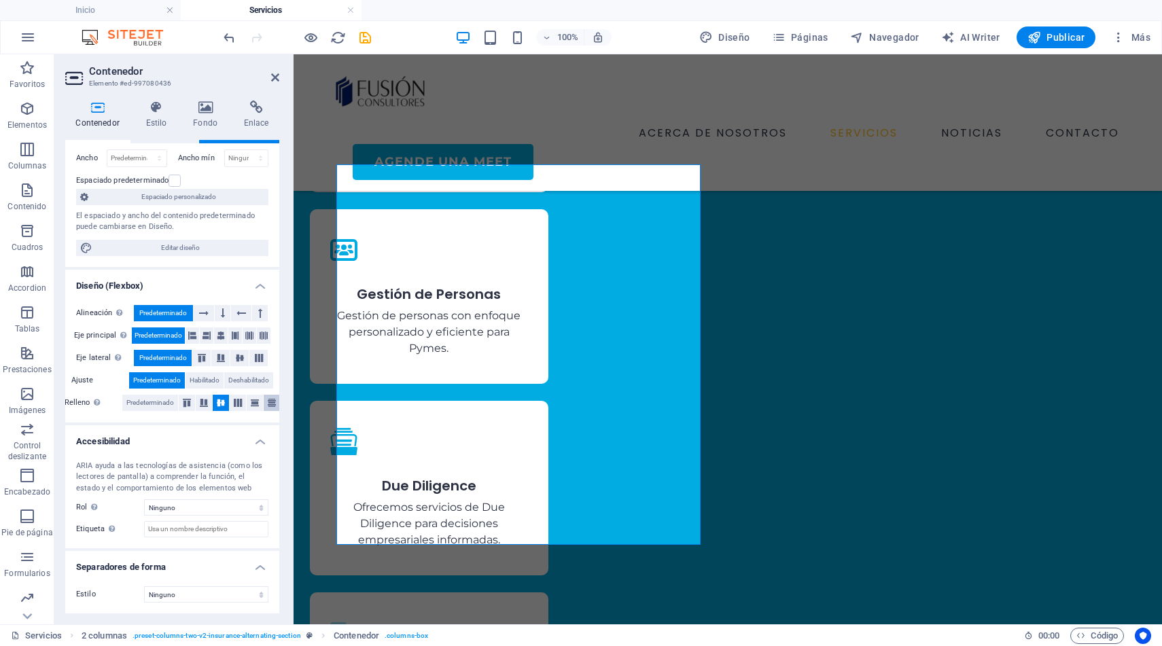
scroll to position [0, 0]
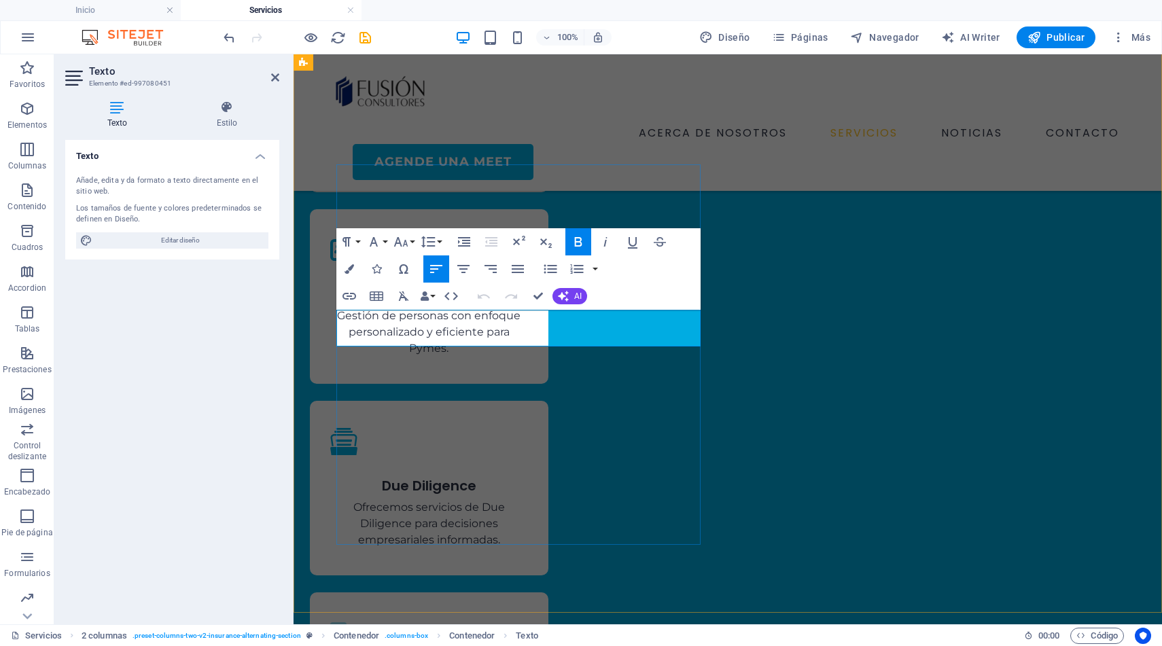
click at [411, 241] on button "Font Size" at bounding box center [404, 241] width 26 height 27
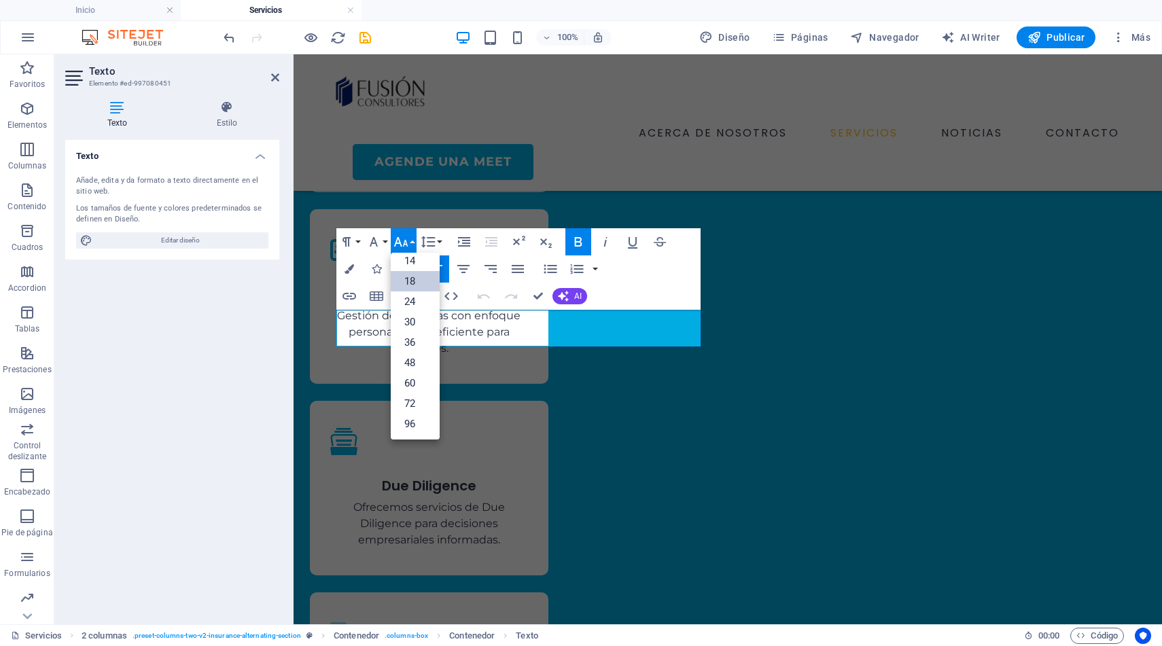
scroll to position [109, 0]
click at [409, 296] on link "24" at bounding box center [415, 302] width 49 height 20
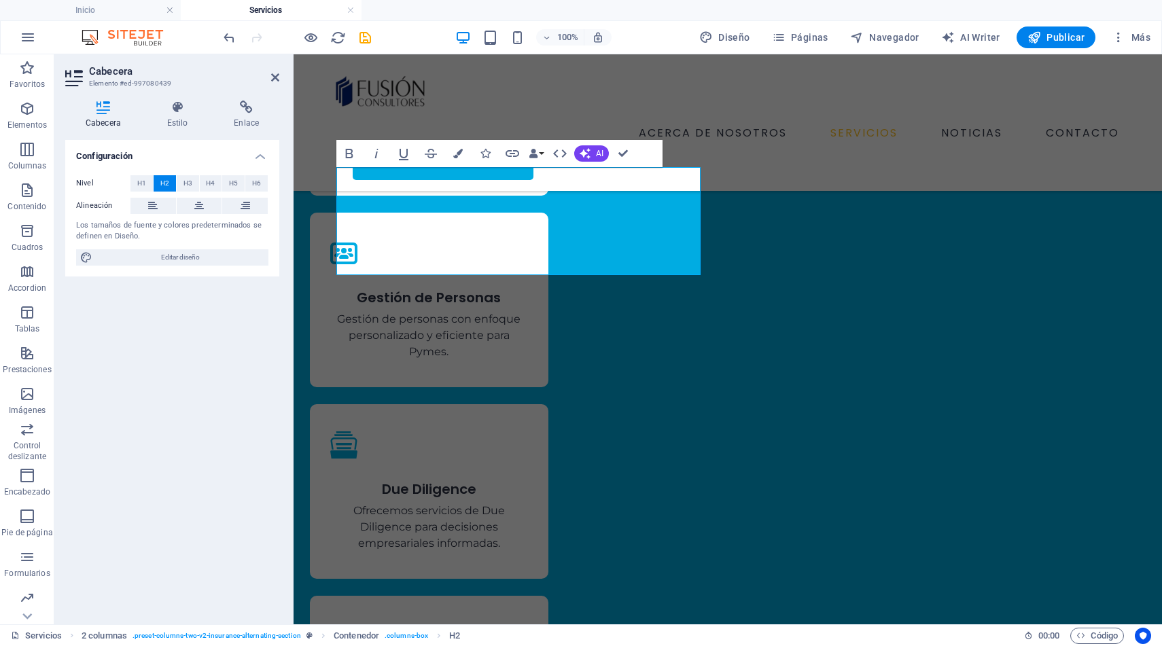
click at [277, 223] on div "Nivel H1 H2 H3 H4 H5 H6 Alineación Los tamaños de fuente y colores predetermina…" at bounding box center [172, 220] width 214 height 112
click at [184, 182] on span "H3" at bounding box center [188, 183] width 9 height 16
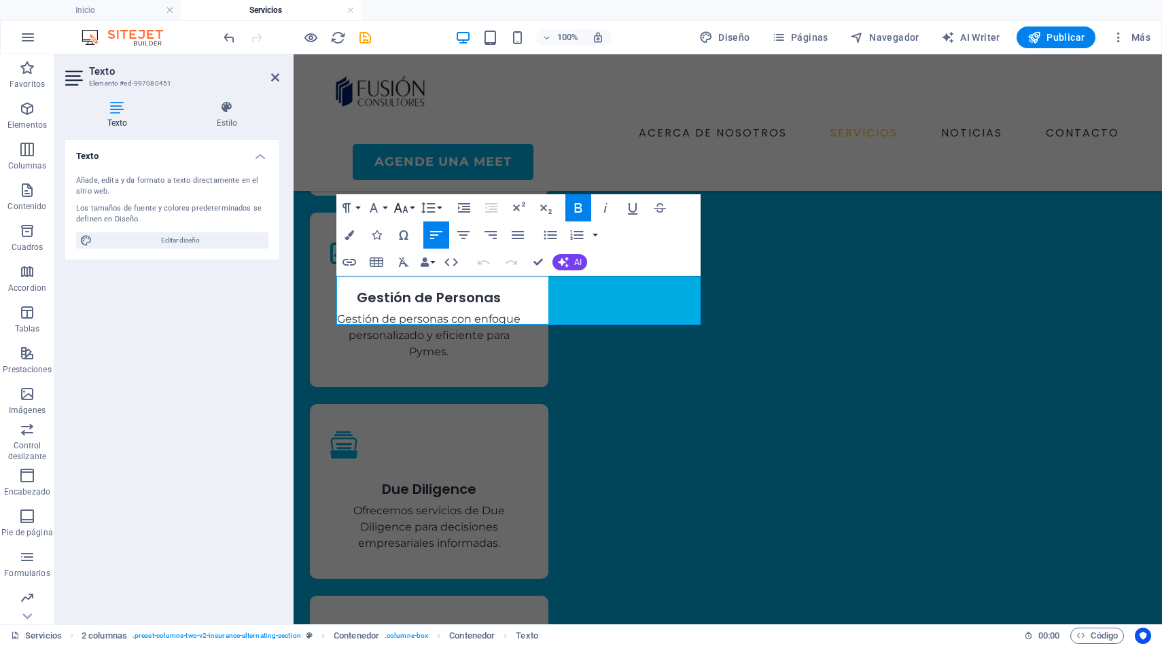
click at [402, 207] on icon "button" at bounding box center [401, 208] width 16 height 16
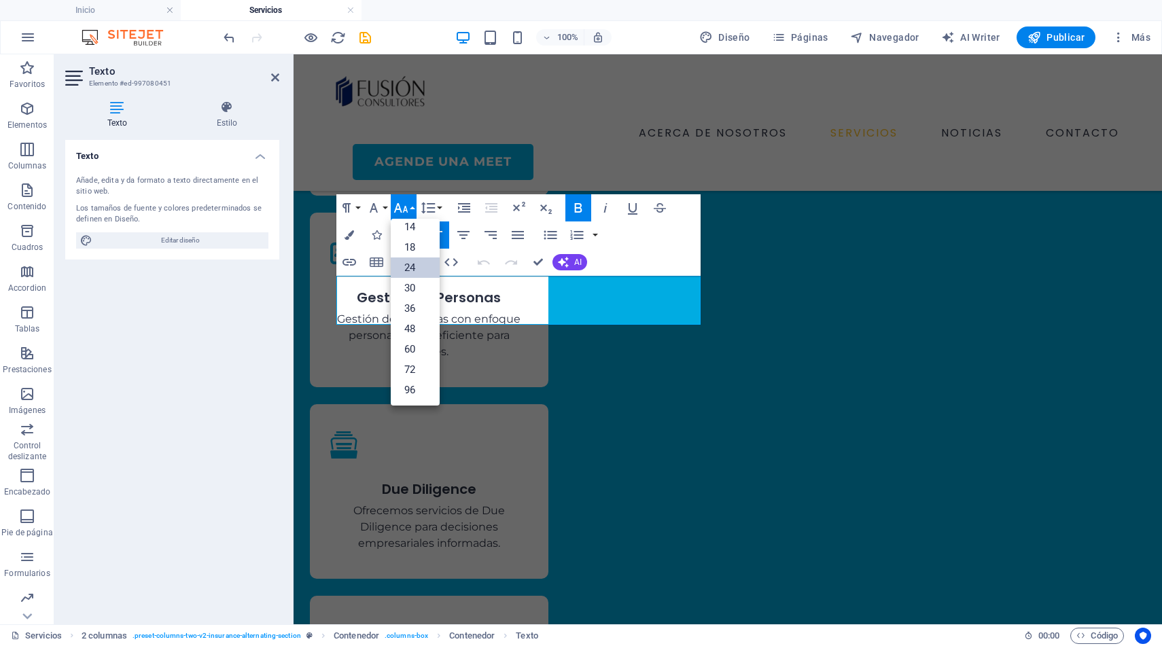
scroll to position [109, 0]
click at [412, 225] on link "14" at bounding box center [415, 227] width 49 height 20
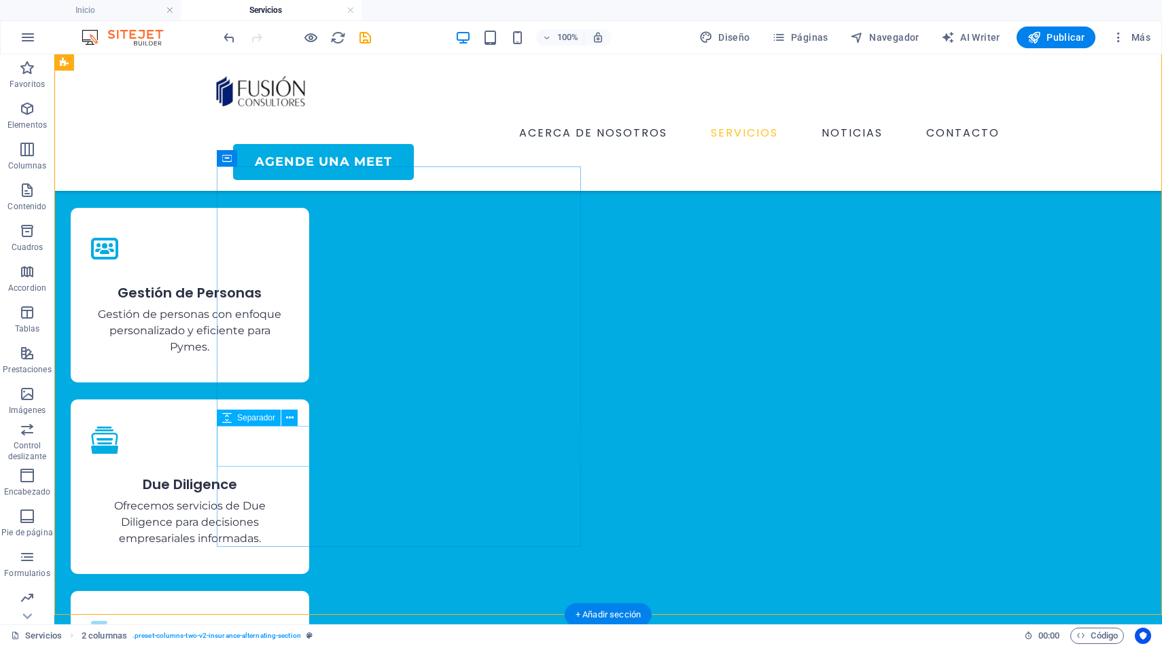
scroll to position [1198, 0]
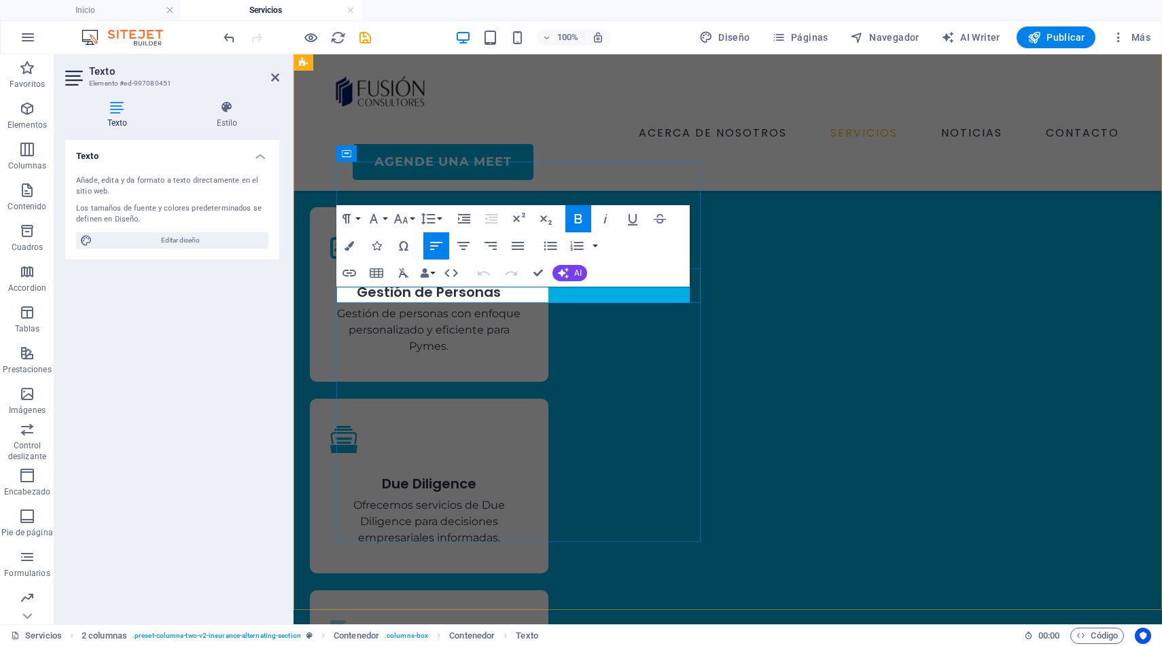
click at [404, 220] on icon "button" at bounding box center [401, 219] width 14 height 10
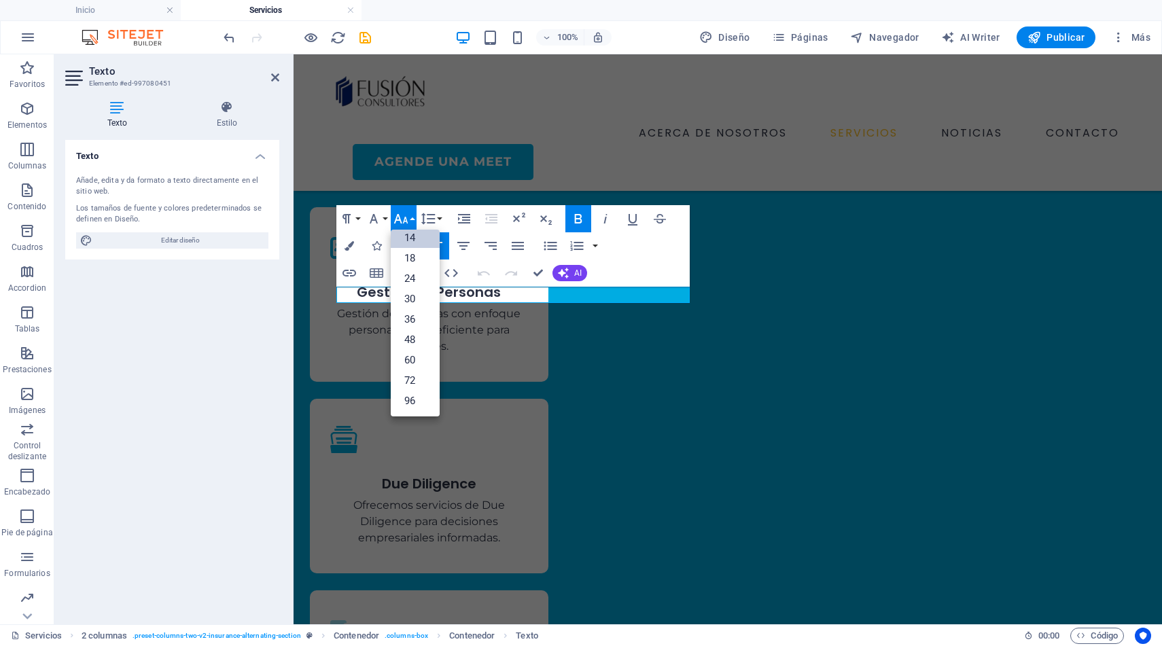
scroll to position [109, 0]
click at [408, 256] on link "18" at bounding box center [415, 258] width 49 height 20
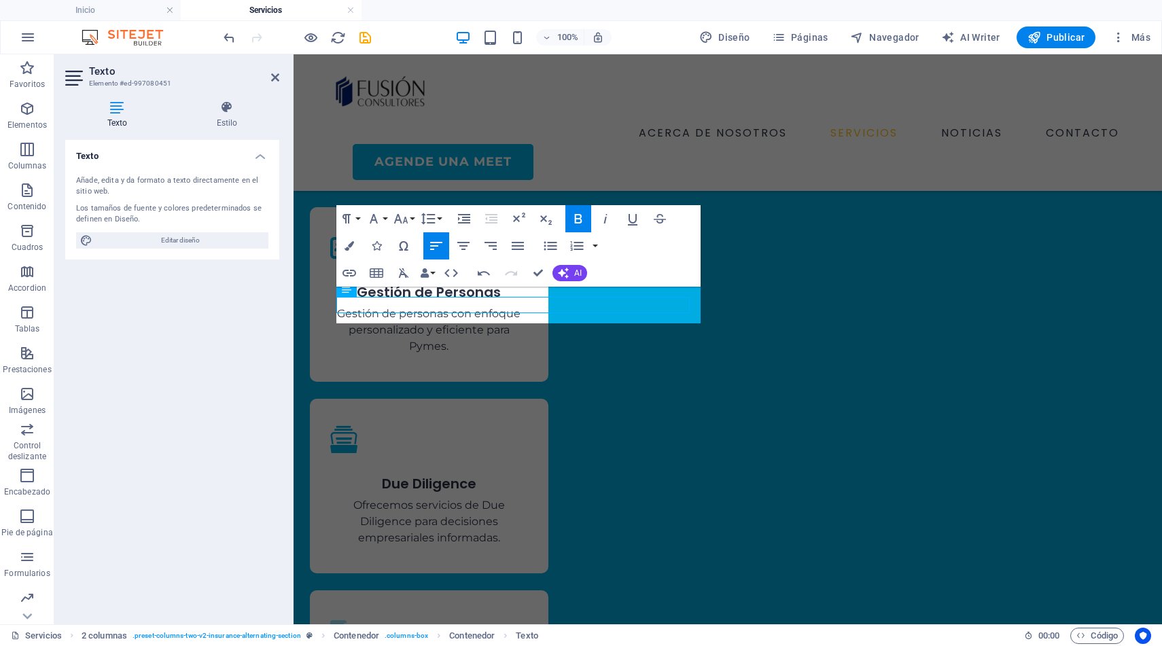
scroll to position [1188, 0]
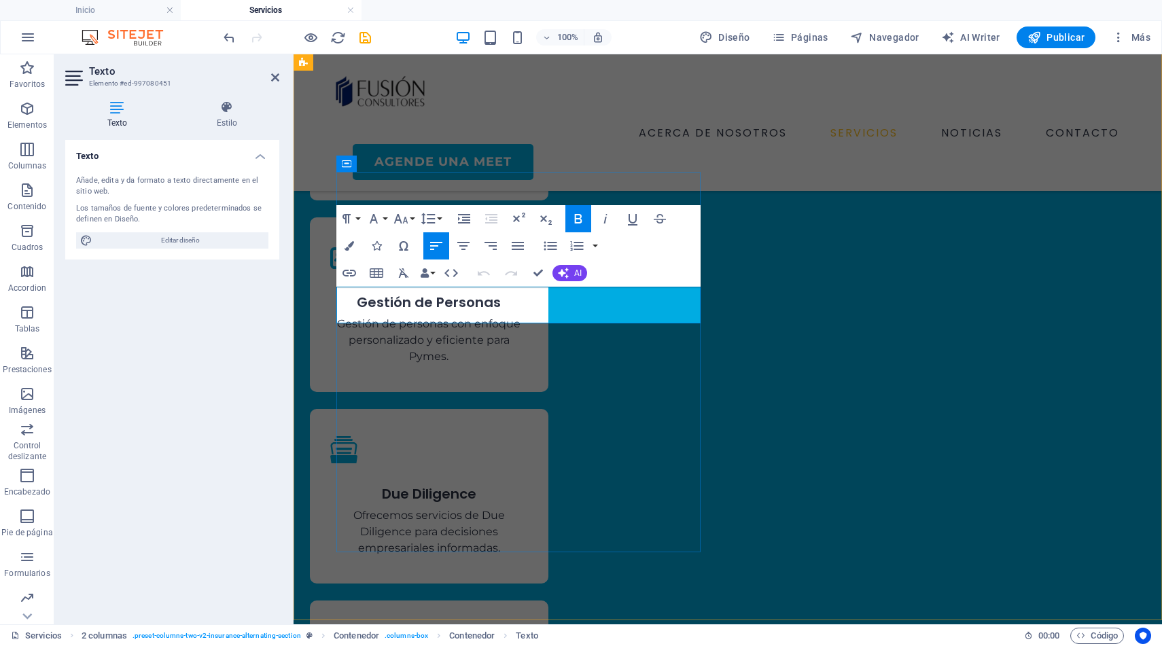
click at [462, 221] on icon "button" at bounding box center [464, 219] width 16 height 16
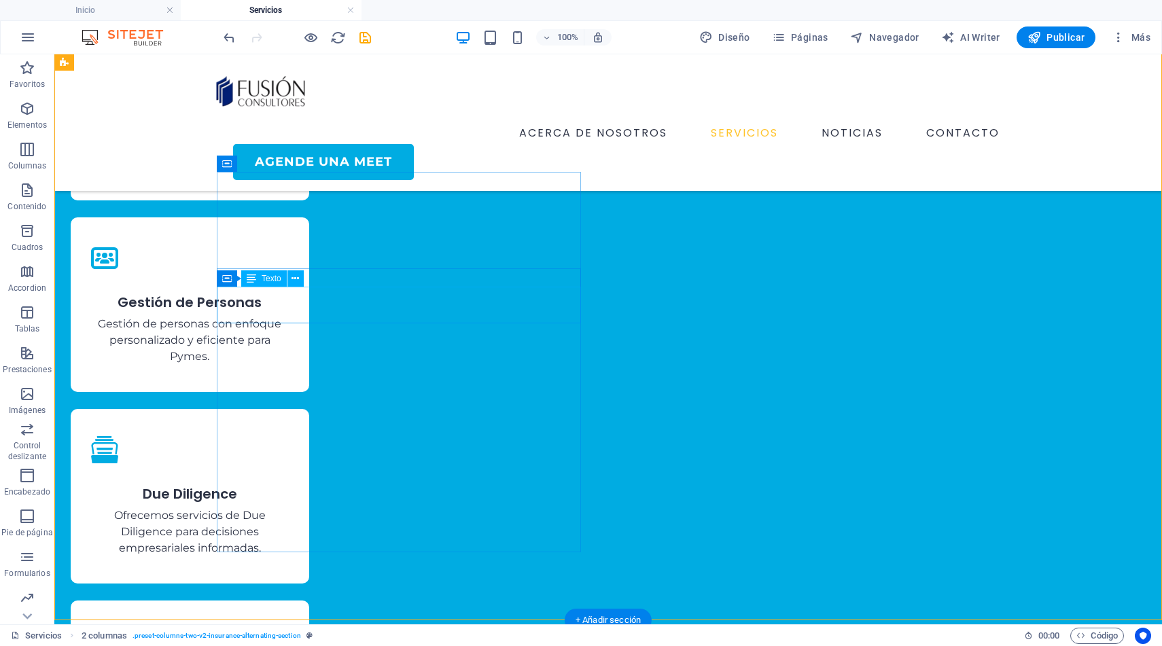
click at [294, 279] on icon at bounding box center [295, 279] width 7 height 14
click at [294, 281] on icon at bounding box center [295, 279] width 7 height 14
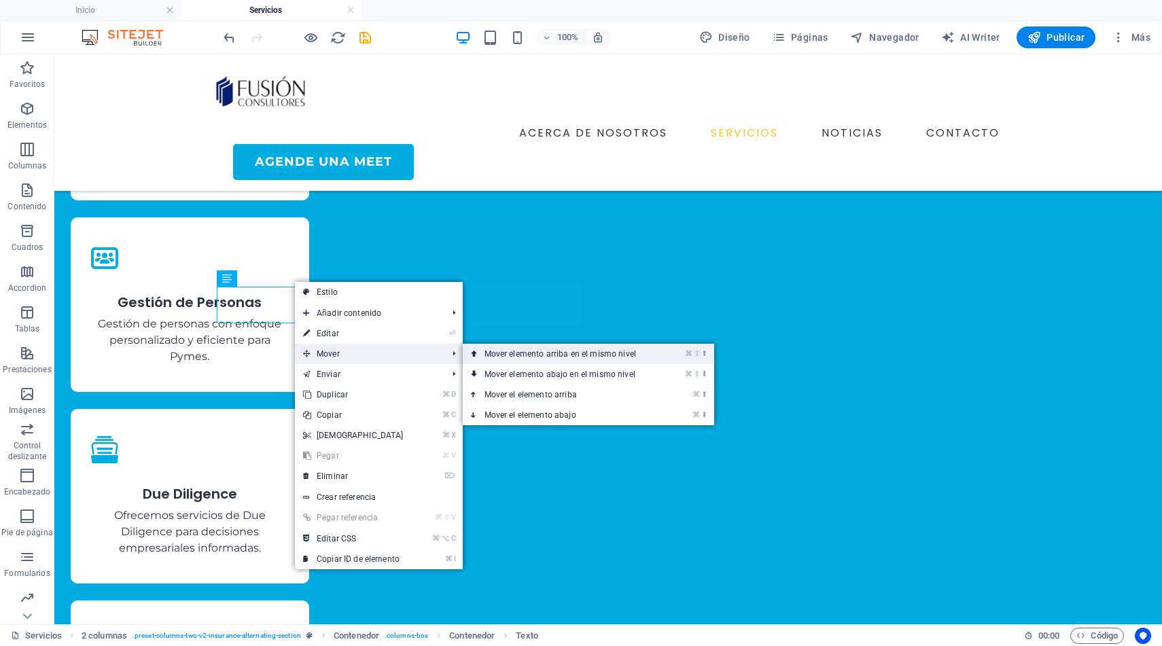
click at [493, 354] on link "⌘ ⇧ ⬆ Mover elemento arriba en el mismo nivel" at bounding box center [563, 354] width 201 height 20
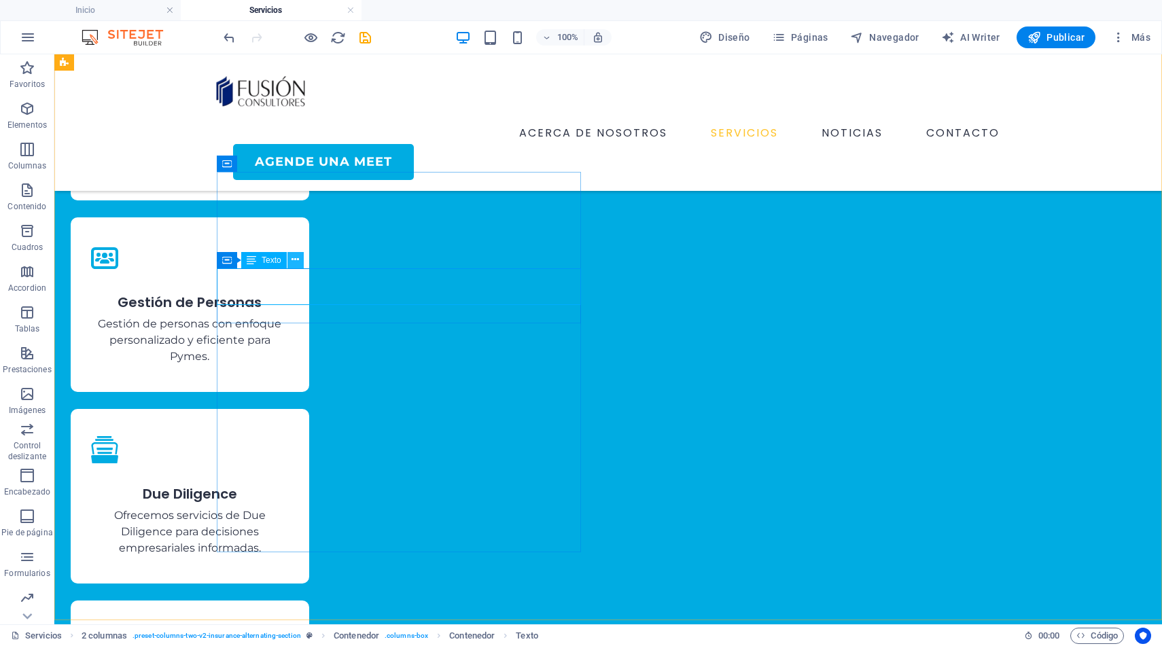
click at [295, 258] on icon at bounding box center [295, 260] width 7 height 14
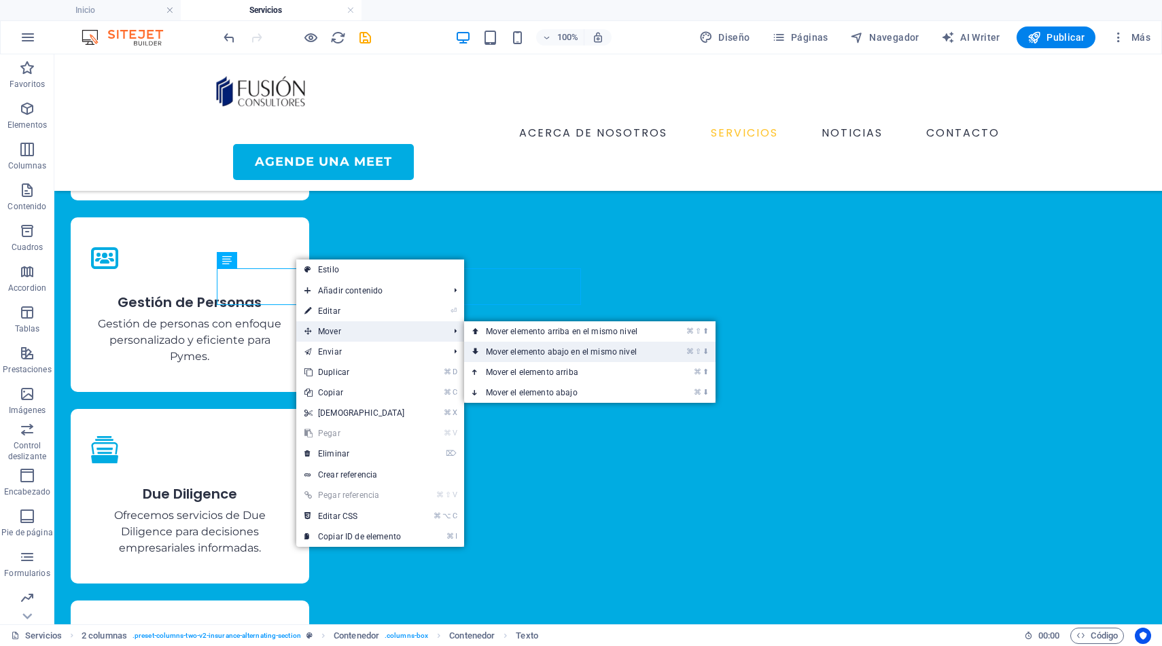
click at [488, 345] on link "⌘ ⇧ ⬇ Mover elemento abajo en el mismo nivel" at bounding box center [564, 352] width 201 height 20
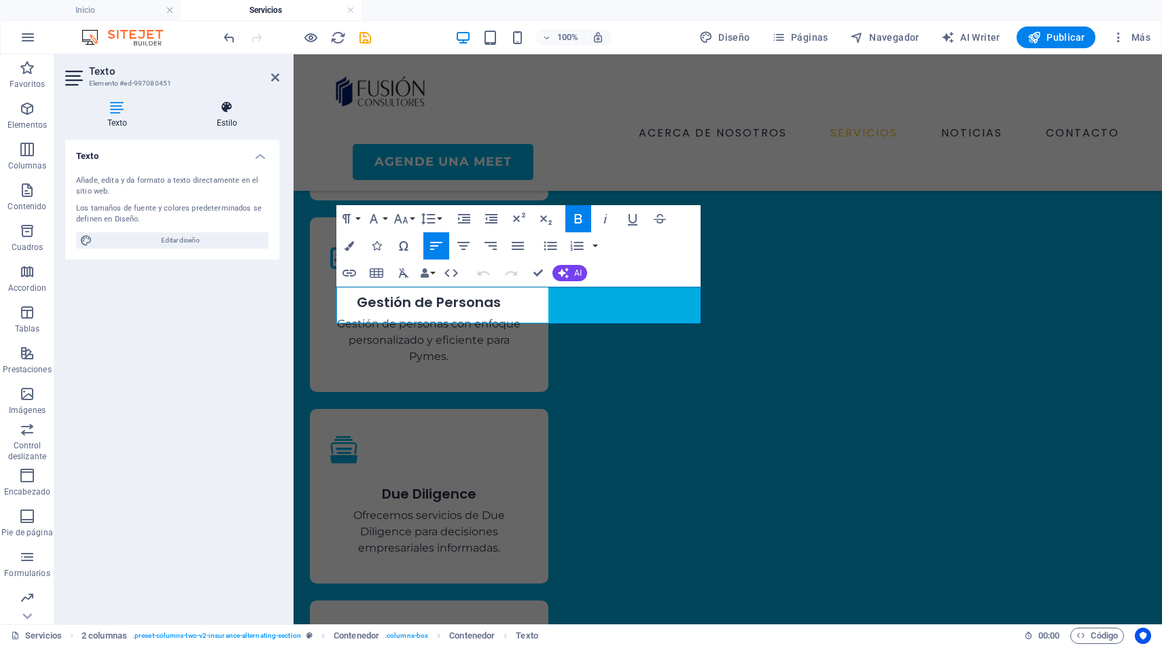
click at [226, 111] on icon at bounding box center [227, 108] width 105 height 14
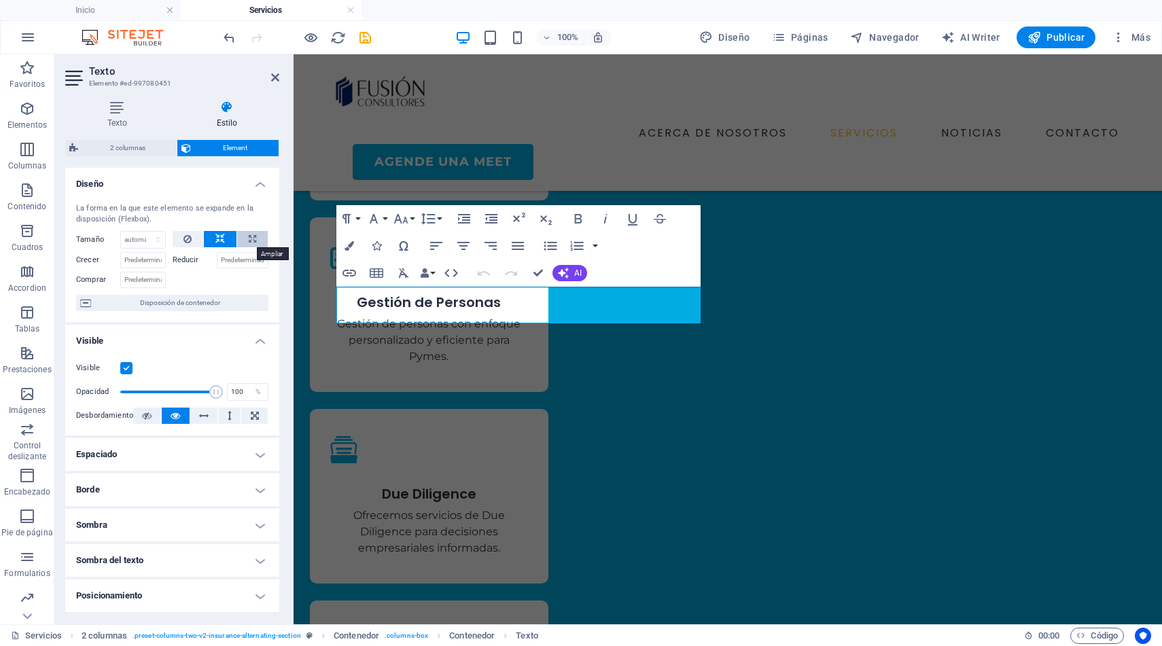
click at [249, 241] on icon at bounding box center [252, 239] width 7 height 16
type input "100"
click at [218, 240] on icon at bounding box center [220, 239] width 10 height 16
click at [155, 242] on select "Predeterminado automático px % 1/1 1/2 1/3 1/4 1/5 1/6 1/7 1/8 1/9 1/10" at bounding box center [143, 240] width 44 height 16
click at [144, 232] on select "Predeterminado automático px % 1/1 1/2 1/3 1/4 1/5 1/6 1/7 1/8 1/9 1/10" at bounding box center [143, 240] width 44 height 16
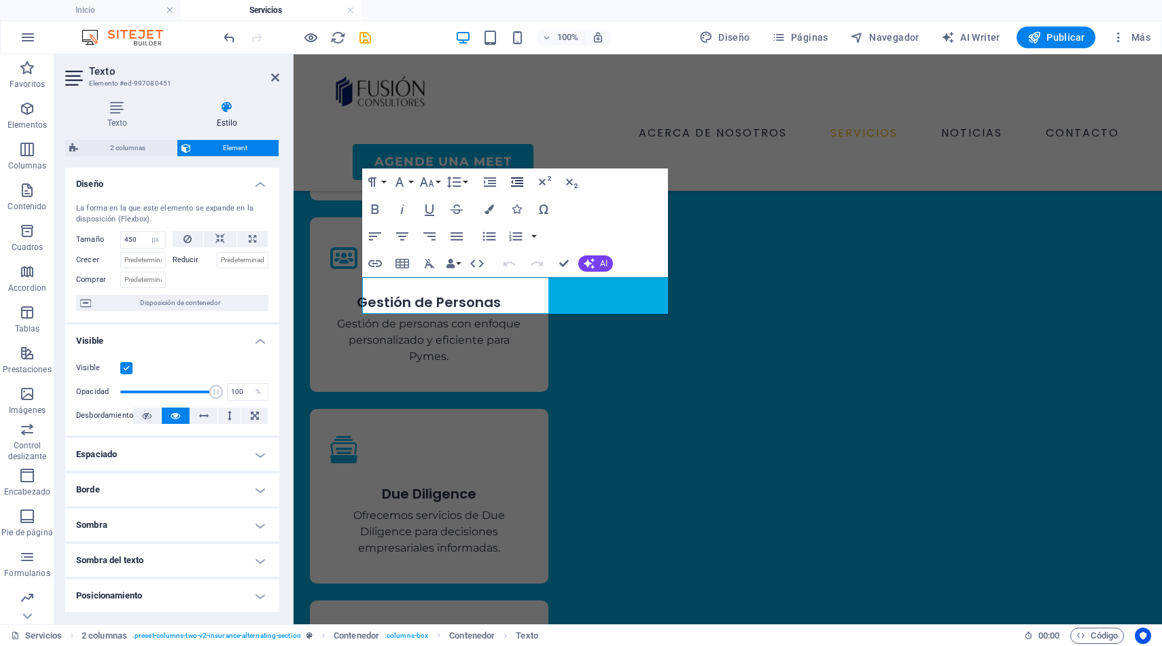
click at [513, 179] on icon "button" at bounding box center [517, 182] width 16 height 16
drag, startPoint x: 141, startPoint y: 239, endPoint x: 101, endPoint y: 234, distance: 39.7
click at [101, 234] on div "Tamaño 450 Predeterminado automático px % 1/1 1/2 1/3 1/4 1/5 1/6 1/7 1/8 1/9 1…" at bounding box center [121, 240] width 90 height 18
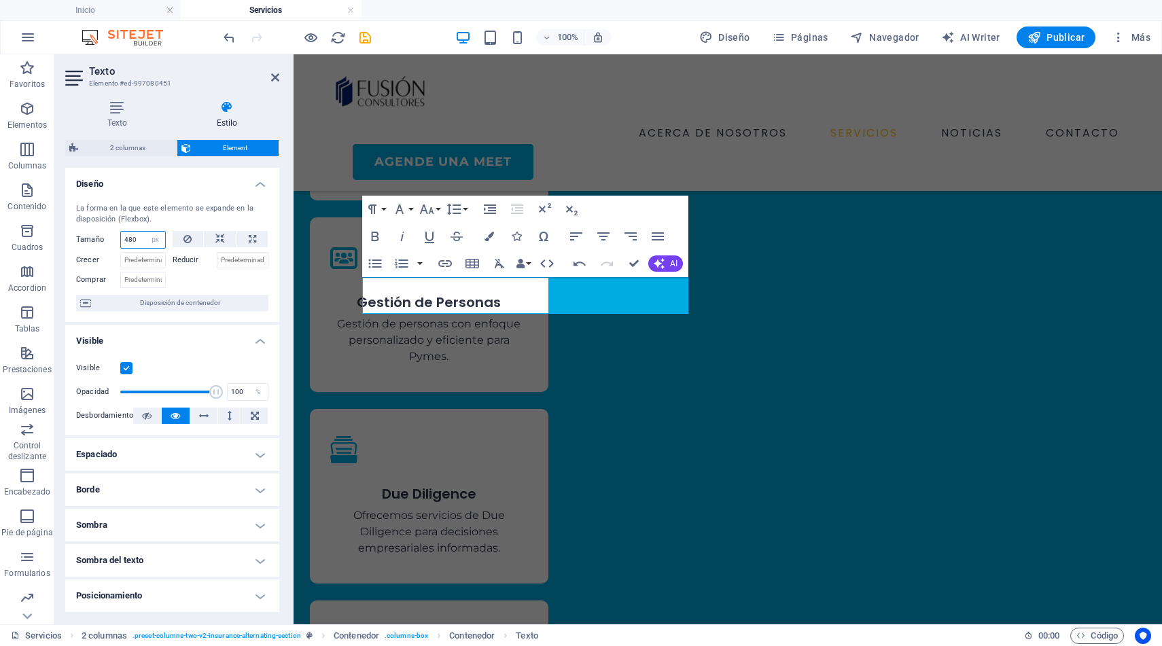
drag, startPoint x: 139, startPoint y: 237, endPoint x: 107, endPoint y: 237, distance: 32.6
click at [107, 237] on div "Tamaño 480 Predeterminado automático px % 1/1 1/2 1/3 1/4 1/5 1/6 1/7 1/8 1/9 1…" at bounding box center [121, 240] width 90 height 18
drag, startPoint x: 139, startPoint y: 237, endPoint x: 99, endPoint y: 237, distance: 40.1
click at [99, 237] on div "Tamaño 490 Predeterminado automático px % 1/1 1/2 1/3 1/4 1/5 1/6 1/7 1/8 1/9 1…" at bounding box center [121, 240] width 90 height 18
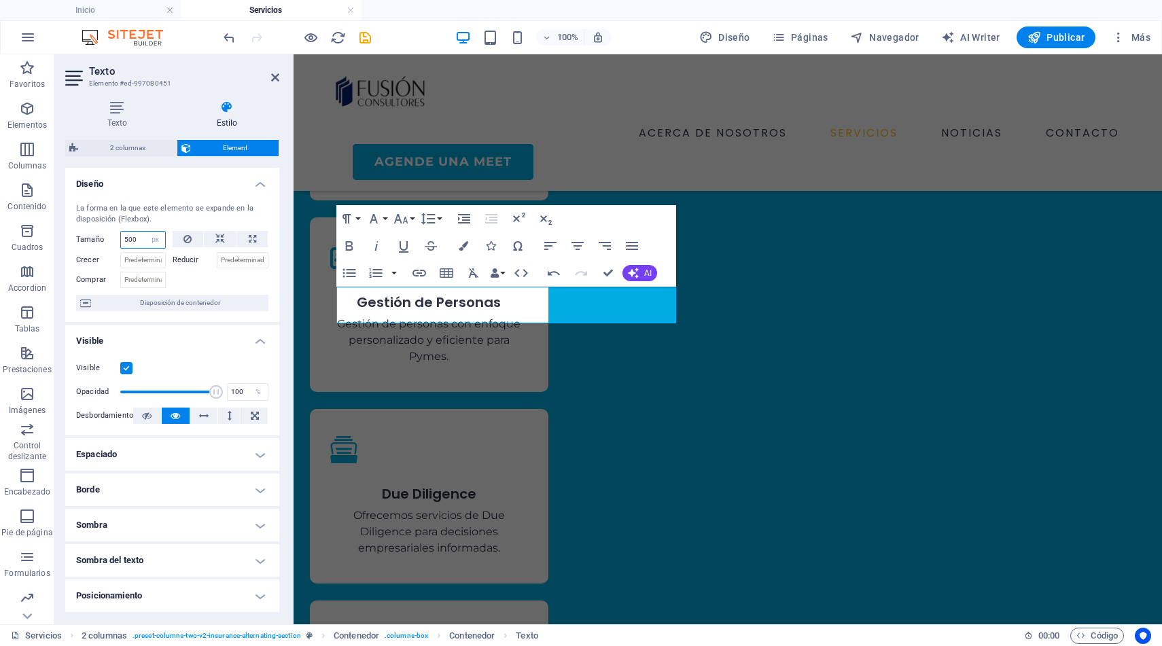
drag, startPoint x: 141, startPoint y: 240, endPoint x: 85, endPoint y: 237, distance: 56.5
click at [85, 237] on div "Tamaño 500 Predeterminado automático px % 1/1 1/2 1/3 1/4 1/5 1/6 1/7 1/8 1/9 1…" at bounding box center [121, 240] width 90 height 18
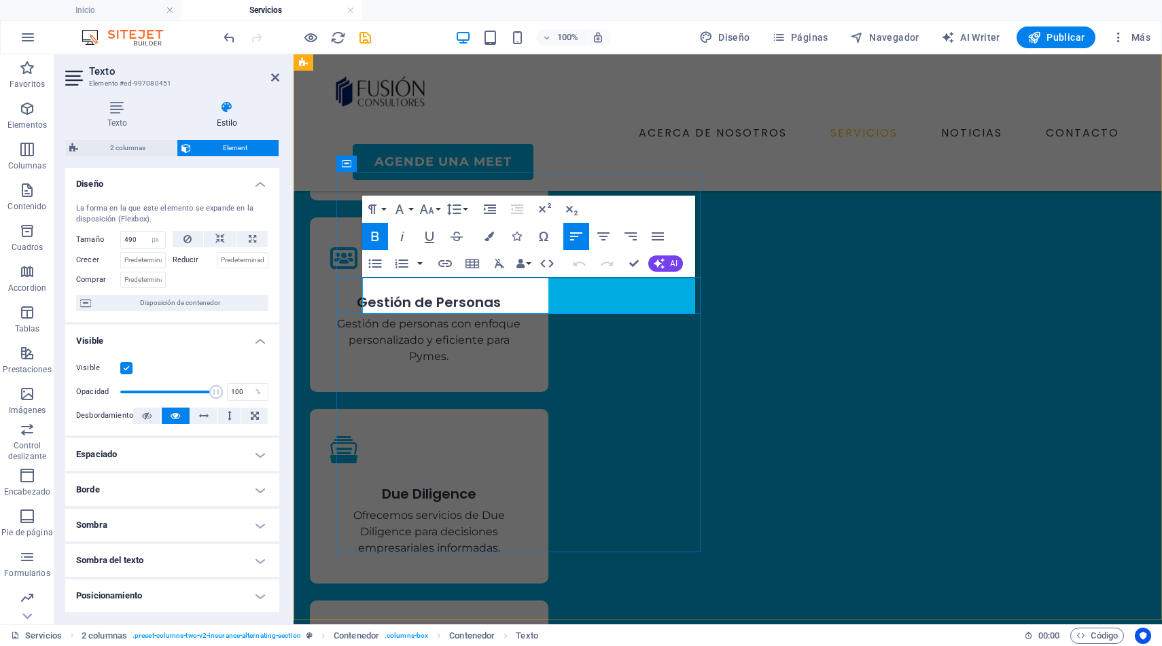
click at [432, 209] on icon "button" at bounding box center [427, 209] width 16 height 16
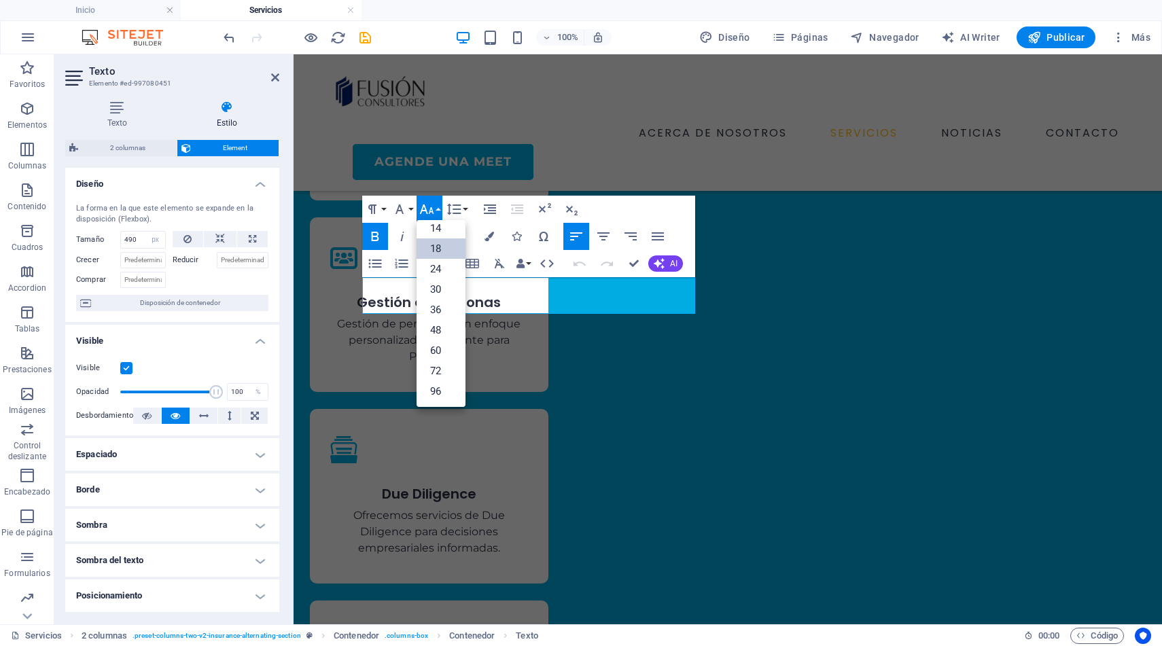
scroll to position [109, 0]
click at [436, 266] on link "24" at bounding box center [441, 269] width 49 height 20
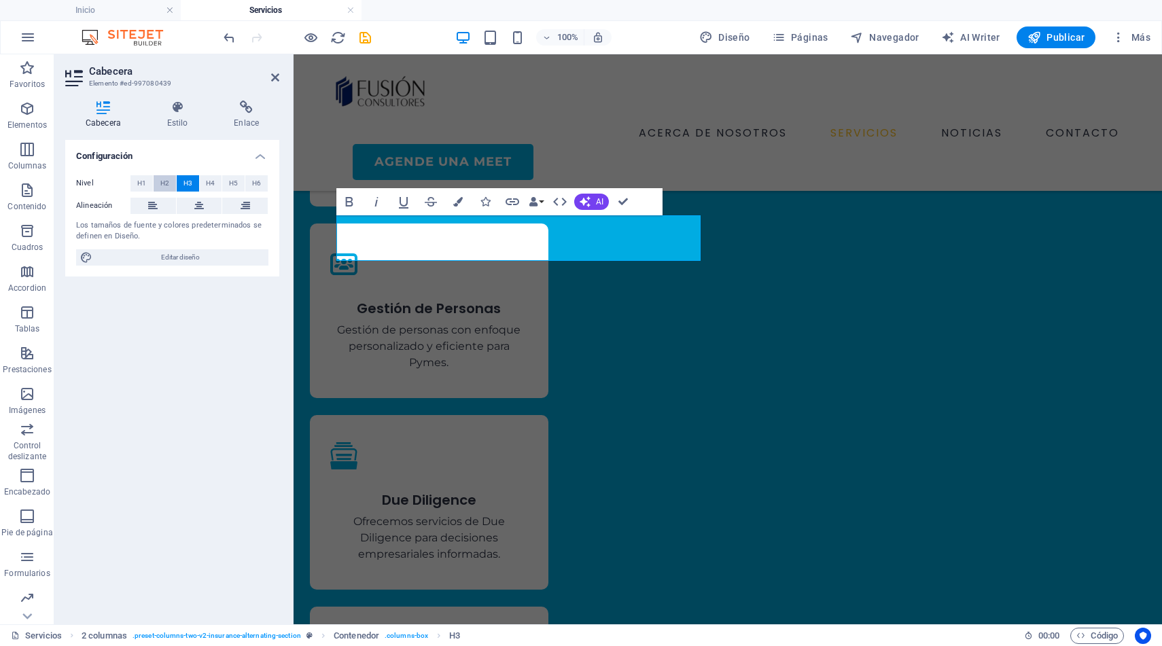
click at [164, 182] on span "H2" at bounding box center [164, 183] width 9 height 16
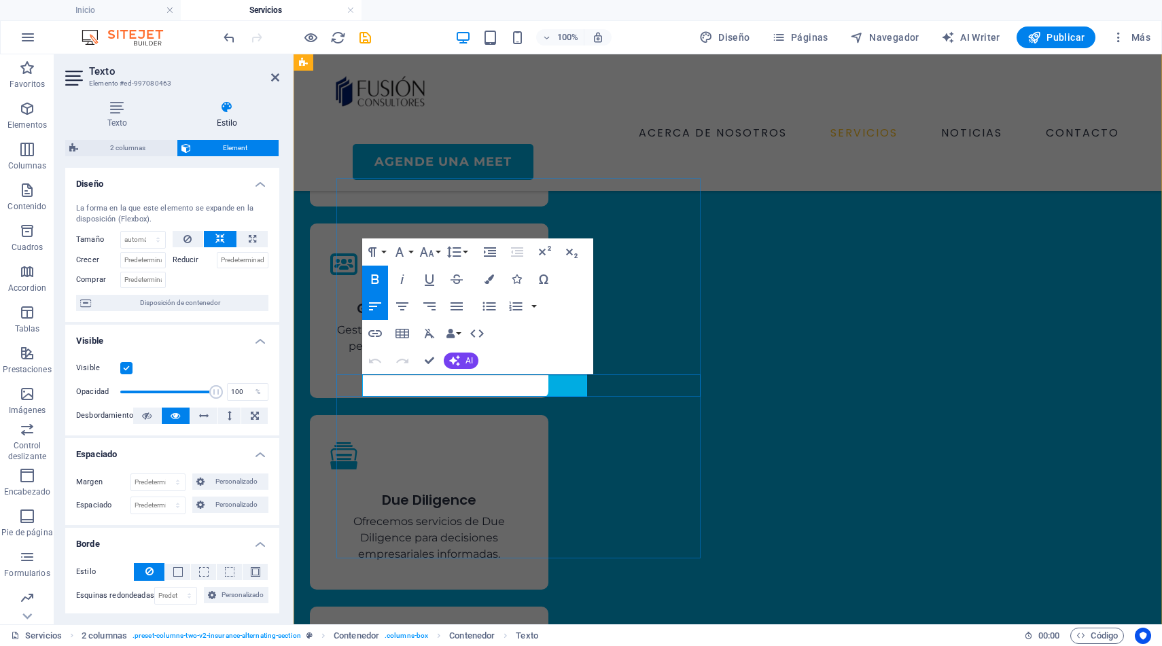
click at [458, 358] on icon "button" at bounding box center [454, 360] width 11 height 11
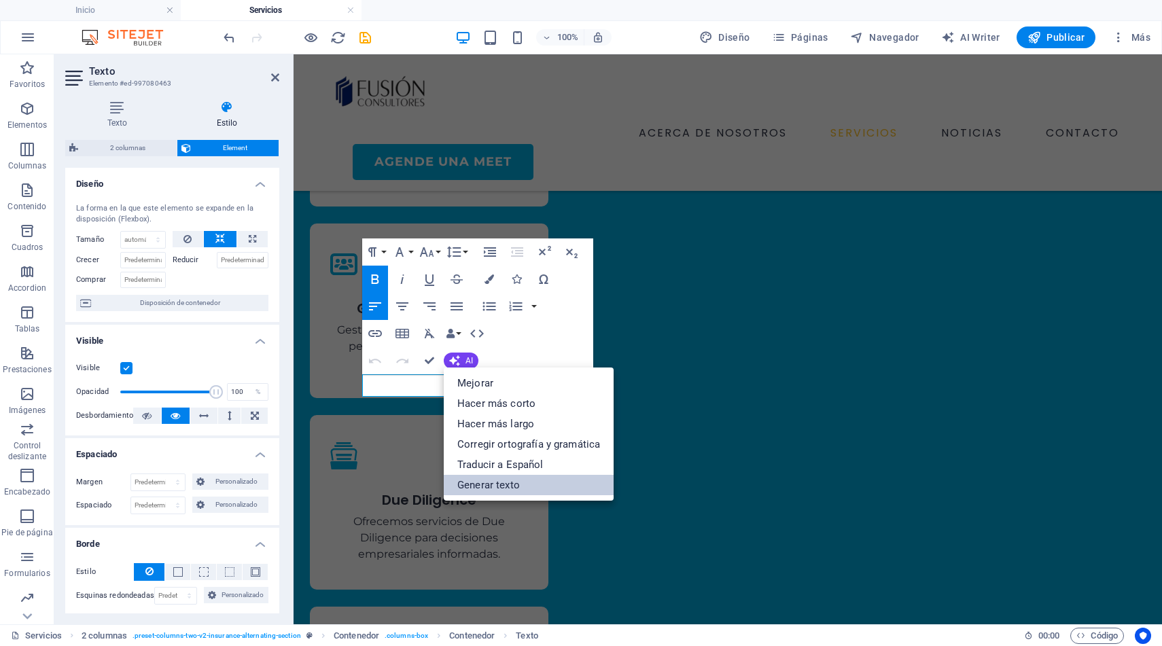
click at [502, 485] on link "Generar texto" at bounding box center [529, 485] width 170 height 20
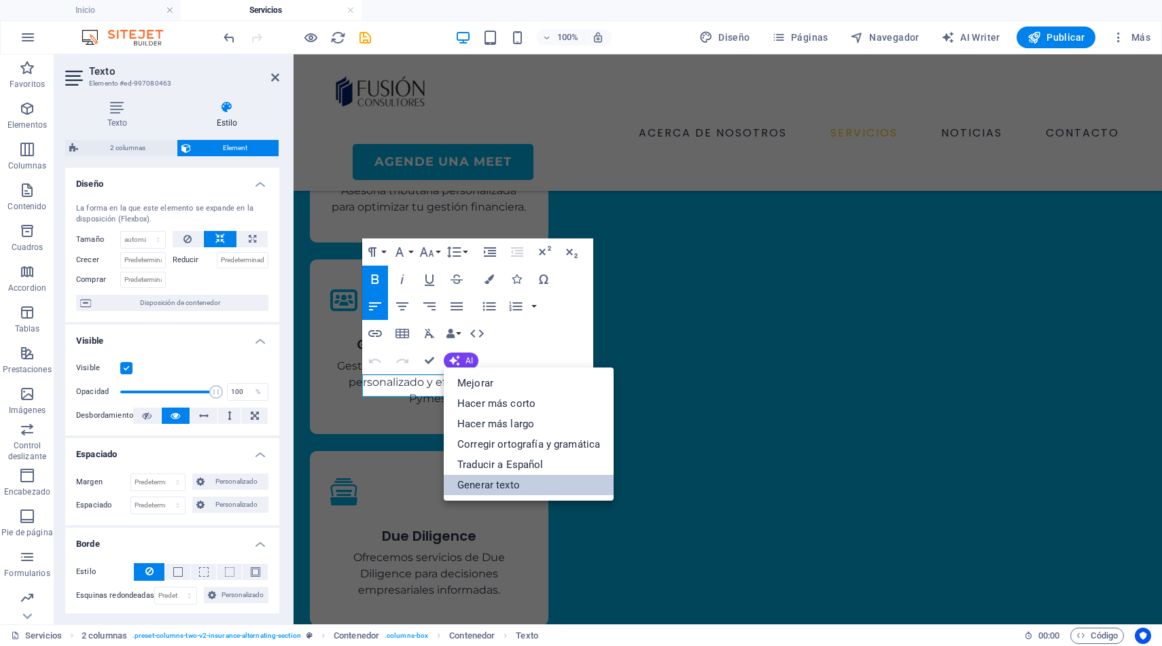
scroll to position [1287, 0]
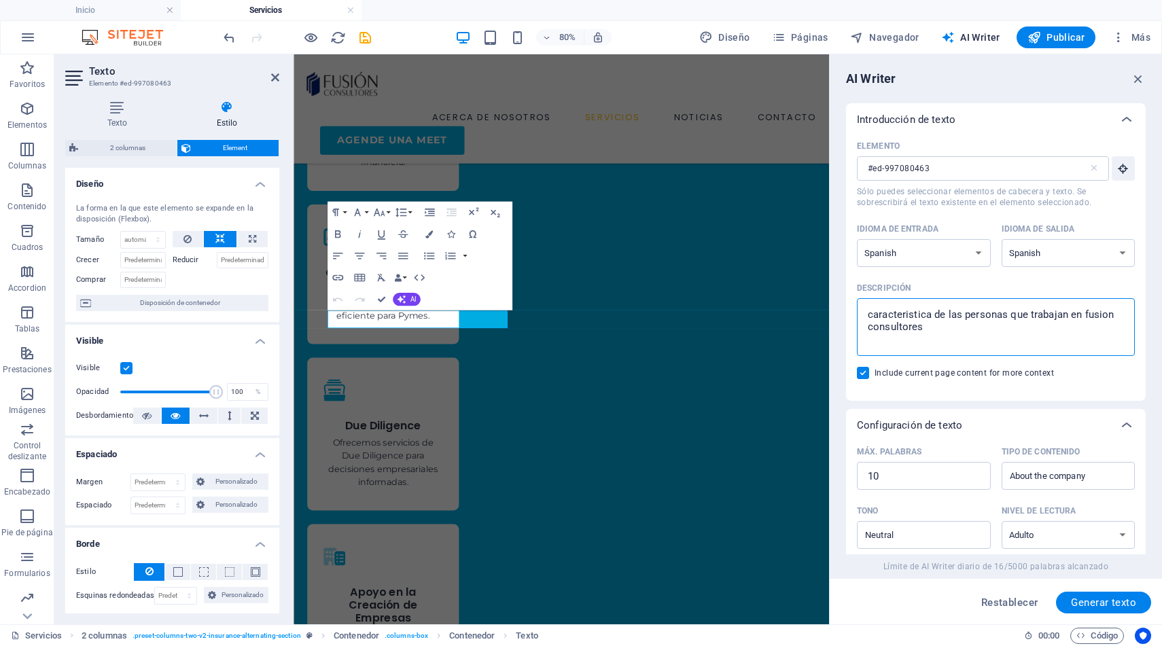
drag, startPoint x: 1007, startPoint y: 312, endPoint x: 950, endPoint y: 311, distance: 57.8
click at [950, 311] on textarea "caracteristica de las personas que trabajan en fusion consultores" at bounding box center [996, 327] width 264 height 44
drag, startPoint x: 1065, startPoint y: 315, endPoint x: 1028, endPoint y: 315, distance: 36.7
click at [1028, 315] on textarea "caracteristica de los servicios que trabajan en fusion consultores" at bounding box center [996, 327] width 264 height 44
click at [1086, 598] on span "Generar texto" at bounding box center [1103, 602] width 65 height 11
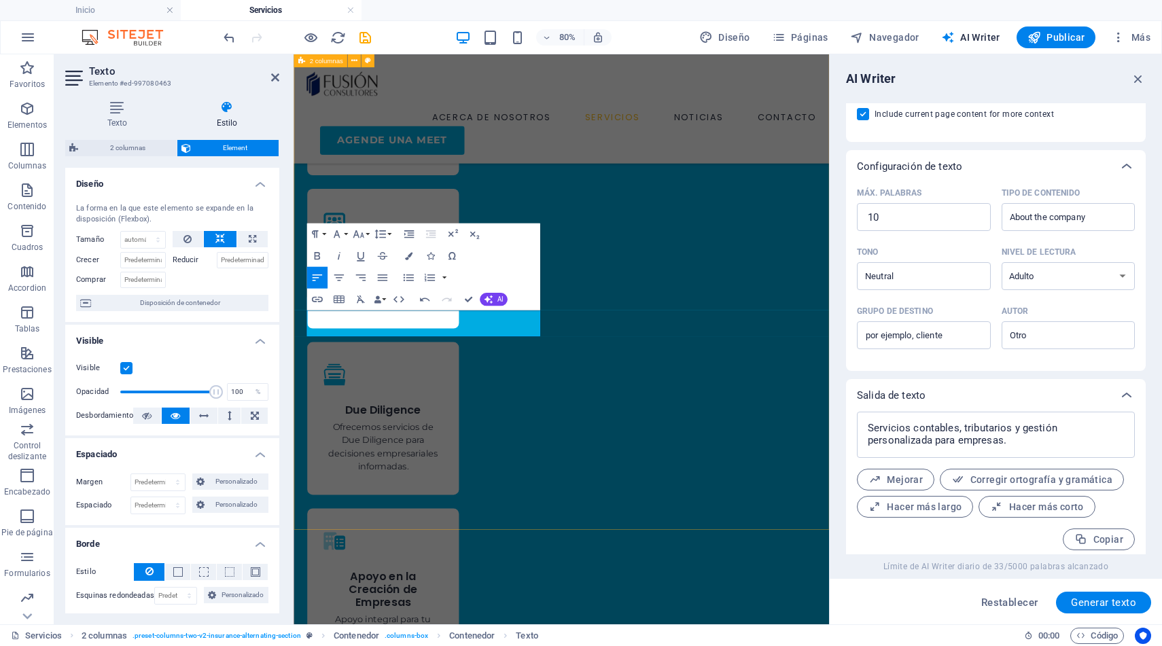
scroll to position [266, 0]
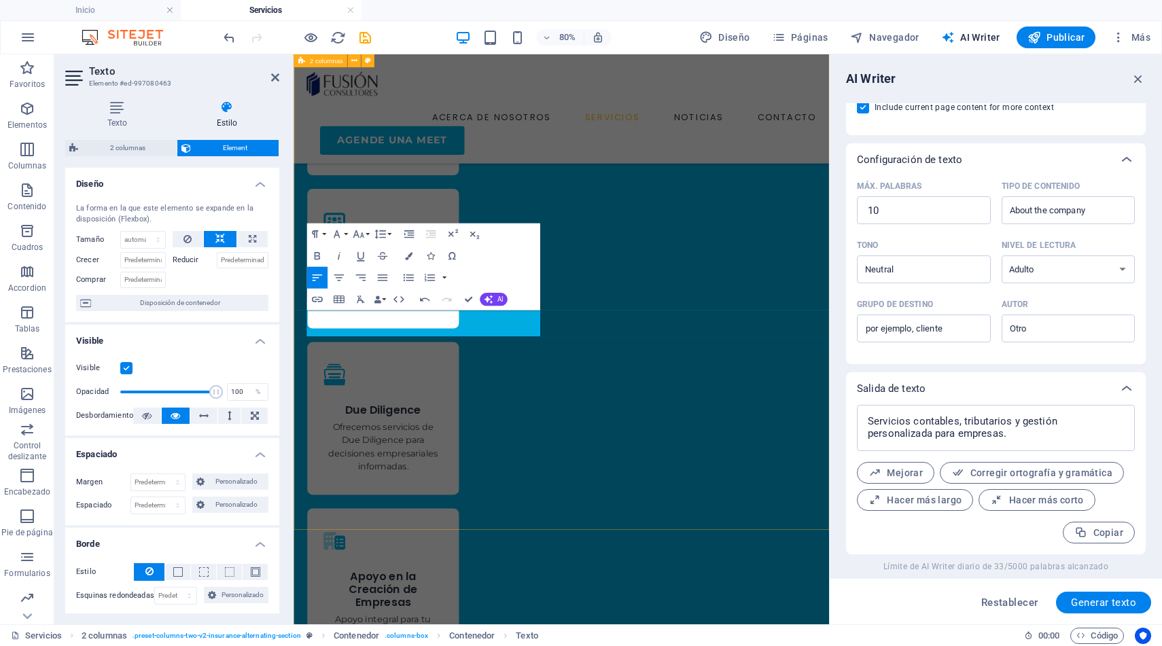
drag, startPoint x: 485, startPoint y: 396, endPoint x: 308, endPoint y: 371, distance: 179.2
click at [318, 254] on icon "button" at bounding box center [317, 255] width 13 height 13
click at [363, 232] on icon "button" at bounding box center [358, 234] width 13 height 13
click at [361, 368] on link "24" at bounding box center [360, 370] width 39 height 16
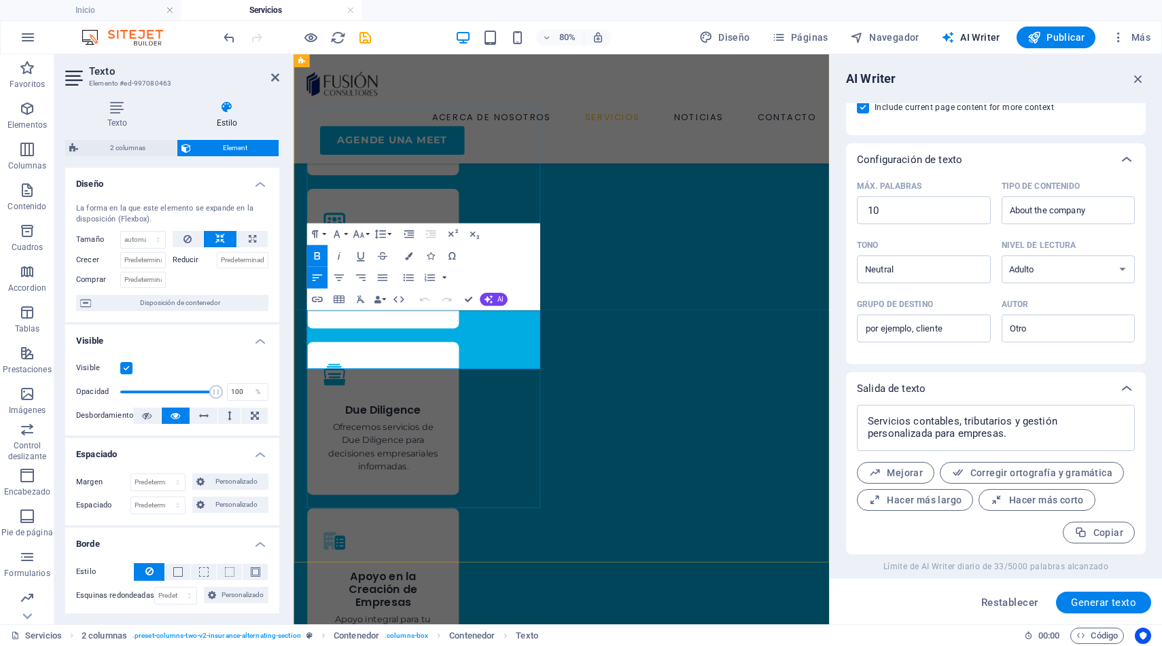
click at [144, 243] on select "Predeterminado automático px % 1/1 1/2 1/3 1/4 1/5 1/6 1/7 1/8 1/9 1/10" at bounding box center [143, 240] width 44 height 16
click at [144, 232] on select "Predeterminado automático px % 1/1 1/2 1/3 1/4 1/5 1/6 1/7 1/8 1/9 1/10" at bounding box center [143, 240] width 44 height 16
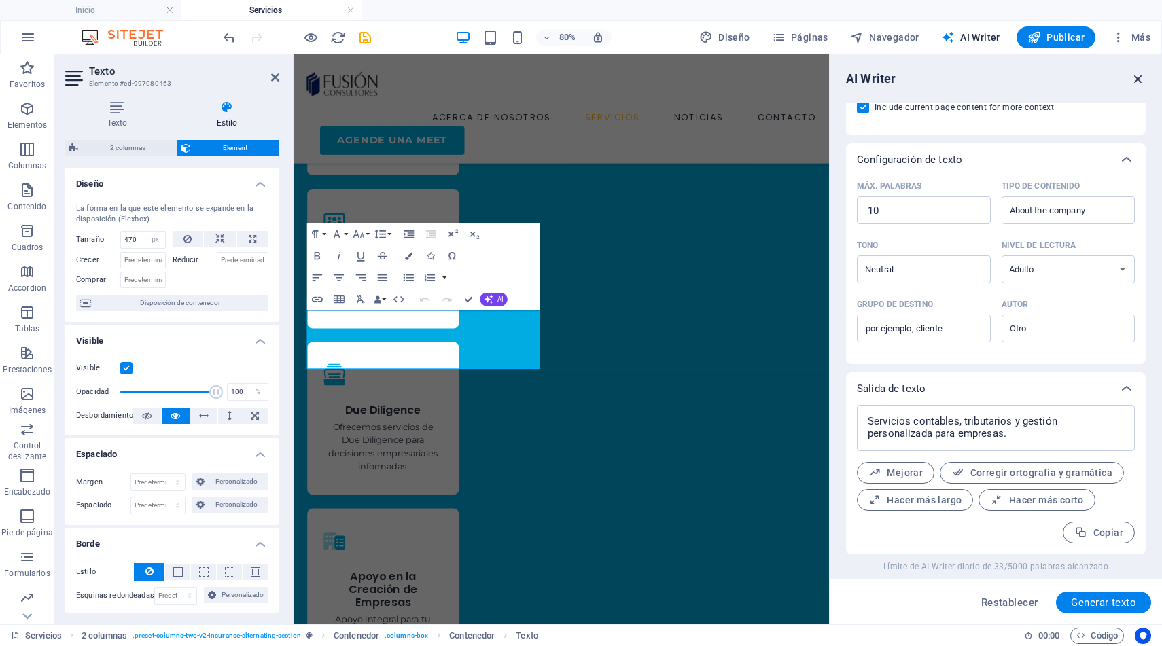
click at [1139, 83] on icon "button" at bounding box center [1138, 78] width 15 height 15
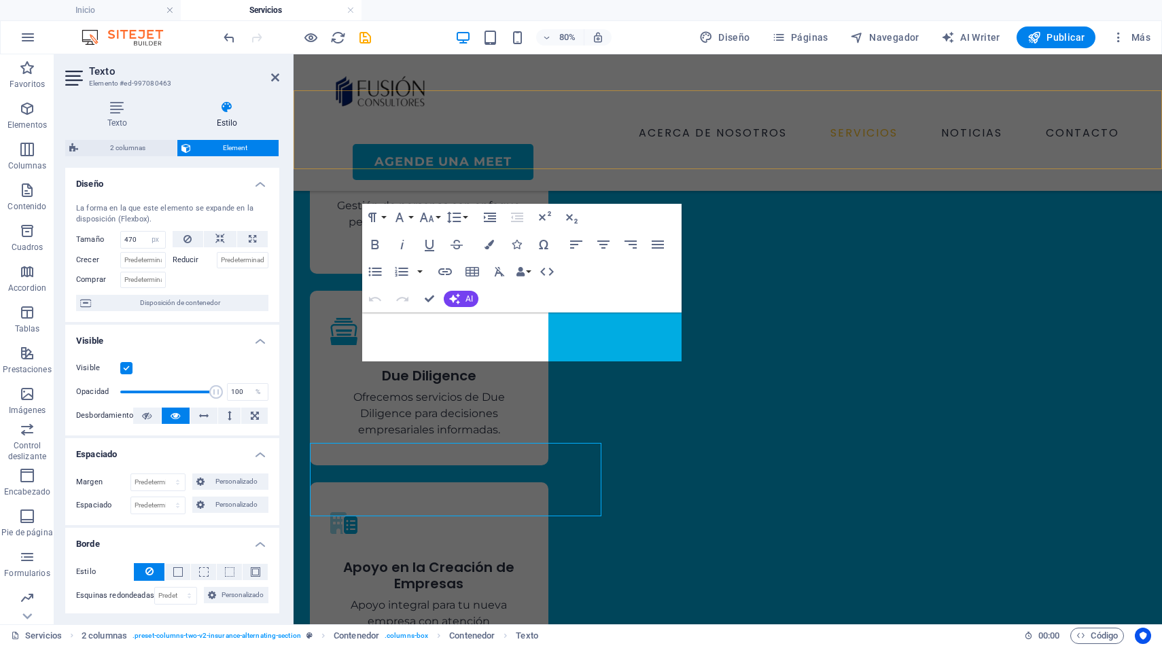
scroll to position [1238, 0]
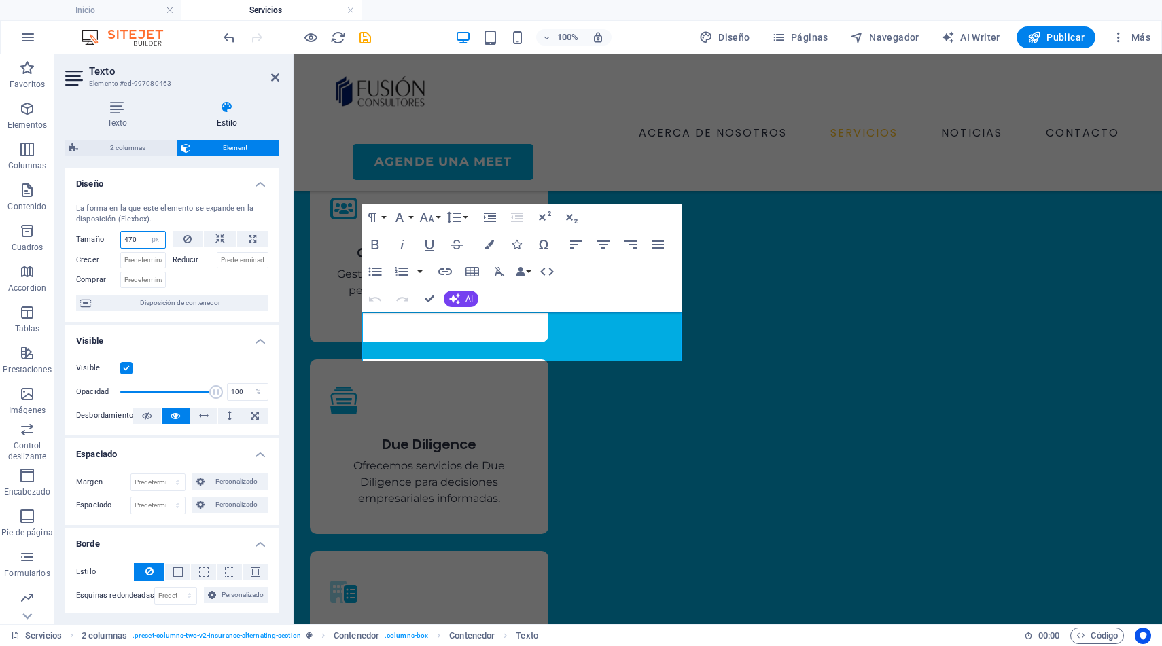
drag, startPoint x: 137, startPoint y: 238, endPoint x: 69, endPoint y: 231, distance: 68.3
click at [69, 231] on div "La forma en la que este elemento se expande en la disposición (Flexbox). Tamaño…" at bounding box center [172, 257] width 214 height 130
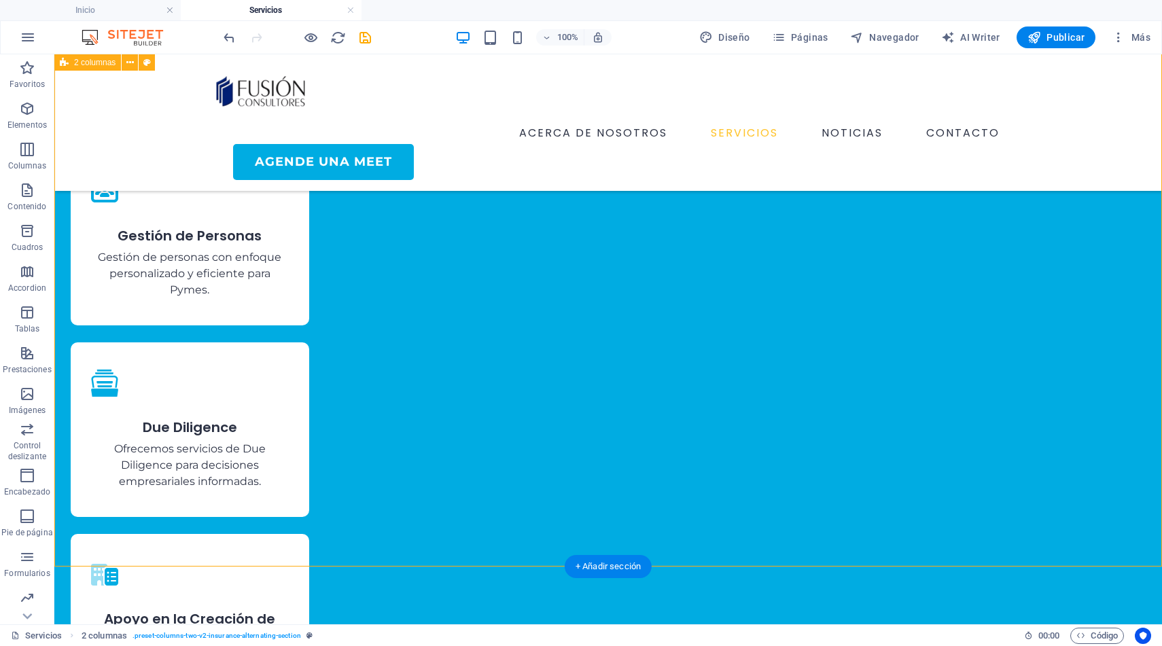
scroll to position [1253, 0]
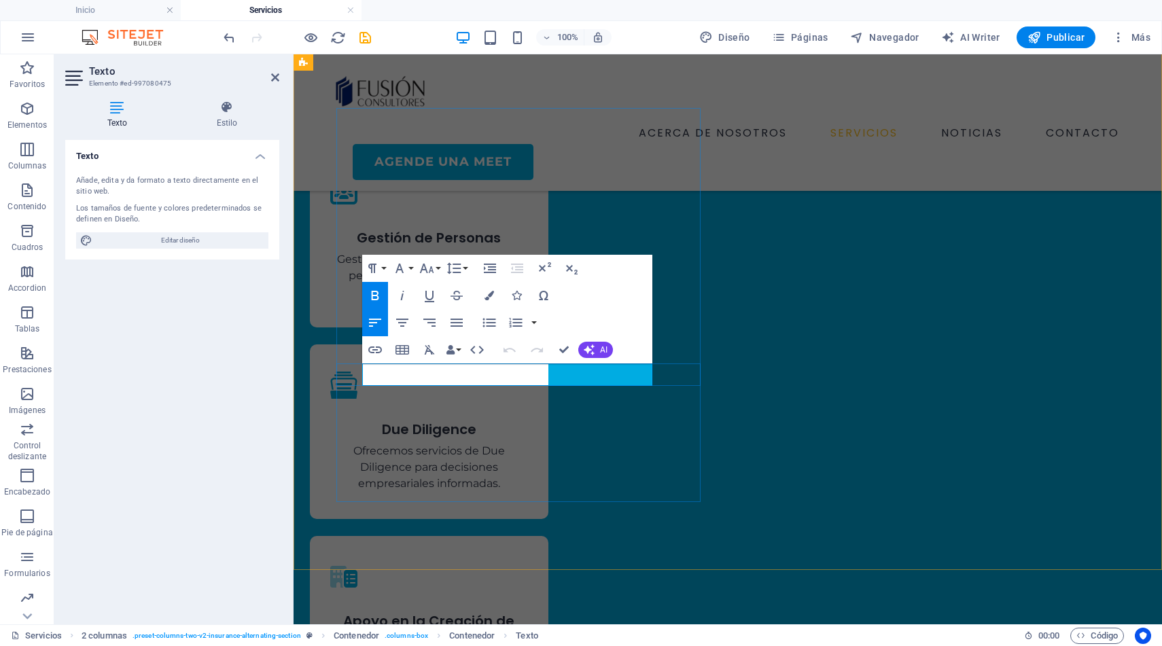
click at [599, 351] on button "AI" at bounding box center [595, 350] width 35 height 16
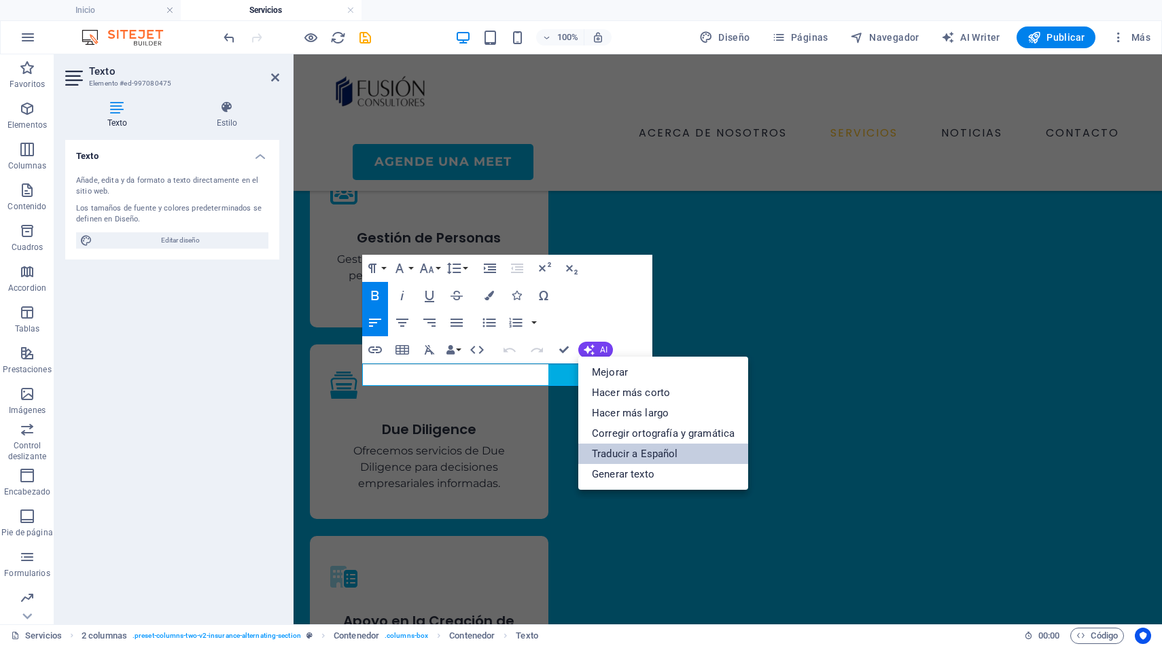
click at [645, 449] on link "Traducir a Español" at bounding box center [663, 454] width 170 height 20
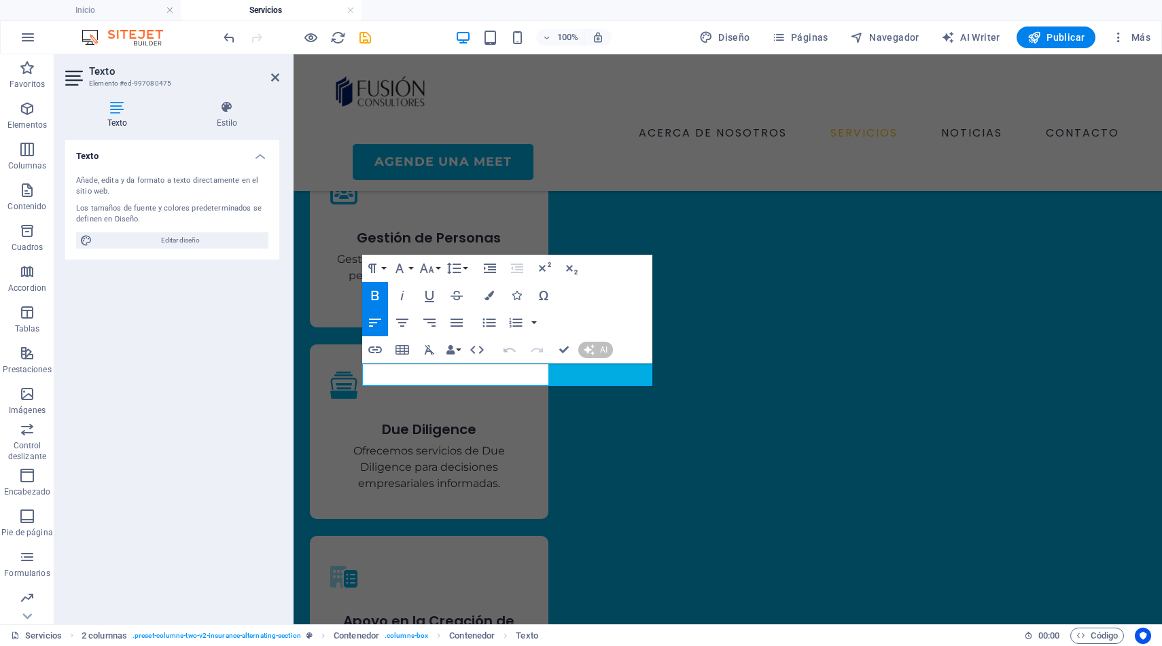
scroll to position [1254, 0]
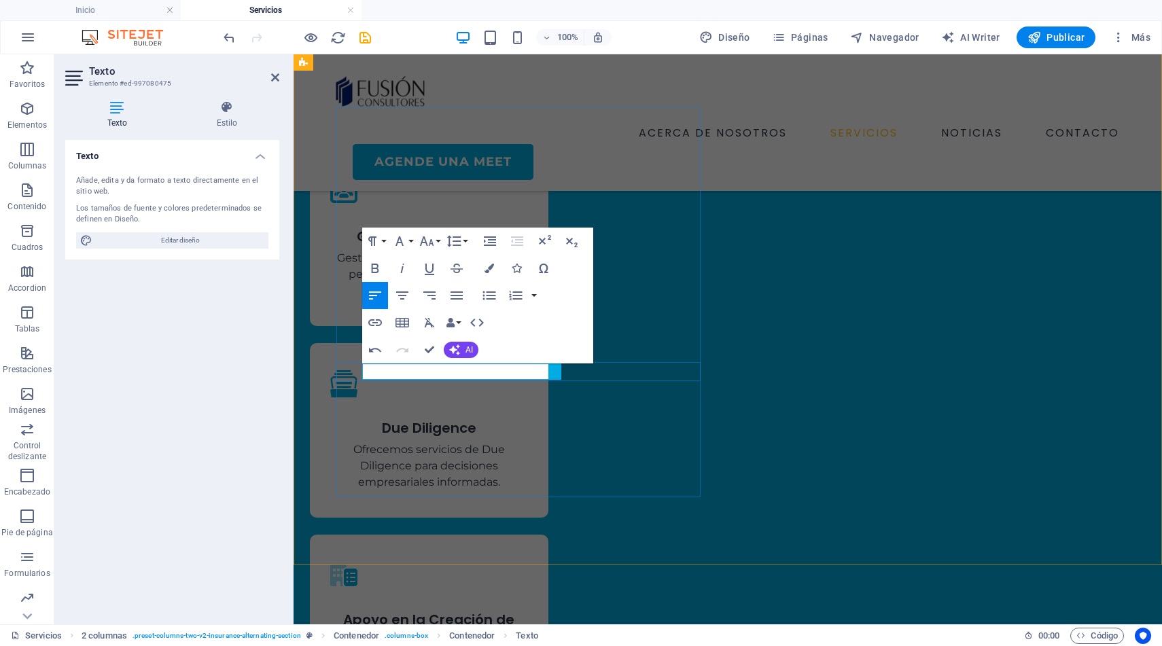
click at [425, 239] on icon "button" at bounding box center [427, 242] width 14 height 10
click at [443, 409] on link "24" at bounding box center [441, 410] width 49 height 20
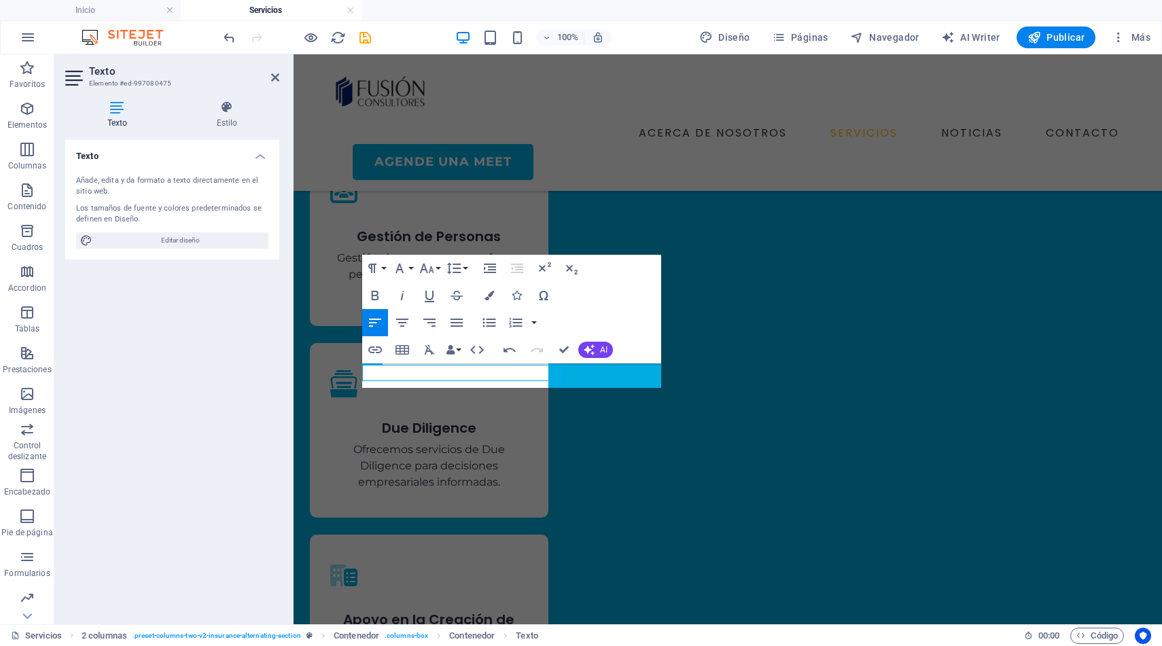
scroll to position [1253, 0]
click at [372, 290] on icon "button" at bounding box center [375, 296] width 16 height 16
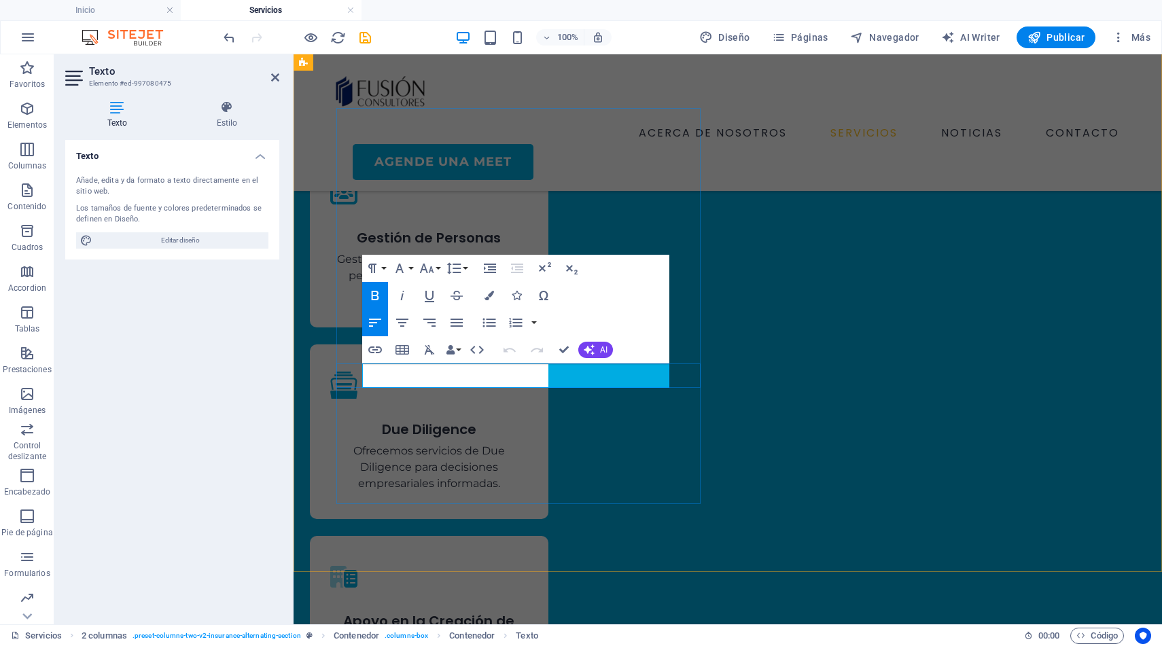
drag, startPoint x: 606, startPoint y: 375, endPoint x: 669, endPoint y: 372, distance: 63.3
drag, startPoint x: 520, startPoint y: 375, endPoint x: 542, endPoint y: 392, distance: 28.1
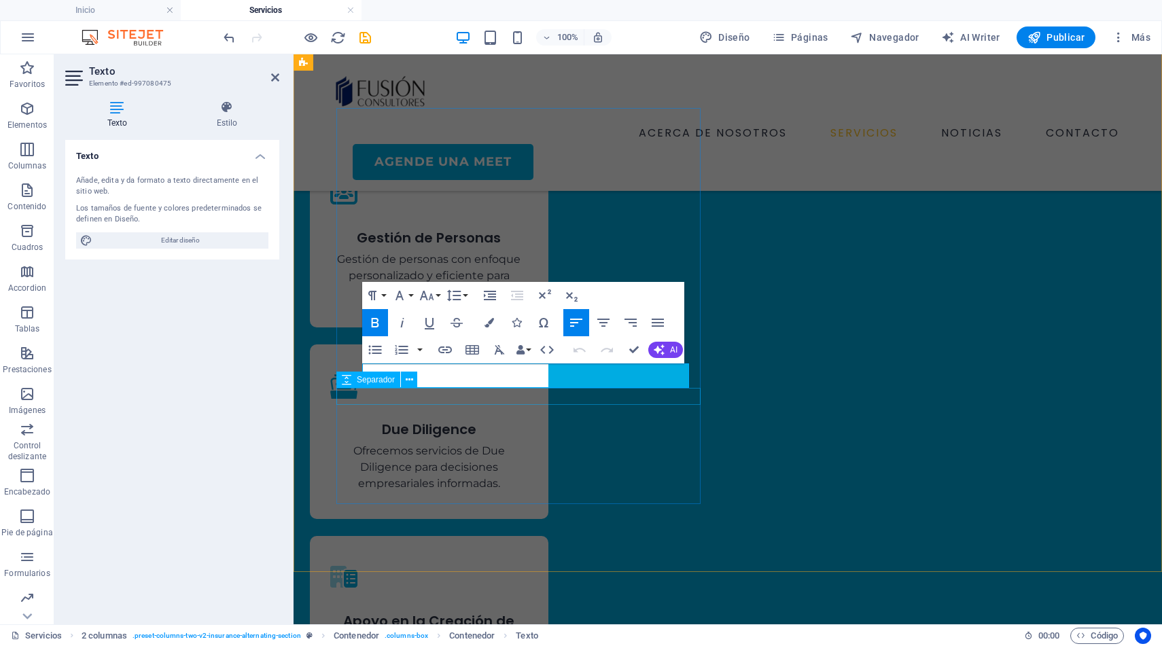
scroll to position [1271, 0]
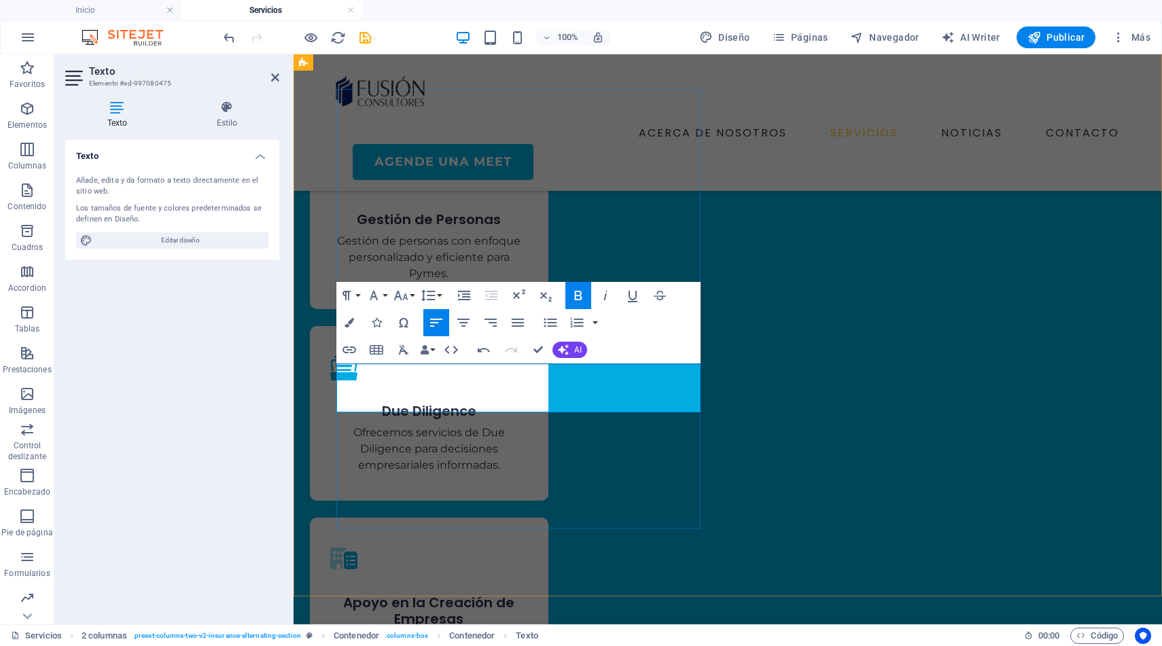
drag, startPoint x: 400, startPoint y: 401, endPoint x: 341, endPoint y: 403, distance: 59.8
drag, startPoint x: 427, startPoint y: 398, endPoint x: 324, endPoint y: 366, distance: 108.1
click at [226, 119] on h4 "Estilo" at bounding box center [227, 115] width 105 height 29
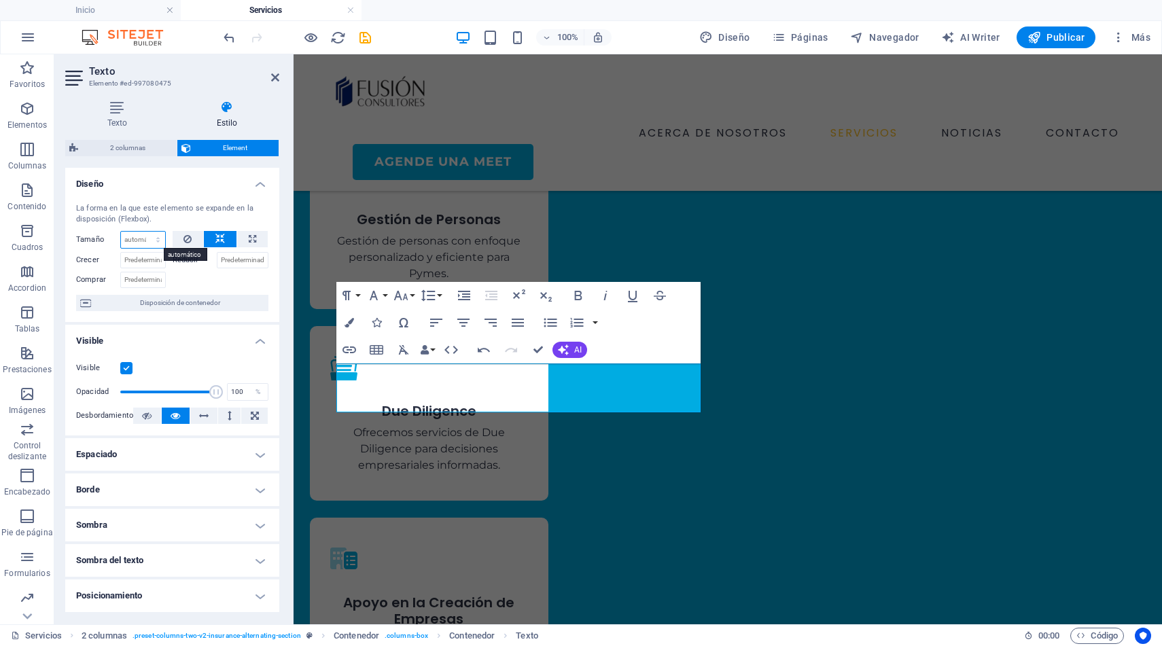
click at [155, 239] on select "Predeterminado automático px % 1/1 1/2 1/3 1/4 1/5 1/6 1/7 1/8 1/9 1/10" at bounding box center [143, 240] width 44 height 16
click at [144, 232] on select "Predeterminado automático px % 1/1 1/2 1/3 1/4 1/5 1/6 1/7 1/8 1/9 1/10" at bounding box center [143, 240] width 44 height 16
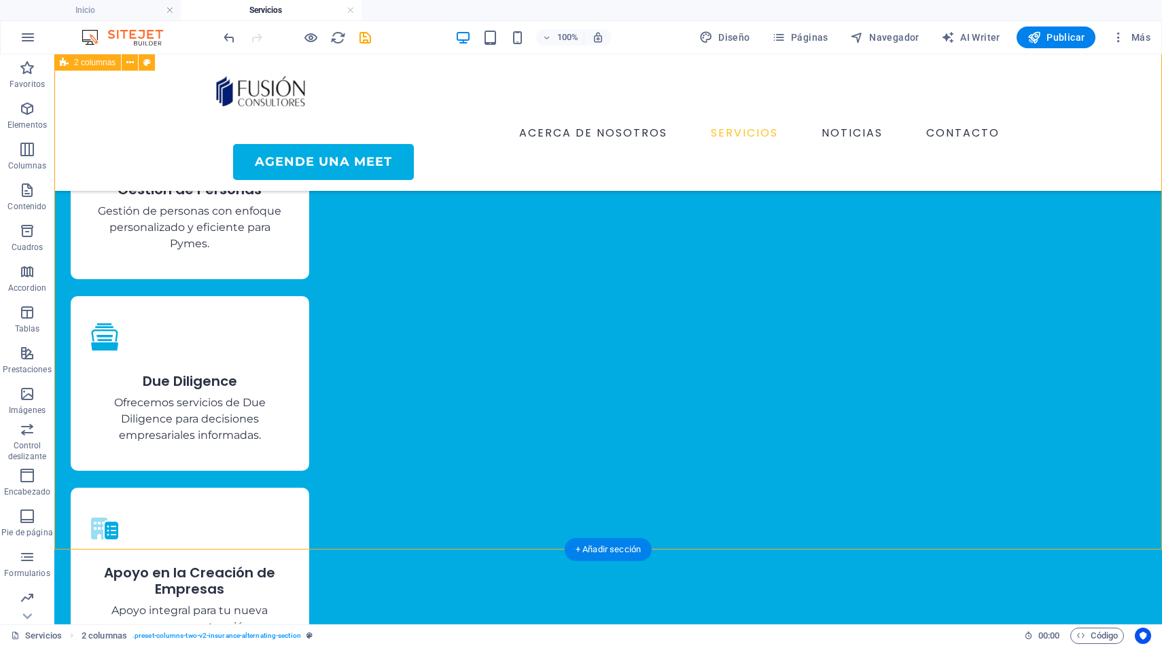
scroll to position [1305, 0]
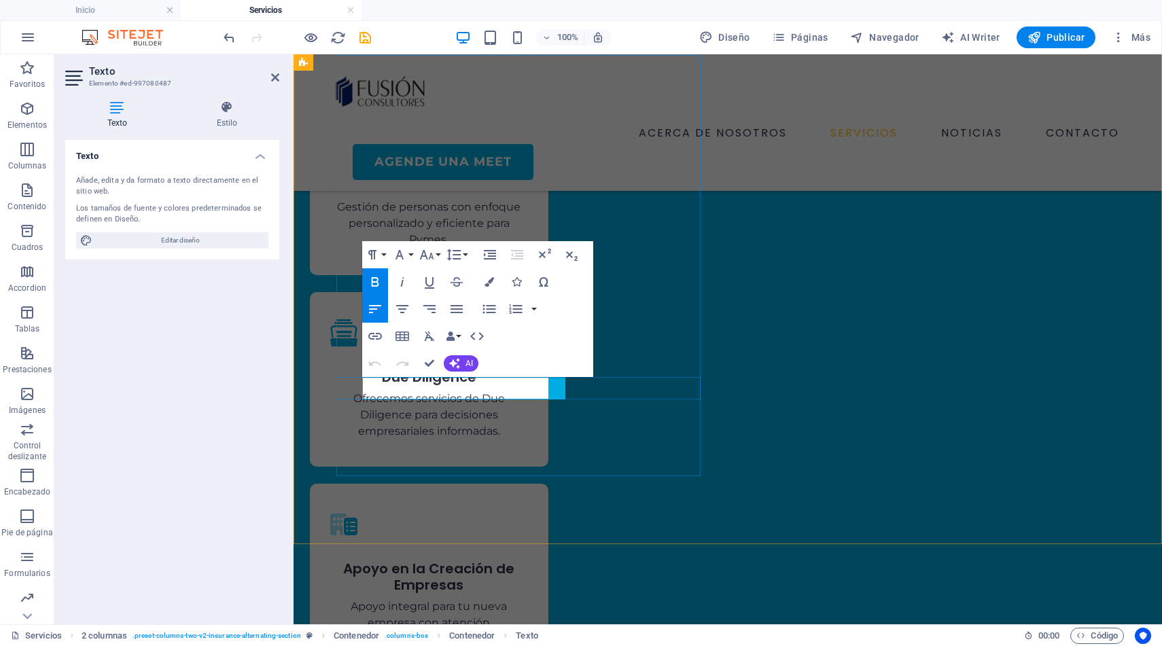
click at [464, 365] on button "AI" at bounding box center [461, 363] width 35 height 16
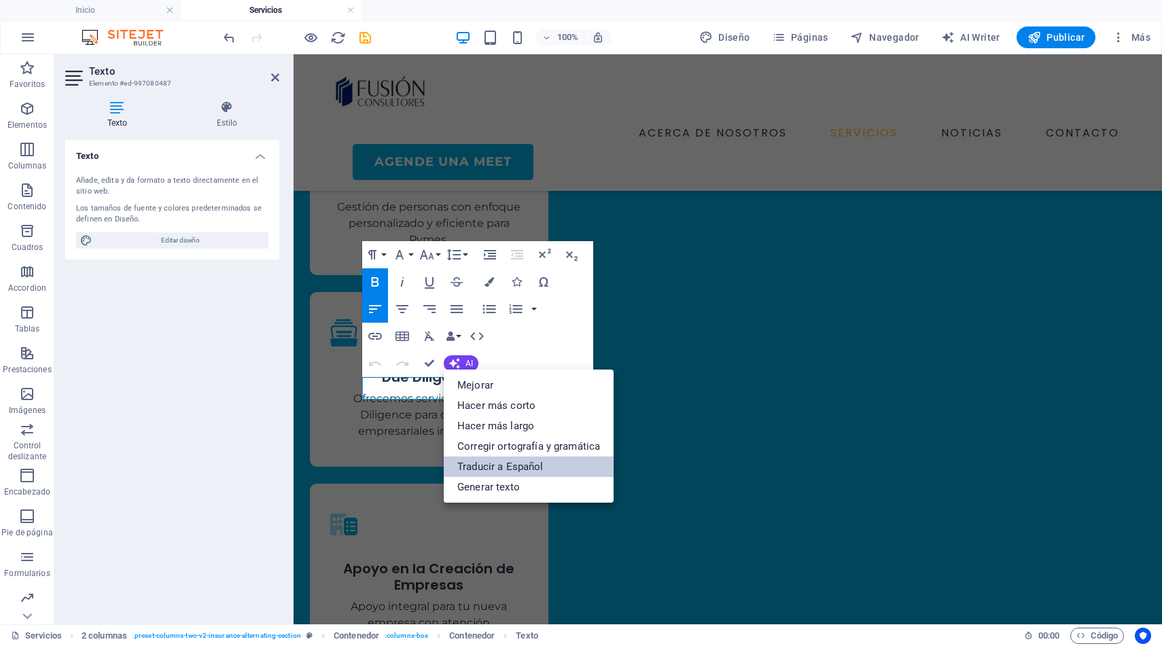
click at [529, 462] on link "Traducir a Español" at bounding box center [529, 467] width 170 height 20
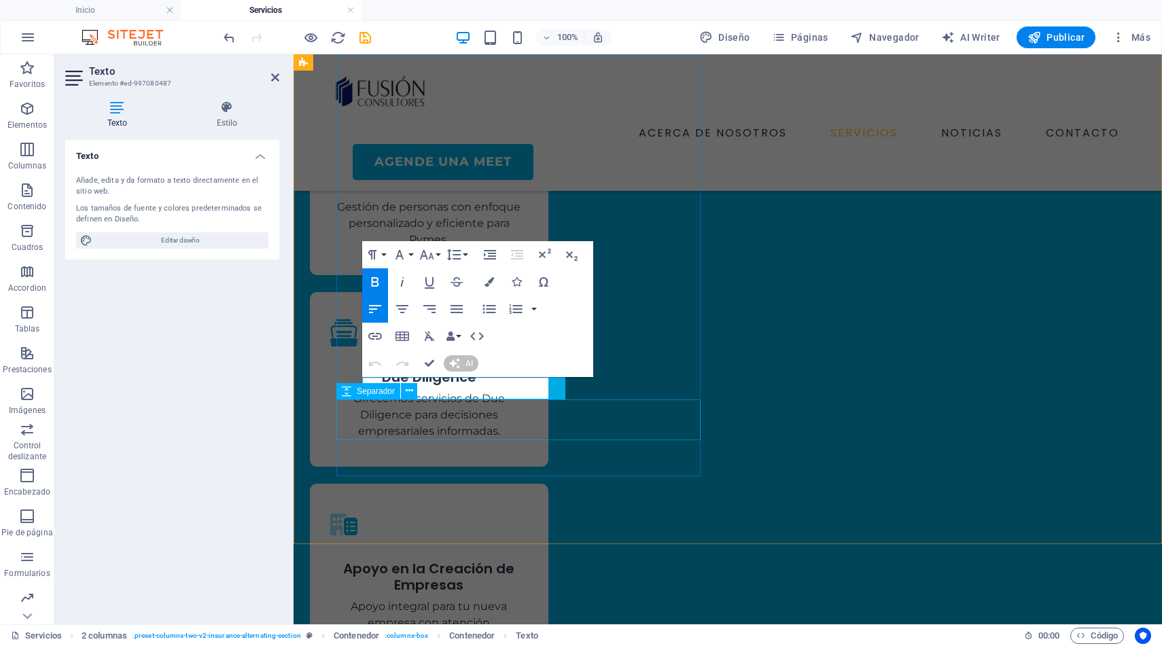
scroll to position [1306, 0]
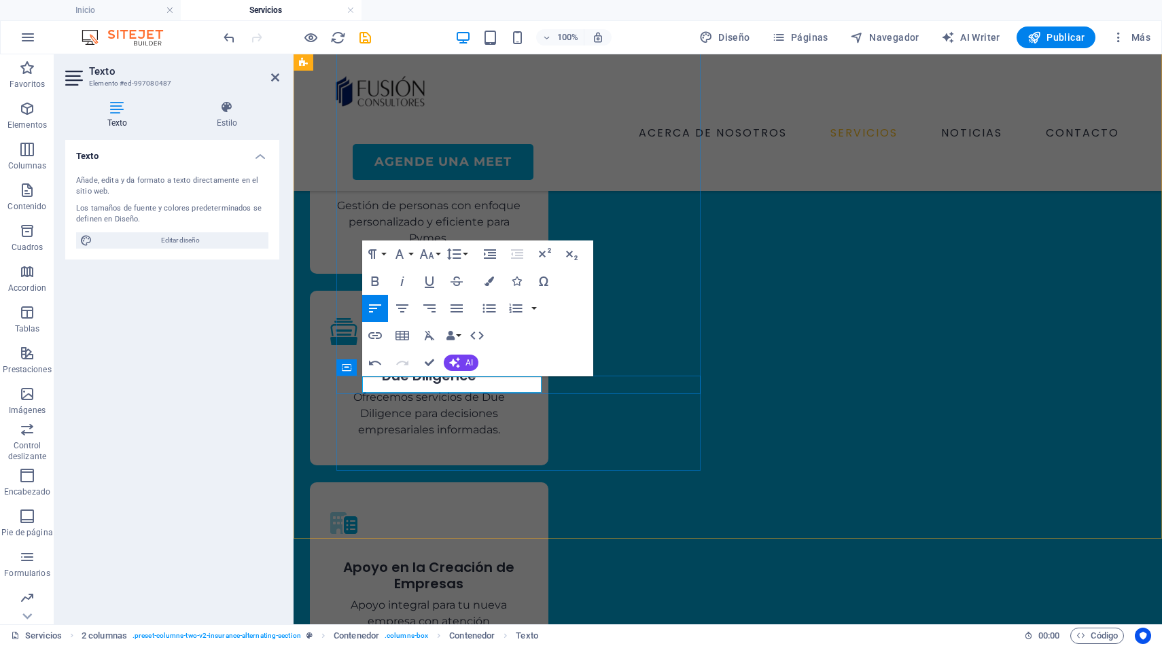
click at [428, 255] on icon "button" at bounding box center [427, 254] width 16 height 16
click at [443, 426] on link "24" at bounding box center [441, 423] width 49 height 20
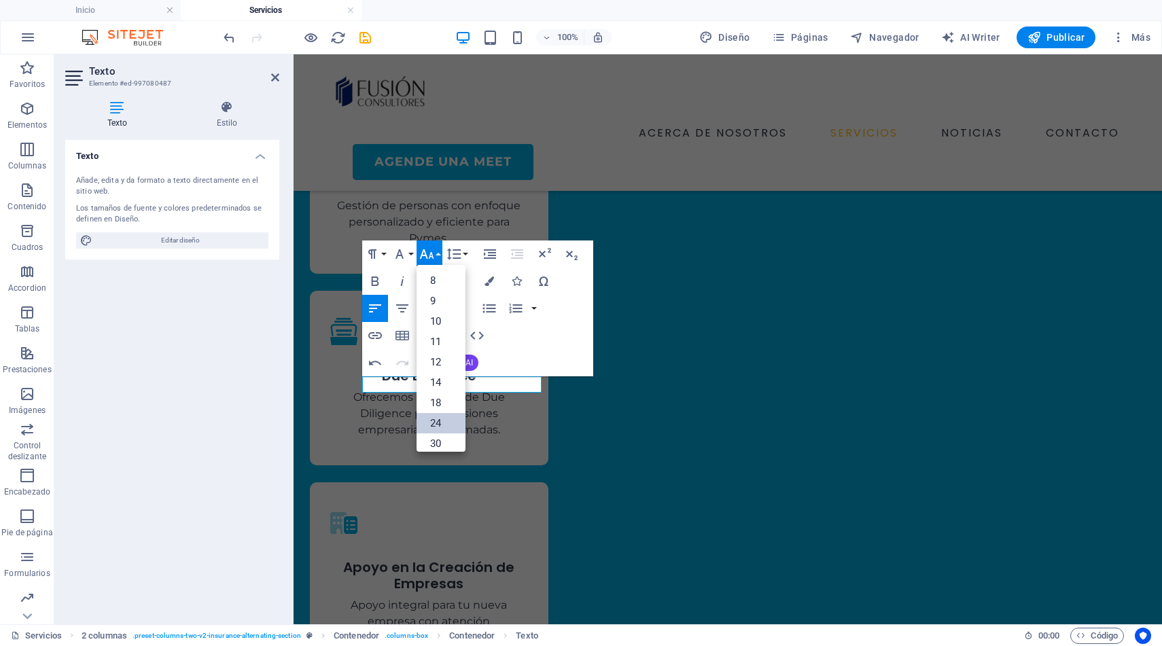
scroll to position [1305, 0]
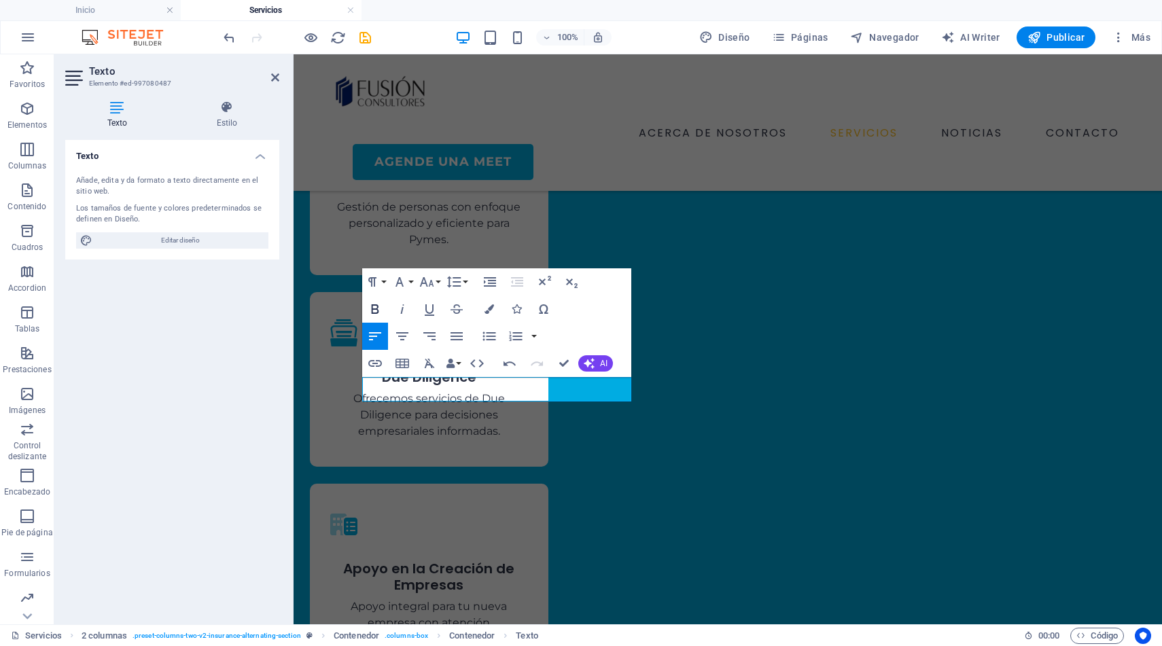
click at [375, 303] on icon "button" at bounding box center [375, 309] width 16 height 16
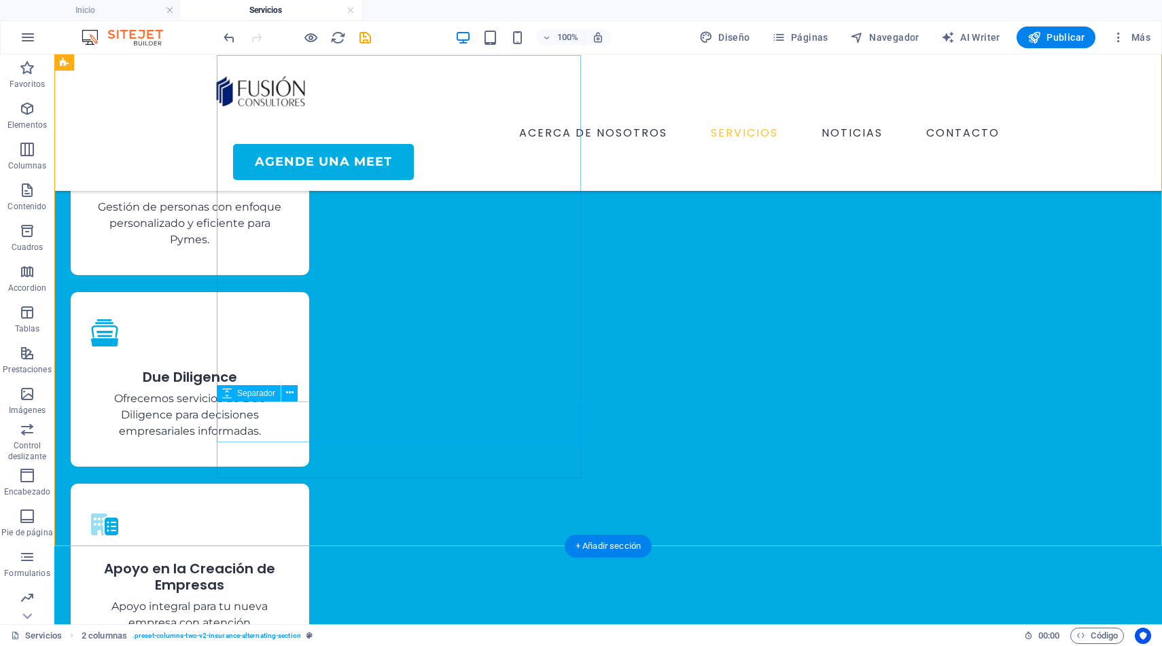
scroll to position [1304, 0]
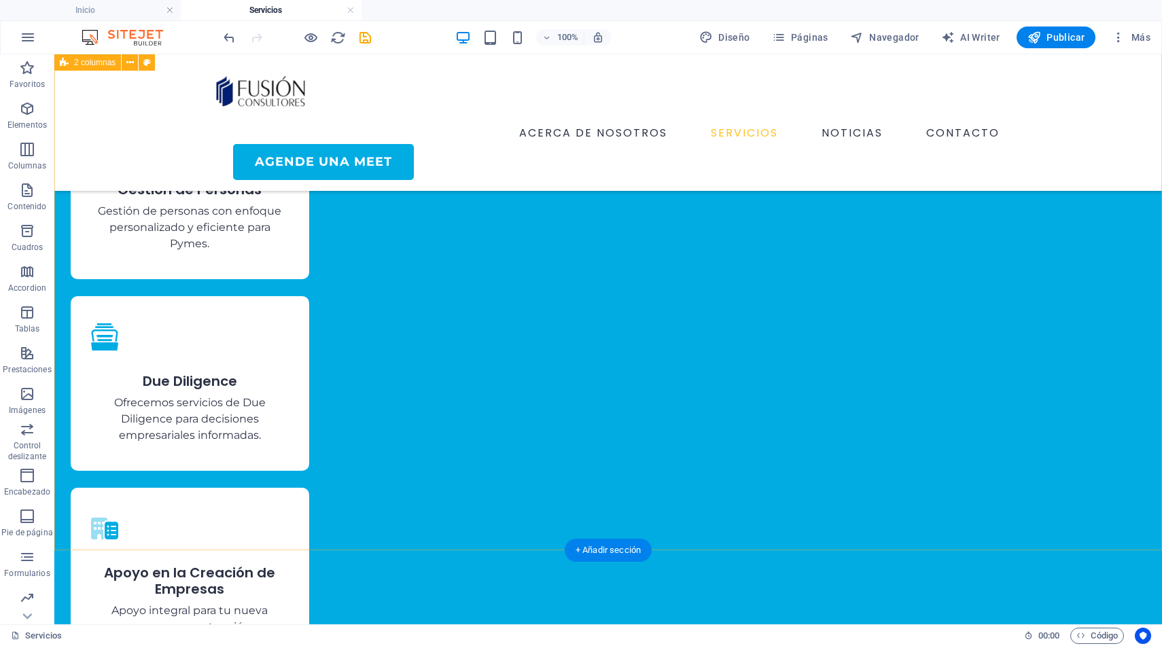
scroll to position [1287, 0]
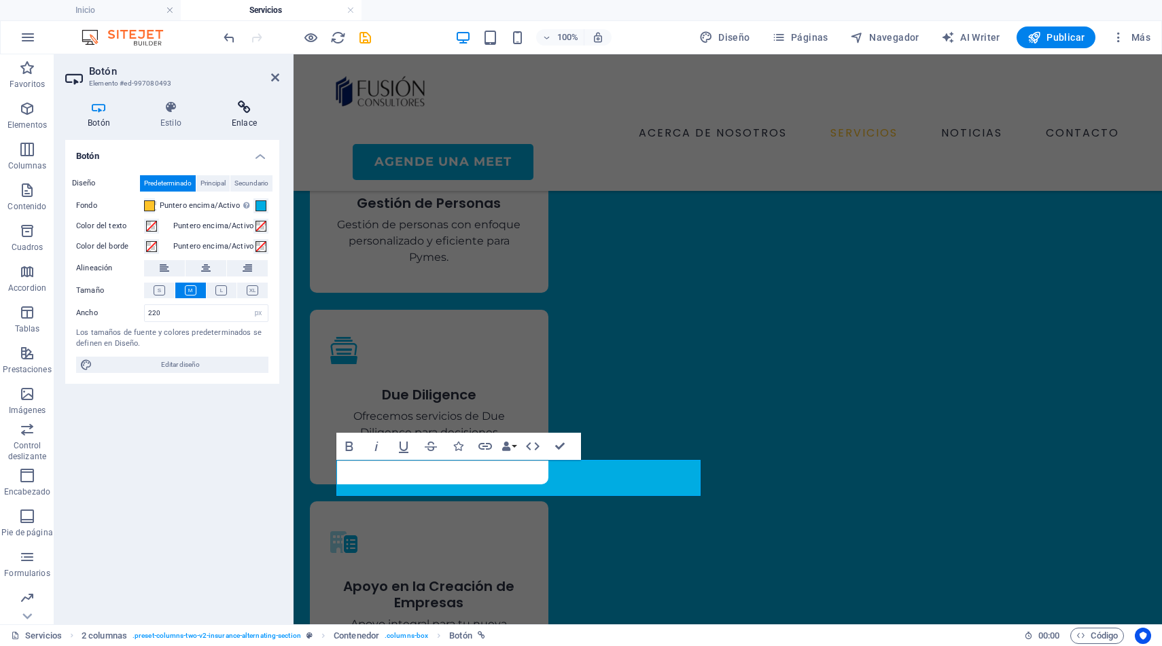
click at [246, 109] on icon at bounding box center [244, 108] width 70 height 14
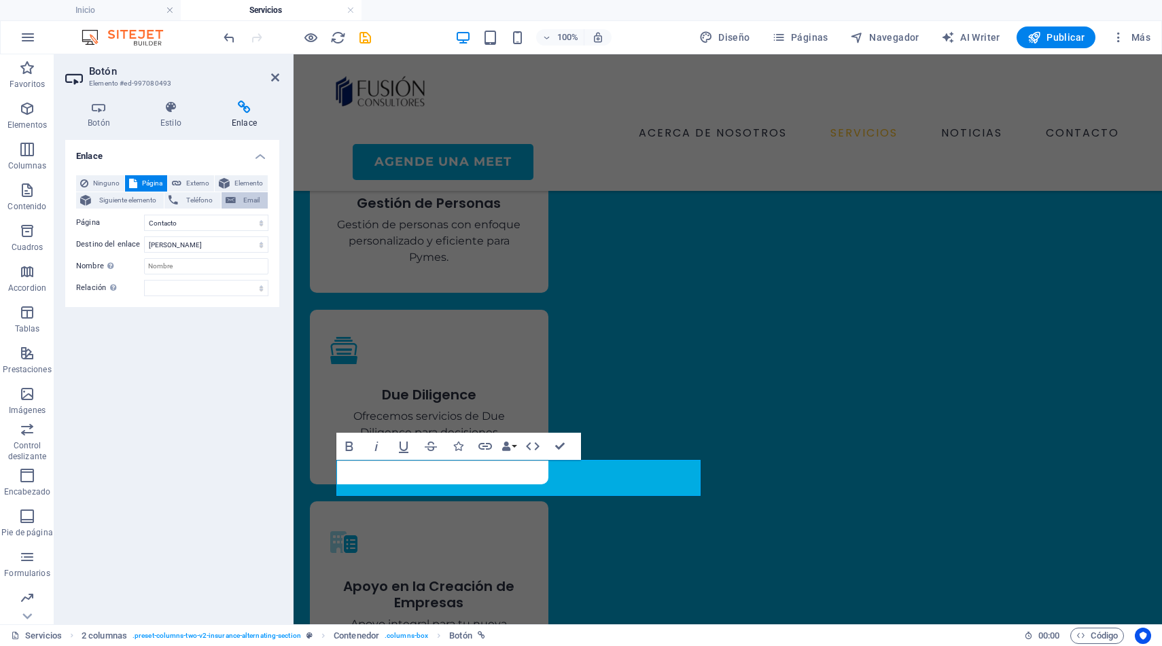
click at [247, 196] on span "Email" at bounding box center [252, 200] width 24 height 16
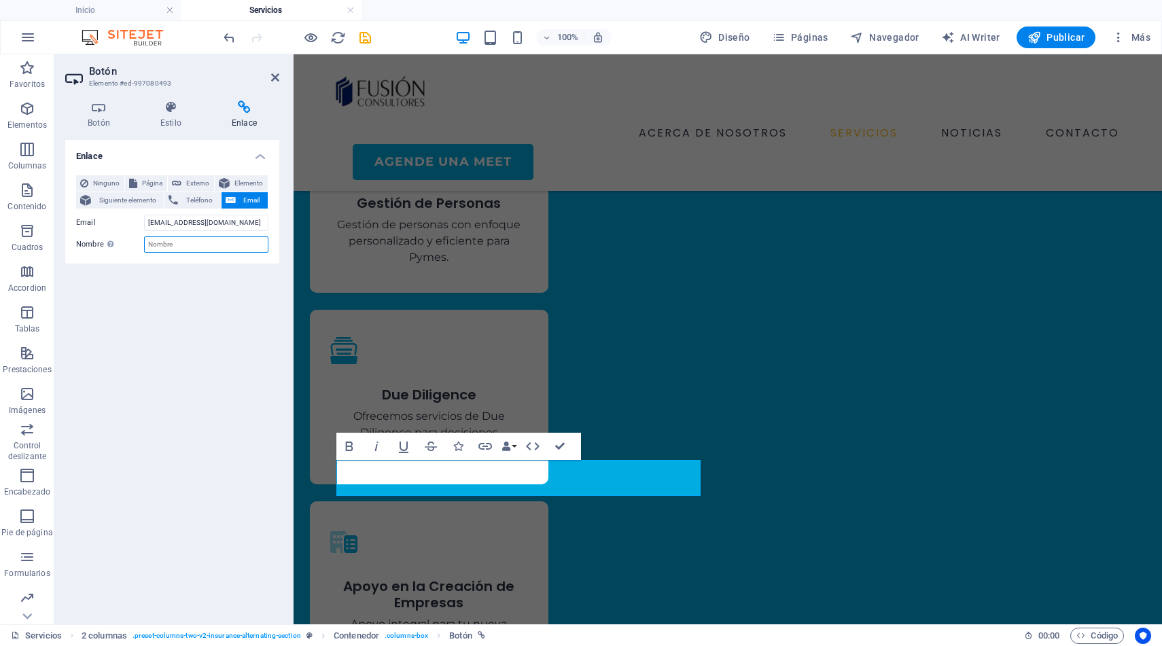
click at [185, 245] on input "Nombre Una descripción adicional del enlace no debería ser igual al texto del e…" at bounding box center [206, 245] width 124 height 16
click at [160, 338] on div "Enlace Ninguno Página Externo Elemento Siguiente elemento Teléfono Email Página…" at bounding box center [172, 377] width 214 height 474
click at [101, 118] on h4 "Botón" at bounding box center [101, 115] width 73 height 29
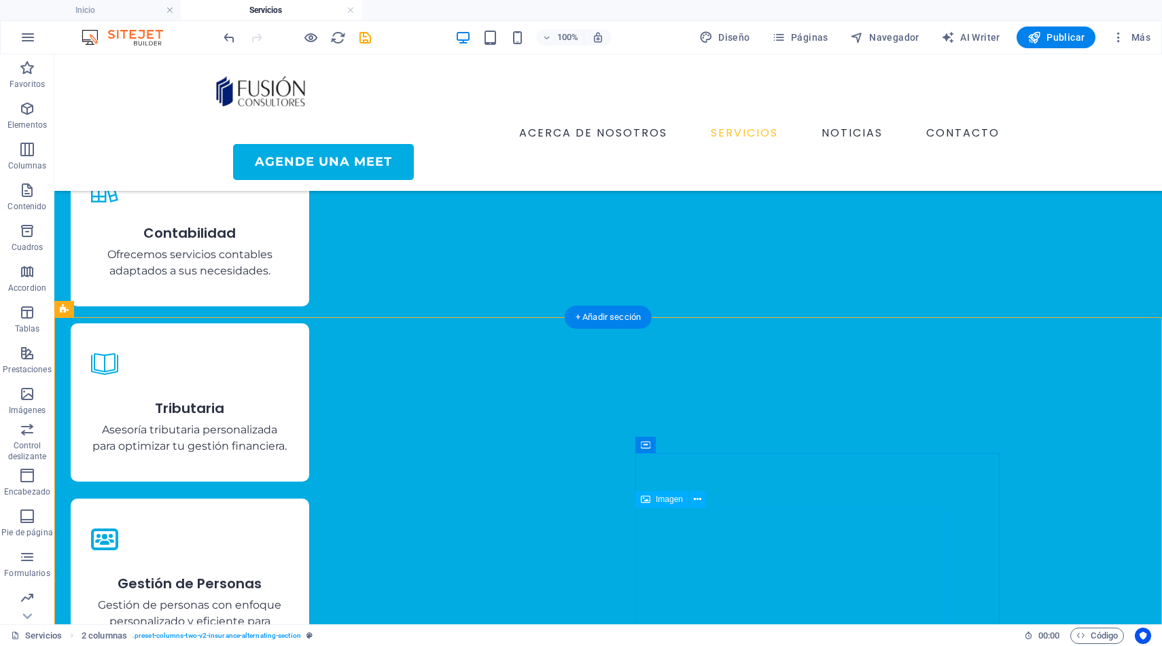
scroll to position [897, 0]
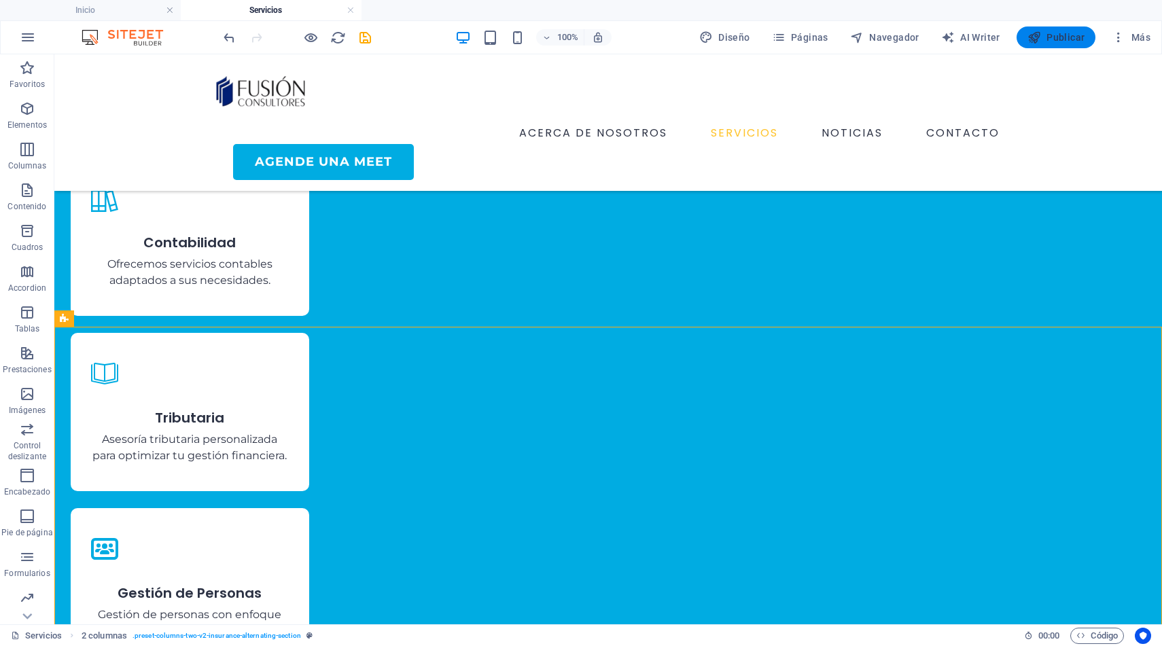
click at [1056, 39] on span "Publicar" at bounding box center [1057, 38] width 58 height 14
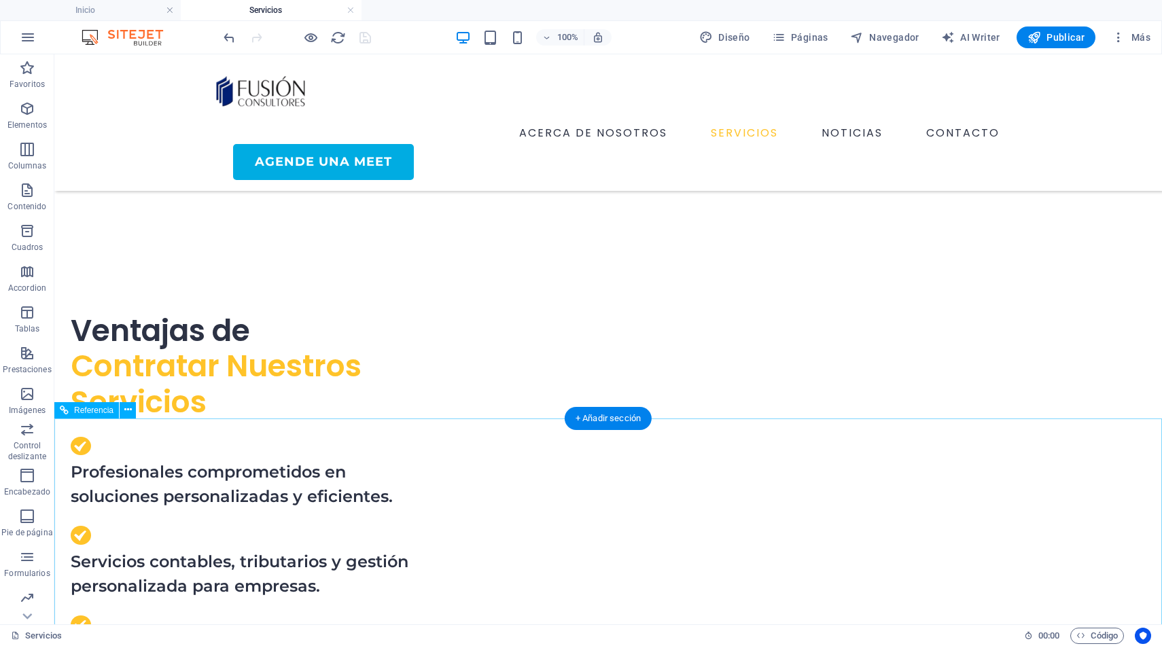
scroll to position [2079, 0]
